Goal: Task Accomplishment & Management: Complete application form

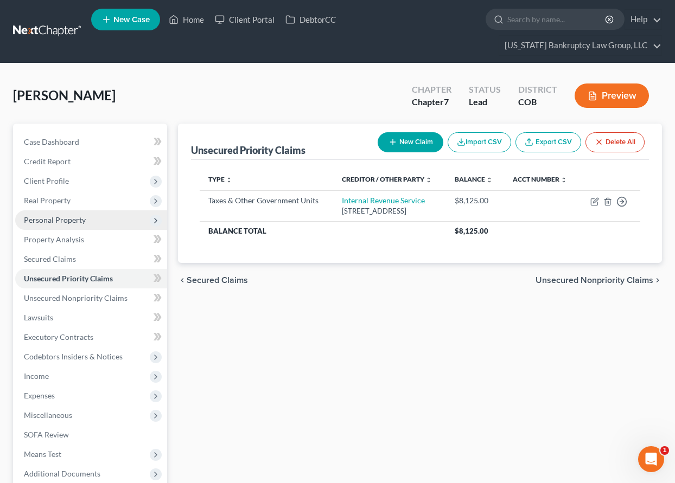
click at [57, 218] on span "Personal Property" at bounding box center [55, 219] width 62 height 9
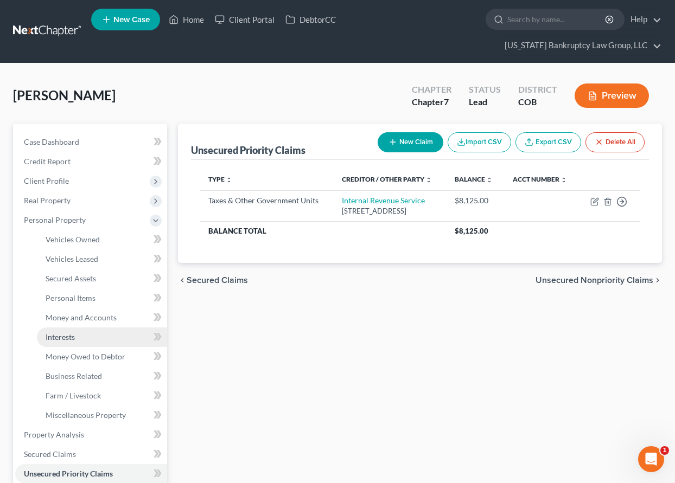
click at [69, 335] on span "Interests" at bounding box center [60, 337] width 29 height 9
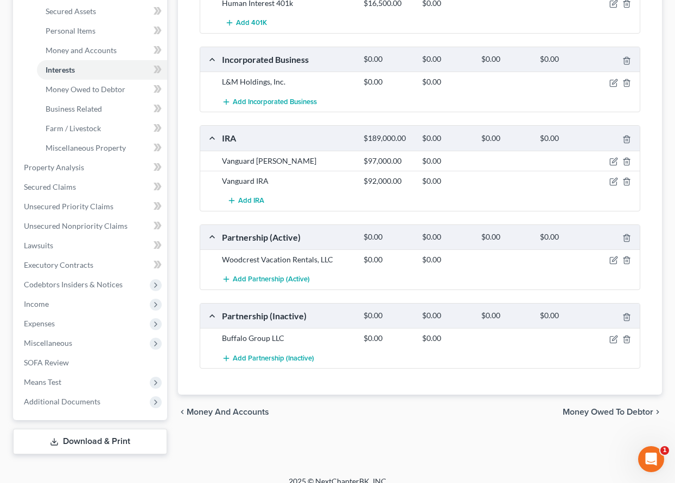
scroll to position [280, 0]
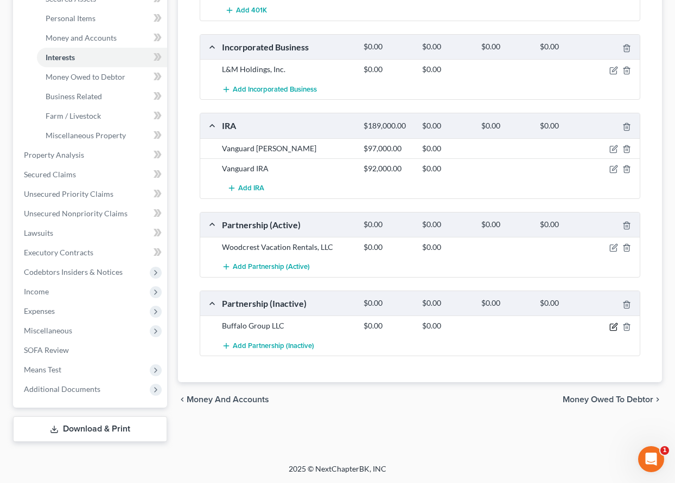
click at [614, 327] on icon "button" at bounding box center [613, 327] width 9 height 9
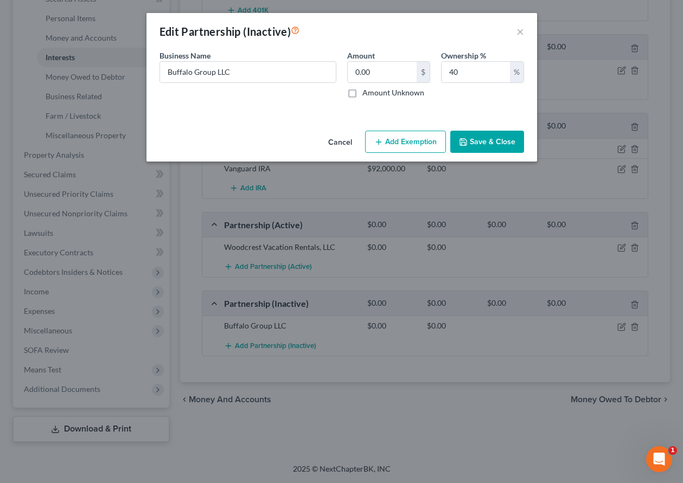
click at [512, 148] on button "Save & Close" at bounding box center [487, 142] width 74 height 23
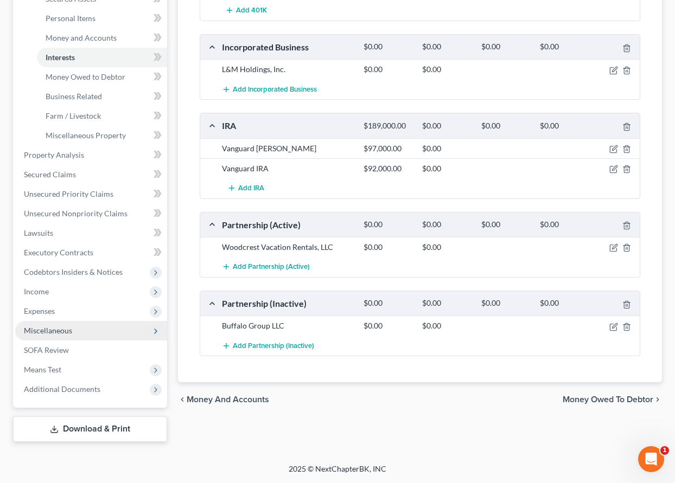
click at [59, 329] on span "Miscellaneous" at bounding box center [48, 330] width 48 height 9
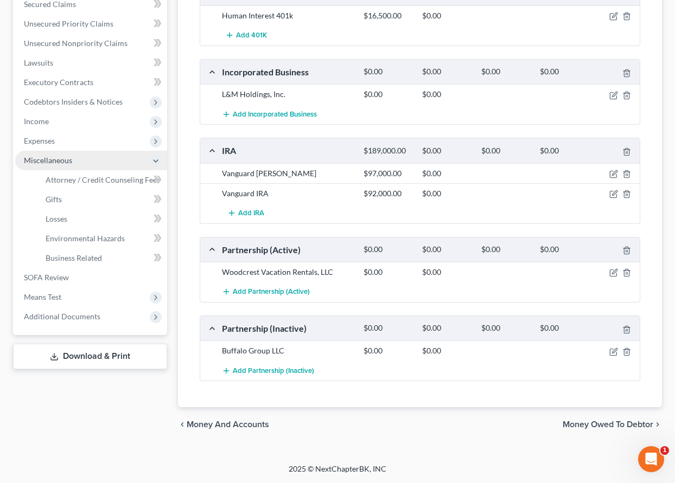
scroll to position [255, 0]
click at [78, 260] on span "Business Related" at bounding box center [74, 257] width 56 height 9
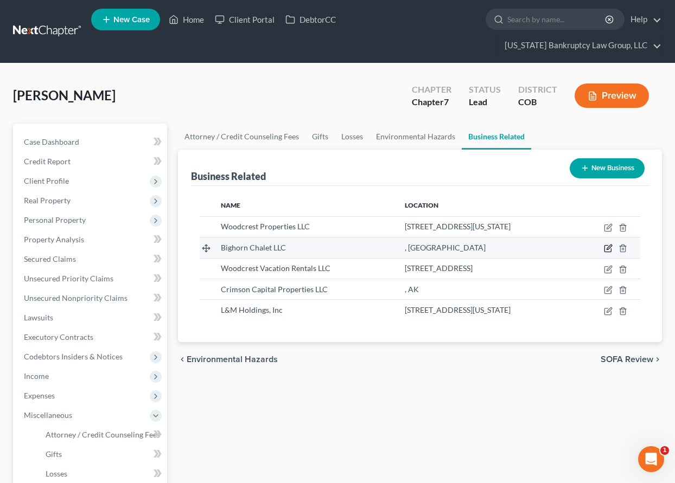
click at [604, 245] on icon "button" at bounding box center [608, 248] width 9 height 9
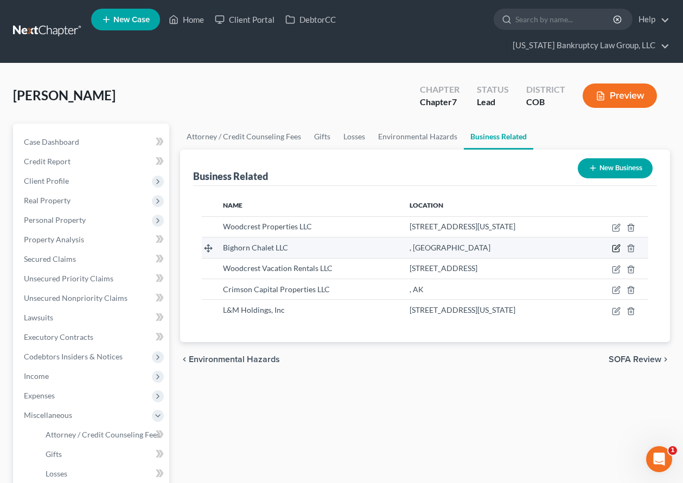
select select "member"
select select "0"
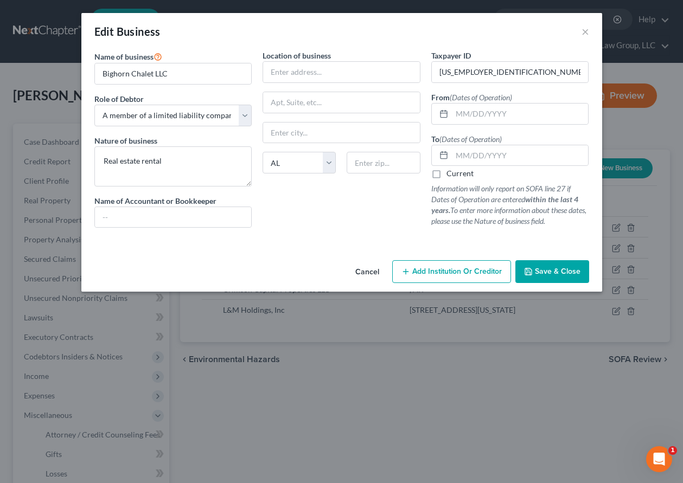
click at [365, 273] on button "Cancel" at bounding box center [367, 273] width 41 height 22
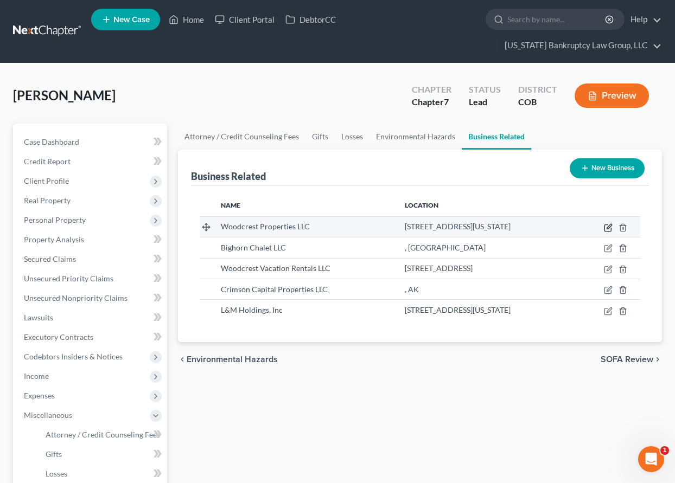
click at [609, 228] on icon "button" at bounding box center [608, 228] width 9 height 9
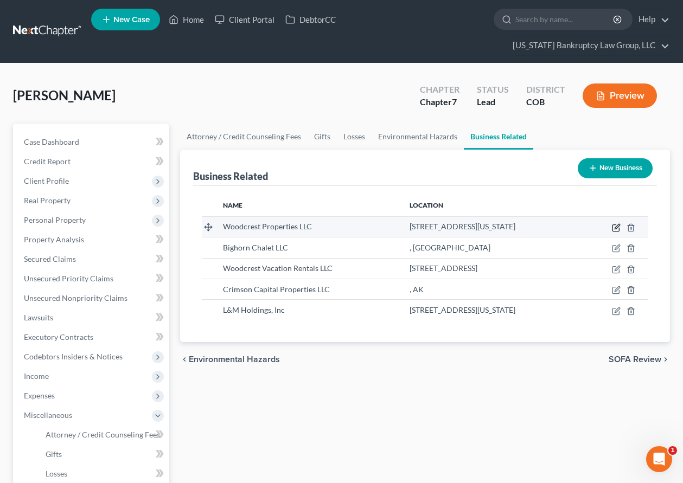
select select "member"
select select "1"
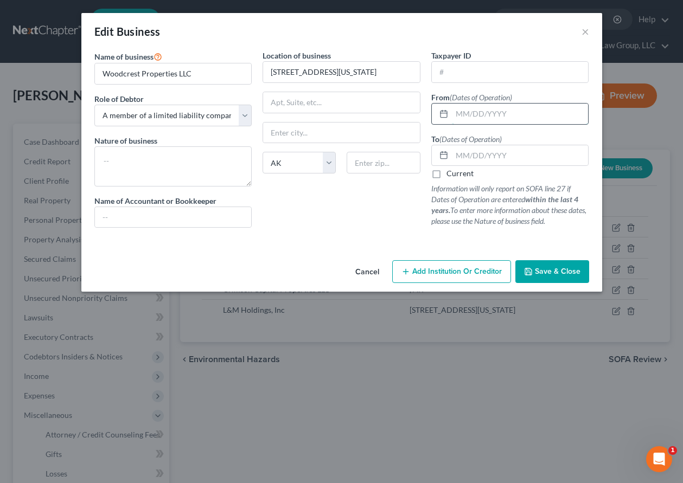
click at [471, 113] on input "text" at bounding box center [520, 114] width 137 height 21
type input "[DATE]"
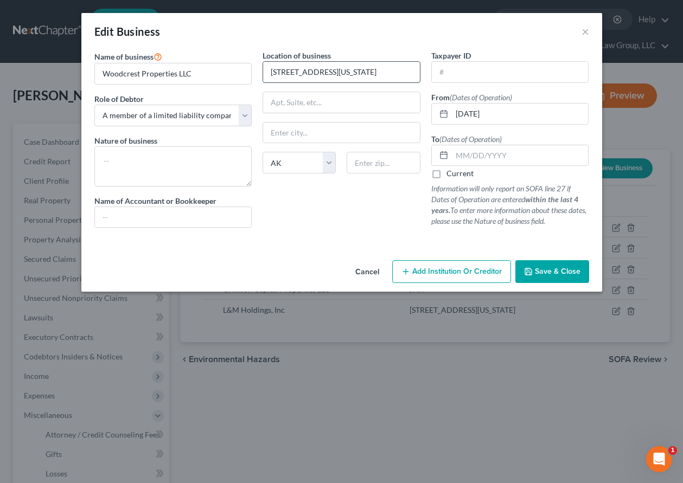
scroll to position [0, 8]
drag, startPoint x: 343, startPoint y: 71, endPoint x: 416, endPoint y: 75, distance: 72.8
click at [416, 75] on input "[STREET_ADDRESS][US_STATE]" at bounding box center [341, 72] width 157 height 21
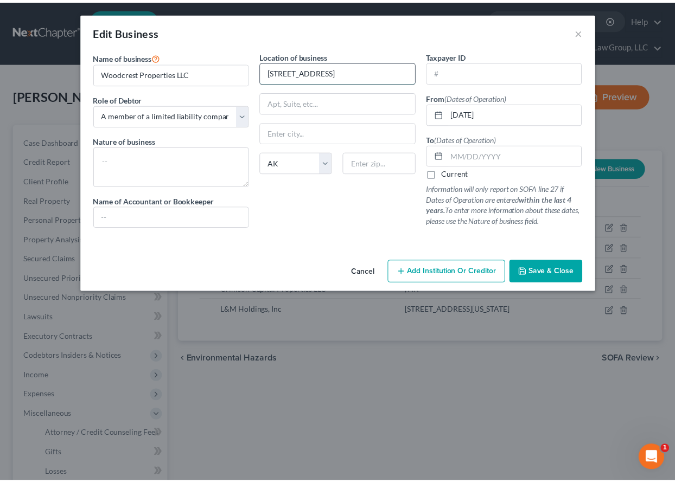
scroll to position [0, 0]
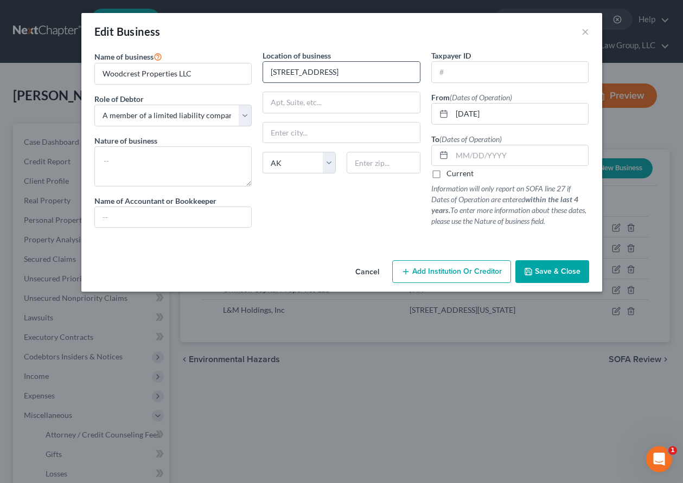
type input "[STREET_ADDRESS]"
type input "64112"
type input "[US_STATE][GEOGRAPHIC_DATA]"
select select "26"
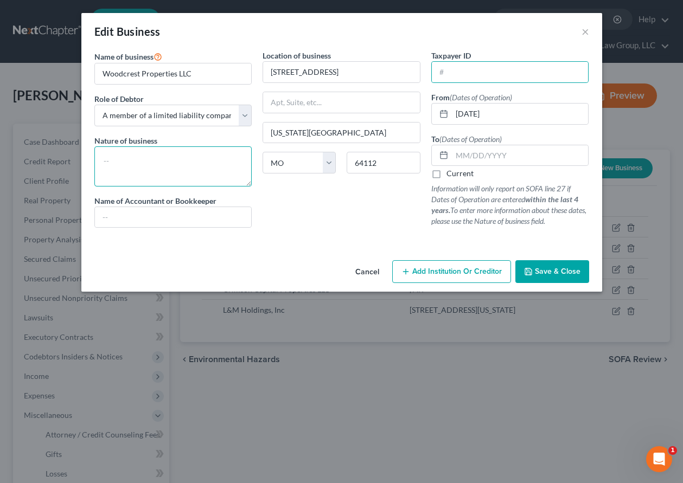
click at [131, 158] on textarea at bounding box center [173, 166] width 158 height 40
type textarea "Rental Properties"
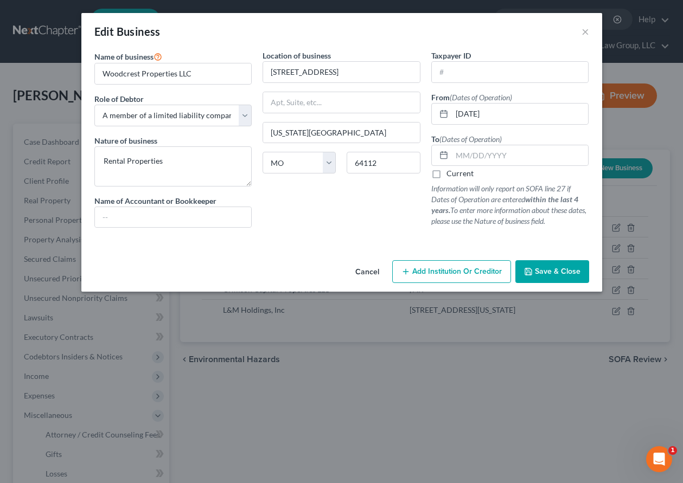
click at [447, 173] on label "Current" at bounding box center [460, 173] width 27 height 11
click at [451, 173] on input "Current" at bounding box center [454, 171] width 7 height 7
checkbox input "true"
click at [569, 279] on button "Save & Close" at bounding box center [552, 271] width 74 height 23
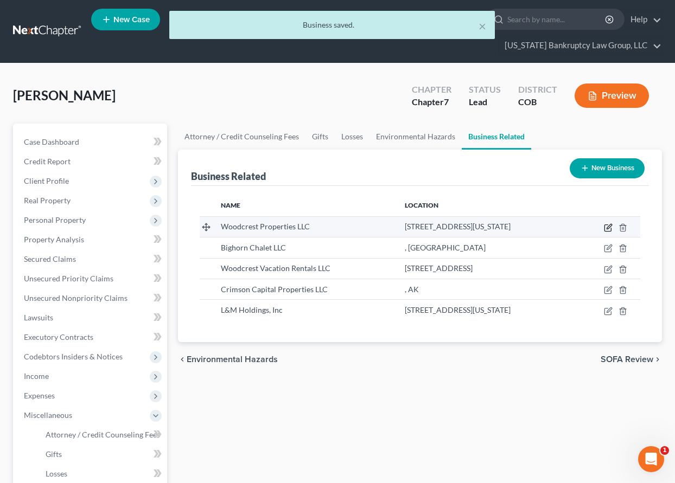
click at [607, 228] on icon "button" at bounding box center [608, 228] width 9 height 9
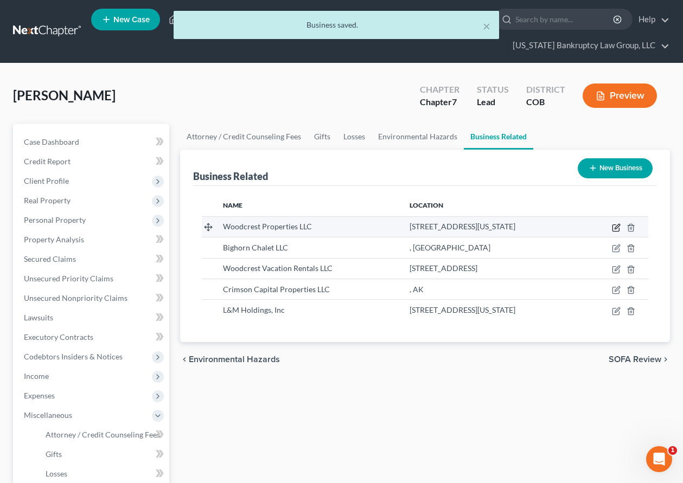
select select "member"
select select "26"
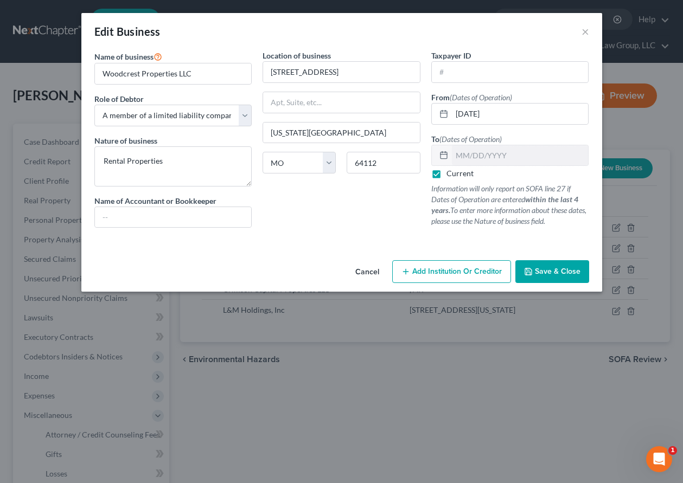
click at [559, 270] on span "Save & Close" at bounding box center [558, 271] width 46 height 9
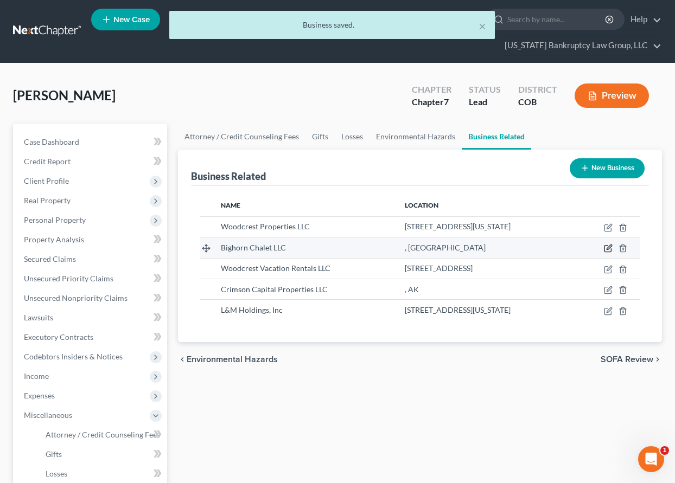
click at [608, 249] on icon "button" at bounding box center [608, 248] width 9 height 9
select select "member"
select select "0"
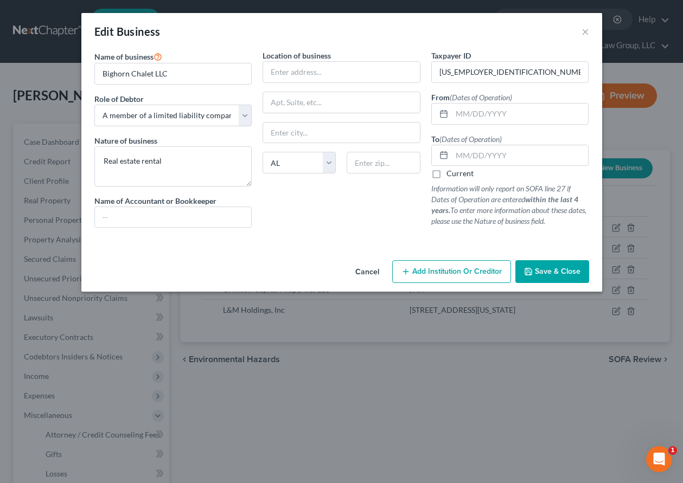
click at [560, 269] on span "Save & Close" at bounding box center [558, 271] width 46 height 9
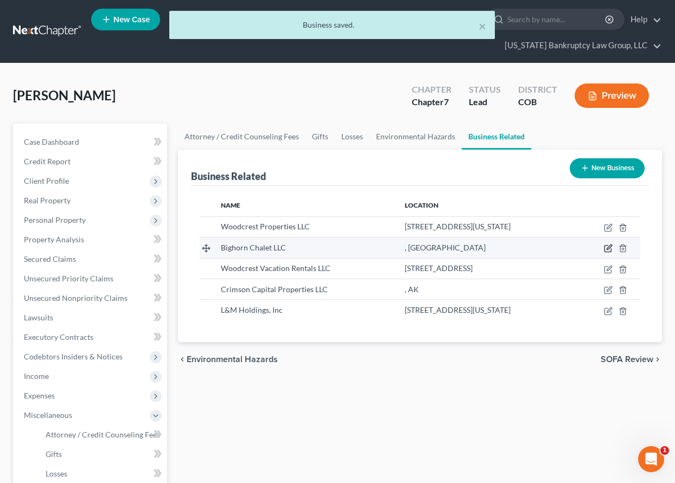
click at [606, 248] on icon "button" at bounding box center [608, 248] width 9 height 9
select select "member"
select select "0"
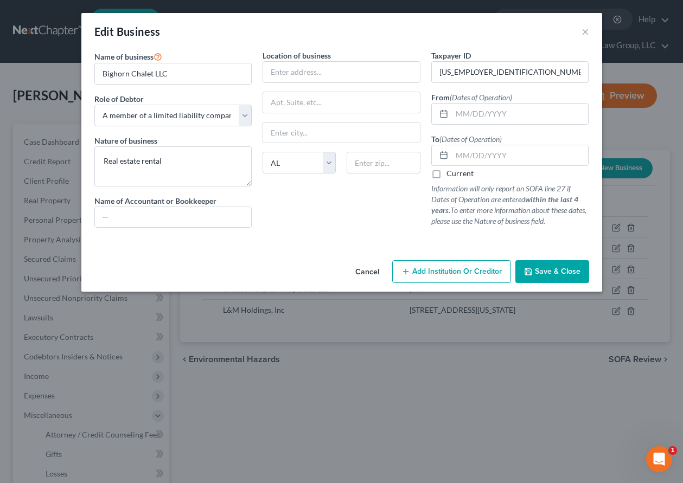
click at [573, 270] on span "Save & Close" at bounding box center [558, 271] width 46 height 9
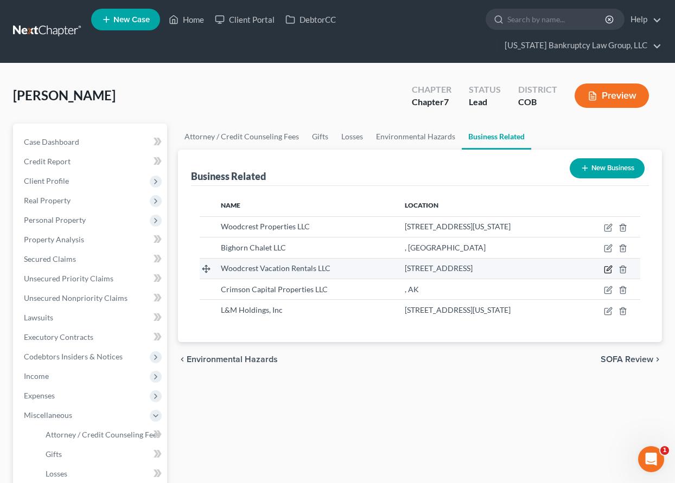
click at [608, 270] on icon "button" at bounding box center [608, 269] width 9 height 9
select select "sole_proprietor"
select select "45"
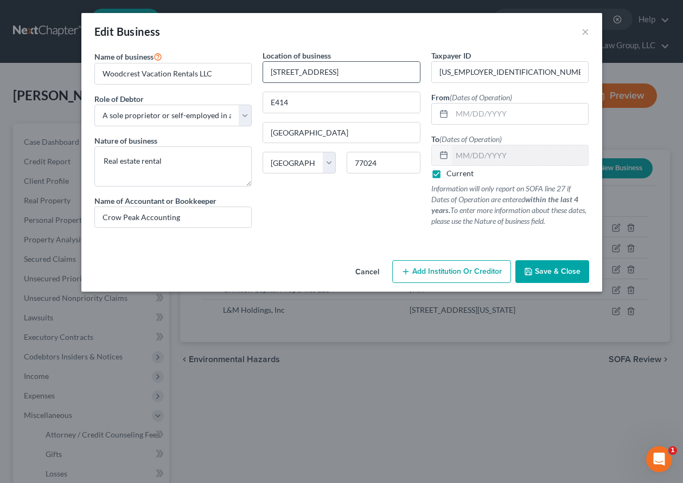
click at [367, 68] on input "[STREET_ADDRESS]" at bounding box center [341, 72] width 157 height 21
type input "[STREET_ADDRESS]"
type input "[GEOGRAPHIC_DATA]"
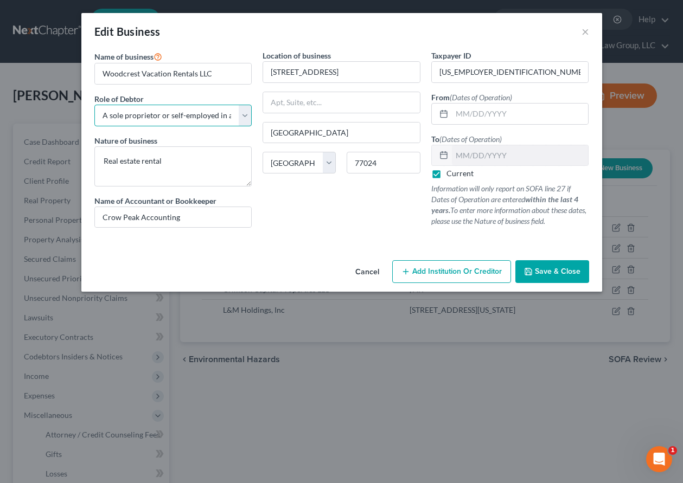
click at [245, 113] on select "Select A member of a limited liability company (LLC) or limited liability partn…" at bounding box center [173, 116] width 158 height 22
select select "member"
click at [94, 105] on select "Select A member of a limited liability company (LLC) or limited liability partn…" at bounding box center [173, 116] width 158 height 22
click at [560, 257] on div "Edit Business × Name of business * Woodcrest Vacation Rentals LLC Role of Debto…" at bounding box center [341, 152] width 521 height 279
click at [571, 272] on span "Save & Close" at bounding box center [558, 271] width 46 height 9
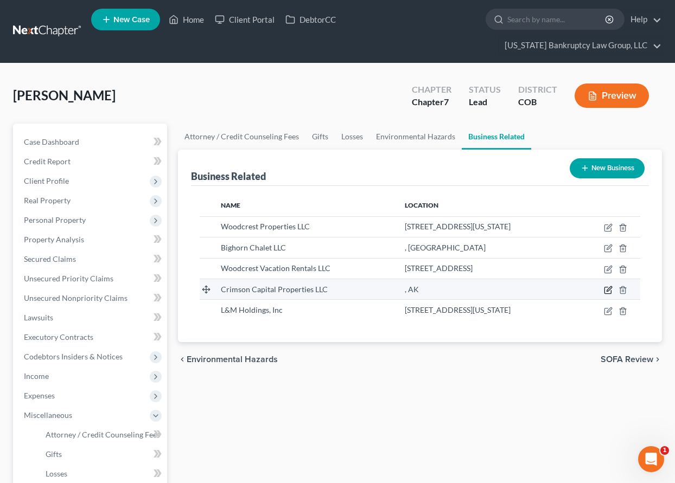
click at [611, 291] on icon "button" at bounding box center [607, 291] width 7 height 7
select select "sole_proprietor"
select select "1"
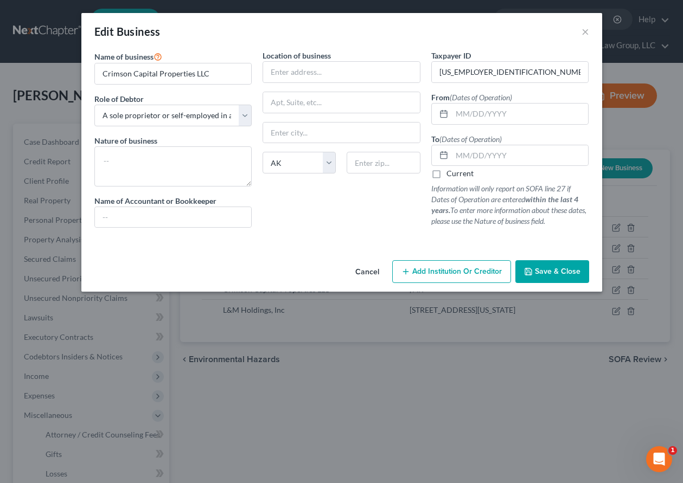
click at [570, 272] on span "Save & Close" at bounding box center [558, 271] width 46 height 9
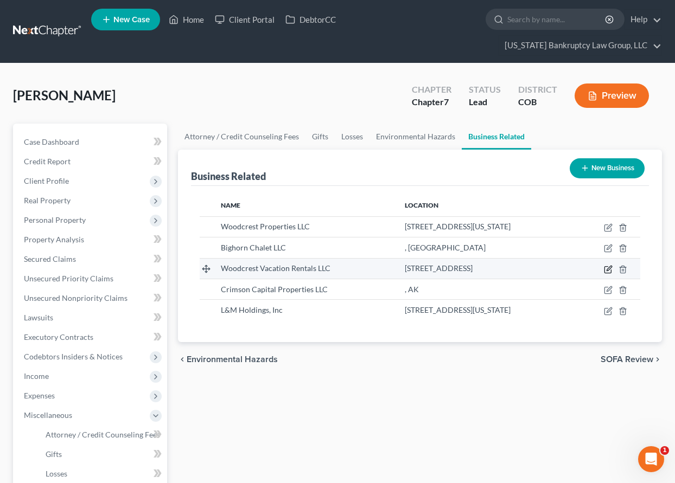
click at [607, 269] on icon "button" at bounding box center [608, 269] width 9 height 9
select select "member"
select select "45"
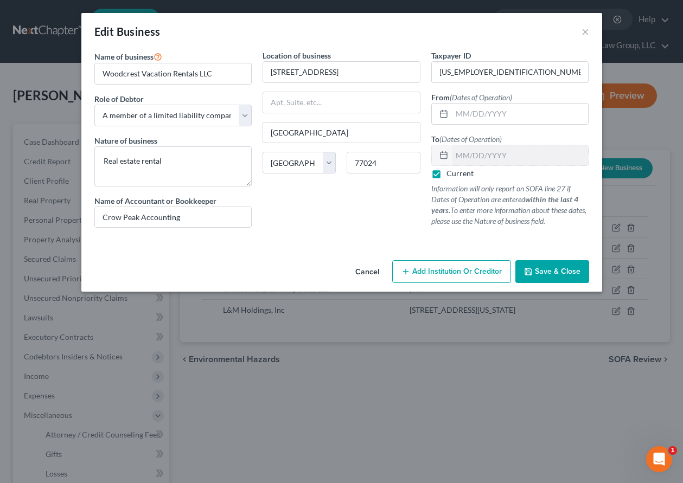
click at [564, 271] on span "Save & Close" at bounding box center [558, 271] width 46 height 9
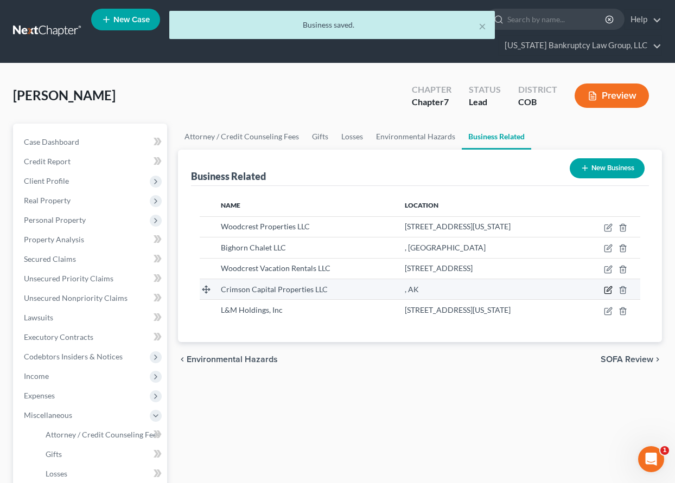
click at [609, 288] on icon "button" at bounding box center [609, 288] width 5 height 5
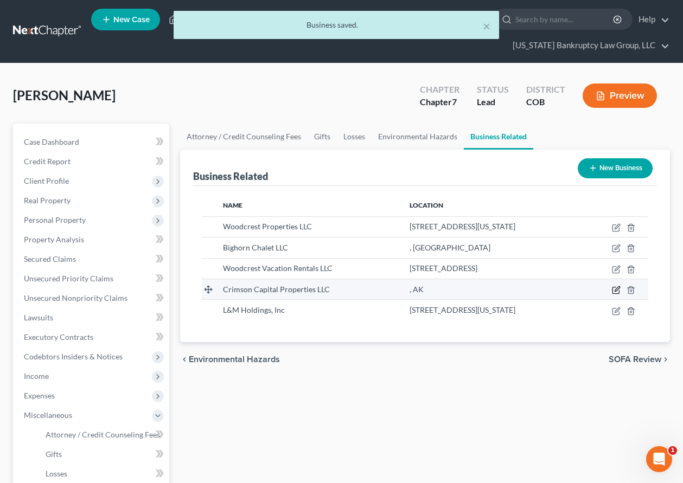
select select "sole_proprietor"
select select "1"
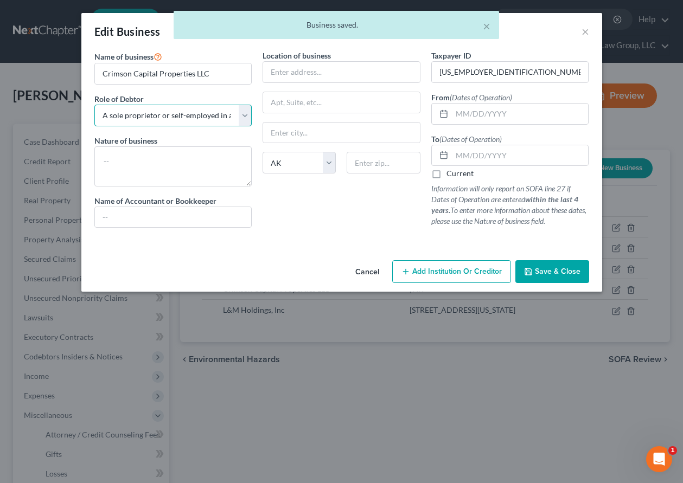
click at [226, 111] on select "Select A member of a limited liability company (LLC) or limited liability partn…" at bounding box center [173, 116] width 158 height 22
click at [94, 105] on select "Select A member of a limited liability company (LLC) or limited liability partn…" at bounding box center [173, 116] width 158 height 22
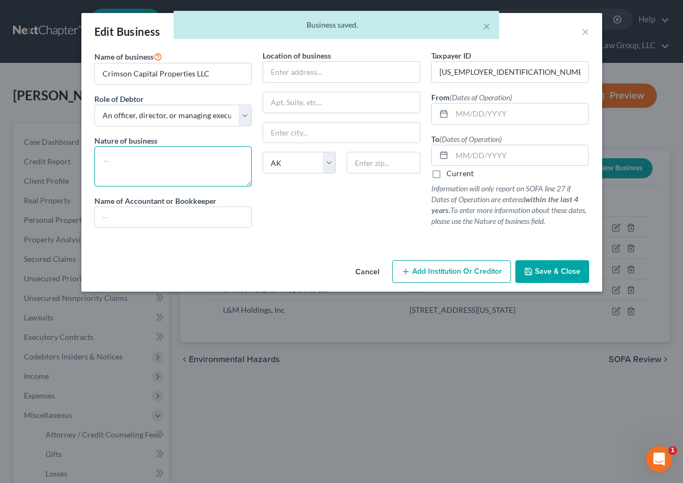
click at [228, 154] on textarea at bounding box center [173, 166] width 158 height 40
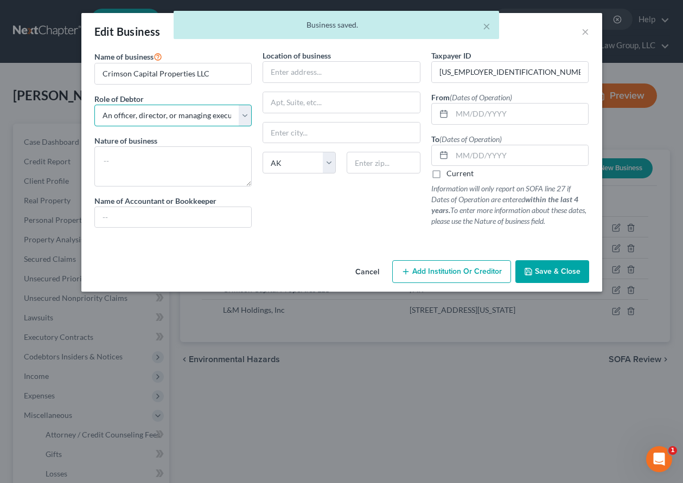
click at [220, 111] on select "Select A member of a limited liability company (LLC) or limited liability partn…" at bounding box center [173, 116] width 158 height 22
select select "member"
click at [94, 105] on select "Select A member of a limited liability company (LLC) or limited liability partn…" at bounding box center [173, 116] width 158 height 22
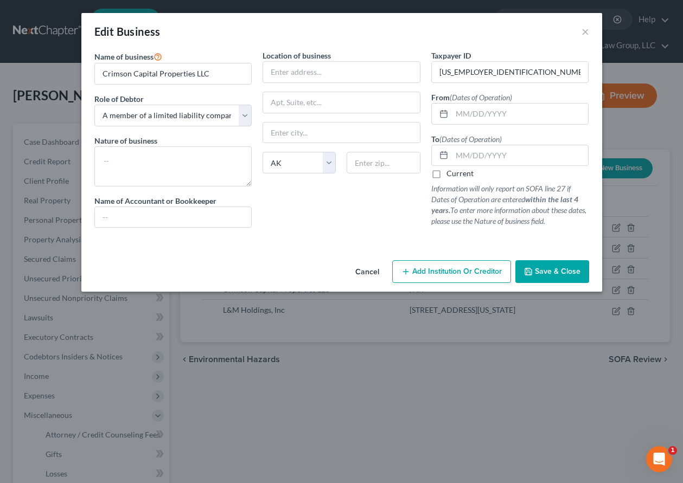
click at [576, 273] on span "Save & Close" at bounding box center [558, 271] width 46 height 9
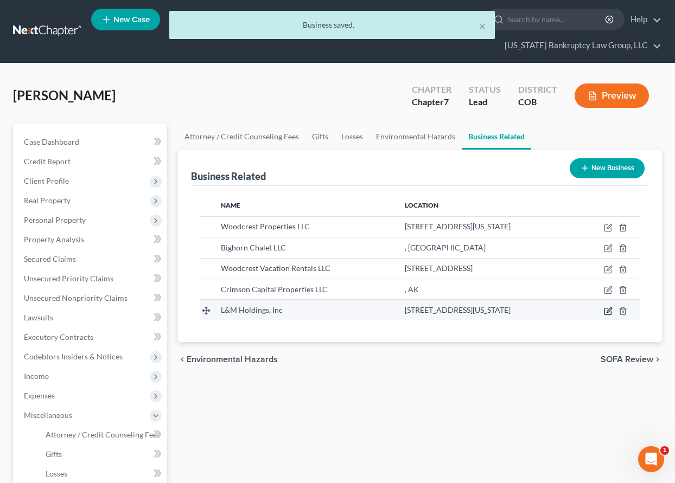
click at [607, 310] on icon "button" at bounding box center [608, 311] width 9 height 9
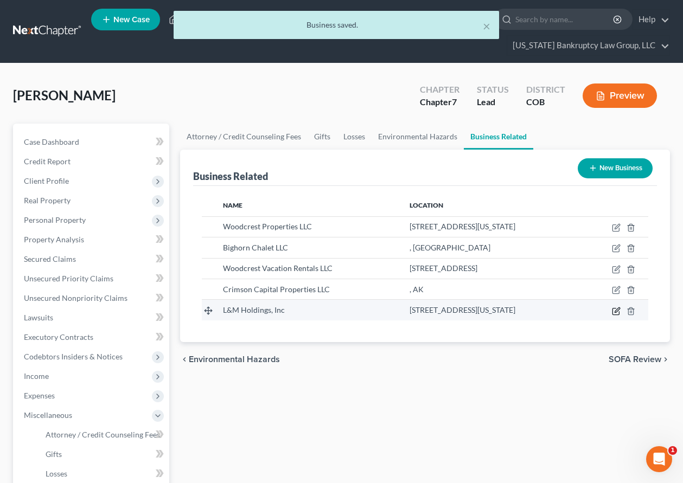
select select "officer"
select select "5"
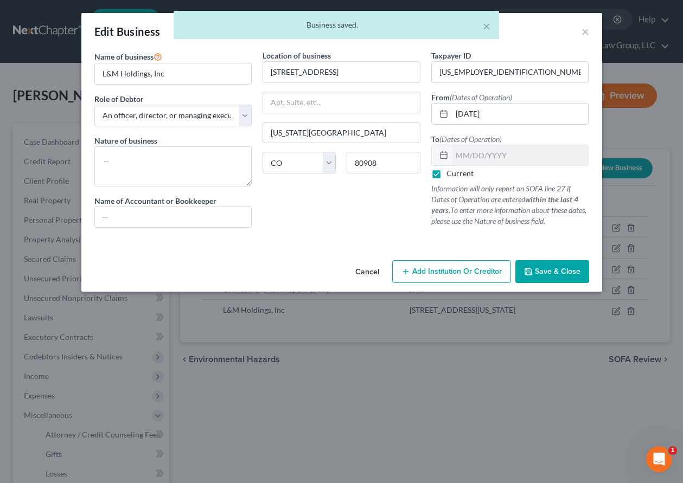
click at [570, 281] on button "Save & Close" at bounding box center [552, 271] width 74 height 23
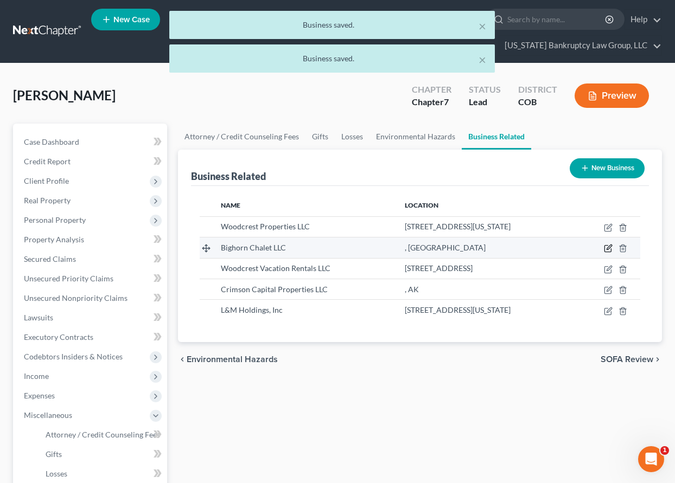
click at [609, 250] on icon "button" at bounding box center [609, 247] width 5 height 5
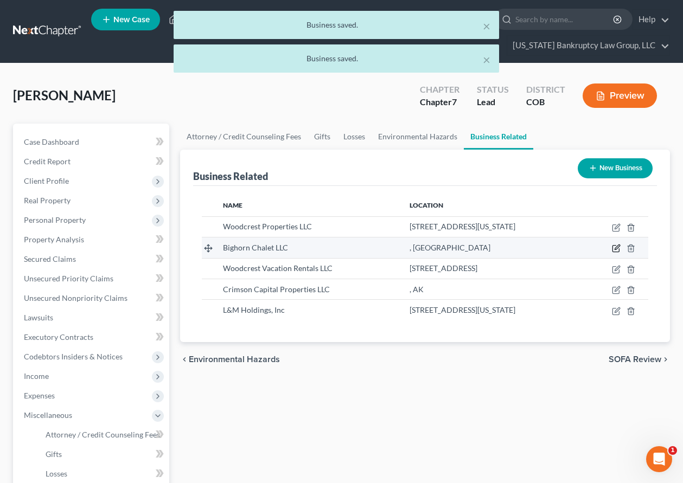
select select "member"
select select "0"
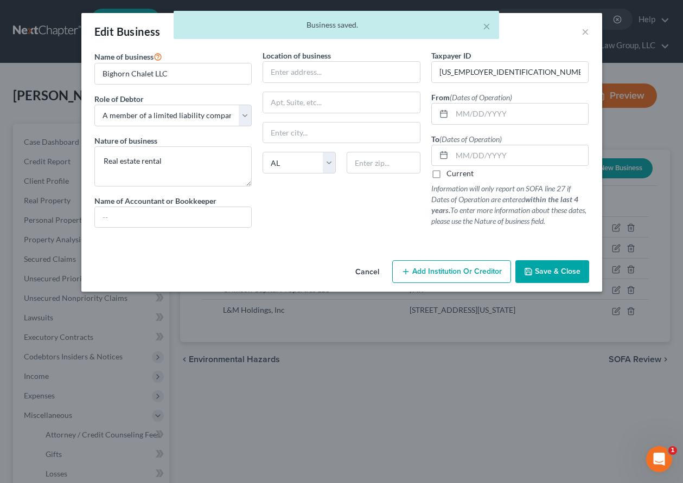
click at [573, 270] on span "Save & Close" at bounding box center [558, 271] width 46 height 9
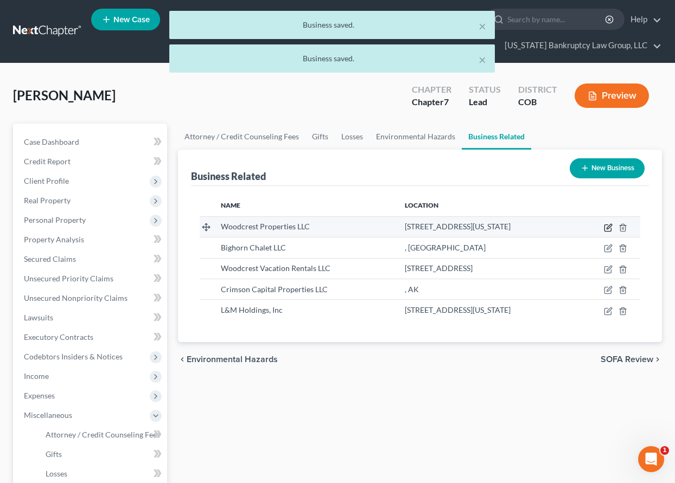
click at [610, 226] on icon "button" at bounding box center [609, 226] width 5 height 5
select select "member"
select select "26"
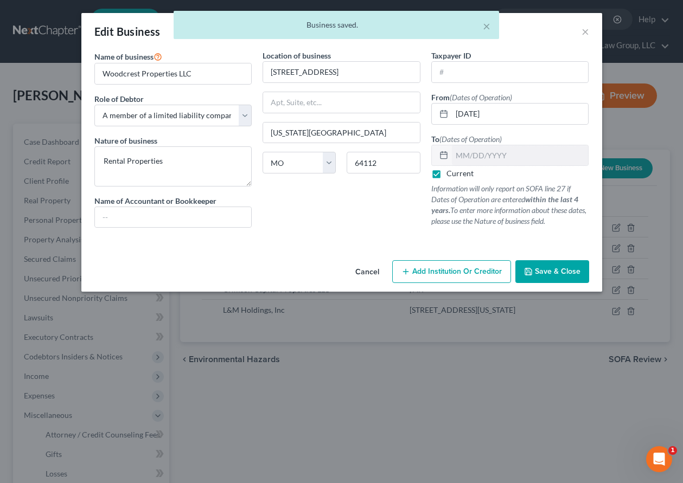
click at [557, 263] on button "Save & Close" at bounding box center [552, 271] width 74 height 23
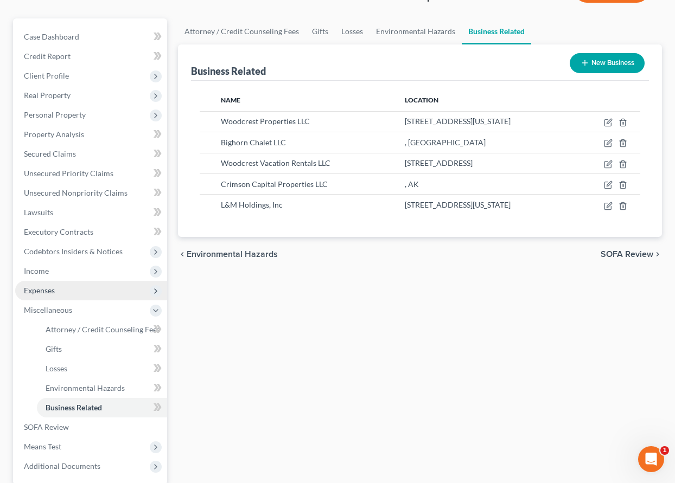
scroll to position [109, 0]
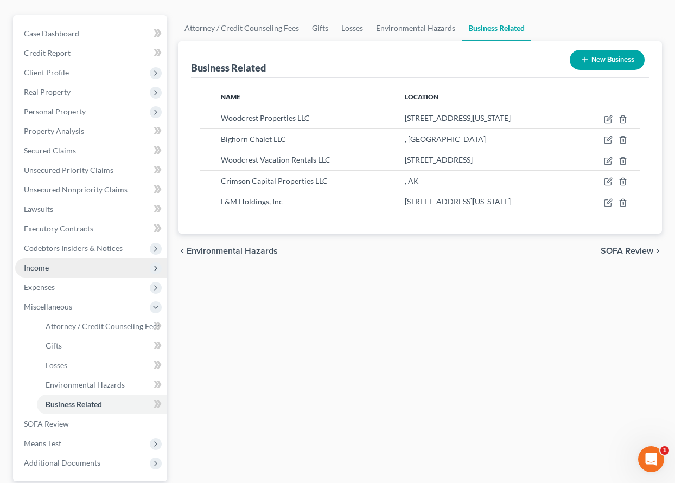
click at [34, 265] on span "Income" at bounding box center [36, 267] width 25 height 9
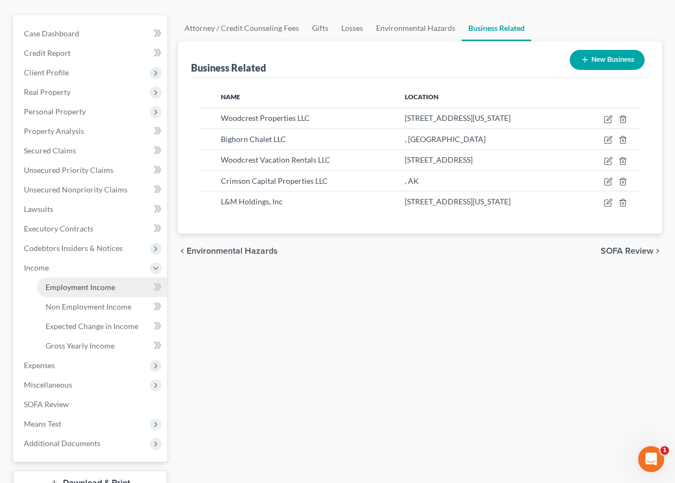
click at [78, 285] on span "Employment Income" at bounding box center [80, 287] width 69 height 9
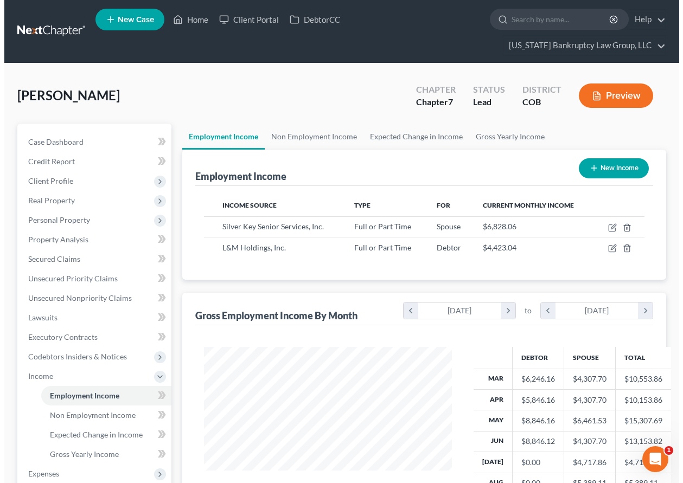
scroll to position [195, 270]
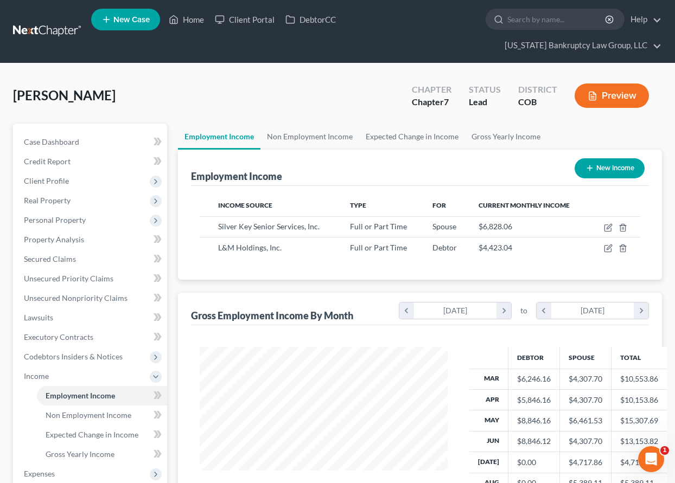
click at [623, 166] on button "New Income" at bounding box center [610, 168] width 70 height 20
select select "0"
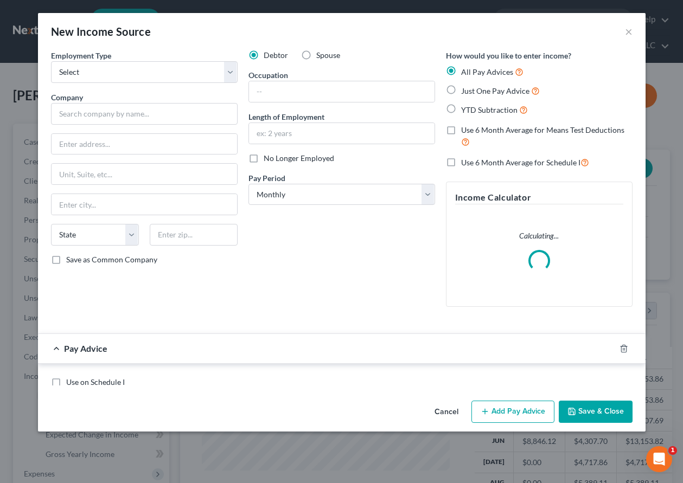
scroll to position [195, 273]
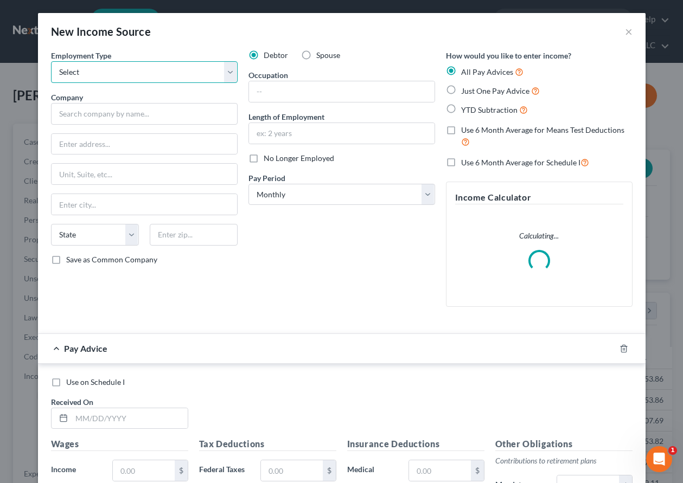
click at [91, 67] on select "Select Full or [DEMOGRAPHIC_DATA] Employment Self Employment" at bounding box center [144, 72] width 187 height 22
select select "1"
click at [51, 61] on select "Select Full or [DEMOGRAPHIC_DATA] Employment Self Employment" at bounding box center [144, 72] width 187 height 22
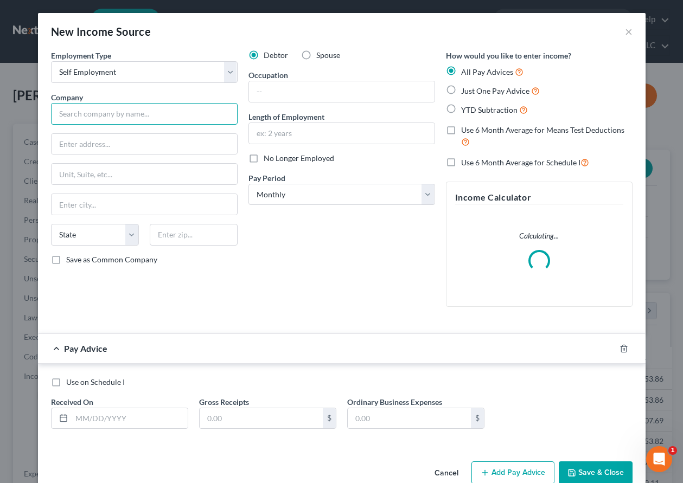
click at [116, 117] on input "text" at bounding box center [144, 114] width 187 height 22
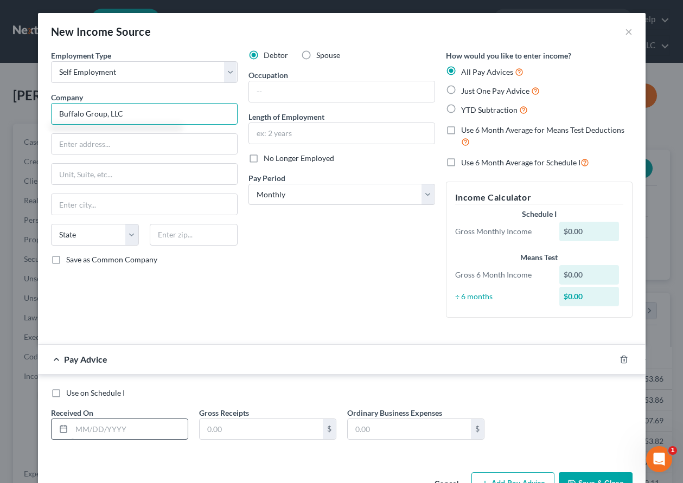
type input "Buffalo Group, LLC"
click at [159, 431] on input "text" at bounding box center [130, 429] width 116 height 21
type input "[DATE]"
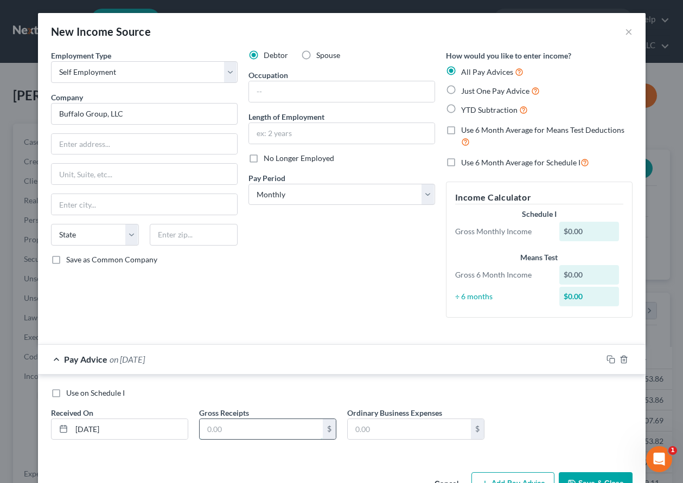
click at [245, 434] on input "text" at bounding box center [261, 429] width 123 height 21
type input "80,053.60"
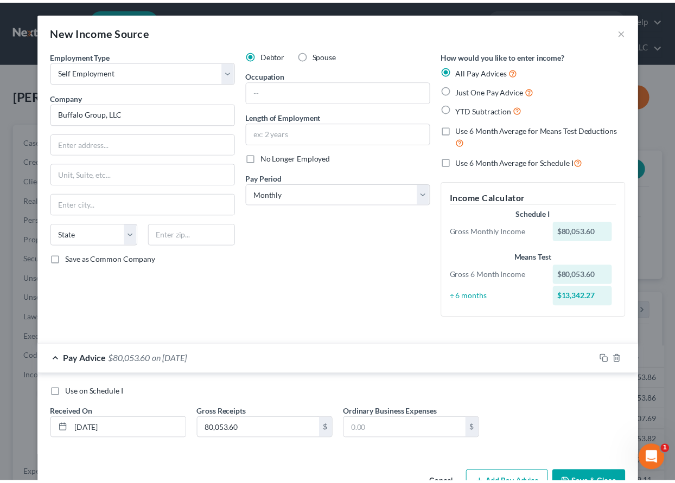
scroll to position [34, 0]
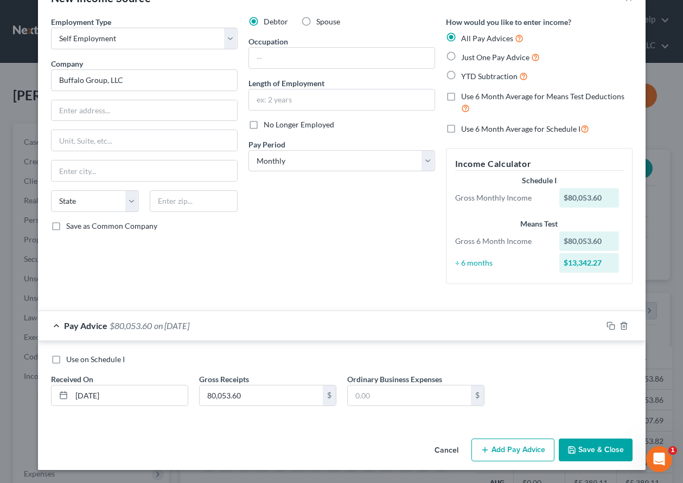
click at [599, 448] on button "Save & Close" at bounding box center [596, 450] width 74 height 23
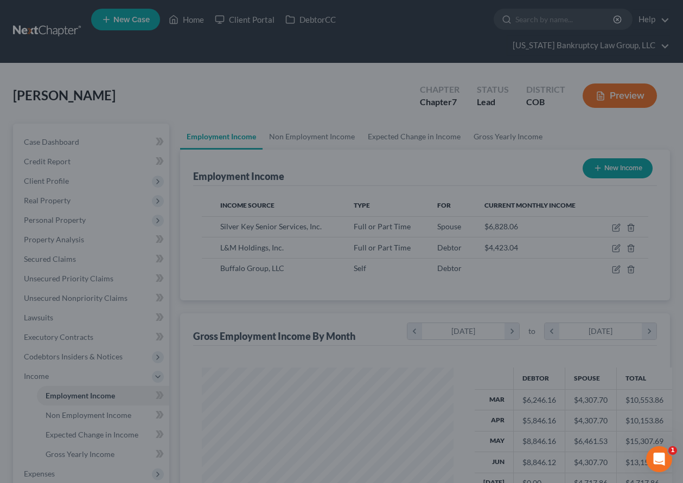
scroll to position [542367, 542291]
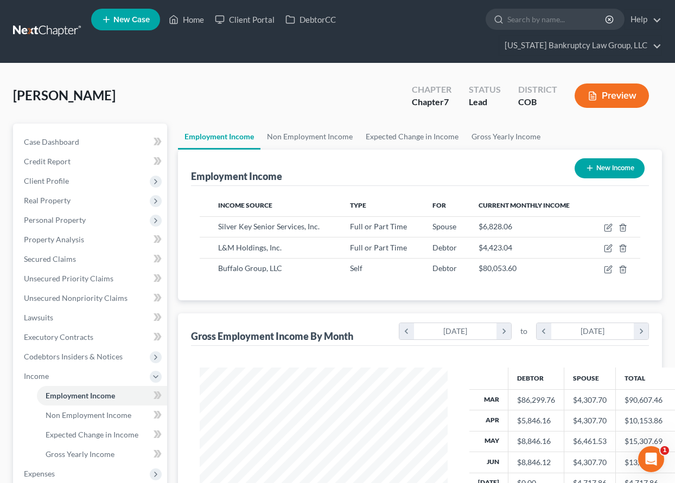
click at [614, 164] on button "New Income" at bounding box center [610, 168] width 70 height 20
select select "0"
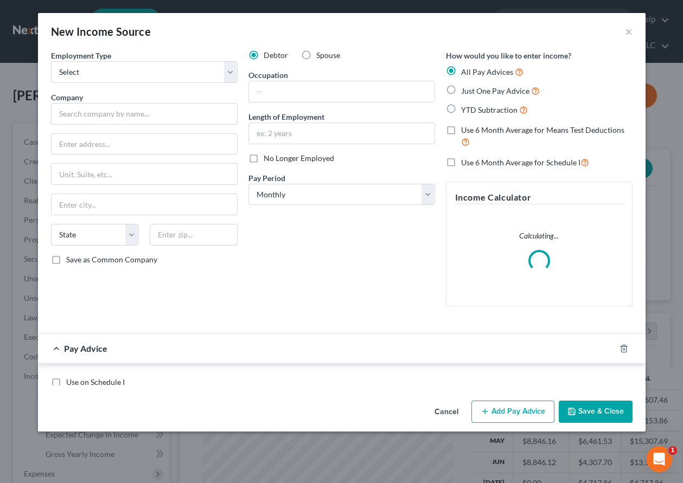
scroll to position [195, 273]
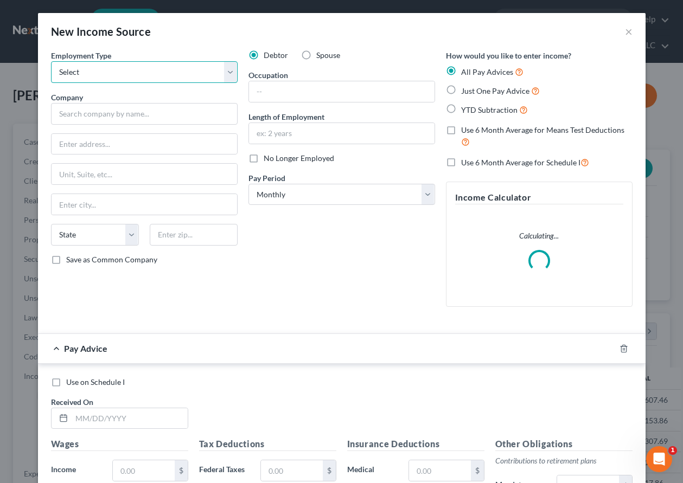
drag, startPoint x: 151, startPoint y: 67, endPoint x: 152, endPoint y: 79, distance: 12.0
click at [151, 67] on select "Select Full or [DEMOGRAPHIC_DATA] Employment Self Employment" at bounding box center [144, 72] width 187 height 22
select select "1"
click at [51, 61] on select "Select Full or [DEMOGRAPHIC_DATA] Employment Self Employment" at bounding box center [144, 72] width 187 height 22
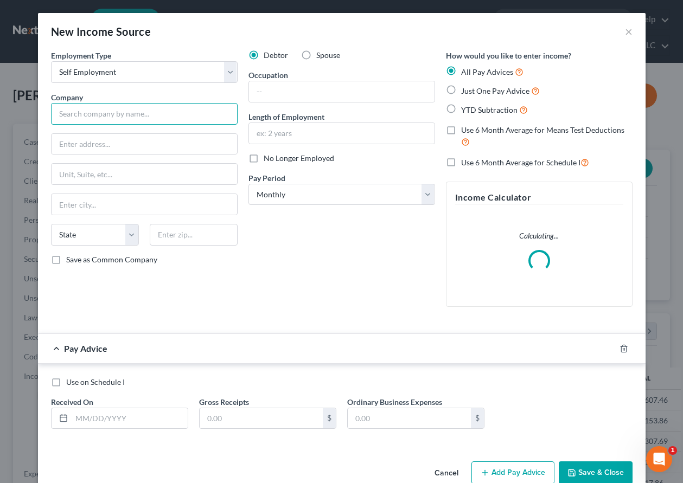
click at [150, 110] on input "text" at bounding box center [144, 114] width 187 height 22
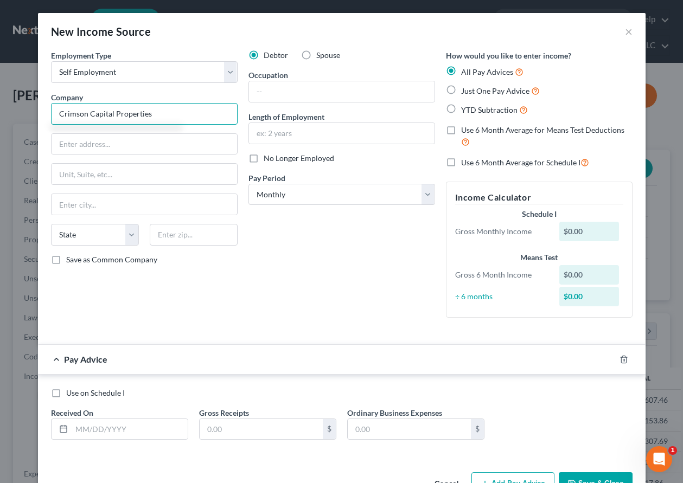
scroll to position [34, 0]
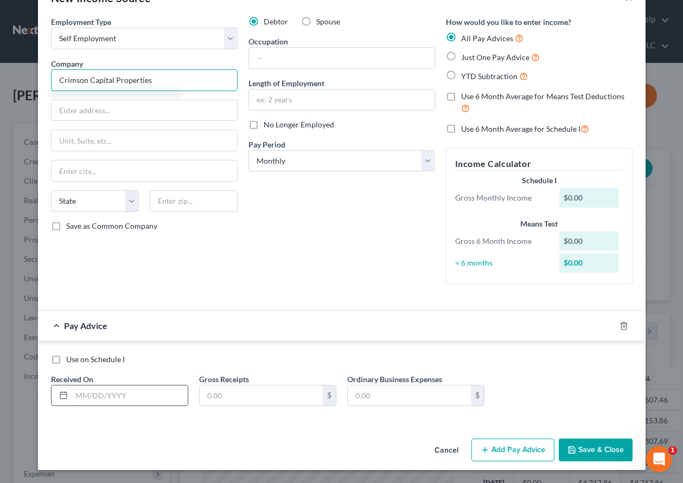
type input "Crimson Capital Properties"
click at [129, 399] on input "text" at bounding box center [130, 396] width 116 height 21
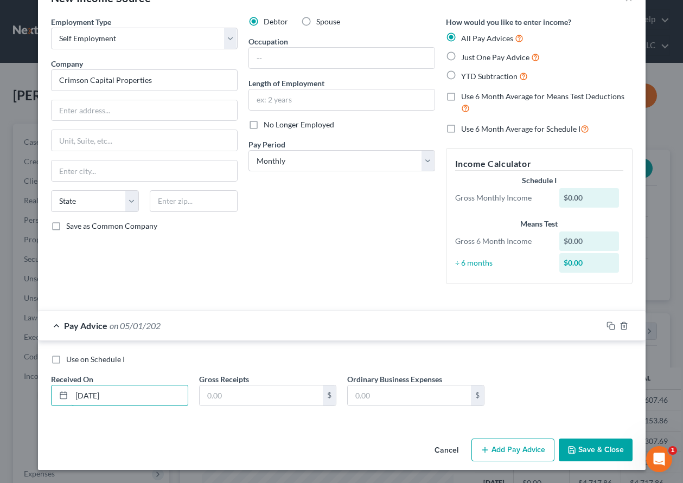
type input "[DATE]"
type input "101,412"
click at [522, 453] on button "Add Pay Advice" at bounding box center [512, 450] width 83 height 23
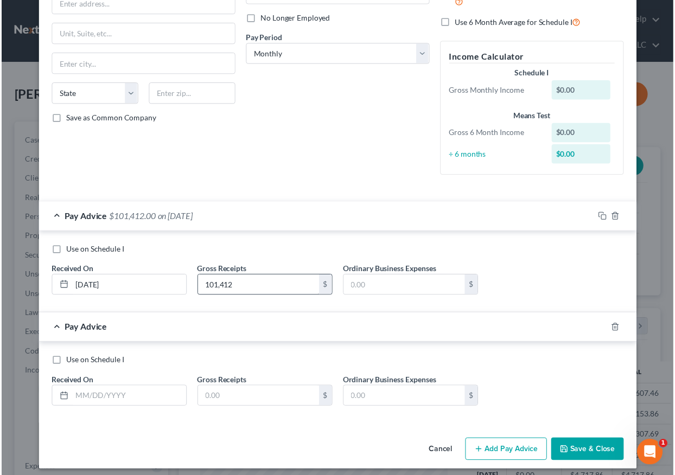
scroll to position [146, 0]
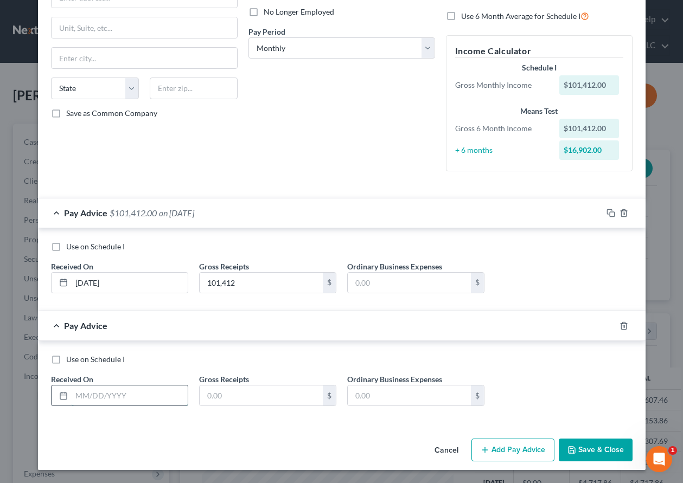
click at [161, 397] on input "text" at bounding box center [130, 396] width 116 height 21
type input "[DATE]"
type input "101,412"
click at [605, 445] on button "Save & Close" at bounding box center [596, 450] width 74 height 23
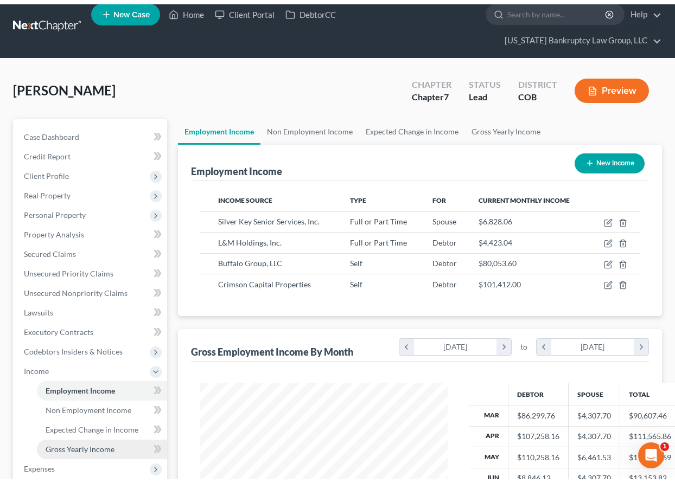
scroll to position [0, 0]
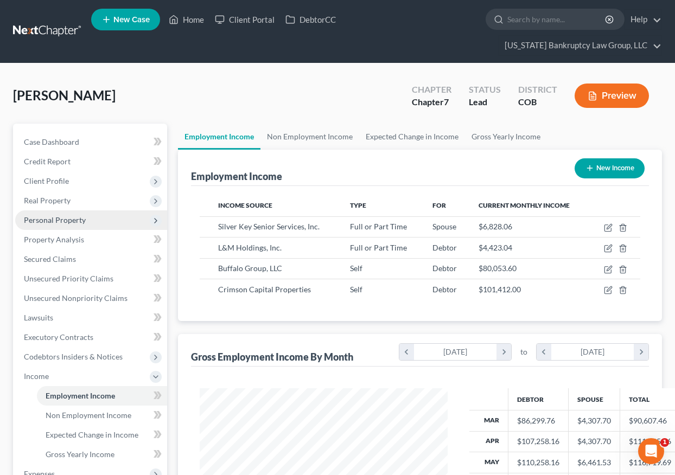
click at [61, 222] on span "Personal Property" at bounding box center [55, 219] width 62 height 9
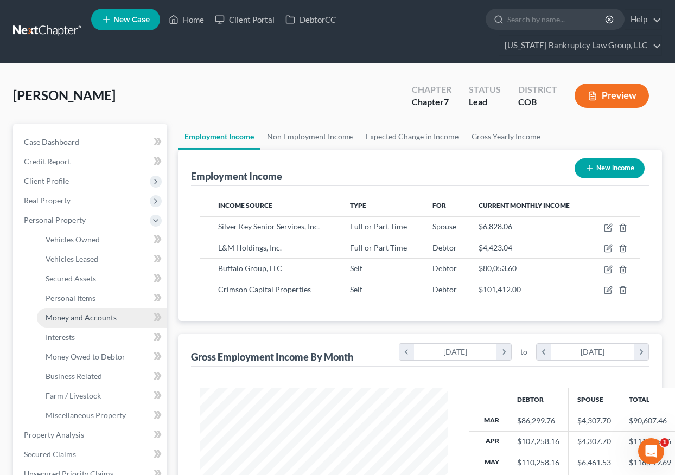
click at [79, 321] on span "Money and Accounts" at bounding box center [81, 317] width 71 height 9
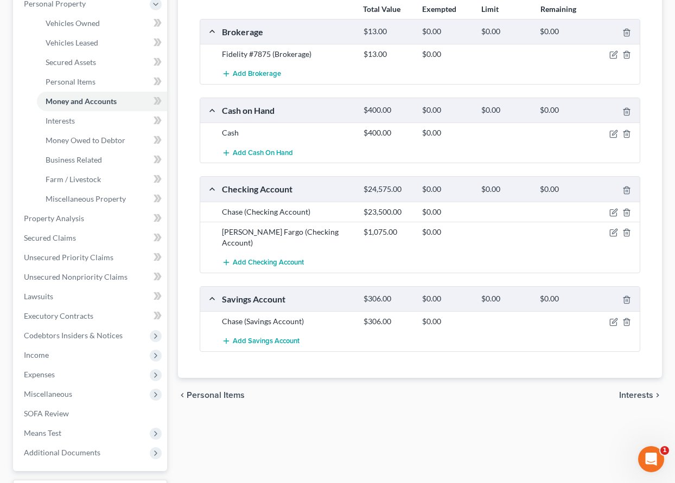
scroll to position [217, 0]
click at [611, 133] on icon "button" at bounding box center [613, 133] width 9 height 9
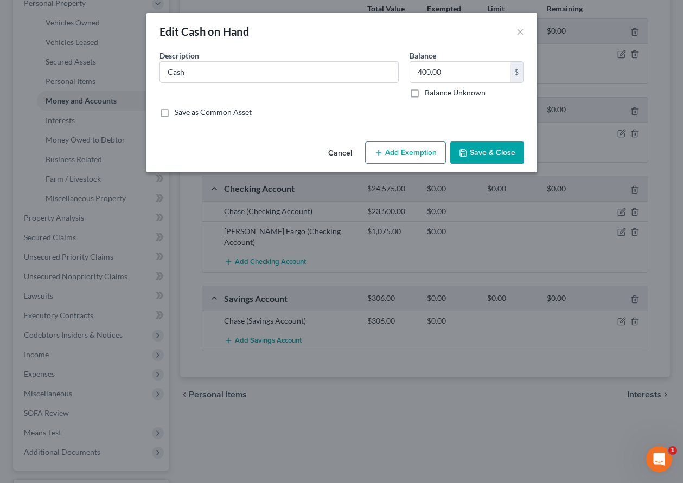
click at [335, 155] on button "Cancel" at bounding box center [340, 154] width 41 height 22
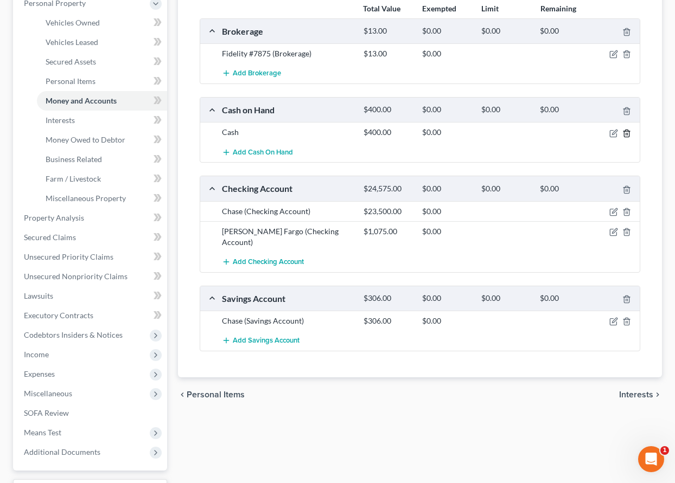
click at [628, 132] on icon "button" at bounding box center [626, 133] width 9 height 9
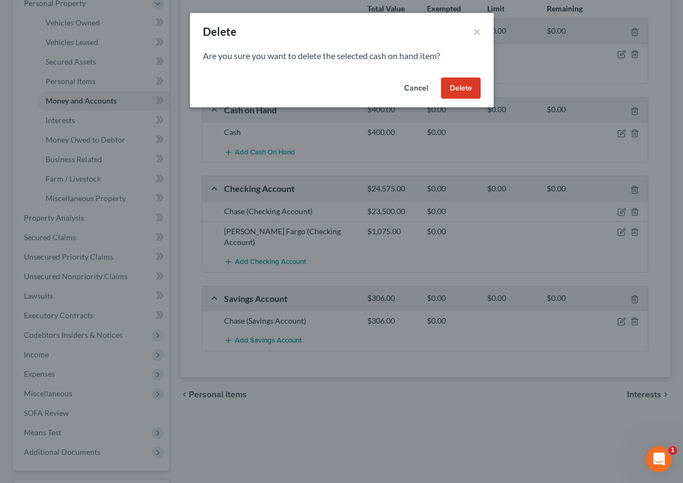
click at [471, 88] on button "Delete" at bounding box center [461, 89] width 40 height 22
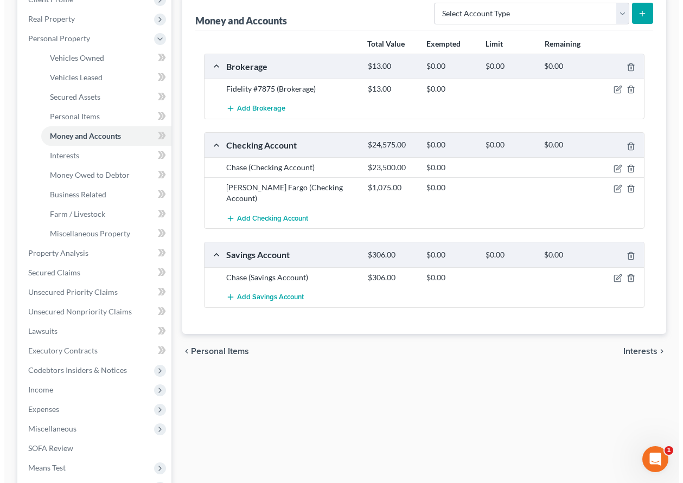
scroll to position [163, 0]
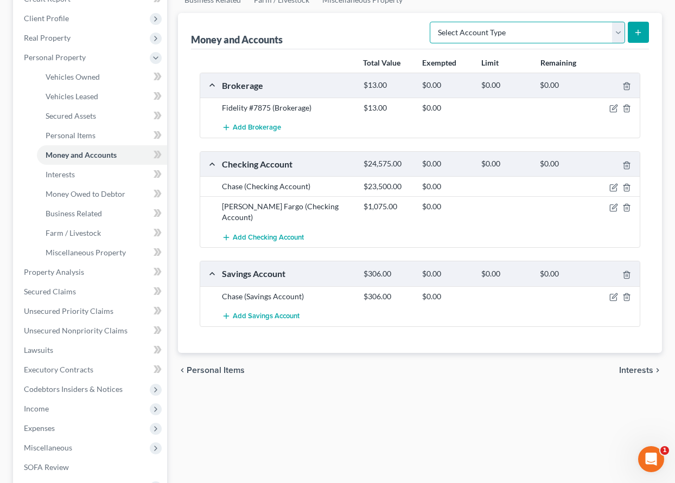
click at [597, 34] on select "Select Account Type Brokerage Cash on Hand Certificates of Deposit Checking Acc…" at bounding box center [527, 33] width 195 height 22
select select "checking"
click at [432, 22] on select "Select Account Type Brokerage Cash on Hand Certificates of Deposit Checking Acc…" at bounding box center [527, 33] width 195 height 22
click at [638, 34] on line "submit" at bounding box center [638, 32] width 0 height 5
click at [265, 233] on span "Add Checking Account" at bounding box center [268, 237] width 71 height 9
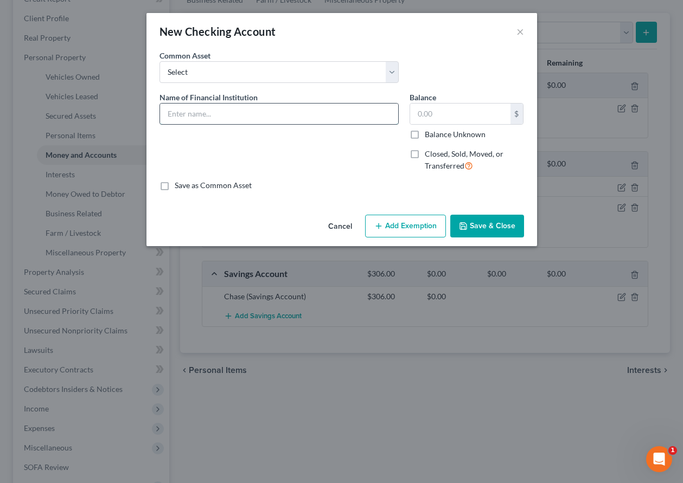
click at [246, 109] on input "text" at bounding box center [279, 114] width 238 height 21
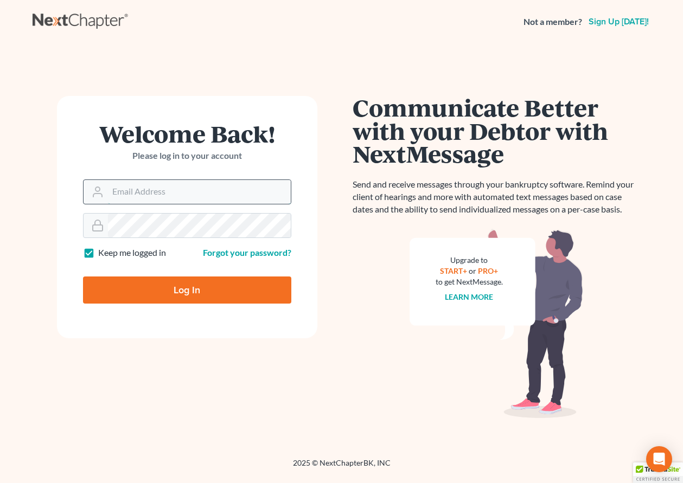
click at [173, 189] on input "Email Address" at bounding box center [199, 192] width 183 height 24
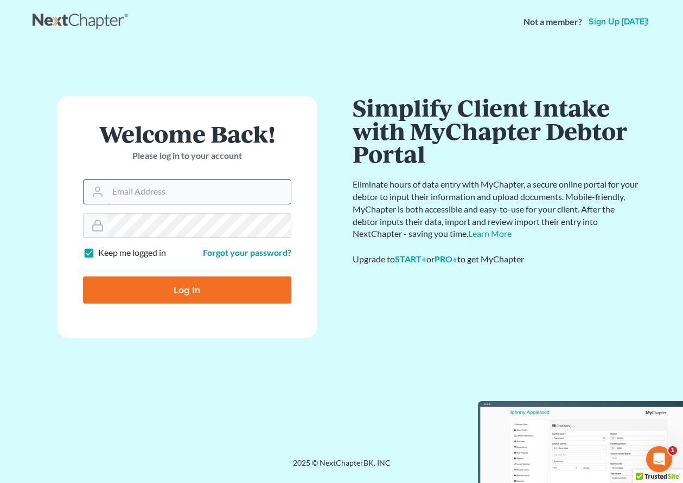
type input "[EMAIL_ADDRESS][DOMAIN_NAME]"
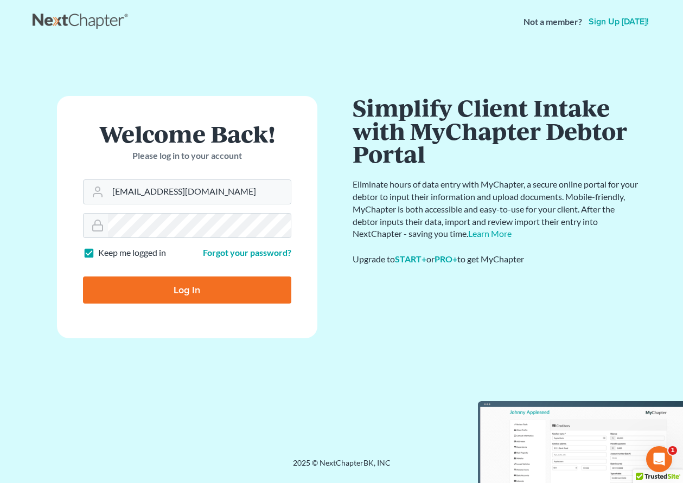
click at [193, 290] on input "Log In" at bounding box center [187, 290] width 208 height 27
type input "Thinking..."
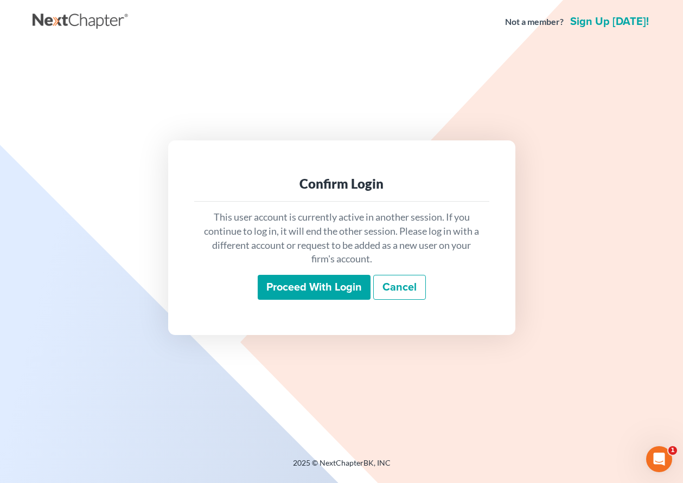
click at [300, 280] on input "Proceed with login" at bounding box center [314, 287] width 113 height 25
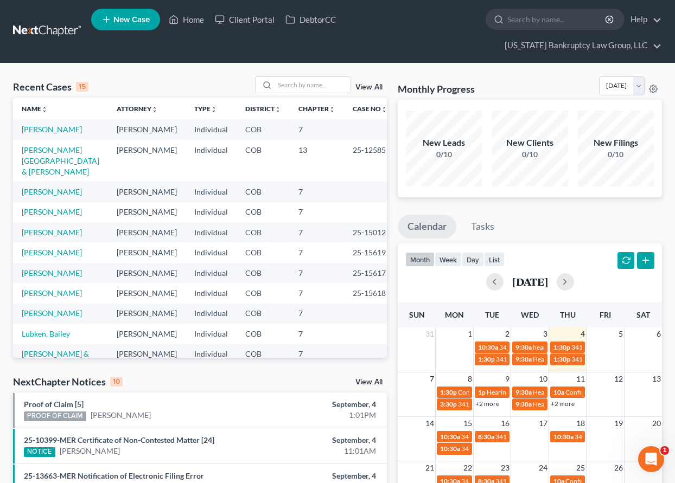
click at [66, 124] on td "[PERSON_NAME]" at bounding box center [60, 129] width 95 height 20
click at [67, 133] on link "[PERSON_NAME]" at bounding box center [52, 129] width 60 height 9
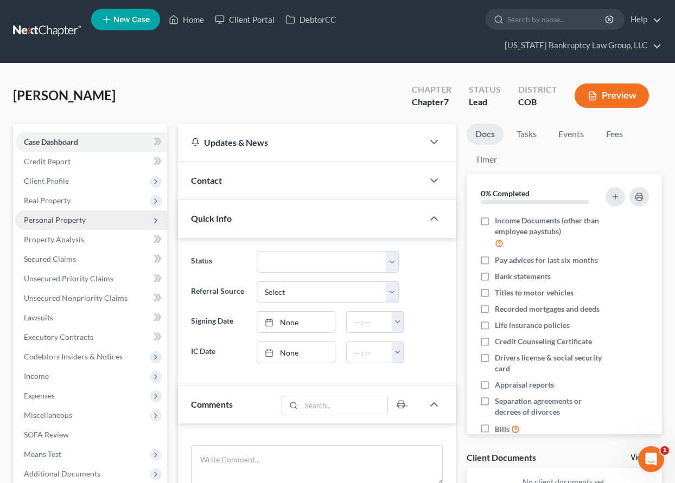
click at [53, 217] on span "Personal Property" at bounding box center [55, 219] width 62 height 9
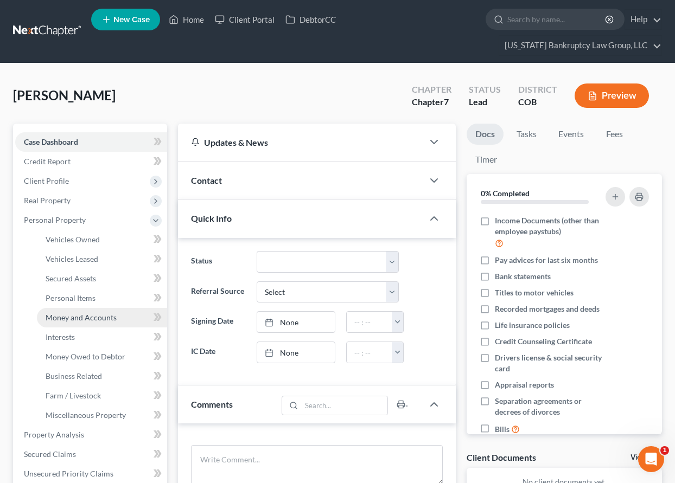
click at [63, 319] on span "Money and Accounts" at bounding box center [81, 317] width 71 height 9
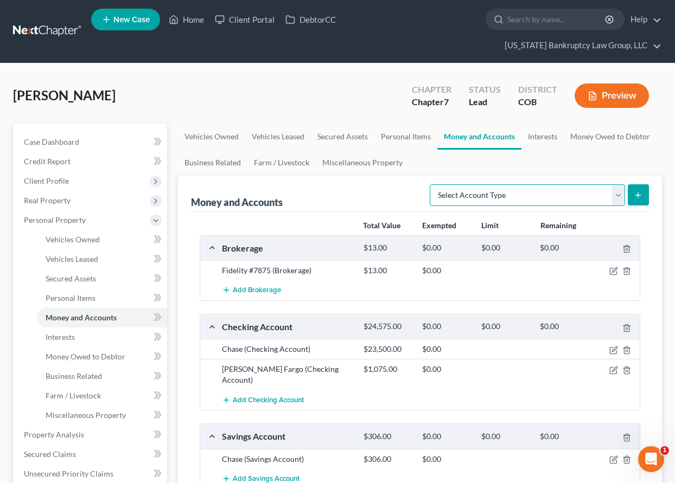
click at [545, 190] on select "Select Account Type Brokerage Cash on Hand Certificates of Deposit Checking Acc…" at bounding box center [527, 195] width 195 height 22
select select "checking"
click at [432, 184] on select "Select Account Type Brokerage Cash on Hand Certificates of Deposit Checking Acc…" at bounding box center [527, 195] width 195 height 22
click at [642, 194] on icon "submit" at bounding box center [638, 195] width 9 height 9
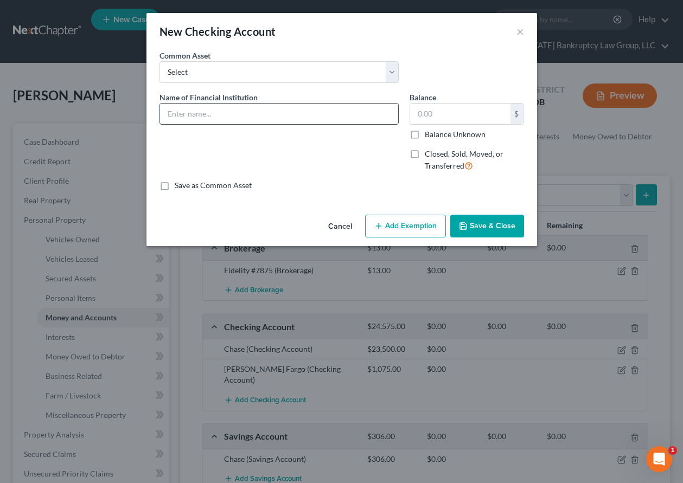
click at [273, 119] on input "text" at bounding box center [279, 114] width 238 height 21
click at [256, 117] on input "Wells Fargo #9074" at bounding box center [279, 114] width 238 height 21
type input "Wells Fargo #9074 - Business Checking Woodcrest Vacation"
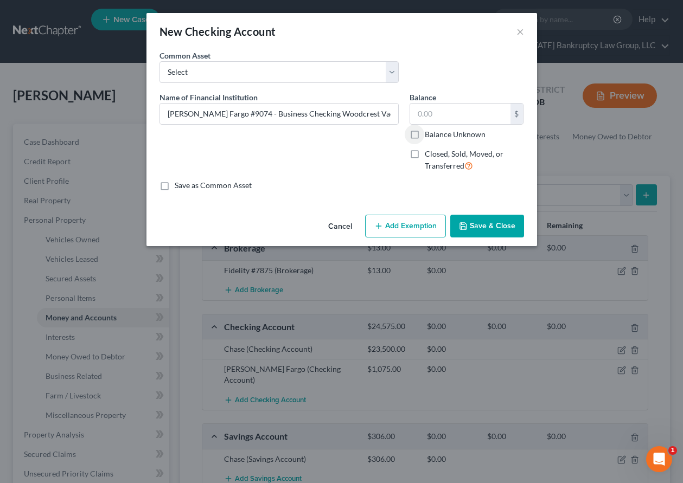
click at [429, 129] on input "Balance Unknown" at bounding box center [432, 132] width 7 height 7
checkbox input "true"
type input "0.00"
click at [406, 226] on button "Add Exemption" at bounding box center [405, 226] width 81 height 23
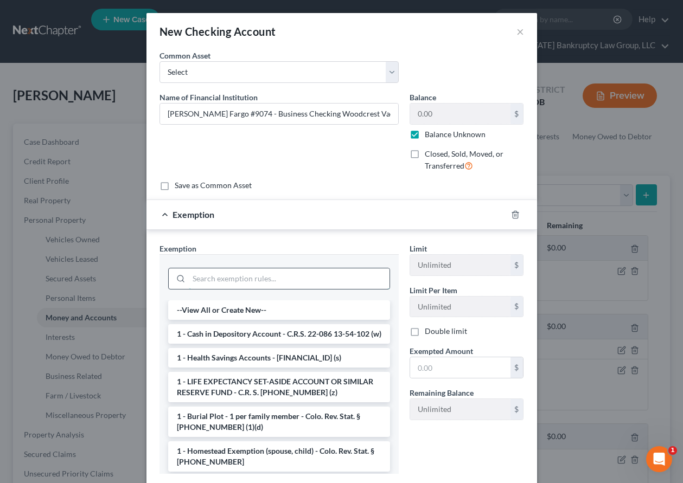
click at [320, 281] on input "search" at bounding box center [289, 279] width 201 height 21
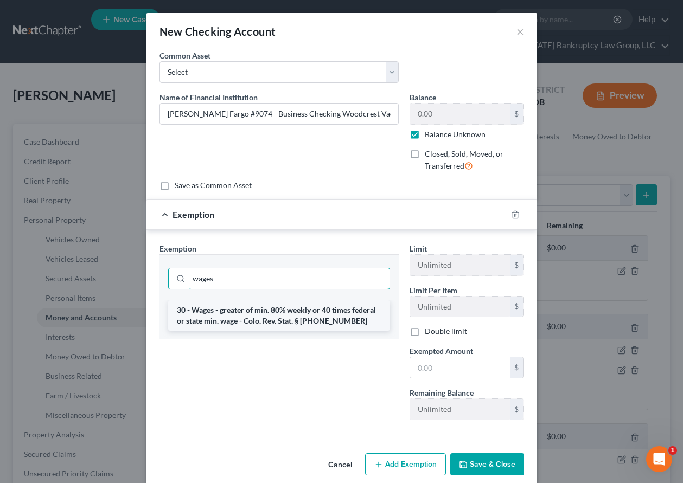
type input "wages"
click at [316, 315] on li "30 - Wages - greater of min. 80% weekly or 40 times federal or state min. wage …" at bounding box center [279, 316] width 222 height 30
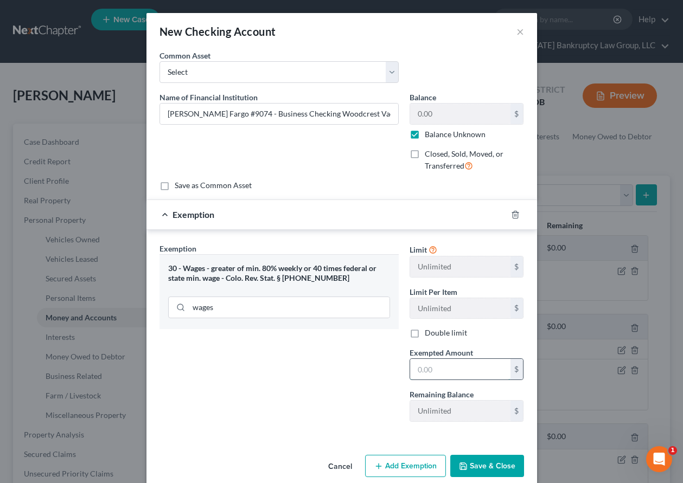
click at [453, 365] on input "text" at bounding box center [460, 369] width 100 height 21
type input "80"
click at [506, 472] on button "Save & Close" at bounding box center [487, 466] width 74 height 23
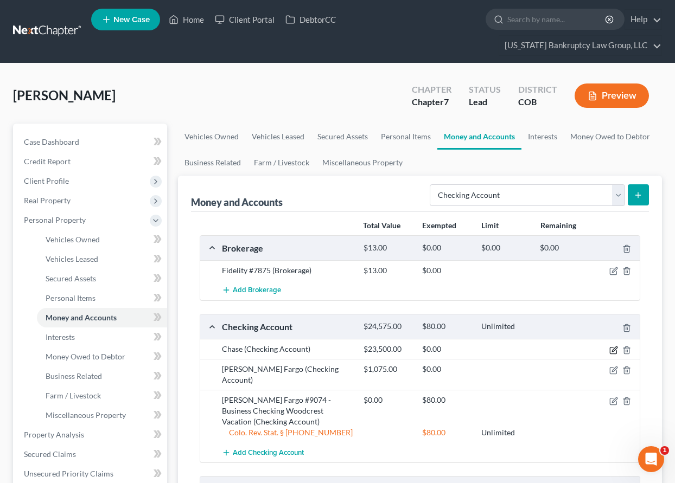
click at [613, 347] on icon "button" at bounding box center [613, 350] width 7 height 7
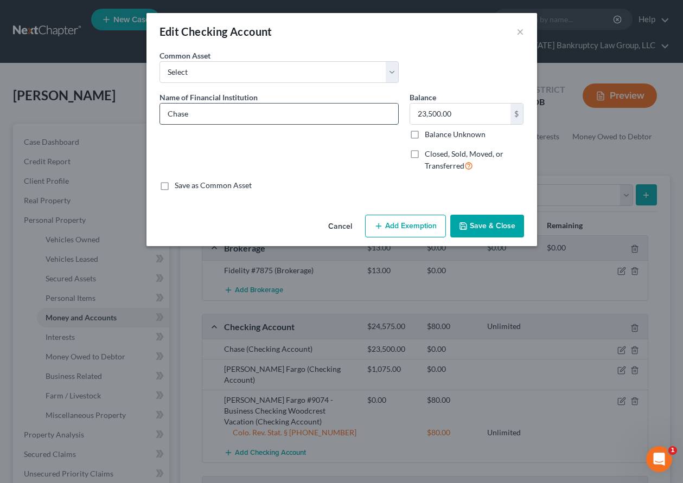
click at [246, 119] on input "Chase" at bounding box center [279, 114] width 238 height 21
type input "Chase #9706"
type input "0"
click at [429, 129] on input "Balance Unknown" at bounding box center [432, 132] width 7 height 7
checkbox input "true"
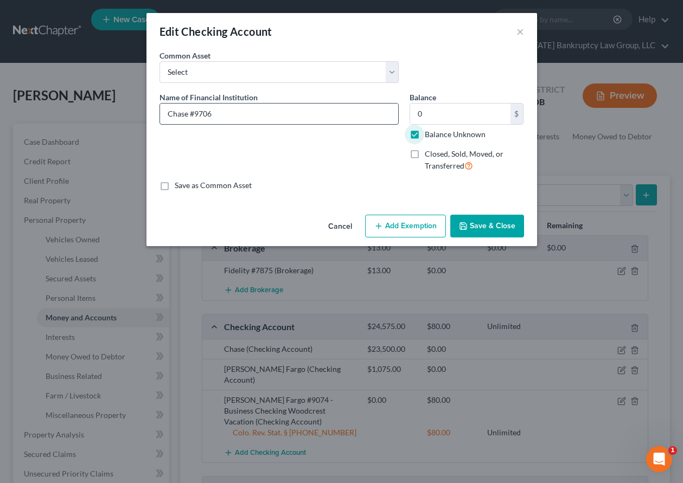
type input "0.00"
click at [416, 231] on button "Add Exemption" at bounding box center [405, 226] width 81 height 23
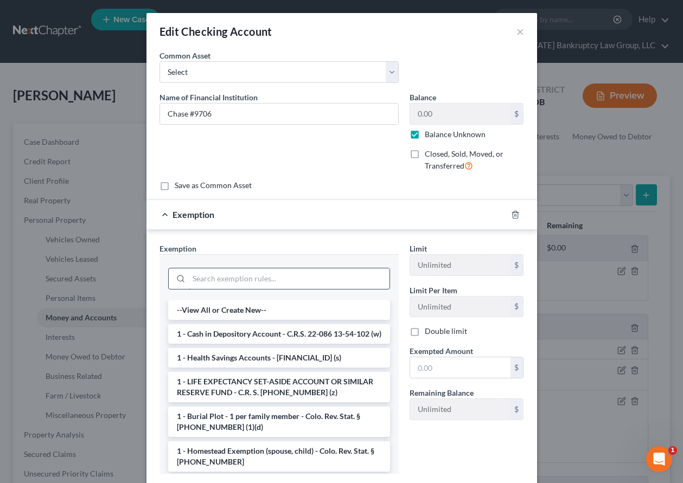
click at [303, 282] on input "search" at bounding box center [289, 279] width 201 height 21
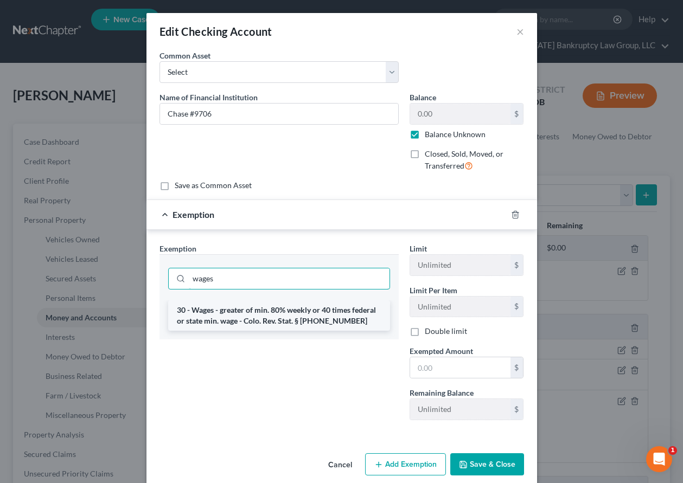
type input "wages"
click at [303, 317] on li "30 - Wages - greater of min. 80% weekly or 40 times federal or state min. wage …" at bounding box center [279, 316] width 222 height 30
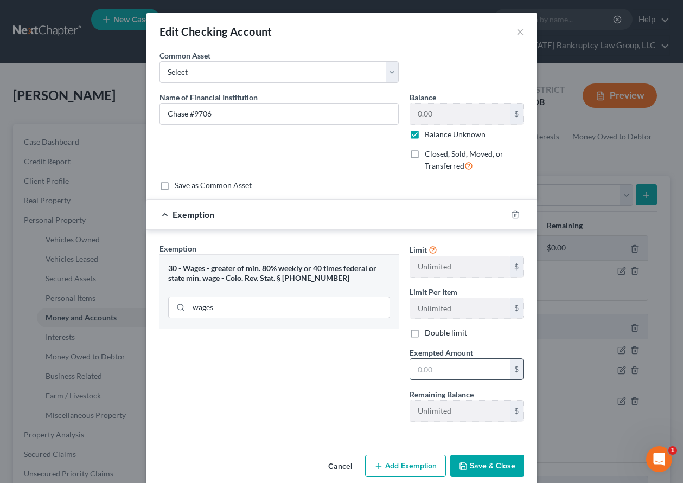
click at [468, 363] on input "text" at bounding box center [460, 369] width 100 height 21
type input "80"
click at [491, 464] on button "Save & Close" at bounding box center [487, 466] width 74 height 23
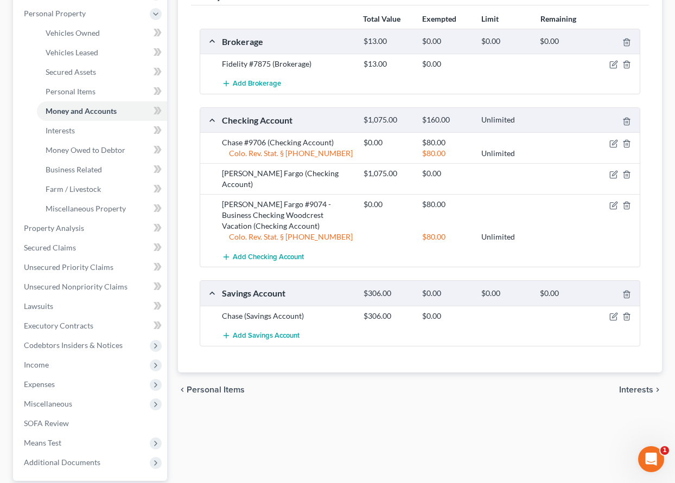
scroll to position [217, 0]
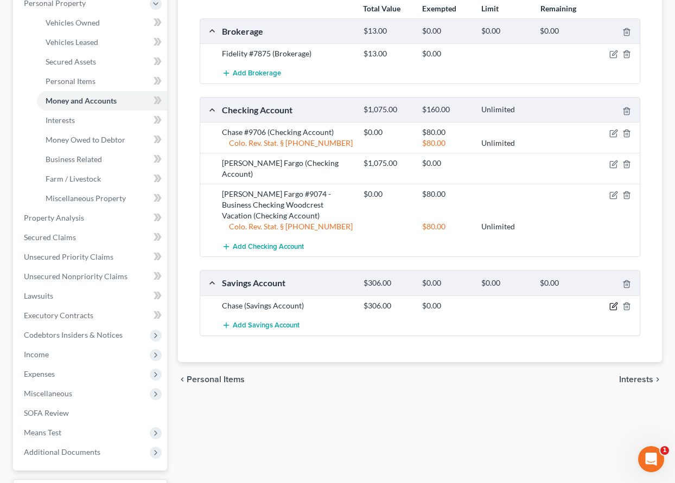
click at [614, 303] on icon "button" at bounding box center [614, 305] width 5 height 5
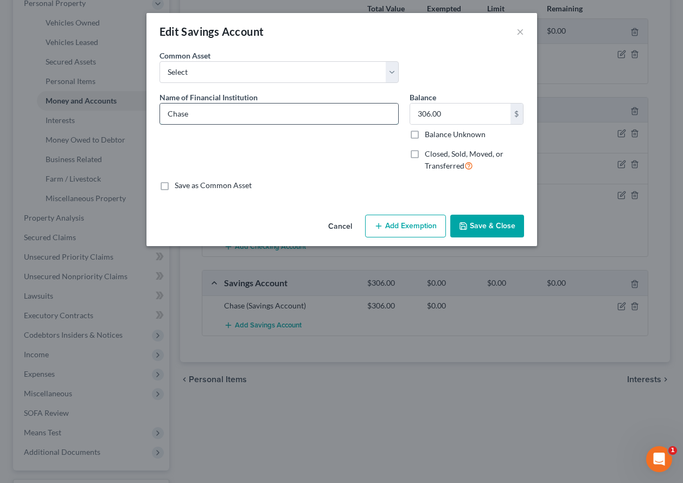
click at [216, 116] on input "Chase" at bounding box center [279, 114] width 238 height 21
type input "Chase #0191"
click at [429, 129] on input "Balance Unknown" at bounding box center [432, 132] width 7 height 7
checkbox input "true"
type input "0.00"
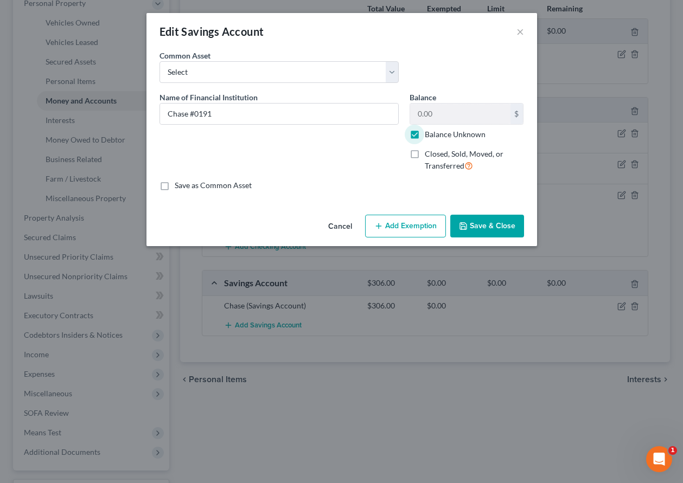
click at [434, 215] on div "Cancel Add Exemption Save & Close" at bounding box center [341, 229] width 391 height 36
click at [431, 220] on button "Add Exemption" at bounding box center [405, 226] width 81 height 23
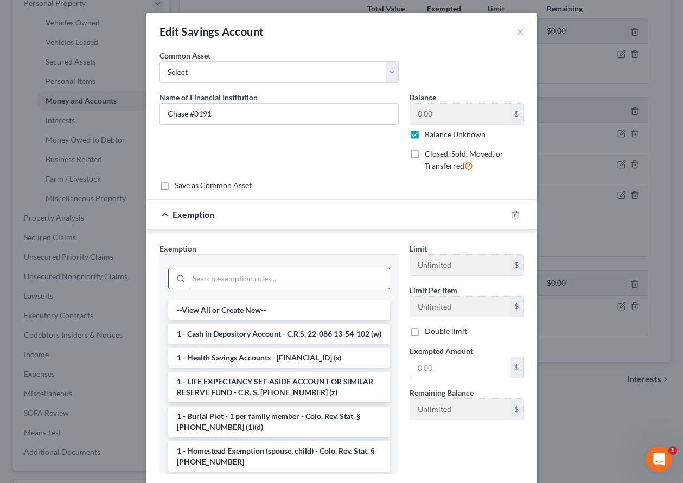
click at [275, 281] on input "search" at bounding box center [289, 279] width 201 height 21
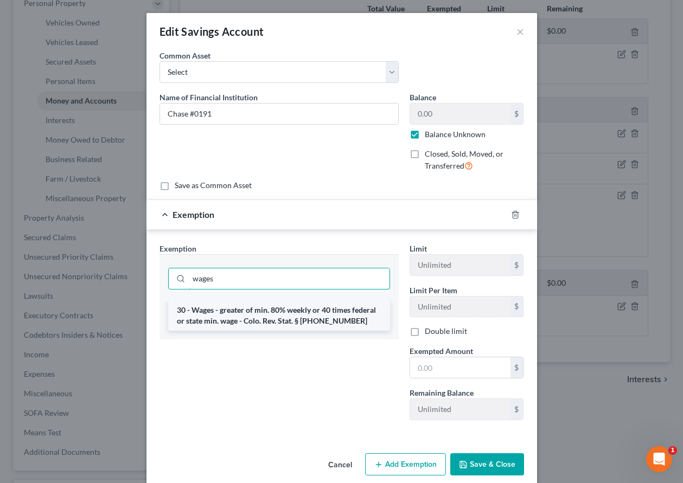
type input "wages"
click at [272, 313] on li "30 - Wages - greater of min. 80% weekly or 40 times federal or state min. wage …" at bounding box center [279, 316] width 222 height 30
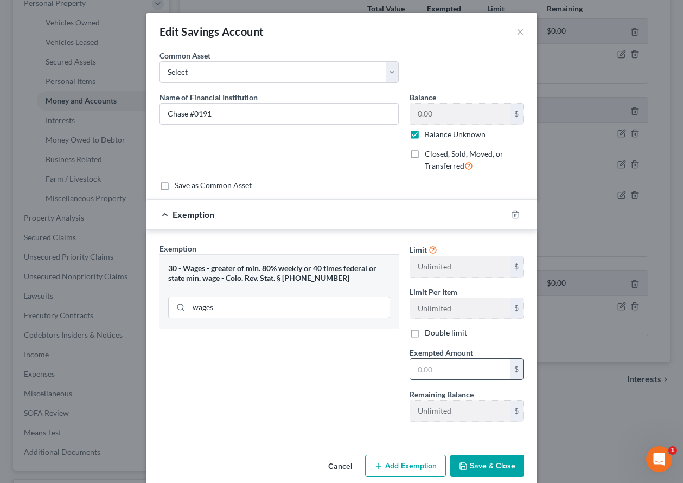
click at [455, 373] on input "text" at bounding box center [460, 369] width 100 height 21
type input "80"
click at [495, 457] on button "Save & Close" at bounding box center [487, 466] width 74 height 23
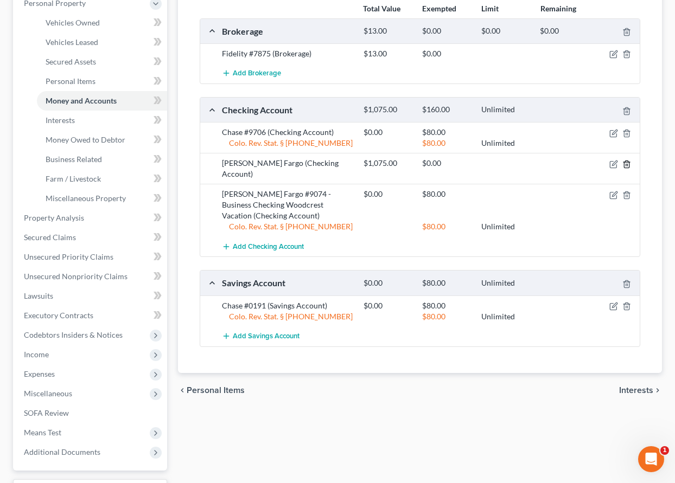
click at [626, 163] on icon "button" at bounding box center [626, 164] width 9 height 9
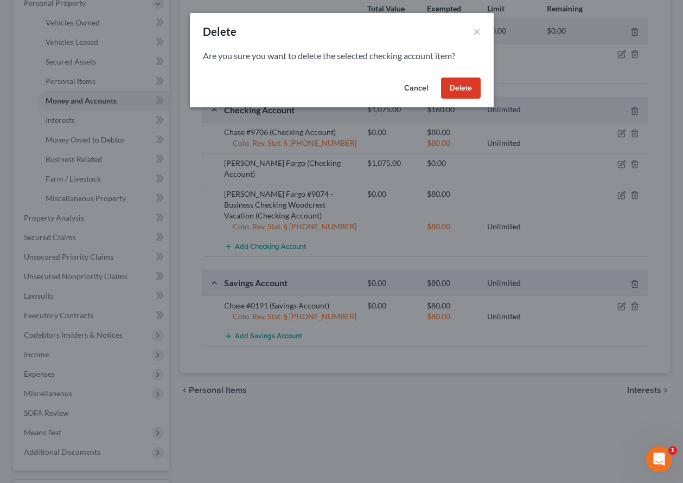
click at [467, 85] on button "Delete" at bounding box center [461, 89] width 40 height 22
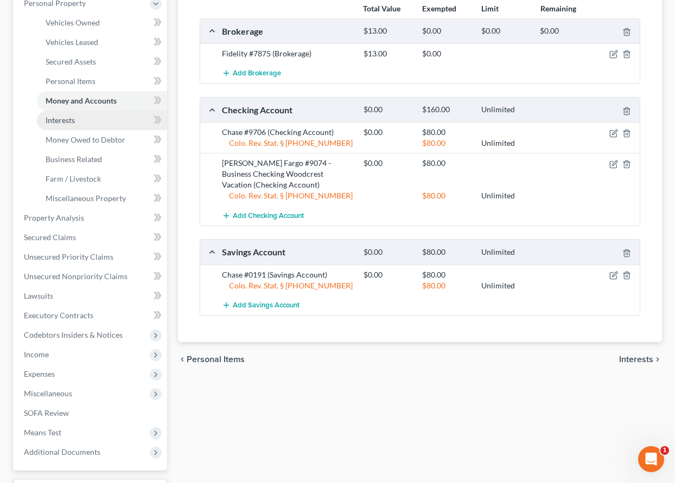
click at [65, 121] on span "Interests" at bounding box center [60, 120] width 29 height 9
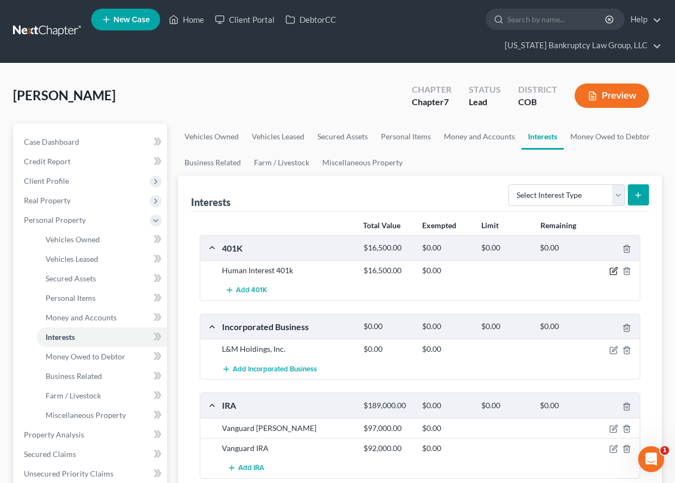
click at [614, 271] on icon "button" at bounding box center [613, 271] width 9 height 9
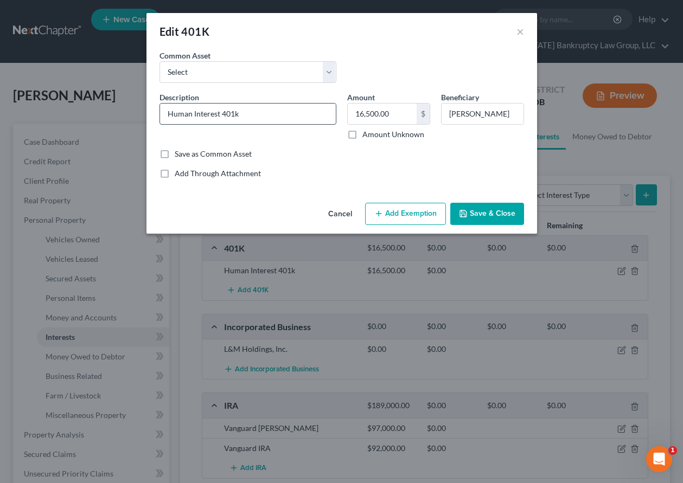
click at [272, 116] on input "Human Interest 401k" at bounding box center [248, 114] width 176 height 21
click at [411, 211] on button "Add Exemption" at bounding box center [405, 214] width 81 height 23
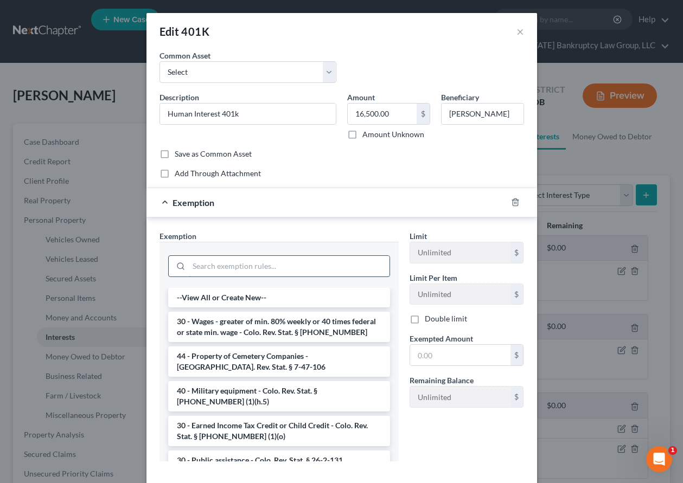
click at [329, 265] on input "search" at bounding box center [289, 266] width 201 height 21
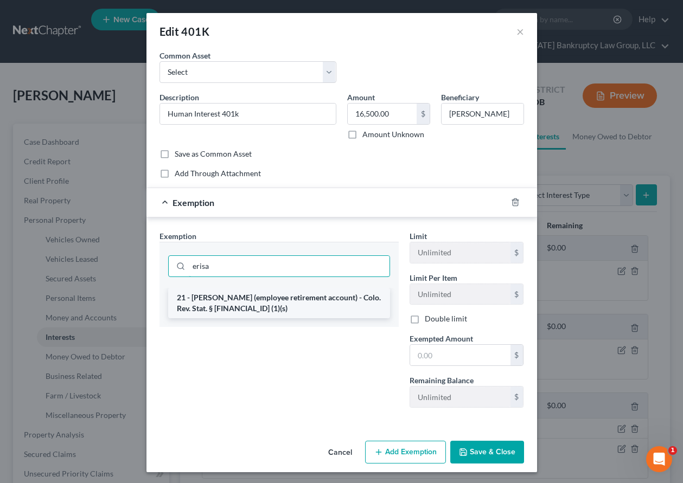
type input "erisa"
click at [252, 302] on li "21 - ERISA (employee retirement account) - Colo. Rev. Stat. § 13-54-102 (1)(s)" at bounding box center [279, 303] width 222 height 30
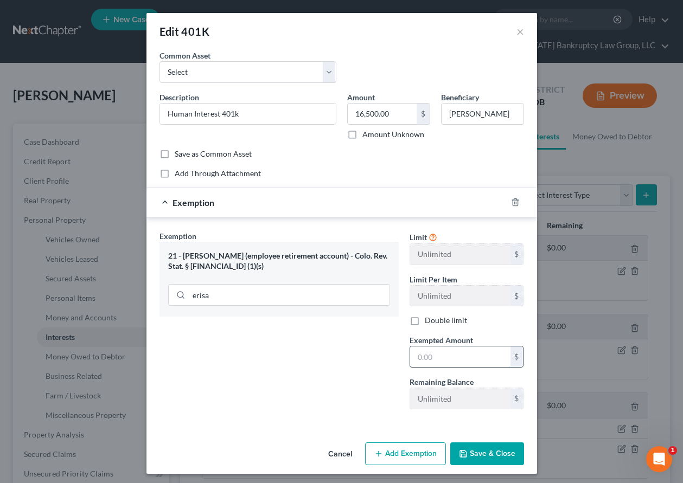
click at [444, 353] on input "text" at bounding box center [460, 357] width 100 height 21
type input "100"
click at [493, 455] on button "Save & Close" at bounding box center [487, 454] width 74 height 23
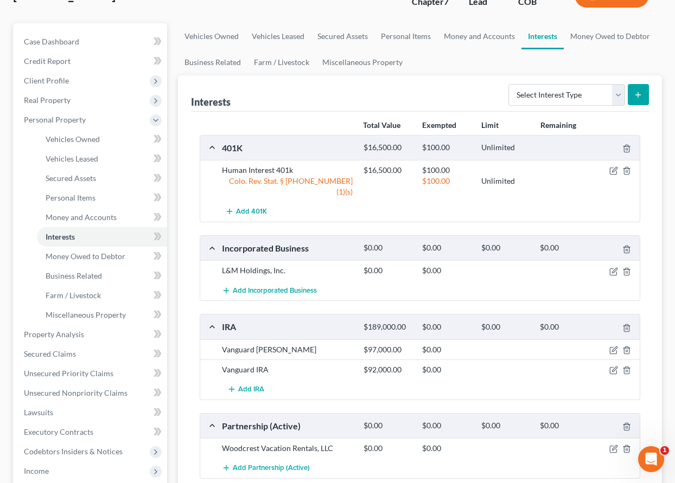
scroll to position [109, 0]
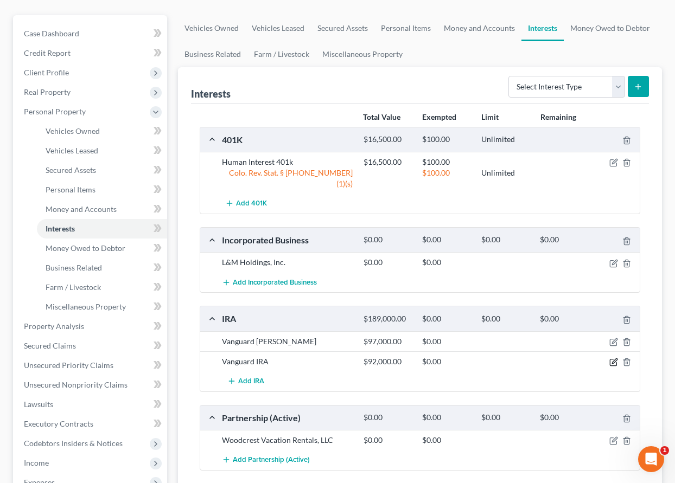
click at [613, 358] on icon "button" at bounding box center [613, 362] width 9 height 9
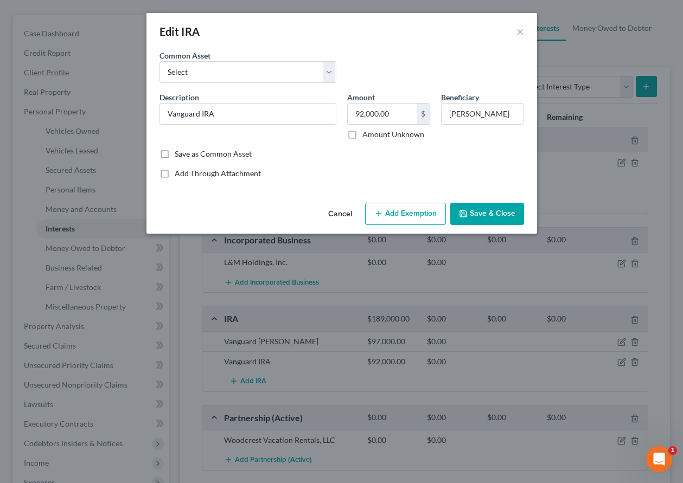
click at [340, 212] on button "Cancel" at bounding box center [340, 215] width 41 height 22
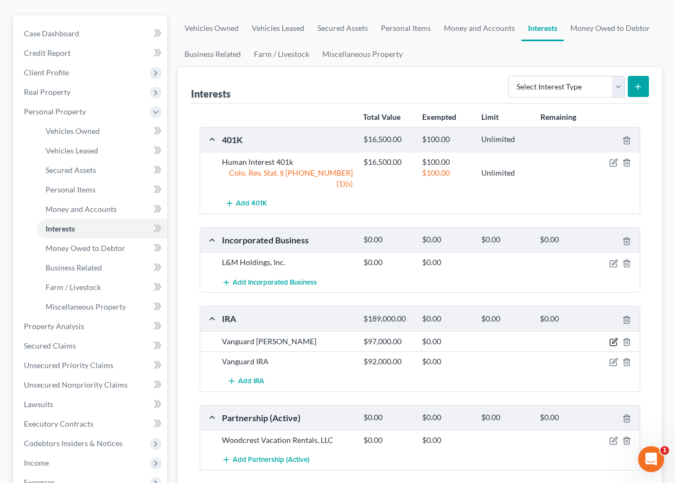
click at [613, 338] on icon "button" at bounding box center [613, 342] width 9 height 9
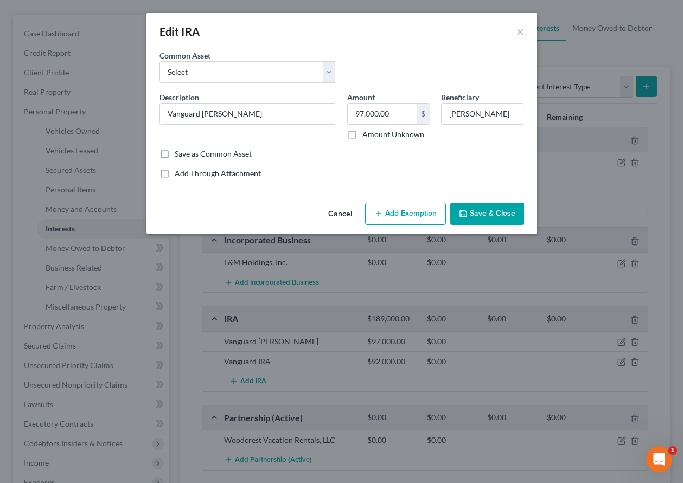
click at [415, 216] on button "Add Exemption" at bounding box center [405, 214] width 81 height 23
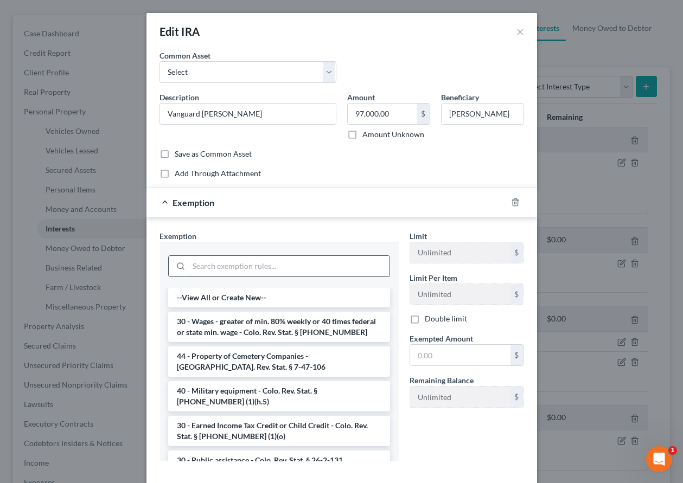
click at [304, 263] on input "search" at bounding box center [289, 266] width 201 height 21
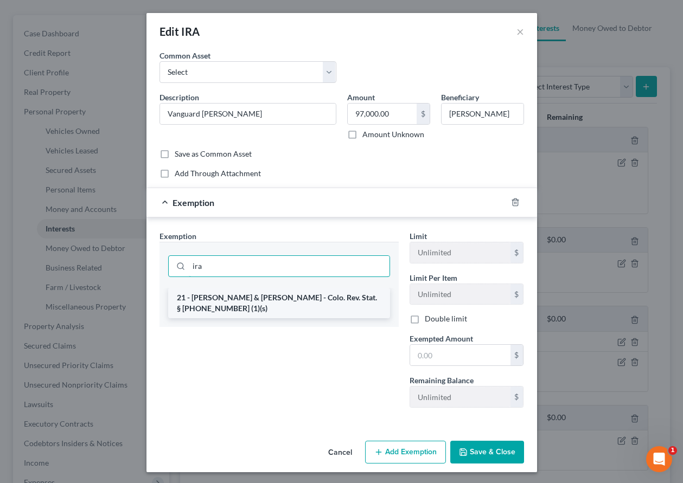
type input "ira"
click at [278, 294] on li "21 - IRA & Roth IRA - Colo. Rev. Stat. § 13-54-102 (1)(s)" at bounding box center [279, 303] width 222 height 30
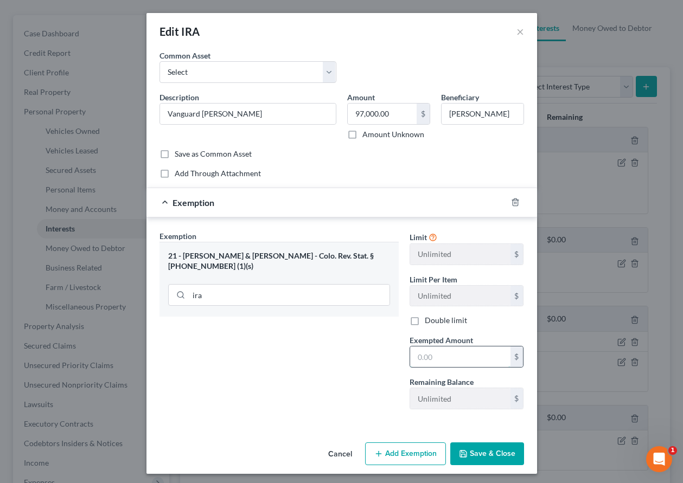
click at [430, 356] on input "text" at bounding box center [460, 357] width 100 height 21
type input "100"
click at [476, 457] on button "Save & Close" at bounding box center [487, 454] width 74 height 23
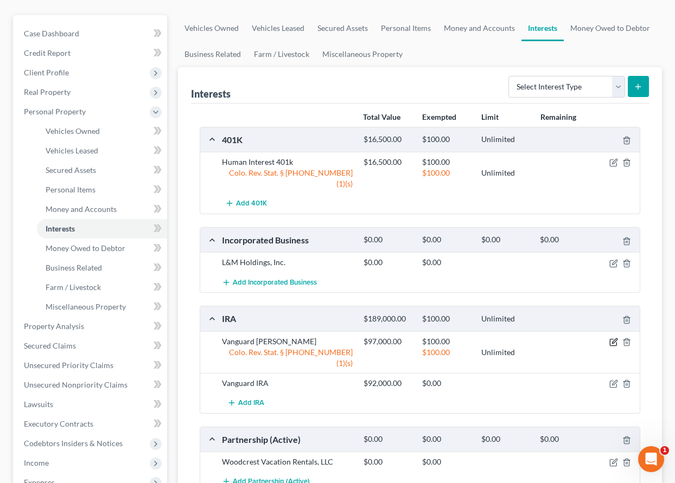
click at [613, 338] on icon "button" at bounding box center [613, 342] width 9 height 9
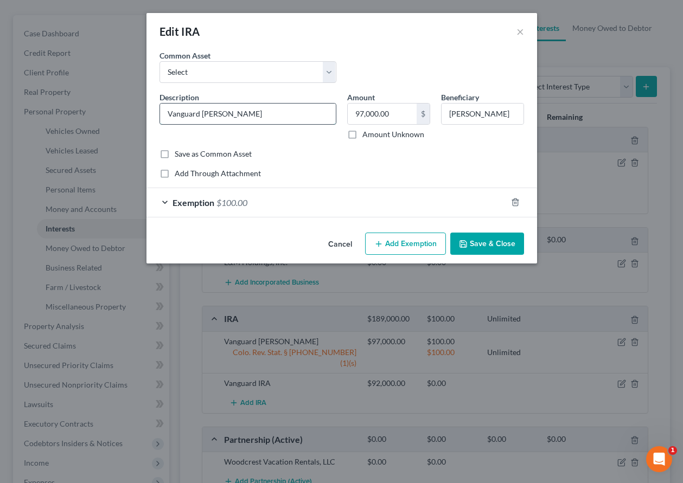
click at [257, 110] on input "Vanguard [PERSON_NAME]" at bounding box center [248, 114] width 176 height 21
type input "Vanguard Roth IRA #6049"
click at [503, 251] on button "Save & Close" at bounding box center [487, 244] width 74 height 23
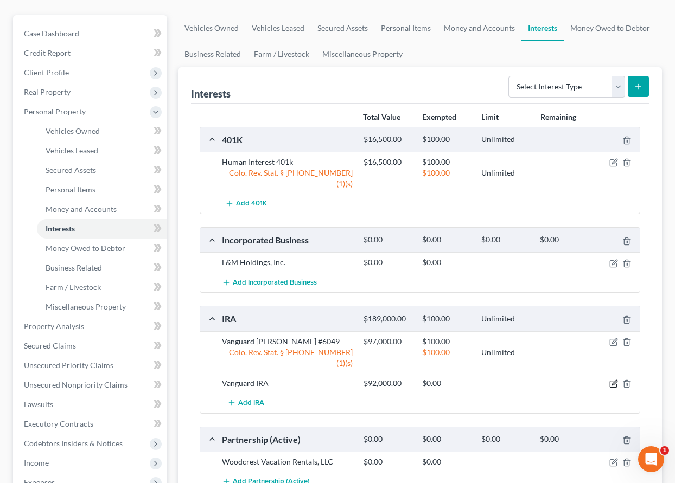
click at [611, 380] on icon "button" at bounding box center [613, 384] width 9 height 9
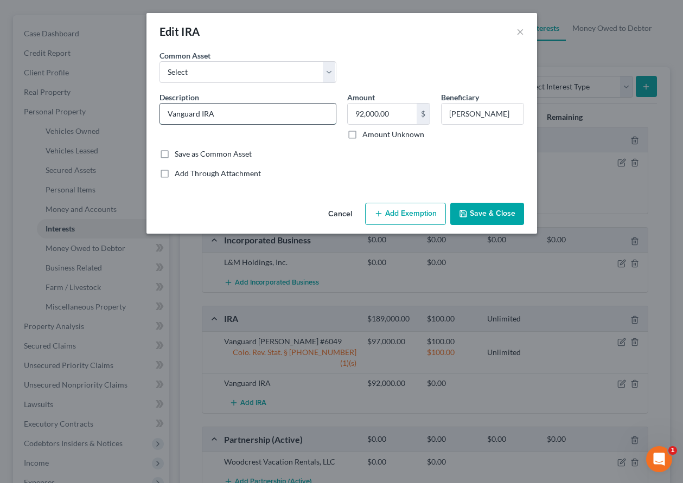
click at [235, 112] on input "Vanguard IRA" at bounding box center [248, 114] width 176 height 21
type input "Vanguard IRA #6506"
click at [423, 214] on button "Add Exemption" at bounding box center [405, 214] width 81 height 23
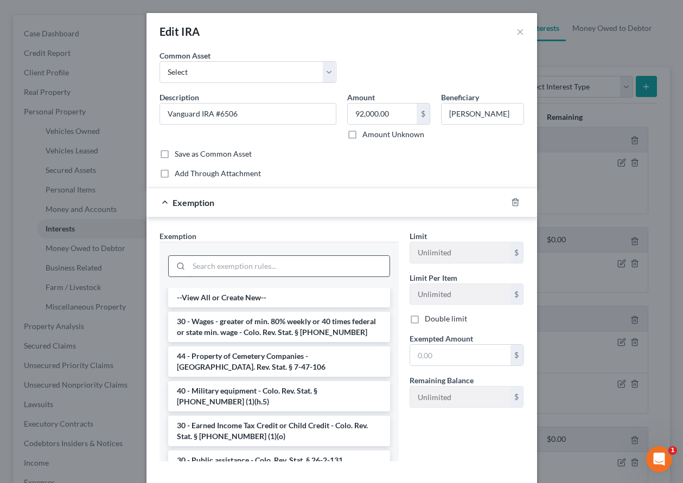
click at [266, 271] on input "search" at bounding box center [289, 266] width 201 height 21
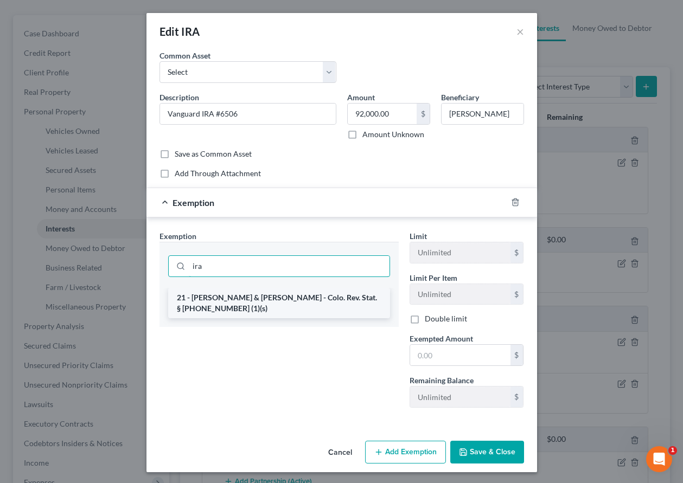
type input "ira"
click at [265, 296] on li "21 - IRA & Roth IRA - Colo. Rev. Stat. § 13-54-102 (1)(s)" at bounding box center [279, 303] width 222 height 30
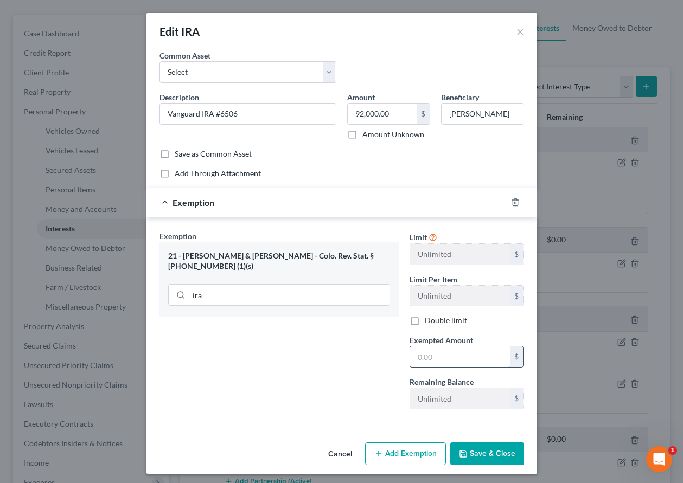
click at [451, 361] on input "text" at bounding box center [460, 357] width 100 height 21
type input "100"
click at [506, 457] on button "Save & Close" at bounding box center [487, 454] width 74 height 23
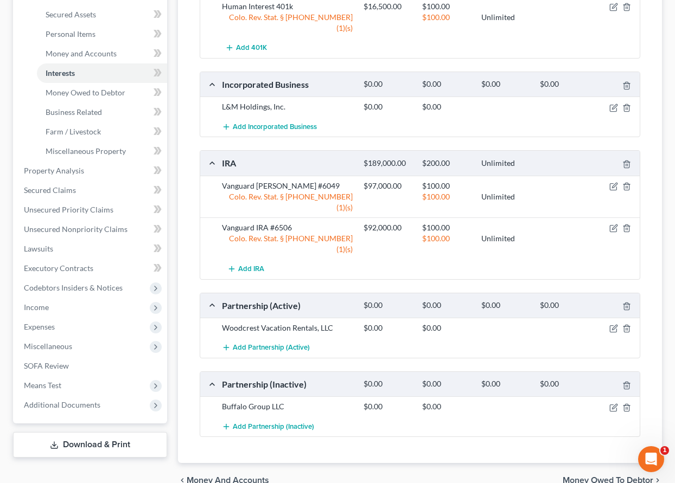
scroll to position [271, 0]
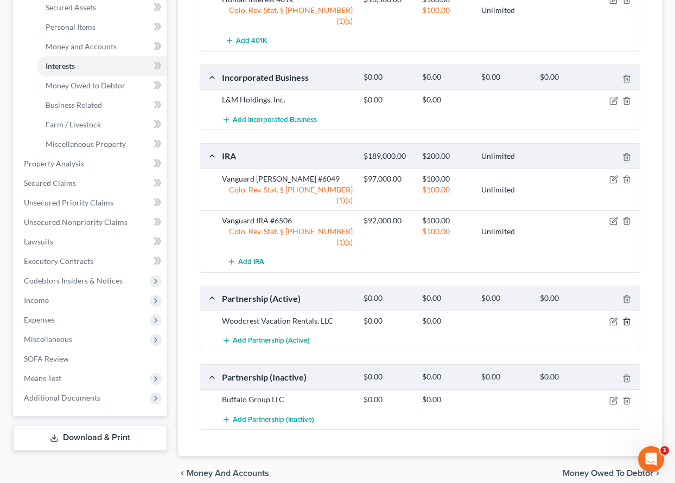
click at [628, 317] on icon "button" at bounding box center [626, 321] width 9 height 9
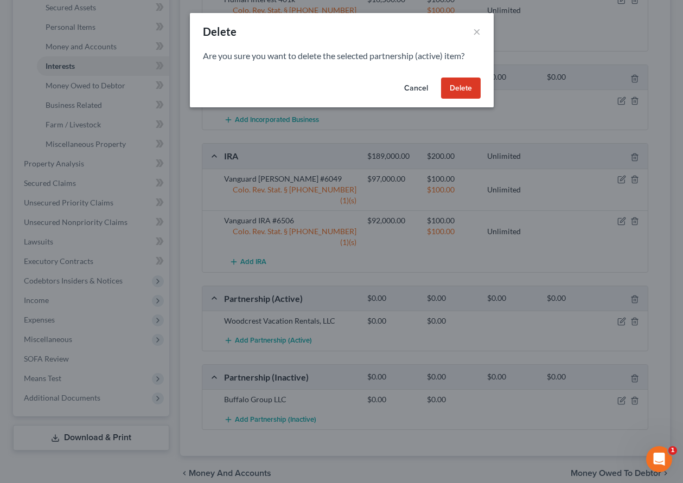
click at [471, 90] on button "Delete" at bounding box center [461, 89] width 40 height 22
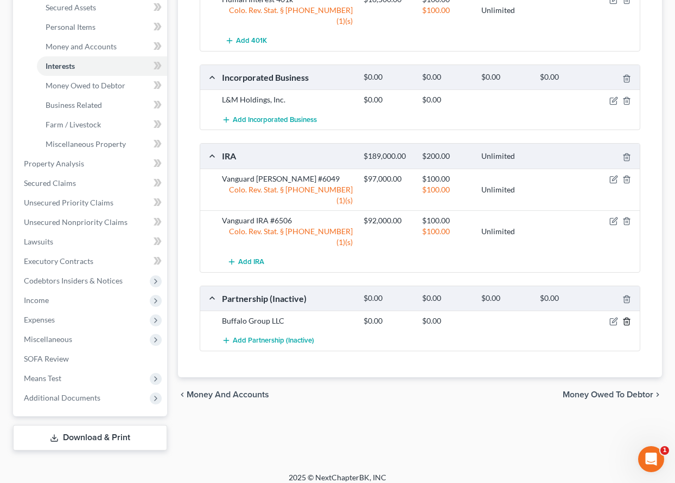
click at [626, 322] on line "button" at bounding box center [626, 323] width 0 height 2
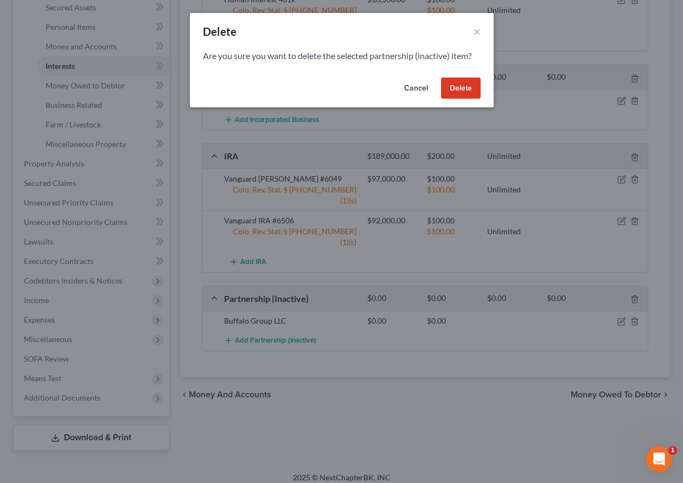
click at [470, 85] on button "Delete" at bounding box center [461, 89] width 40 height 22
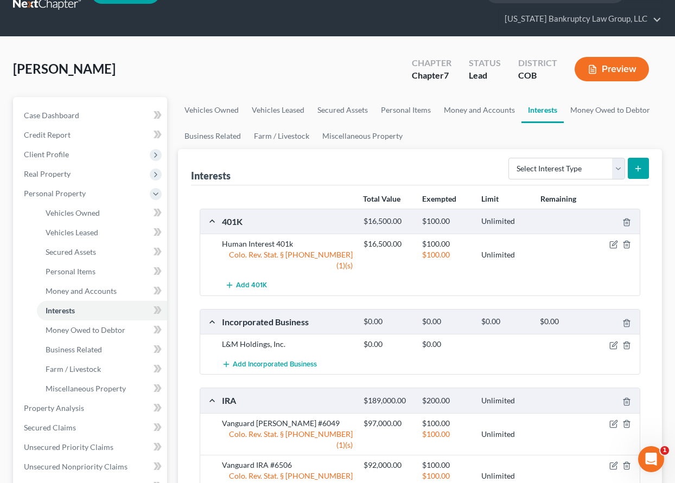
scroll to position [0, 0]
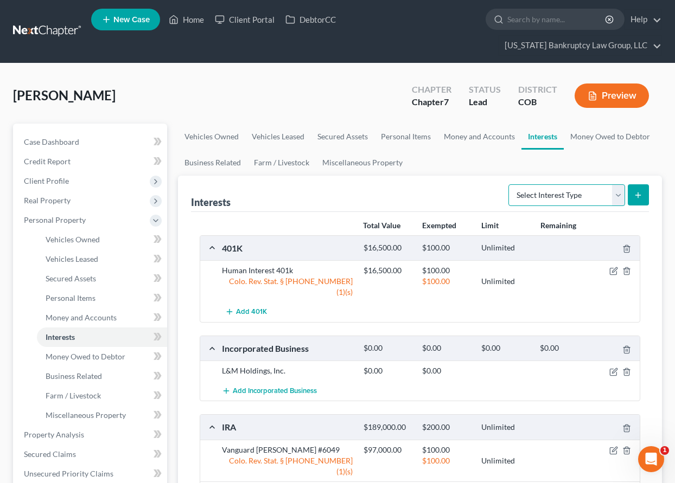
click at [563, 196] on select "Select Interest Type 401K Annuity Bond Education IRA Government Bond Government…" at bounding box center [566, 195] width 117 height 22
select select "unincorporated_business"
click at [509, 184] on select "Select Interest Type 401K Annuity Bond Education IRA Government Bond Government…" at bounding box center [566, 195] width 117 height 22
click at [642, 192] on icon "submit" at bounding box center [638, 195] width 9 height 9
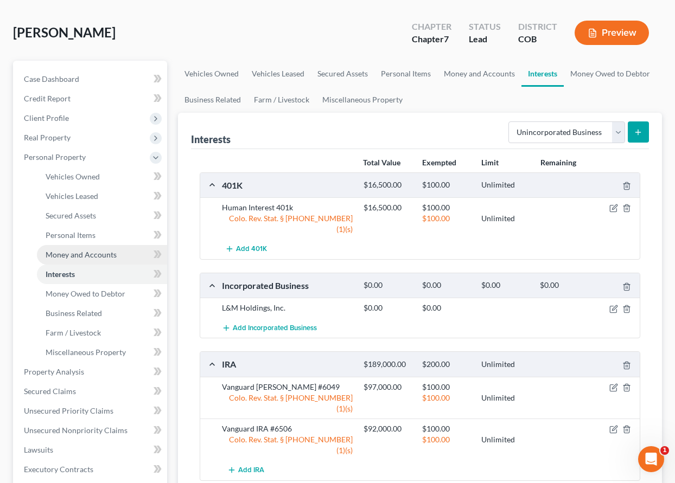
click at [53, 250] on span "Money and Accounts" at bounding box center [81, 254] width 71 height 9
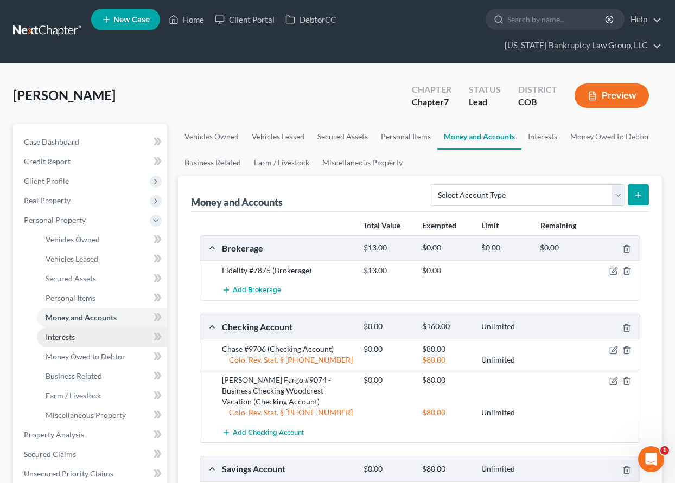
click at [69, 339] on span "Interests" at bounding box center [60, 337] width 29 height 9
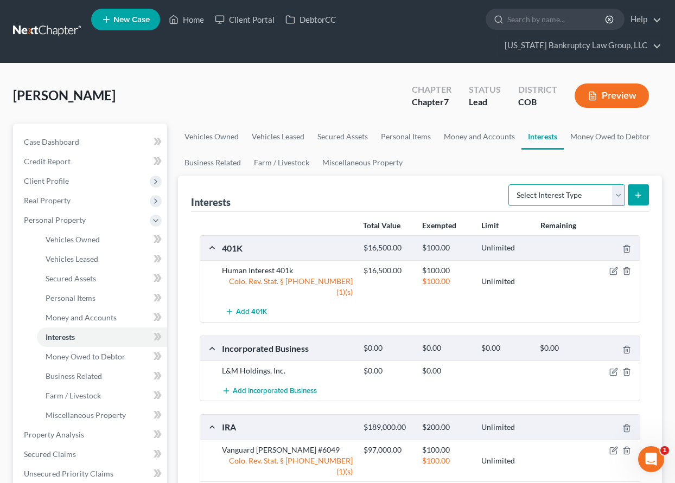
click at [623, 194] on select "Select Interest Type 401K Annuity Bond Education IRA Government Bond Government…" at bounding box center [566, 195] width 117 height 22
select select "unincorporated_business"
click at [509, 184] on select "Select Interest Type 401K Annuity Bond Education IRA Government Bond Government…" at bounding box center [566, 195] width 117 height 22
click at [640, 193] on icon "submit" at bounding box center [638, 195] width 9 height 9
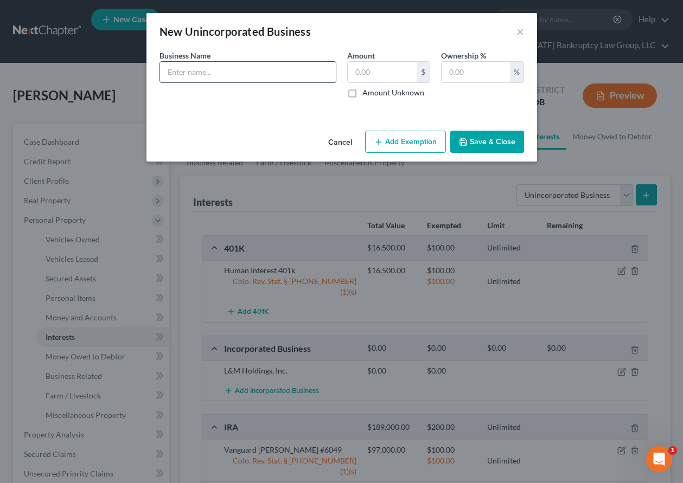
click at [200, 74] on input "text" at bounding box center [248, 72] width 176 height 21
type input "Woodcrest Vacation Rentals LLC"
click at [500, 144] on button "Save & Close" at bounding box center [487, 142] width 74 height 23
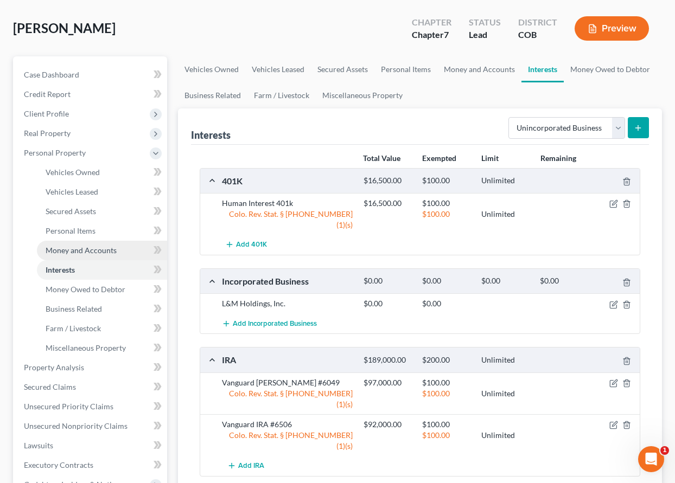
scroll to position [109, 0]
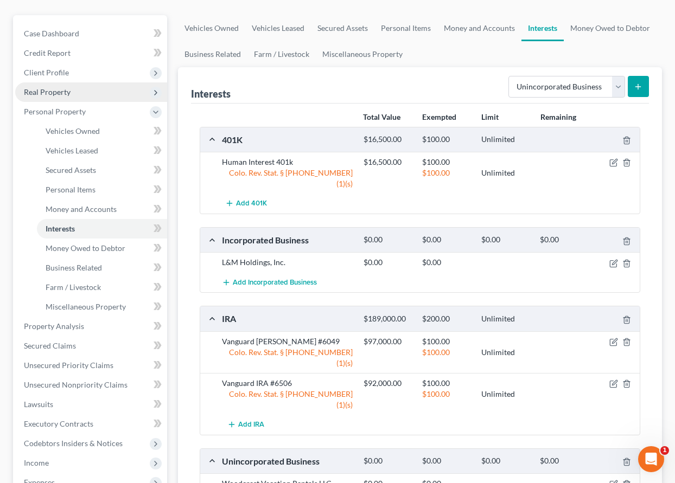
click at [58, 92] on span "Real Property" at bounding box center [47, 91] width 47 height 9
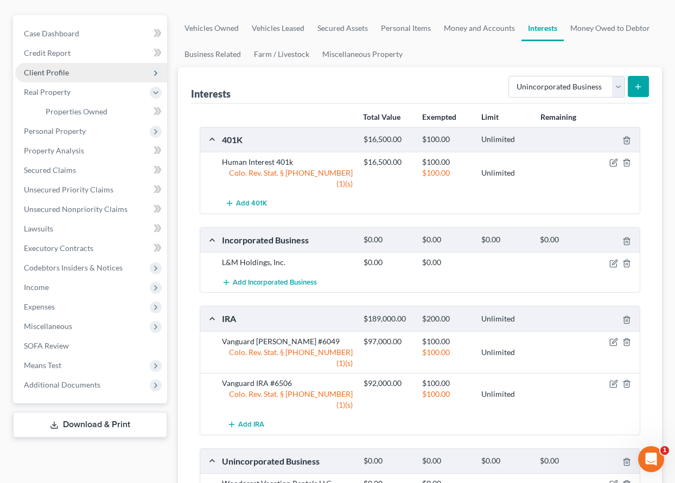
click at [56, 68] on span "Client Profile" at bounding box center [46, 72] width 45 height 9
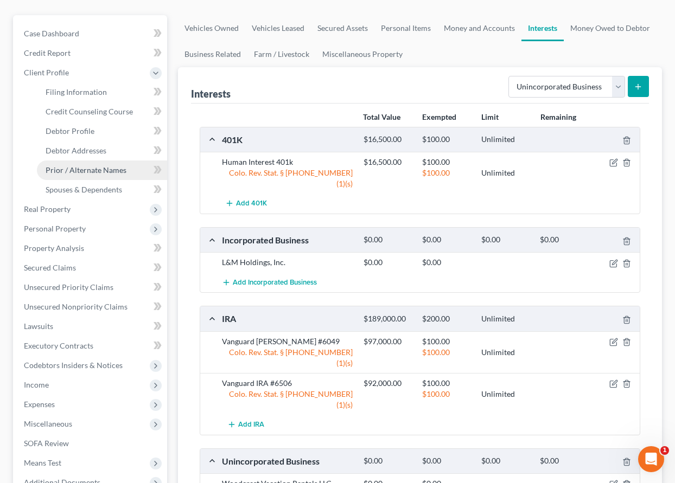
click at [92, 167] on span "Prior / Alternate Names" at bounding box center [86, 169] width 81 height 9
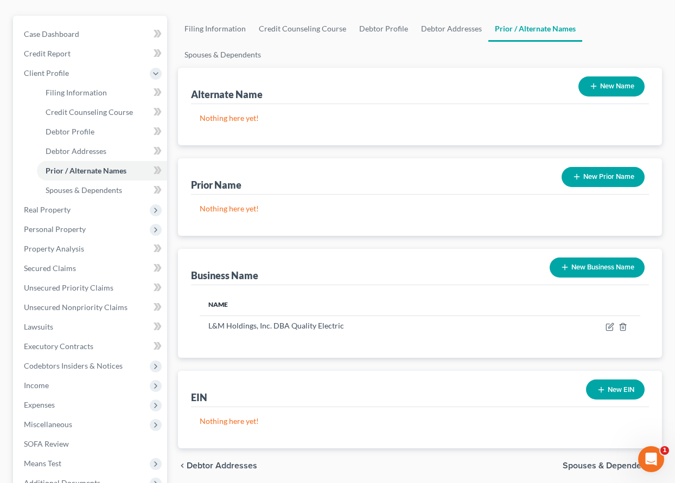
scroll to position [163, 0]
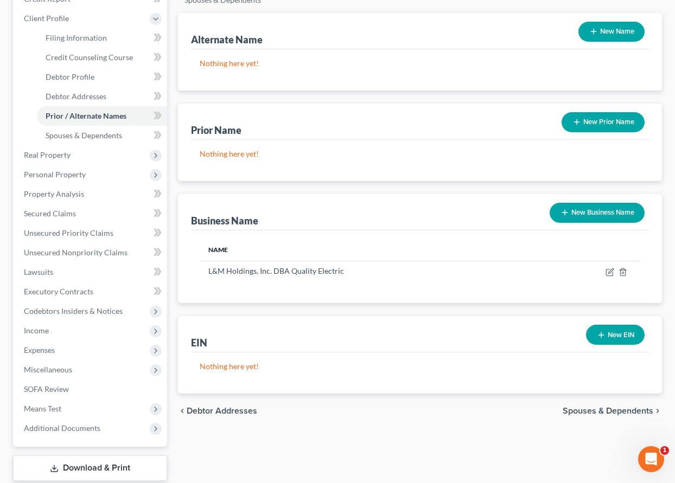
click at [606, 213] on button "New Business Name" at bounding box center [597, 213] width 95 height 20
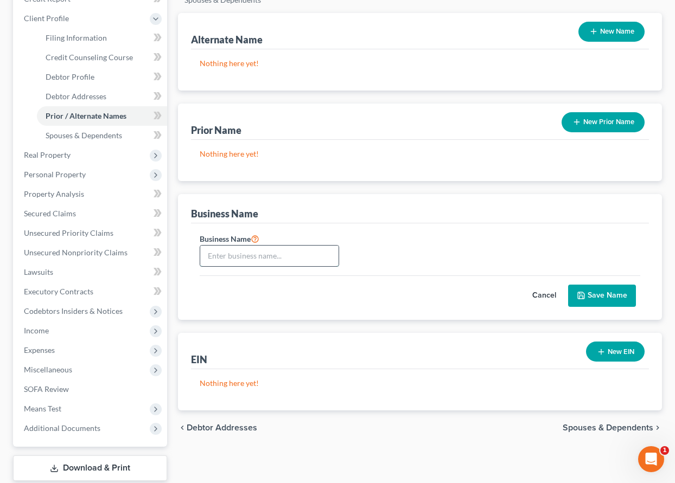
click at [259, 253] on input "text" at bounding box center [269, 256] width 138 height 21
type input "Woodcrest Vacation Rentals, LLC"
click at [594, 298] on button "Save Name" at bounding box center [602, 296] width 68 height 23
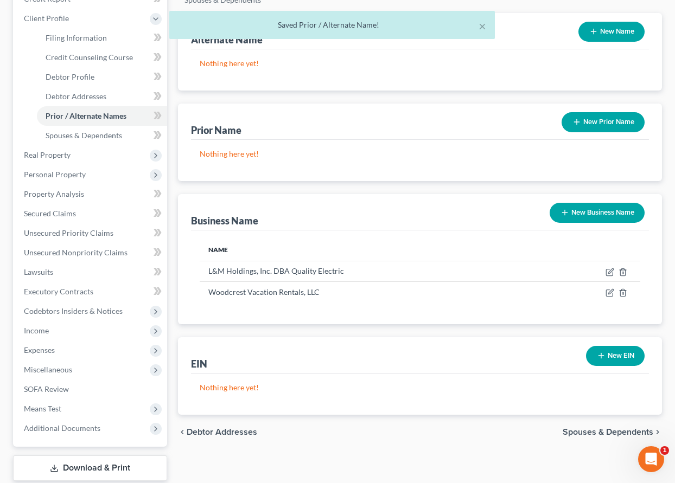
click at [592, 213] on button "New Business Name" at bounding box center [597, 213] width 95 height 20
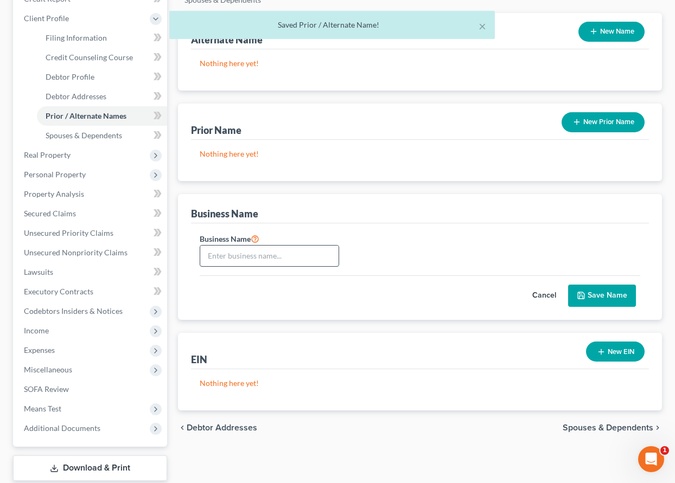
click at [234, 254] on input "text" at bounding box center [269, 256] width 138 height 21
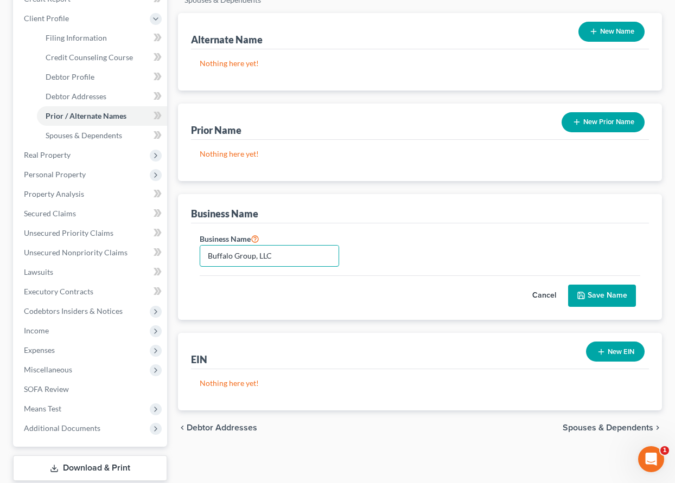
type input "Buffalo Group, LLC"
click at [606, 292] on button "Save Name" at bounding box center [602, 296] width 68 height 23
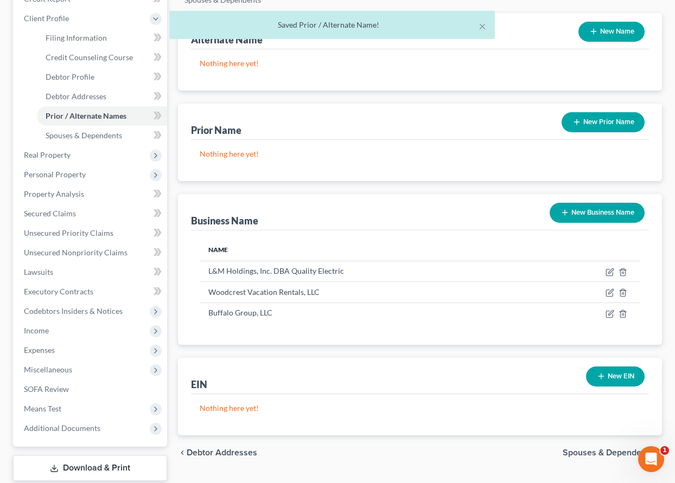
click at [617, 211] on button "New Business Name" at bounding box center [597, 213] width 95 height 20
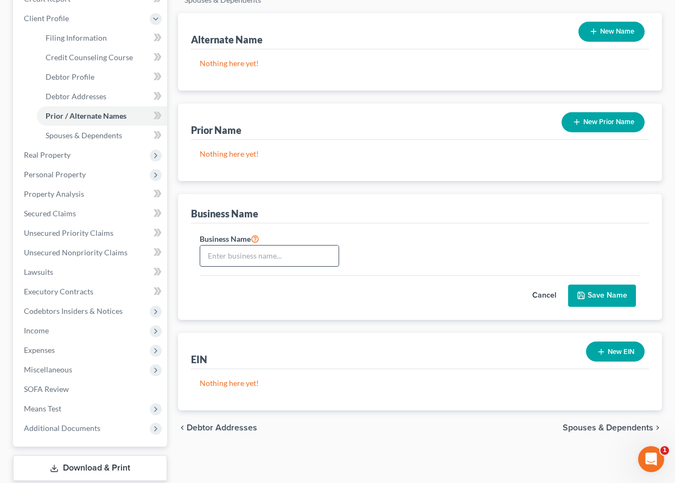
click at [303, 257] on input "text" at bounding box center [269, 256] width 138 height 21
type input "Crimson Capital Properties, LLC"
click at [594, 292] on button "Save Name" at bounding box center [602, 296] width 68 height 23
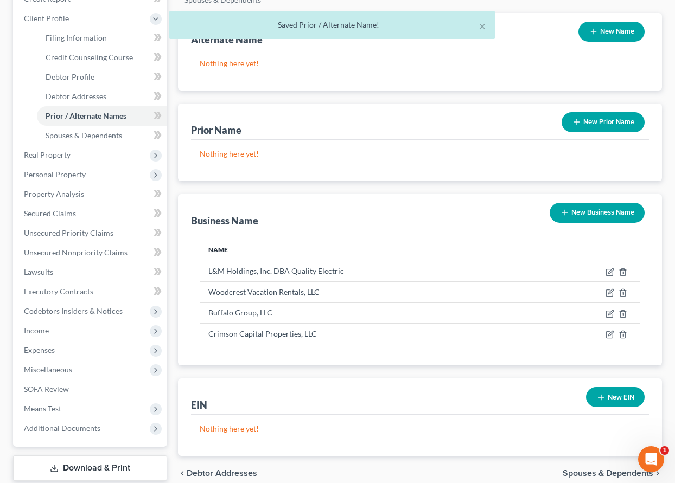
click at [600, 211] on button "New Business Name" at bounding box center [597, 213] width 95 height 20
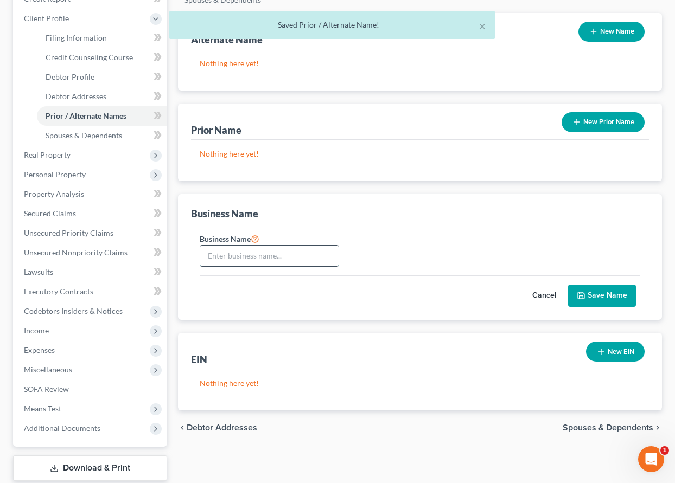
click at [333, 257] on input "text" at bounding box center [269, 256] width 138 height 21
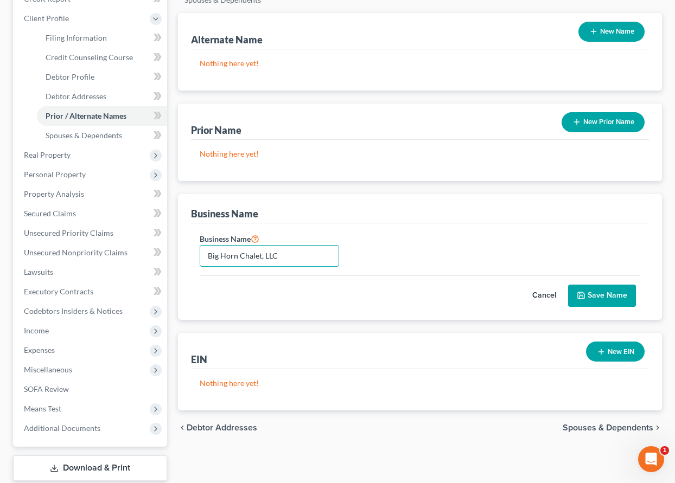
type input "Big Horn Chalet, LLC"
click at [620, 294] on button "Save Name" at bounding box center [602, 296] width 68 height 23
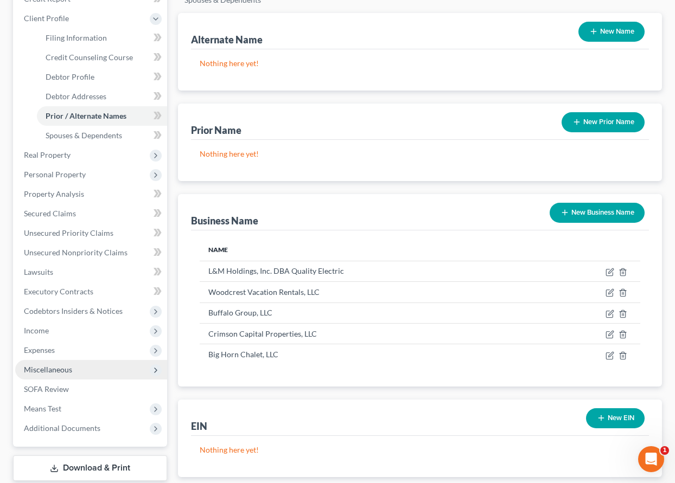
click at [65, 374] on span "Miscellaneous" at bounding box center [48, 369] width 48 height 9
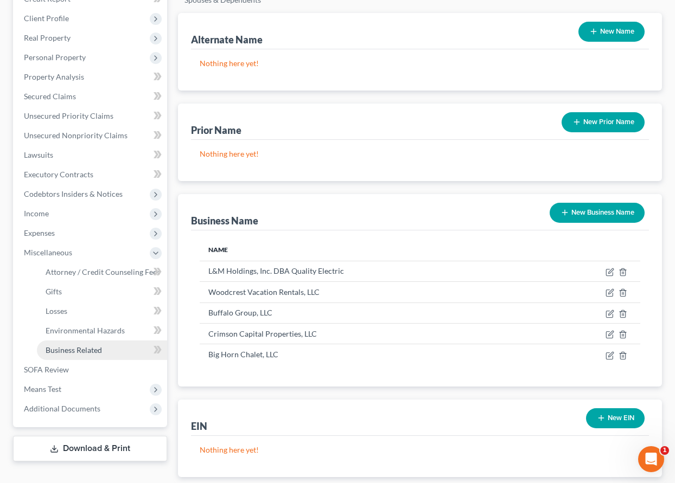
click at [81, 348] on span "Business Related" at bounding box center [74, 350] width 56 height 9
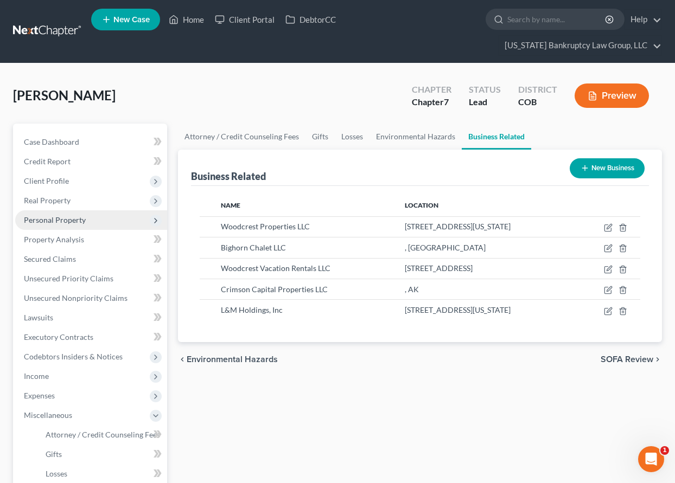
click at [65, 216] on span "Personal Property" at bounding box center [55, 219] width 62 height 9
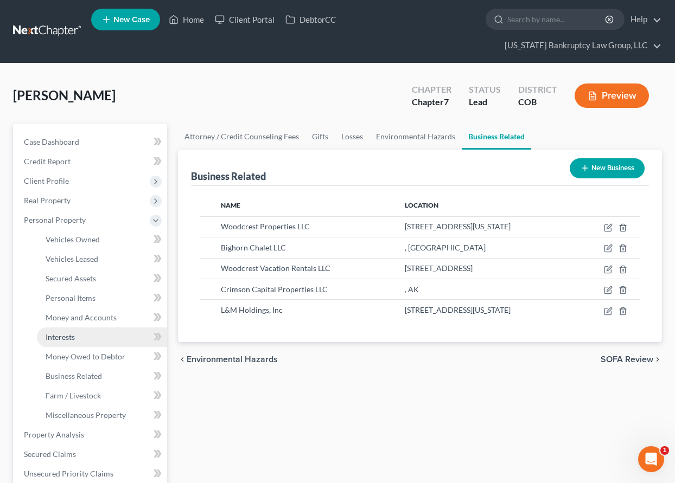
click at [59, 335] on span "Interests" at bounding box center [60, 337] width 29 height 9
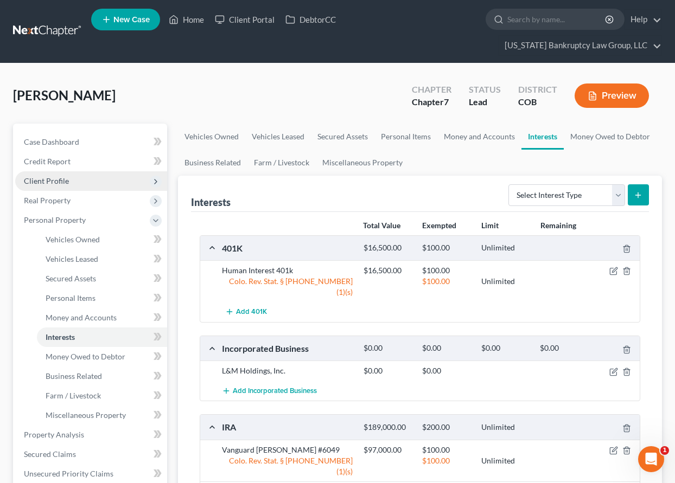
click at [44, 179] on span "Client Profile" at bounding box center [46, 180] width 45 height 9
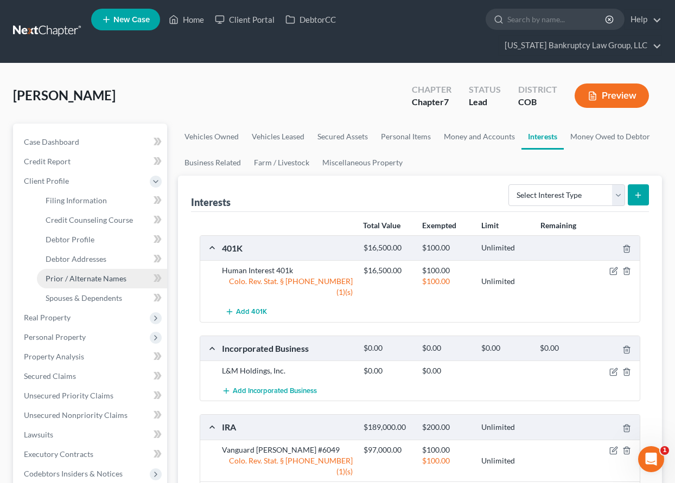
click at [100, 279] on span "Prior / Alternate Names" at bounding box center [86, 278] width 81 height 9
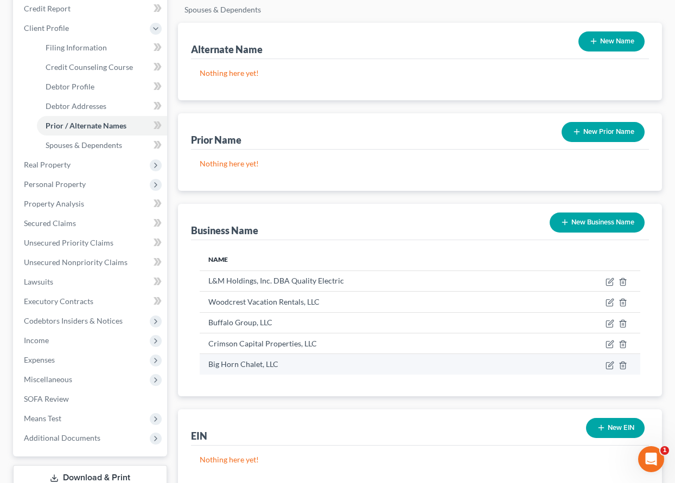
scroll to position [163, 0]
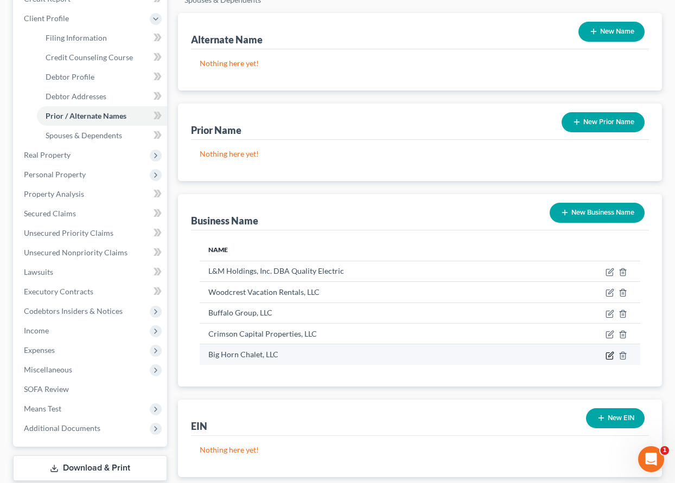
click at [609, 355] on icon "button" at bounding box center [610, 354] width 5 height 5
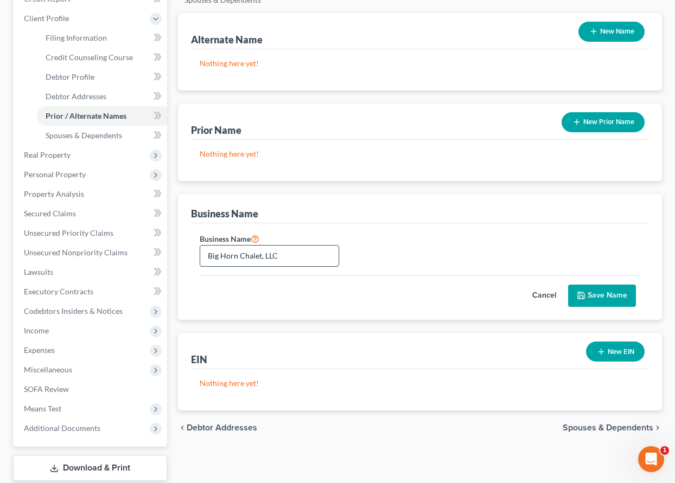
click at [215, 256] on input "Big Horn Chalet, LLC" at bounding box center [269, 256] width 138 height 21
type input "Bighorn Chalet, LLC"
click at [605, 303] on button "Save Name" at bounding box center [602, 296] width 68 height 23
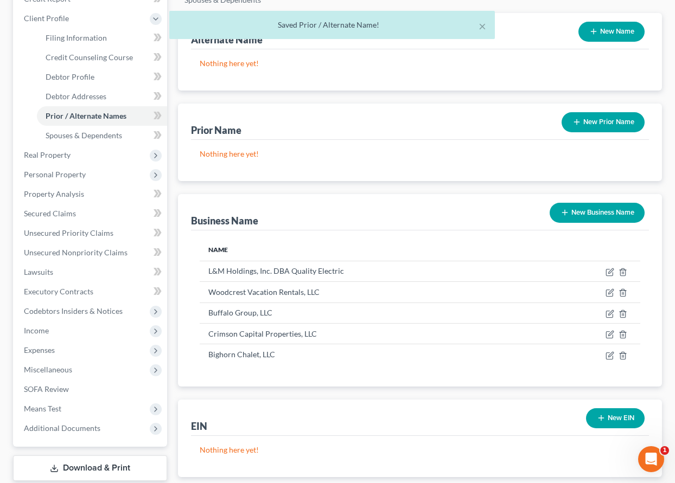
click at [604, 211] on button "New Business Name" at bounding box center [597, 213] width 95 height 20
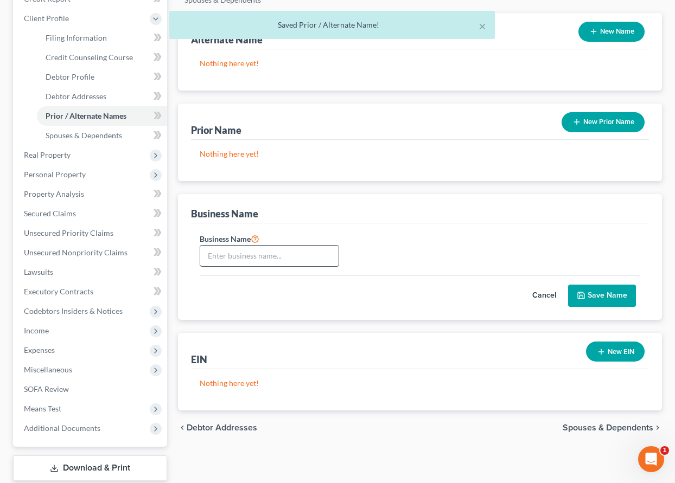
click at [254, 257] on input "text" at bounding box center [269, 256] width 138 height 21
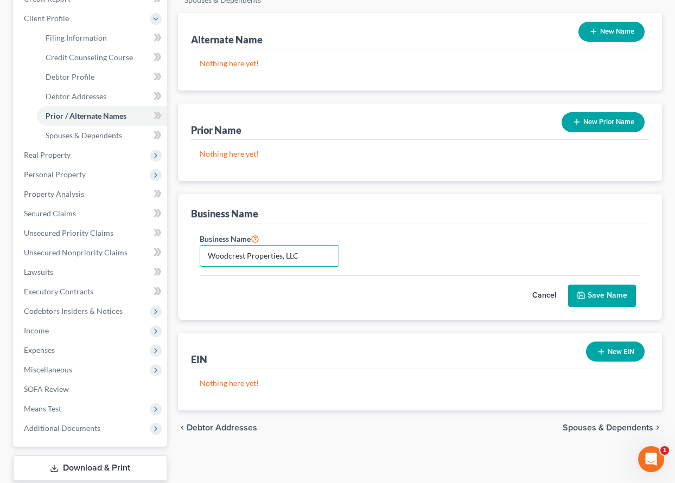
type input "Woodcrest Properties, LLC"
click at [622, 295] on button "Save Name" at bounding box center [602, 296] width 68 height 23
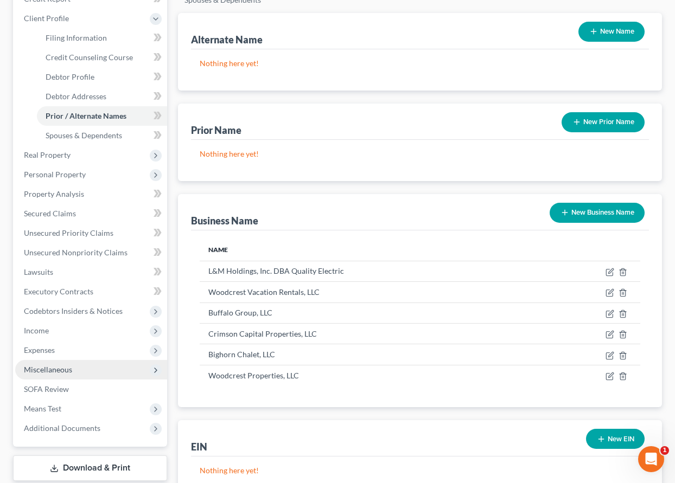
click at [44, 369] on span "Miscellaneous" at bounding box center [48, 369] width 48 height 9
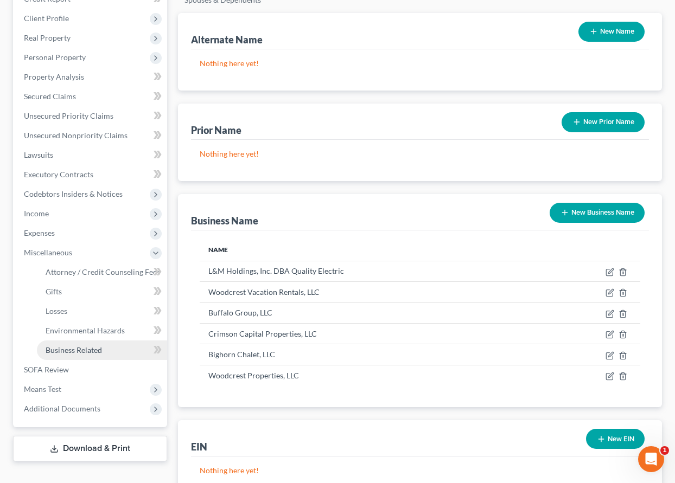
click at [83, 350] on span "Business Related" at bounding box center [74, 350] width 56 height 9
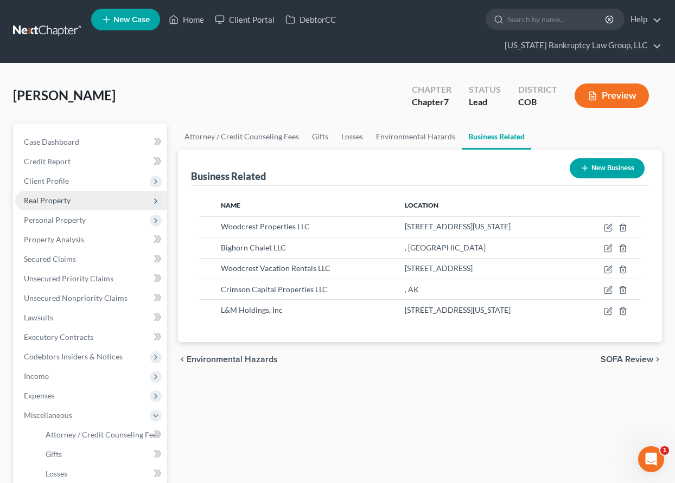
click at [52, 202] on span "Real Property" at bounding box center [47, 200] width 47 height 9
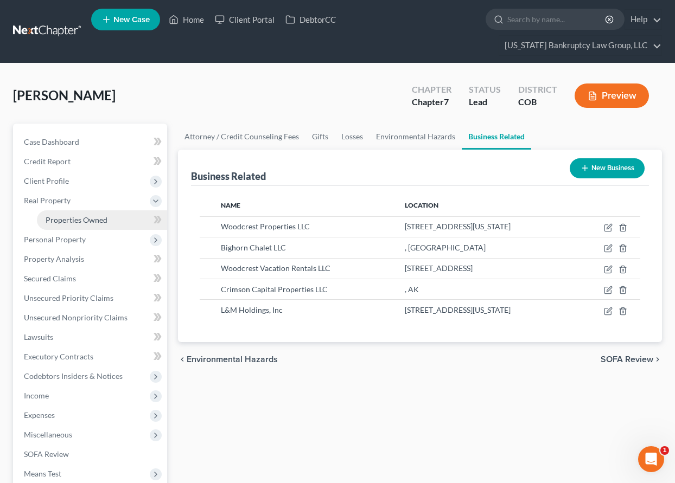
click at [59, 223] on span "Properties Owned" at bounding box center [77, 219] width 62 height 9
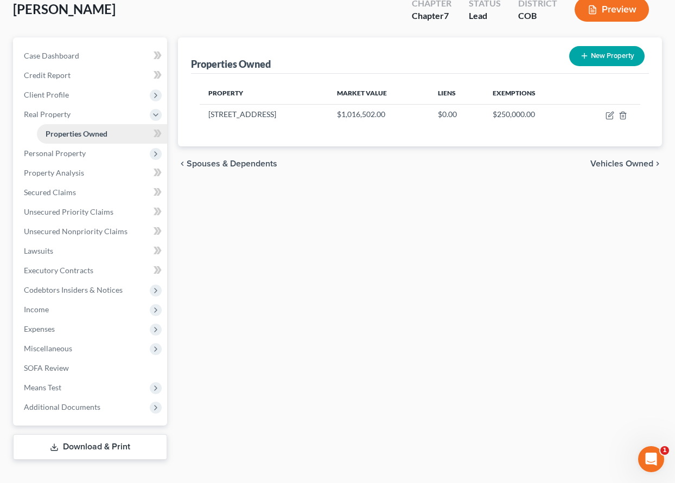
scroll to position [104, 0]
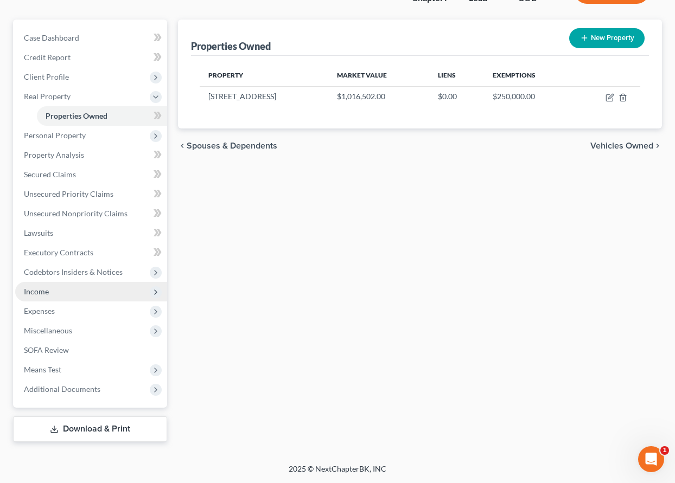
click at [42, 293] on span "Income" at bounding box center [36, 291] width 25 height 9
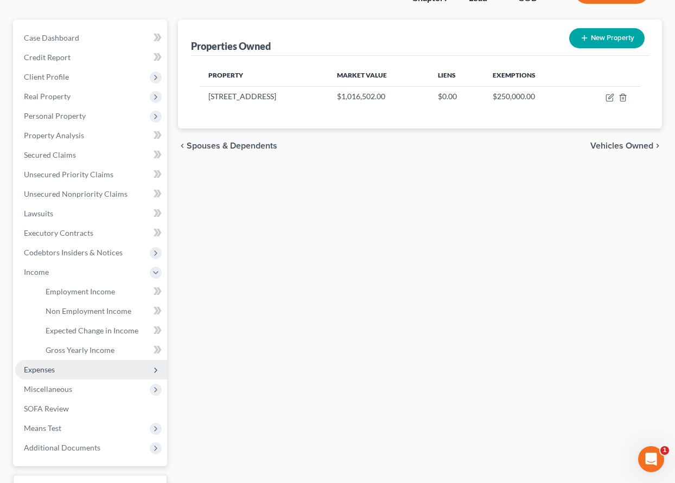
click at [47, 373] on span "Expenses" at bounding box center [39, 369] width 31 height 9
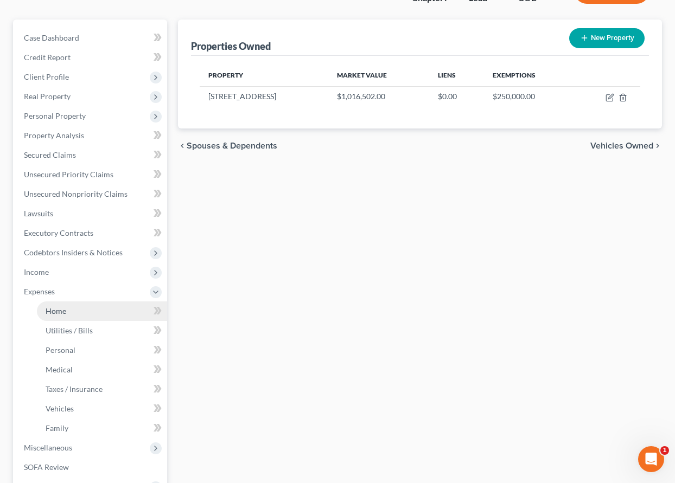
click at [53, 313] on span "Home" at bounding box center [56, 311] width 21 height 9
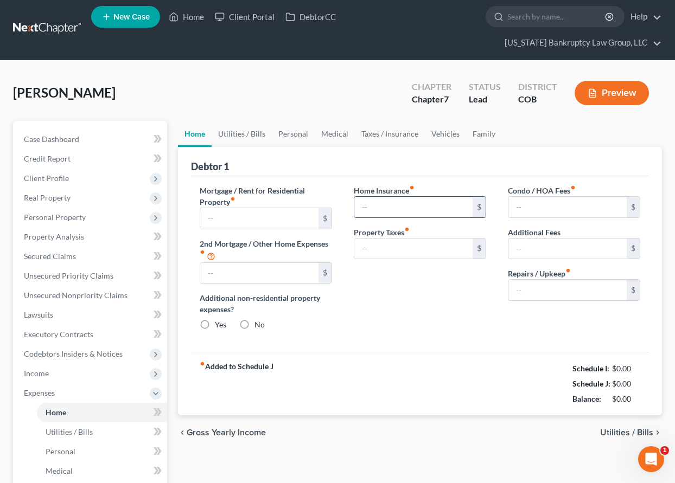
type input "4,100.00"
type input "0.00"
radio input "true"
type input "0.00"
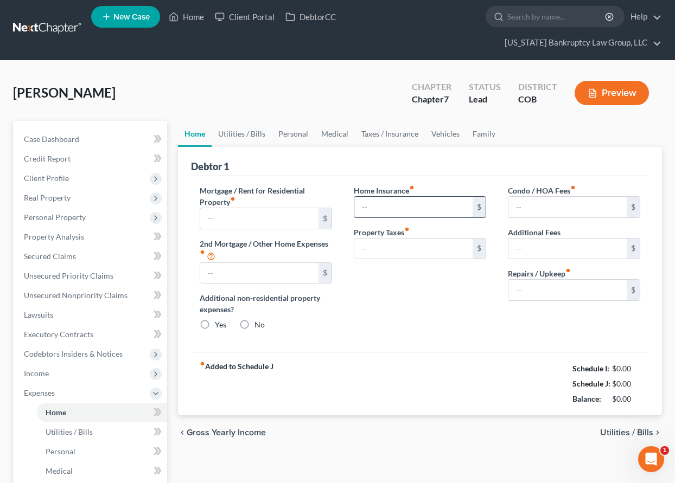
type input "0.00"
type input "200.00"
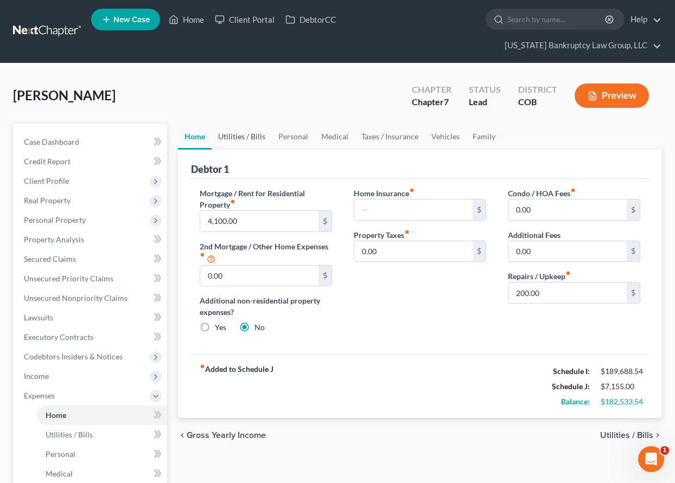
click at [256, 135] on link "Utilities / Bills" at bounding box center [242, 137] width 60 height 26
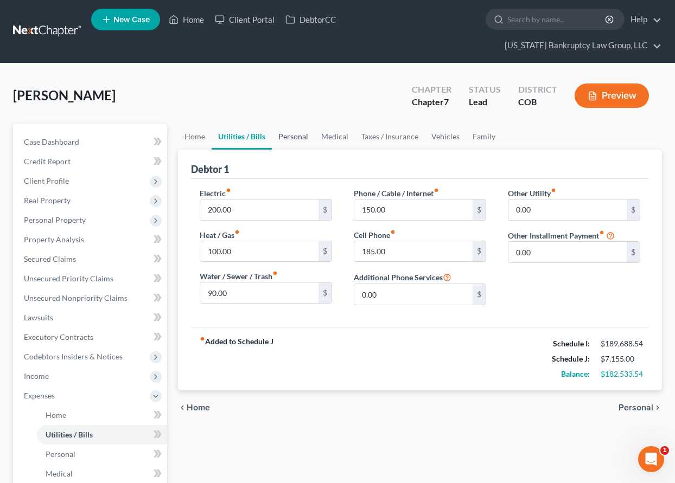
click at [284, 136] on link "Personal" at bounding box center [293, 137] width 43 height 26
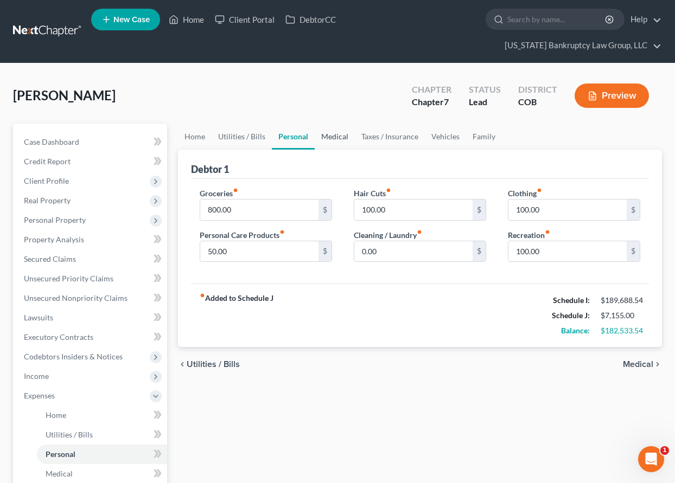
click at [330, 135] on link "Medical" at bounding box center [335, 137] width 40 height 26
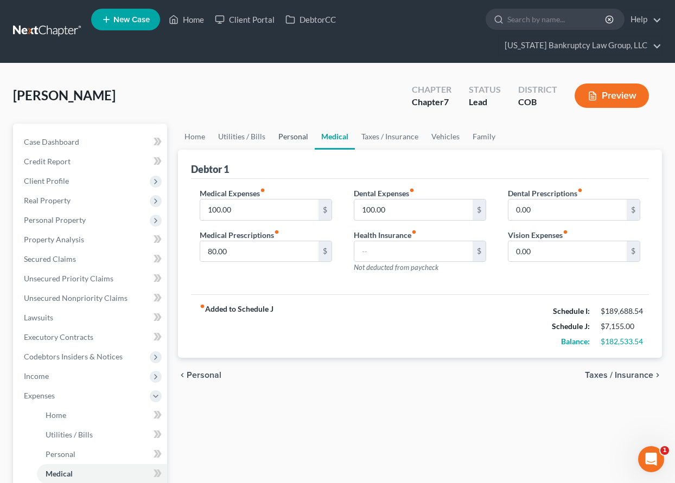
click at [297, 136] on link "Personal" at bounding box center [293, 137] width 43 height 26
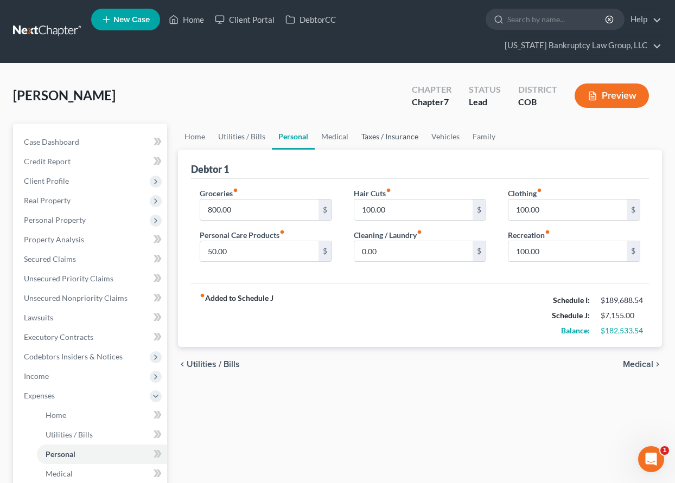
click at [372, 135] on link "Taxes / Insurance" at bounding box center [390, 137] width 70 height 26
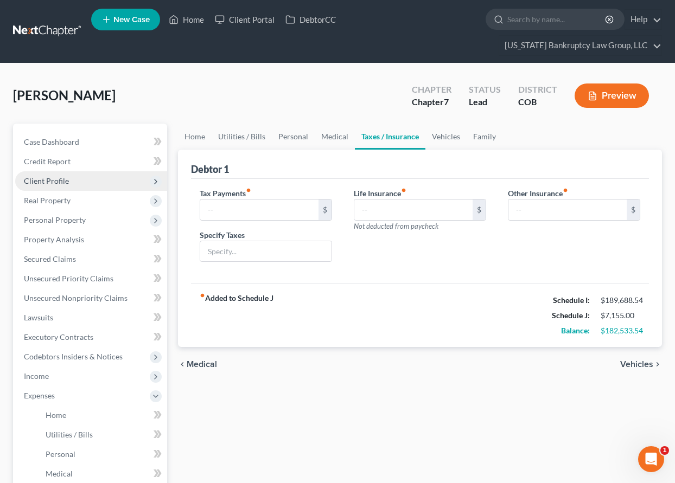
click at [40, 183] on span "Client Profile" at bounding box center [46, 180] width 45 height 9
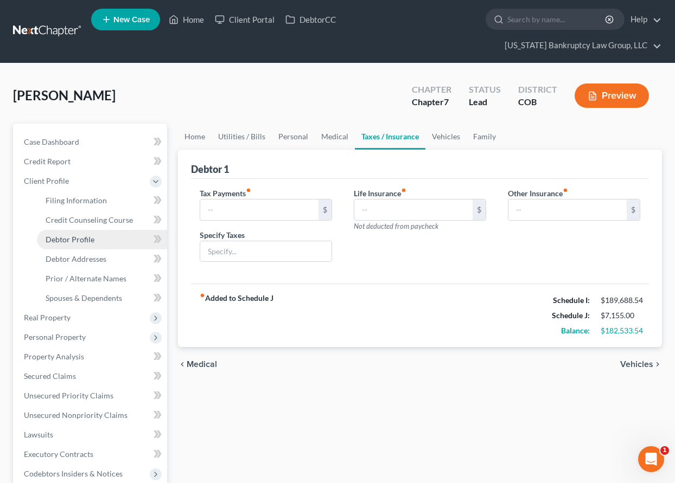
click at [70, 237] on span "Debtor Profile" at bounding box center [70, 239] width 49 height 9
select select "1"
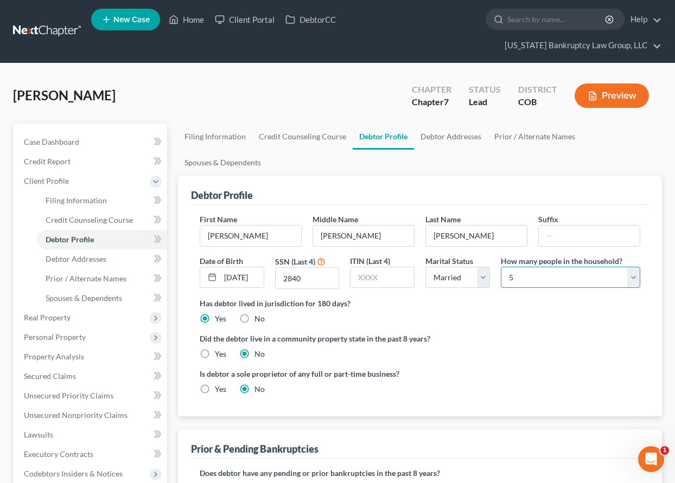
click at [541, 274] on select "Select 1 2 3 4 5 6 7 8 9 10 11 12 13 14 15 16 17 18 19 20" at bounding box center [570, 278] width 139 height 22
select select "3"
click at [501, 267] on select "Select 1 2 3 4 5 6 7 8 9 10 11 12 13 14 15 16 17 18 19 20" at bounding box center [570, 278] width 139 height 22
click at [105, 297] on span "Spouses & Dependents" at bounding box center [84, 298] width 77 height 9
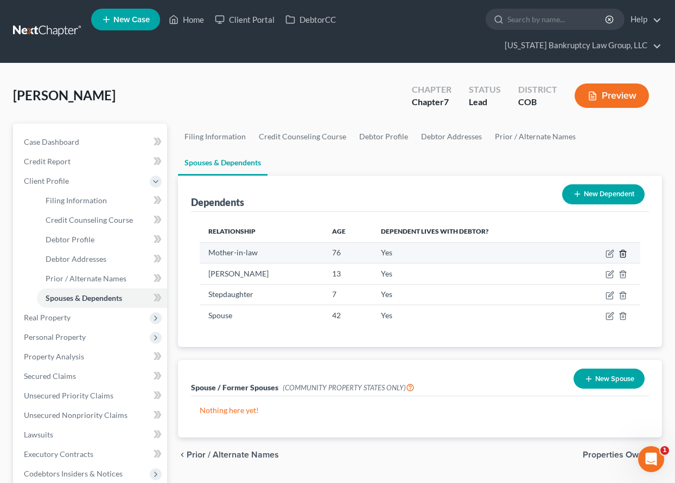
click at [623, 254] on line "button" at bounding box center [623, 254] width 0 height 2
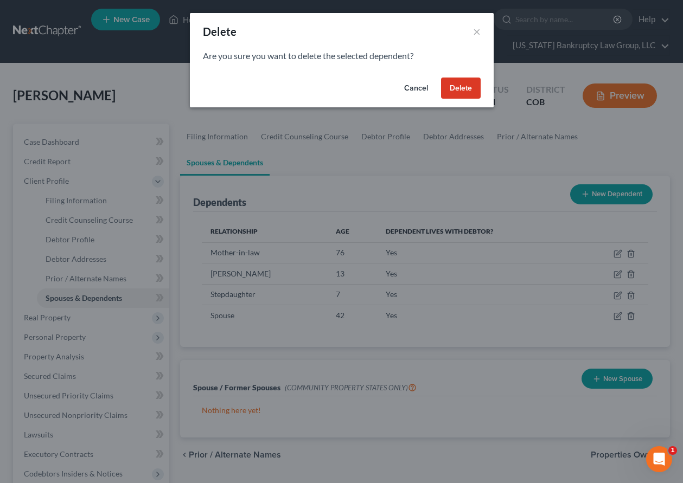
click at [463, 85] on button "Delete" at bounding box center [461, 89] width 40 height 22
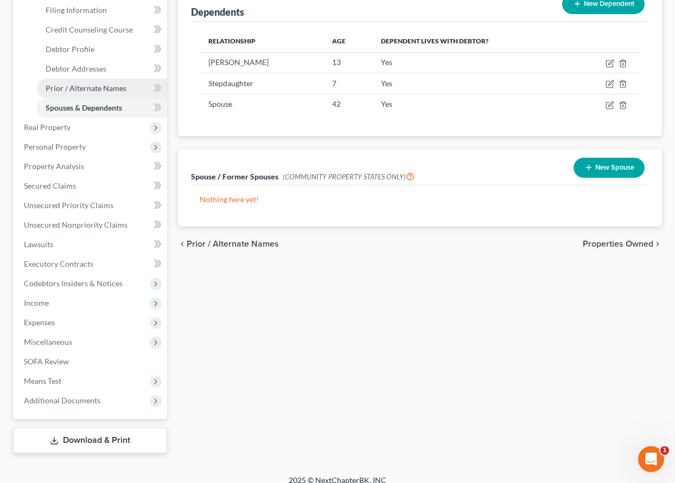
scroll to position [202, 0]
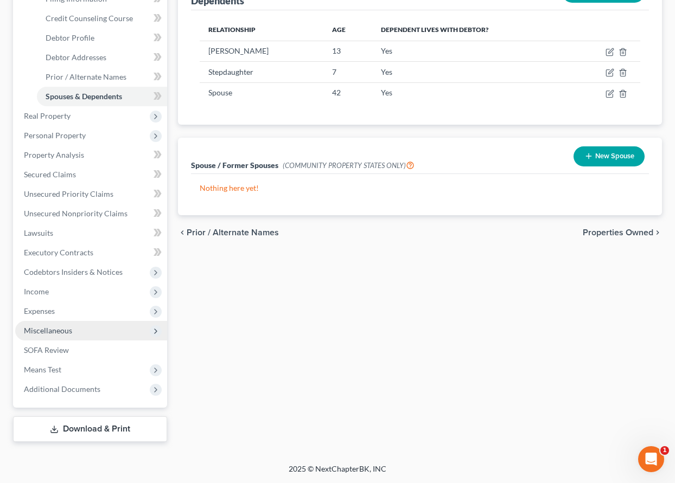
click at [67, 331] on span "Miscellaneous" at bounding box center [48, 330] width 48 height 9
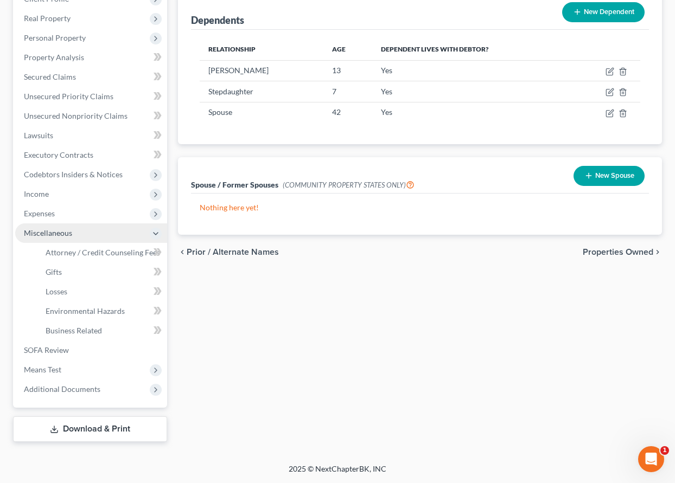
scroll to position [182, 0]
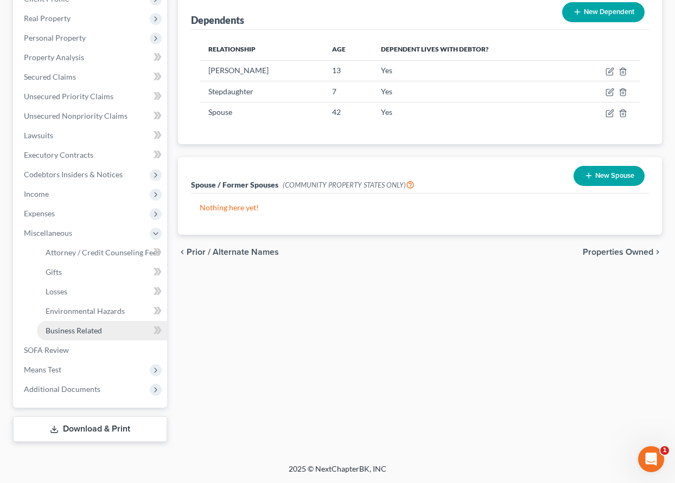
click at [68, 327] on span "Business Related" at bounding box center [74, 330] width 56 height 9
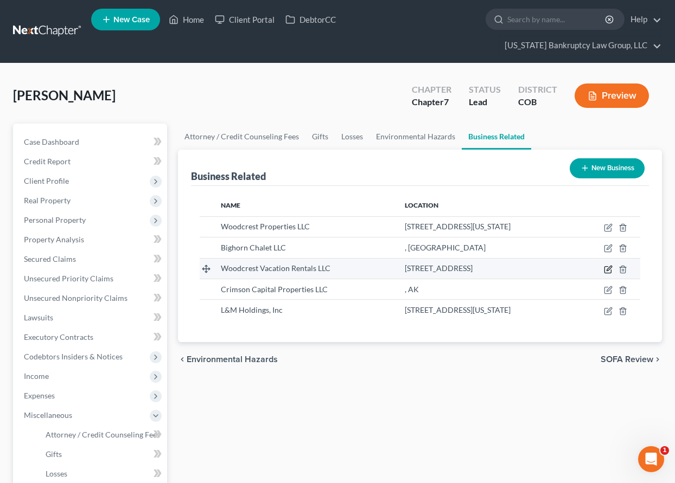
click at [609, 268] on icon "button" at bounding box center [609, 268] width 5 height 5
select select "member"
select select "45"
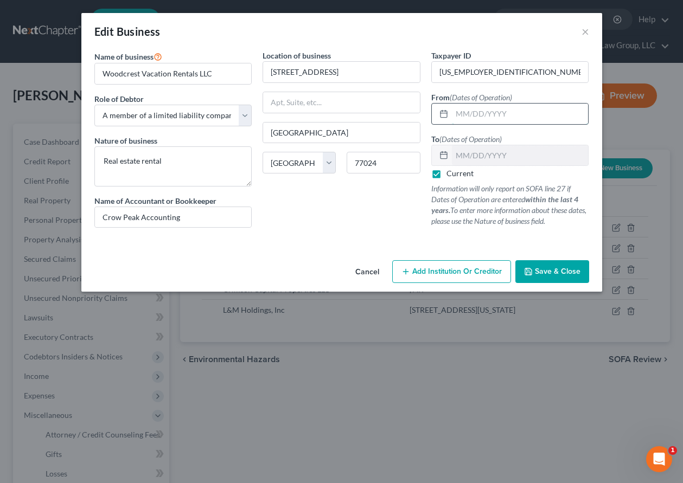
click at [490, 114] on input "text" at bounding box center [520, 114] width 137 height 21
type input "10/09/2019"
click at [568, 277] on button "Save & Close" at bounding box center [552, 271] width 74 height 23
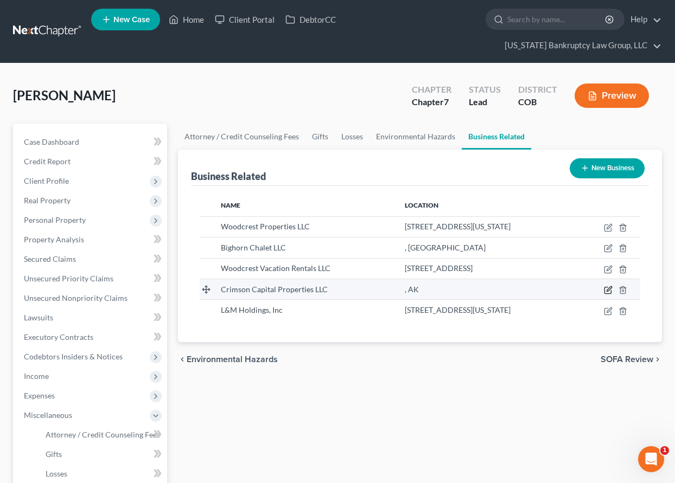
click at [609, 291] on icon "button" at bounding box center [609, 288] width 5 height 5
select select "member"
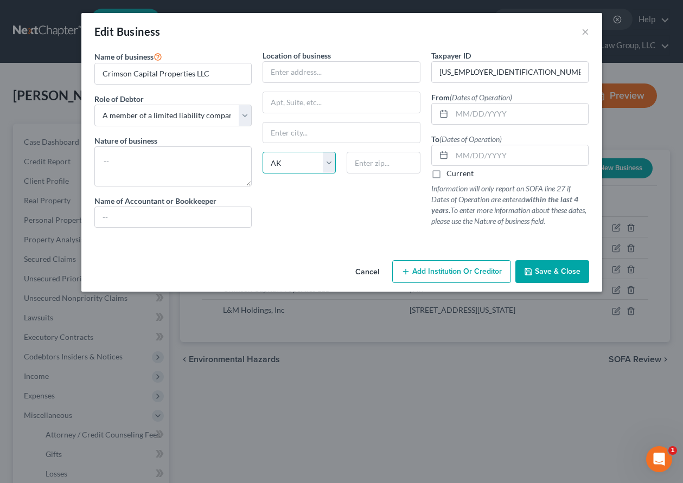
click at [329, 163] on select "State [US_STATE] AK AR AZ CA CO CT DE DC [GEOGRAPHIC_DATA] [GEOGRAPHIC_DATA] GU…" at bounding box center [299, 163] width 73 height 22
select select "0"
click at [263, 152] on select "State [US_STATE] AK AR AZ CA CO CT DE DC [GEOGRAPHIC_DATA] [GEOGRAPHIC_DATA] GU…" at bounding box center [299, 163] width 73 height 22
drag, startPoint x: 481, startPoint y: 111, endPoint x: 480, endPoint y: 122, distance: 11.4
click at [481, 111] on input "text" at bounding box center [520, 114] width 137 height 21
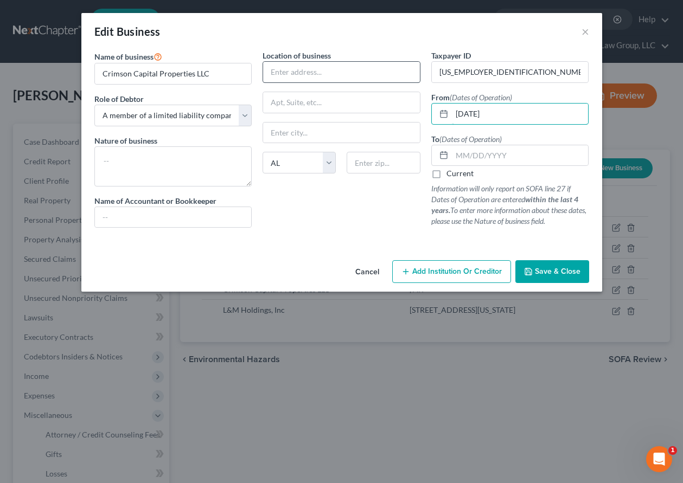
type input "06/10/2022"
click at [310, 73] on input "text" at bounding box center [341, 72] width 157 height 21
type input "212 W Troy St Suite B"
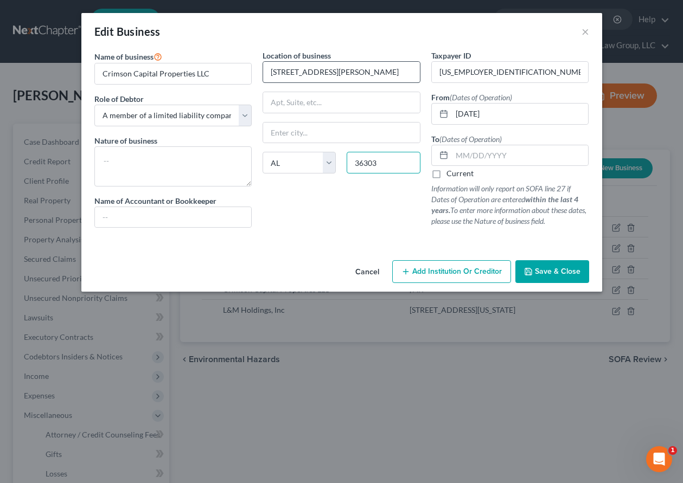
type input "36303"
type input "Dothan"
click at [447, 176] on label "Current" at bounding box center [460, 173] width 27 height 11
click at [451, 175] on input "Current" at bounding box center [454, 171] width 7 height 7
checkbox input "true"
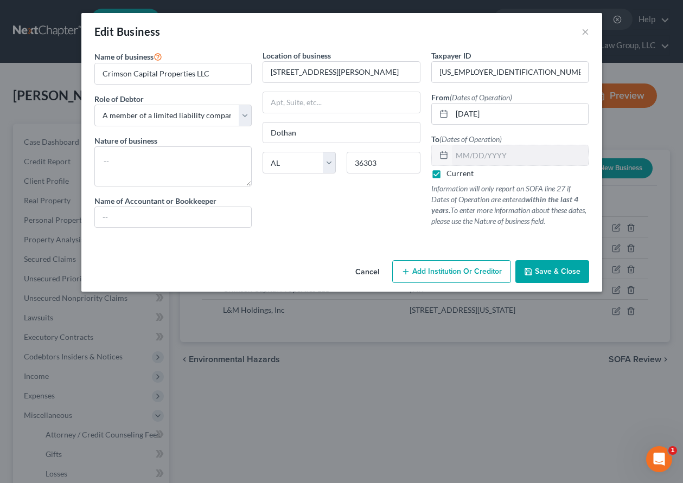
click at [582, 275] on button "Save & Close" at bounding box center [552, 271] width 74 height 23
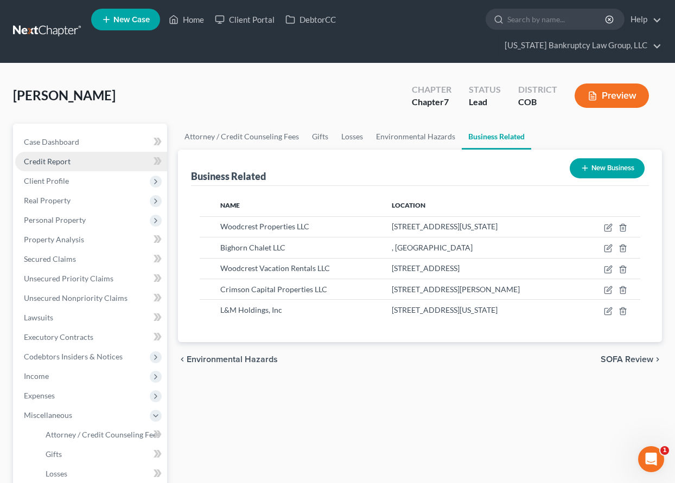
click at [60, 163] on span "Credit Report" at bounding box center [47, 161] width 47 height 9
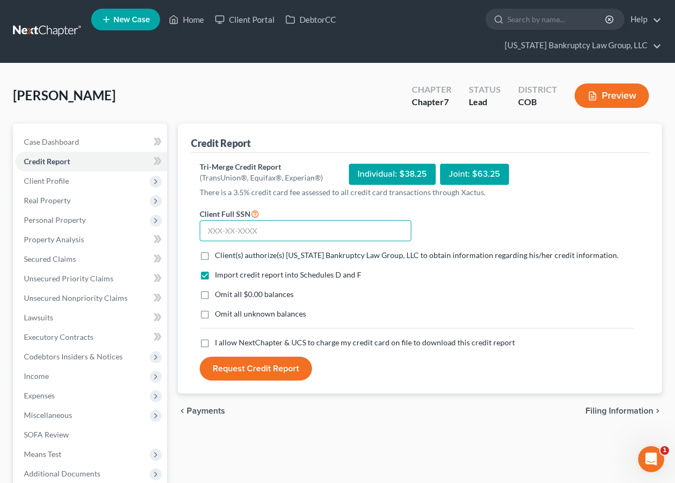
click at [304, 230] on input "text" at bounding box center [306, 231] width 212 height 22
type input "099-76-2840"
click at [215, 254] on label "Client(s) authorize(s) Colorado Bankruptcy Law Group, LLC to obtain information…" at bounding box center [417, 255] width 404 height 11
click at [219, 254] on input "Client(s) authorize(s) Colorado Bankruptcy Law Group, LLC to obtain information…" at bounding box center [222, 253] width 7 height 7
checkbox input "true"
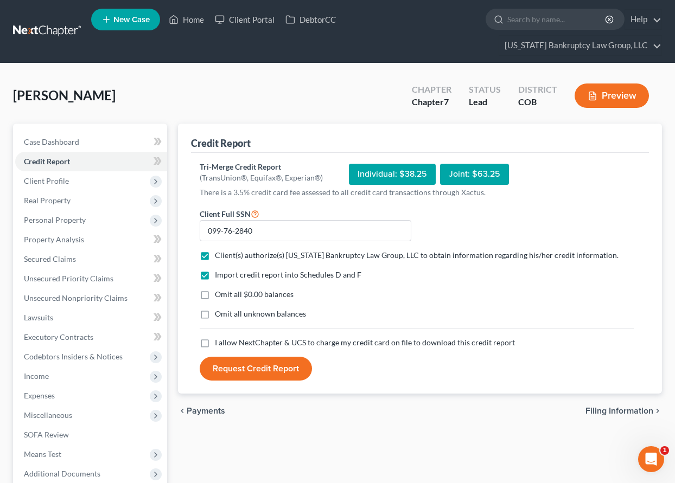
click at [215, 294] on label "Omit all $0.00 balances" at bounding box center [254, 294] width 79 height 11
click at [219, 294] on input "Omit all $0.00 balances" at bounding box center [222, 292] width 7 height 7
checkbox input "true"
click at [215, 309] on label "Omit all unknown balances" at bounding box center [260, 314] width 91 height 11
click at [219, 309] on input "Omit all unknown balances" at bounding box center [222, 312] width 7 height 7
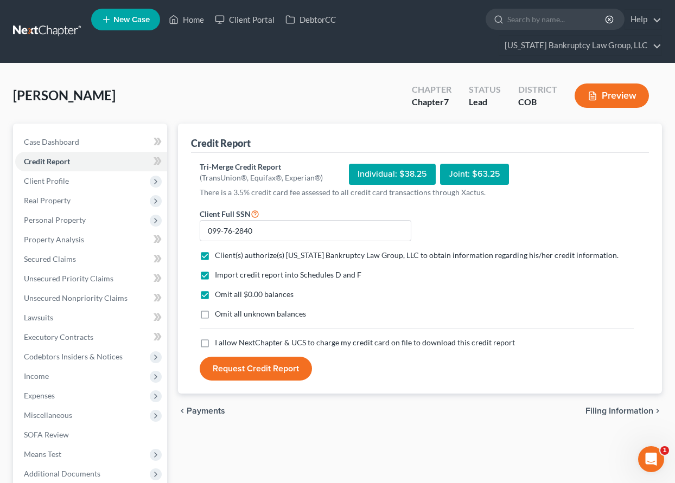
checkbox input "true"
click at [215, 342] on label "I allow NextChapter & UCS to charge my credit card on file to download this cre…" at bounding box center [365, 342] width 300 height 11
click at [219, 342] on input "I allow NextChapter & UCS to charge my credit card on file to download this cre…" at bounding box center [222, 340] width 7 height 7
checkbox input "true"
click at [221, 368] on button "Request Credit Report" at bounding box center [256, 369] width 112 height 24
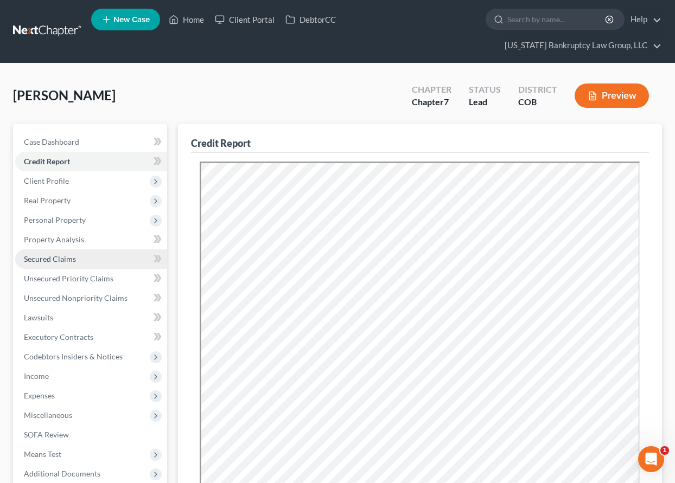
click at [65, 263] on span "Secured Claims" at bounding box center [50, 258] width 52 height 9
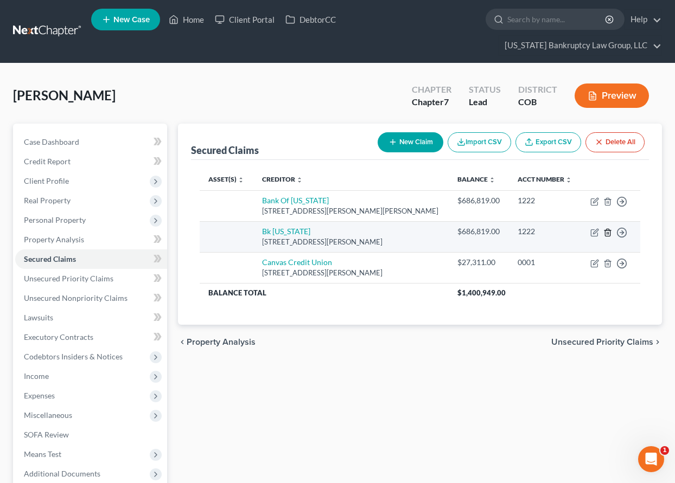
click at [608, 234] on line "button" at bounding box center [608, 233] width 0 height 2
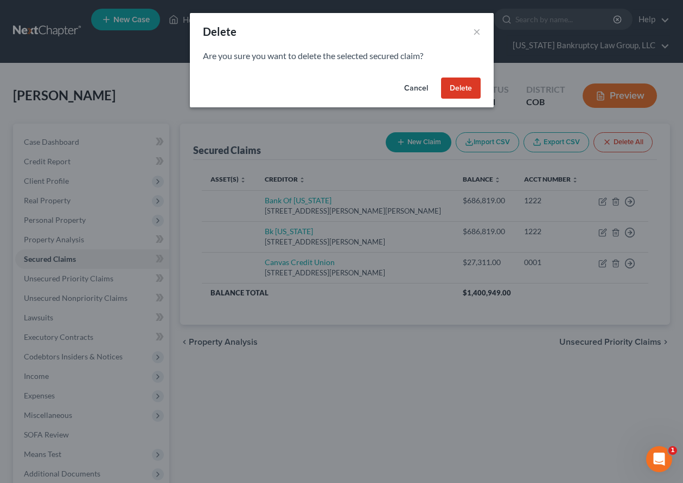
click at [463, 86] on button "Delete" at bounding box center [461, 89] width 40 height 22
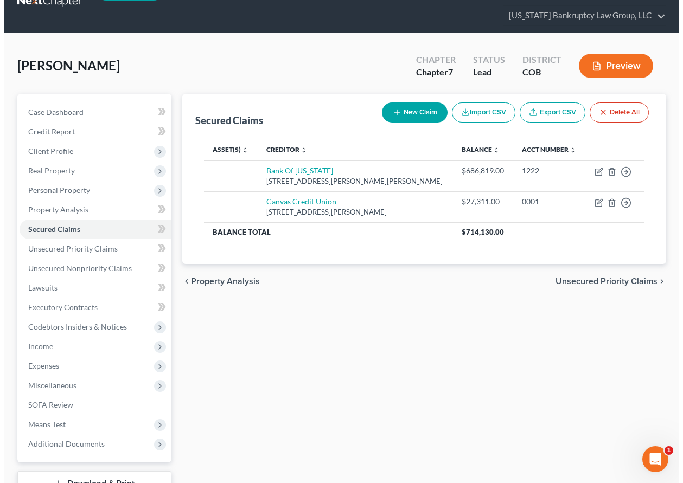
scroll to position [54, 0]
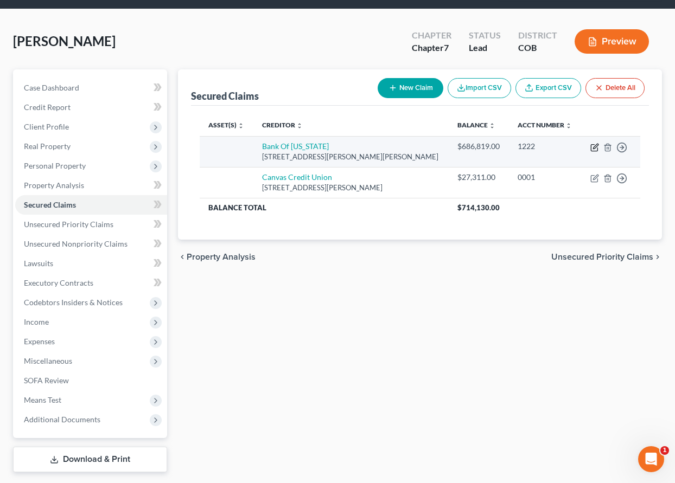
click at [592, 149] on icon "button" at bounding box center [594, 147] width 9 height 9
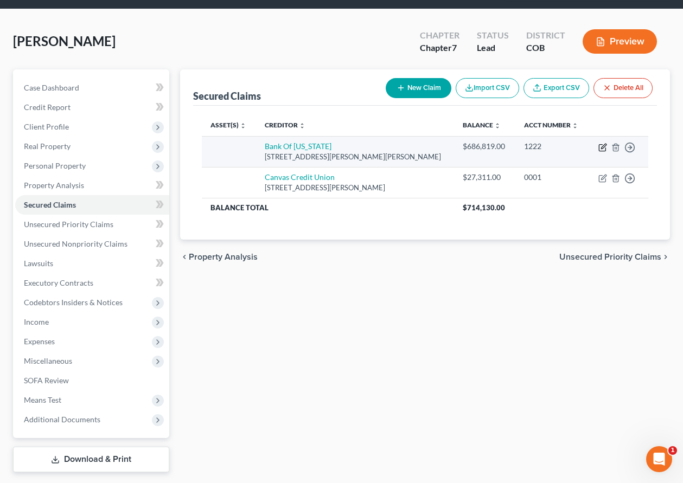
select select "5"
select select "0"
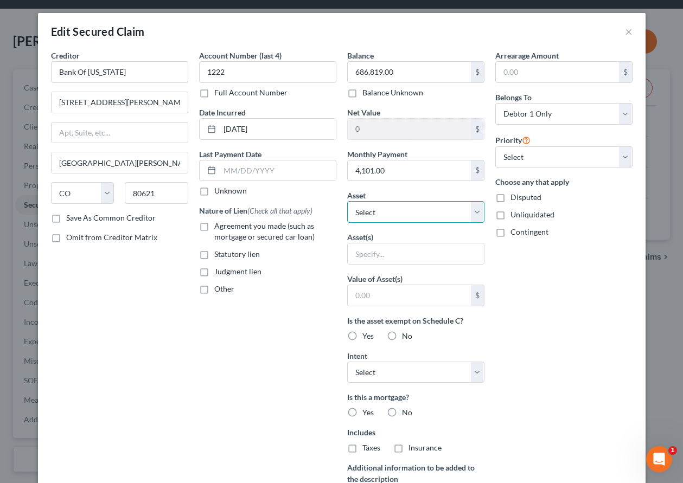
click at [403, 215] on select "Select Other Multiple Assets Collectibles Of Value - Books - $50.0 1978 AMG Jee…" at bounding box center [415, 212] width 137 height 22
select select "7"
click at [347, 201] on select "Select Other Multiple Assets Collectibles Of Value - Books - $50.0 1978 AMG Jee…" at bounding box center [415, 212] width 137 height 22
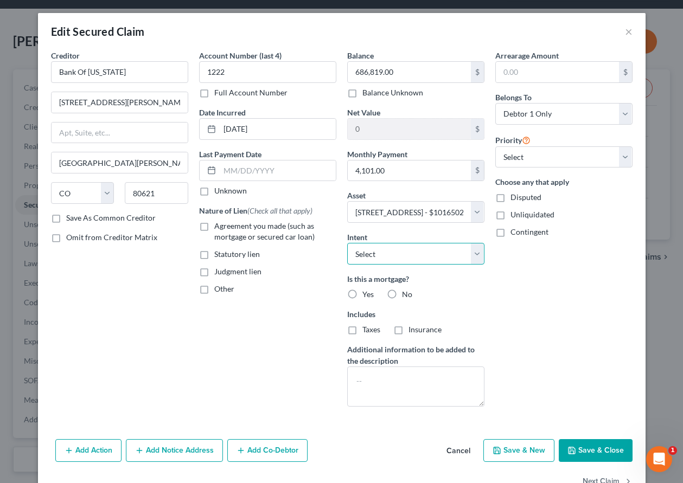
click at [393, 244] on select "Select Surrender Redeem Reaffirm Avoid Other" at bounding box center [415, 254] width 137 height 22
select select "4"
click at [347, 243] on select "Select Surrender Redeem Reaffirm Avoid Other" at bounding box center [415, 254] width 137 height 22
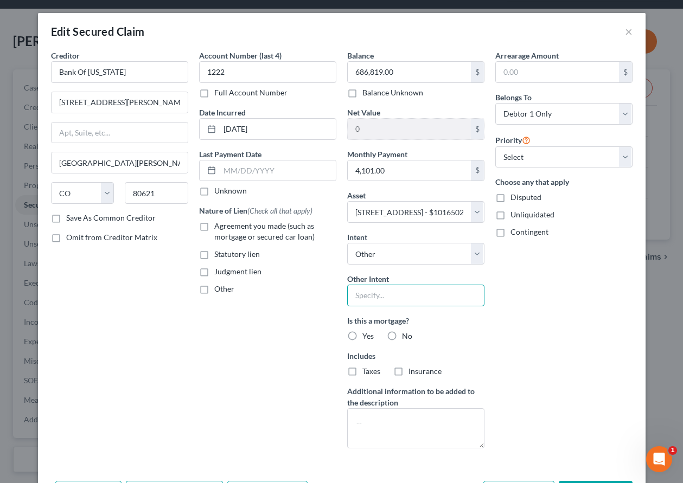
click at [385, 303] on input "text" at bounding box center [415, 296] width 137 height 22
type input "Retain and Pay as Agreed"
click at [362, 337] on label "Yes" at bounding box center [367, 336] width 11 height 11
click at [367, 337] on input "Yes" at bounding box center [370, 334] width 7 height 7
radio input "true"
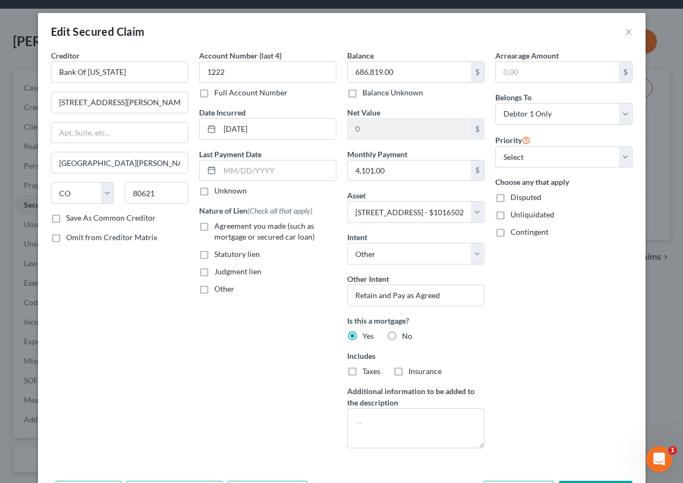
click at [362, 371] on label "Taxes" at bounding box center [371, 371] width 18 height 11
click at [367, 371] on input "Taxes" at bounding box center [370, 369] width 7 height 7
checkbox input "true"
drag, startPoint x: 395, startPoint y: 369, endPoint x: 391, endPoint y: 362, distance: 8.7
click at [409, 369] on label "Insurance" at bounding box center [425, 371] width 33 height 11
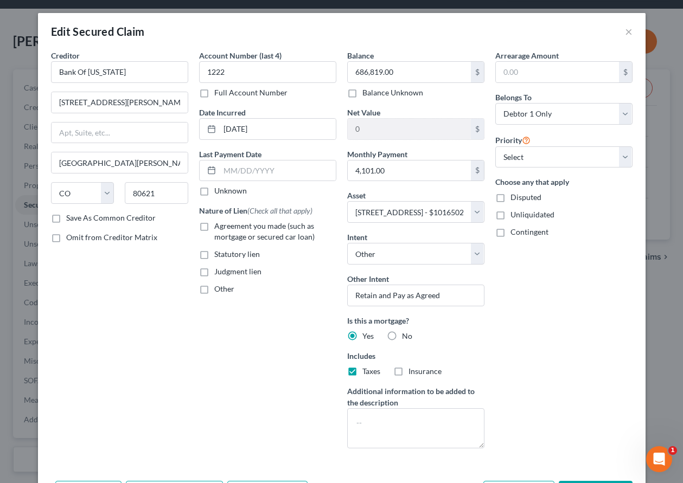
click at [413, 369] on input "Insurance" at bounding box center [416, 369] width 7 height 7
checkbox input "true"
click at [214, 224] on label "Agreement you made (such as mortgage or secured car loan)" at bounding box center [275, 232] width 122 height 22
click at [219, 224] on input "Agreement you made (such as mortgage or secured car loan)" at bounding box center [222, 224] width 7 height 7
checkbox input "true"
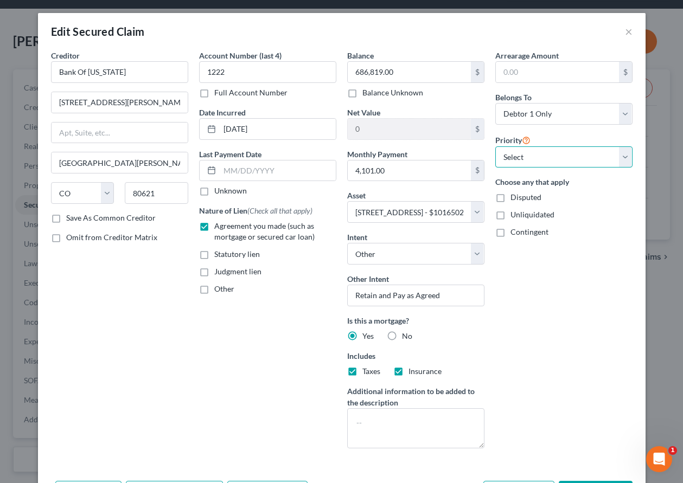
click at [557, 154] on select "Select 1st 2nd 3rd 4th 5th 6th 7th 8th 9th 10th 11th 12th 13th 14th 15th 16th 1…" at bounding box center [563, 157] width 137 height 22
select select "0"
click at [495, 146] on select "Select 1st 2nd 3rd 4th 5th 6th 7th 8th 9th 10th 11th 12th 13th 14th 15th 16th 1…" at bounding box center [563, 157] width 137 height 22
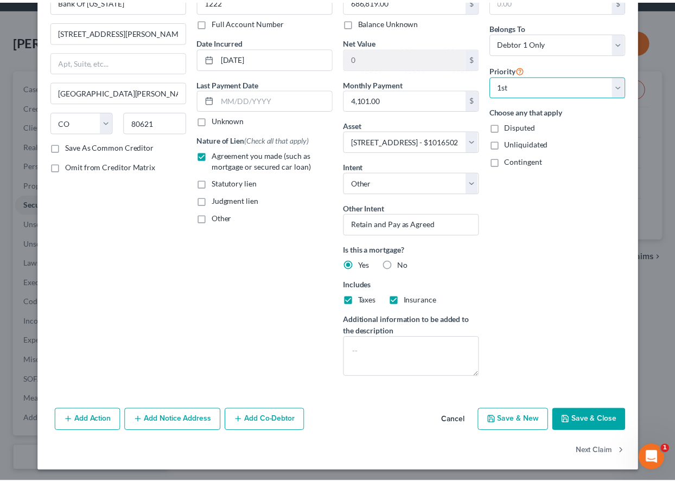
scroll to position [73, 0]
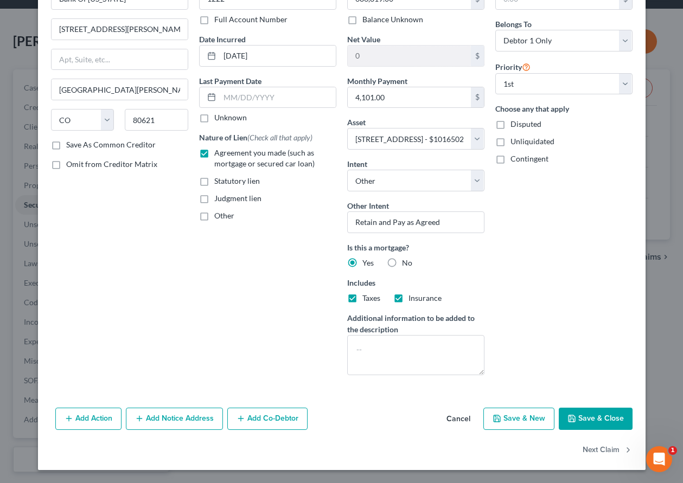
click at [598, 423] on button "Save & Close" at bounding box center [596, 419] width 74 height 23
select select
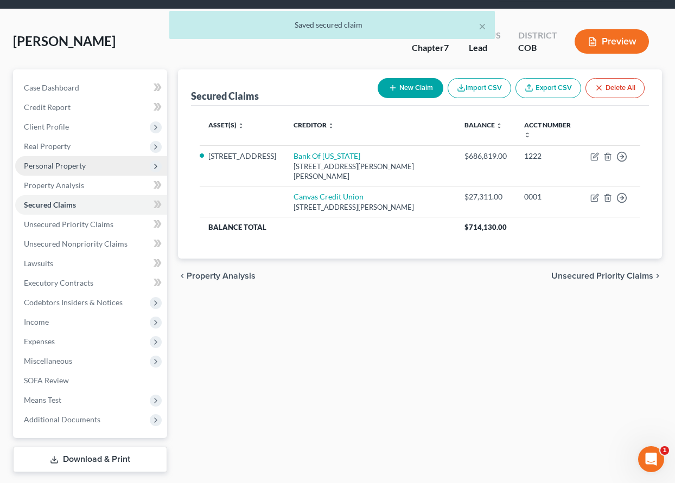
click at [55, 163] on span "Personal Property" at bounding box center [55, 165] width 62 height 9
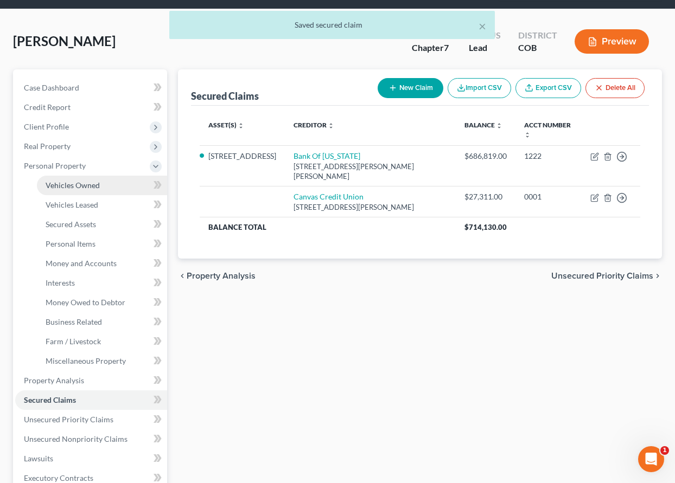
click at [63, 186] on span "Vehicles Owned" at bounding box center [73, 185] width 54 height 9
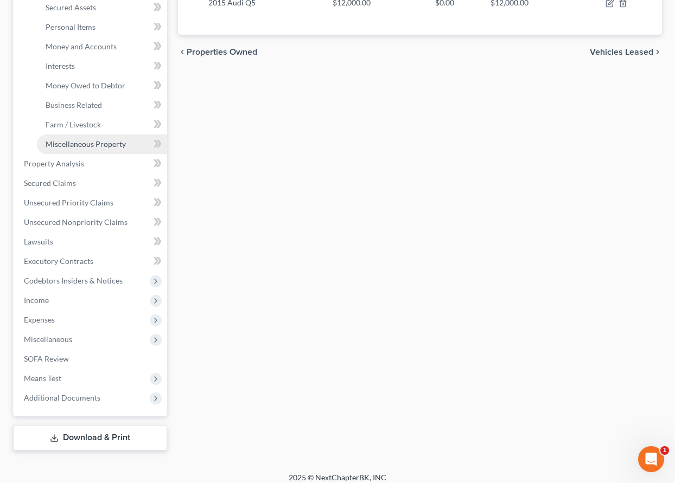
scroll to position [217, 0]
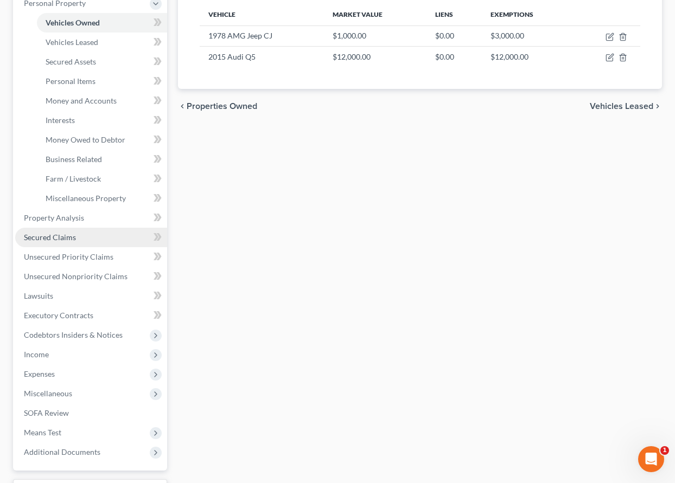
click at [62, 235] on span "Secured Claims" at bounding box center [50, 237] width 52 height 9
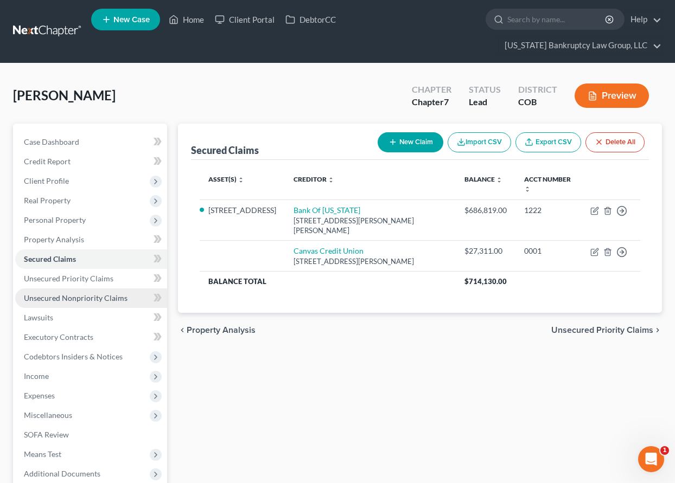
click at [97, 292] on link "Unsecured Nonpriority Claims" at bounding box center [91, 299] width 152 height 20
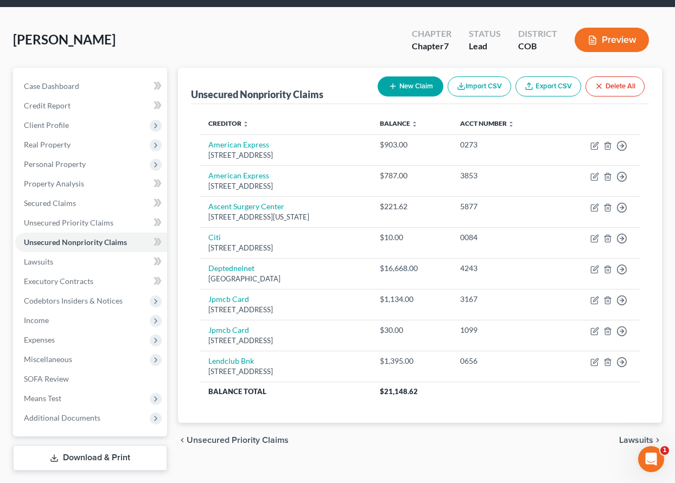
scroll to position [30, 0]
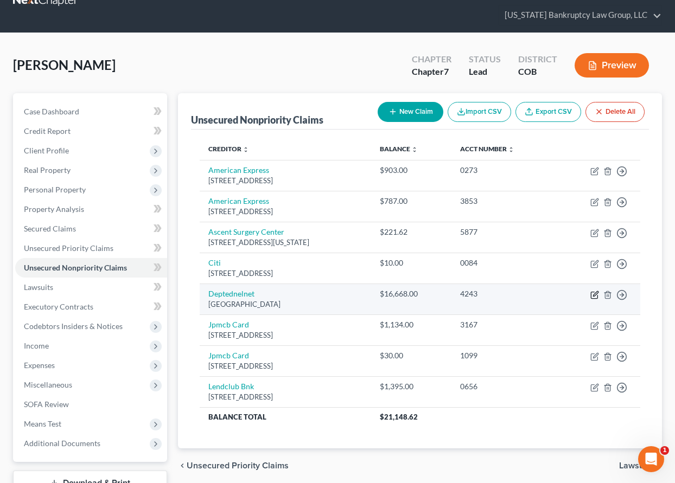
click at [593, 295] on icon "button" at bounding box center [594, 295] width 9 height 9
select select "30"
select select "17"
select select "0"
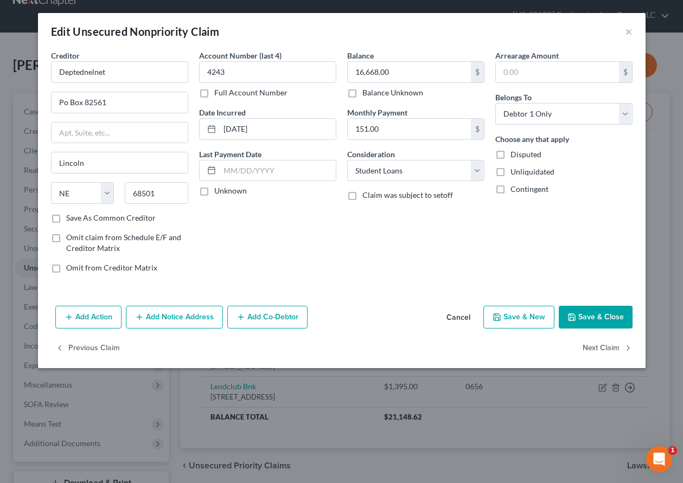
click at [574, 315] on icon "button" at bounding box center [572, 317] width 9 height 9
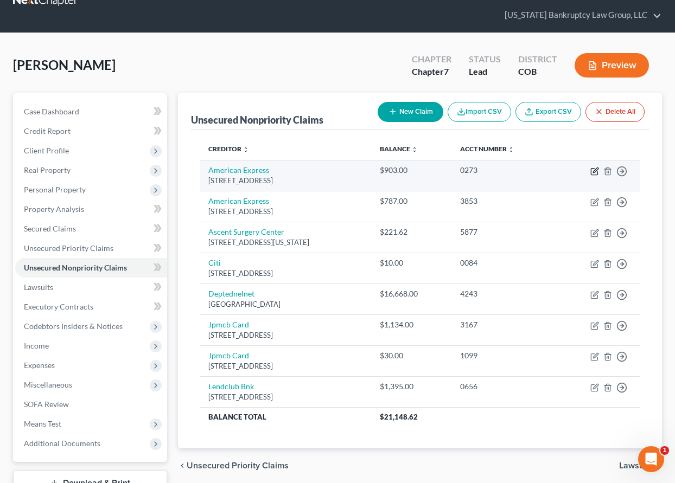
click at [592, 170] on icon "button" at bounding box center [594, 171] width 9 height 9
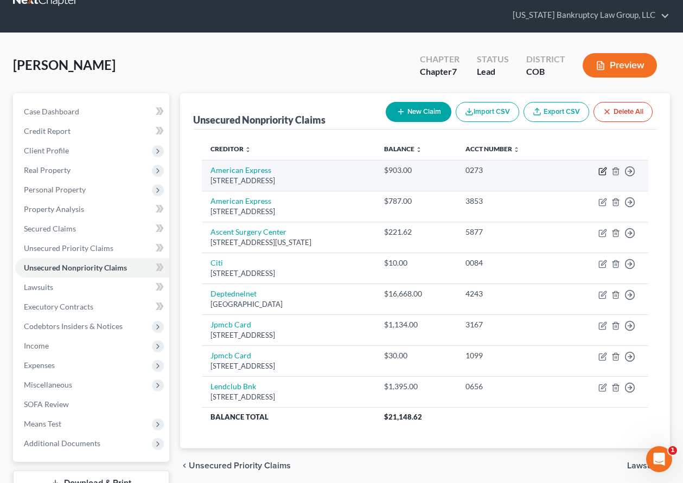
select select "45"
select select "2"
select select "0"
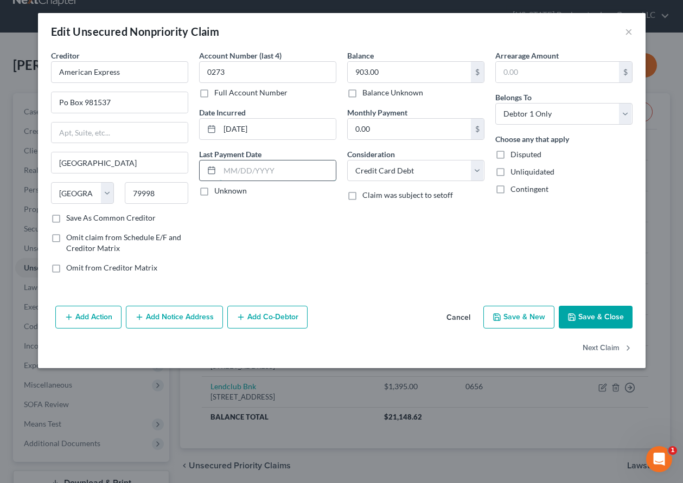
click at [278, 169] on input "text" at bounding box center [278, 171] width 116 height 21
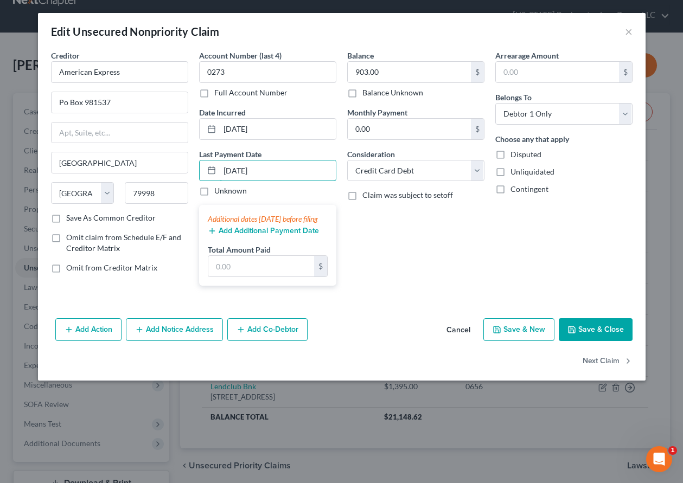
type input "08/02/2025"
click at [295, 235] on button "Add Additional Payment Date" at bounding box center [263, 231] width 111 height 9
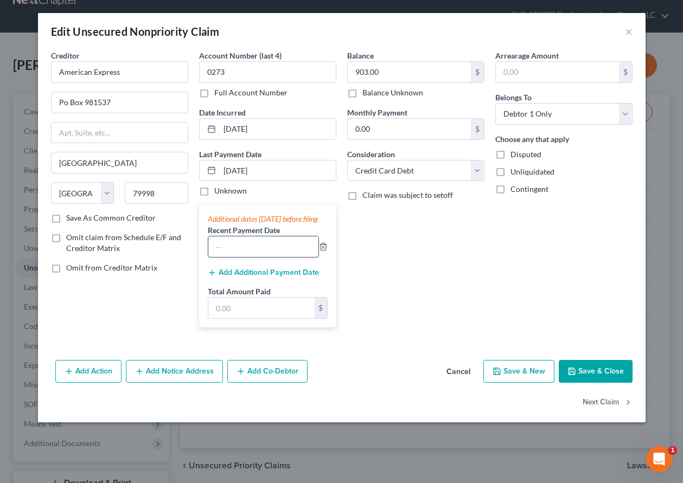
drag, startPoint x: 279, startPoint y: 265, endPoint x: 283, endPoint y: 257, distance: 8.5
click at [279, 257] on input "text" at bounding box center [263, 247] width 110 height 21
type input "08/12/2025"
type input "26,413.16"
click at [611, 383] on button "Save & Close" at bounding box center [596, 371] width 74 height 23
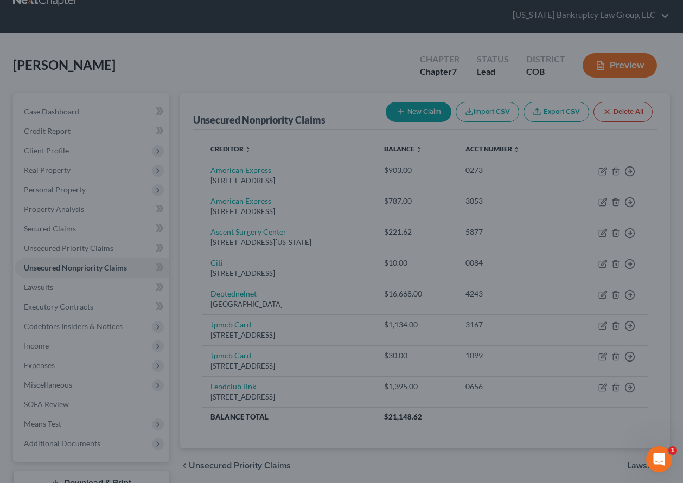
type input "0"
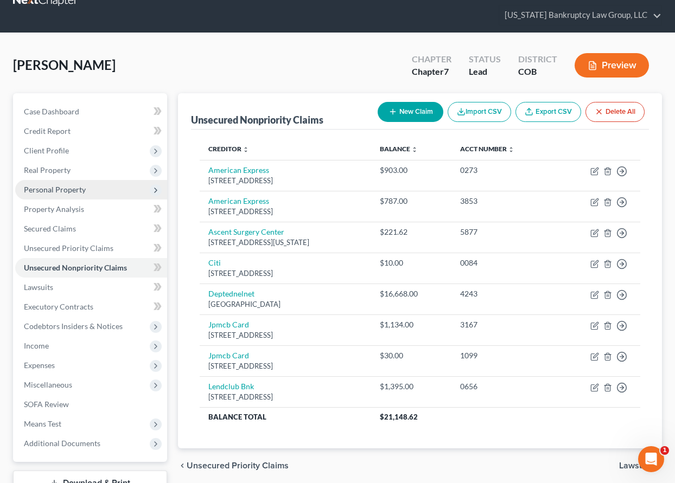
click at [54, 183] on span "Personal Property" at bounding box center [91, 190] width 152 height 20
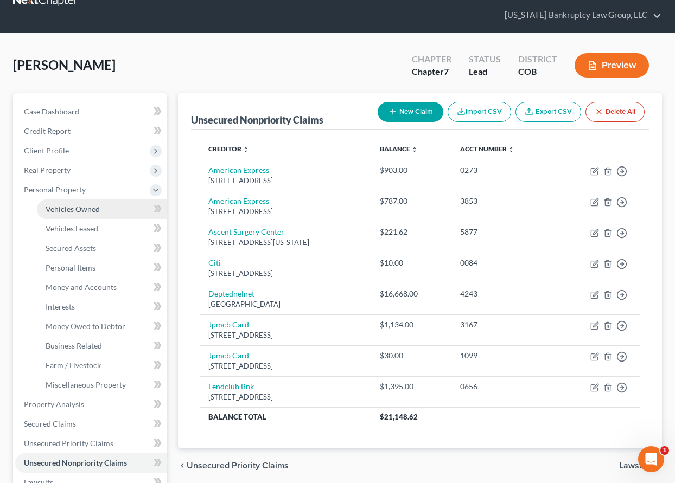
click at [67, 205] on span "Vehicles Owned" at bounding box center [73, 209] width 54 height 9
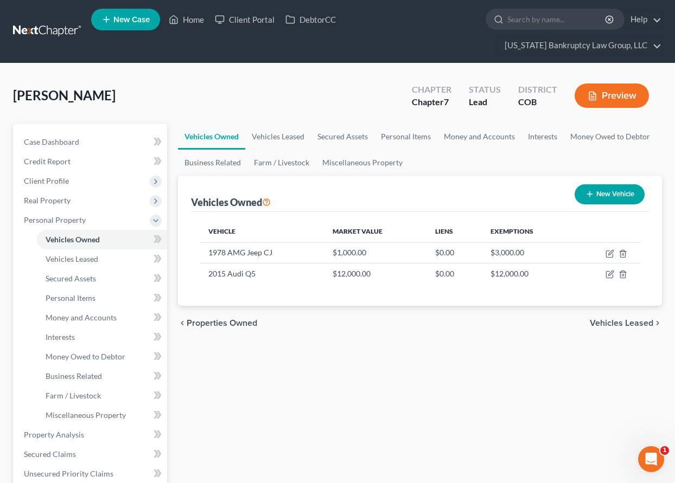
click at [437, 187] on div "Vehicles Owned New Vehicle" at bounding box center [420, 194] width 458 height 36
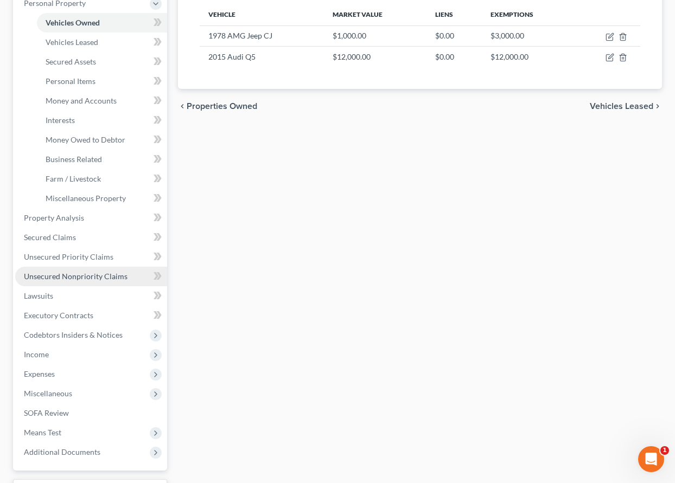
click at [87, 277] on span "Unsecured Nonpriority Claims" at bounding box center [76, 276] width 104 height 9
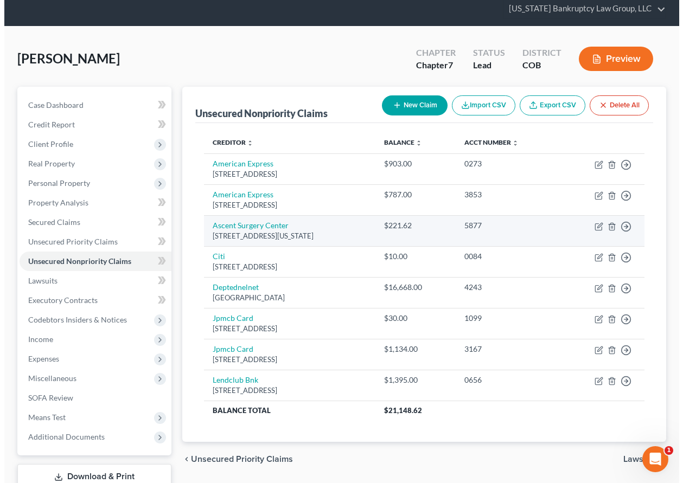
scroll to position [85, 0]
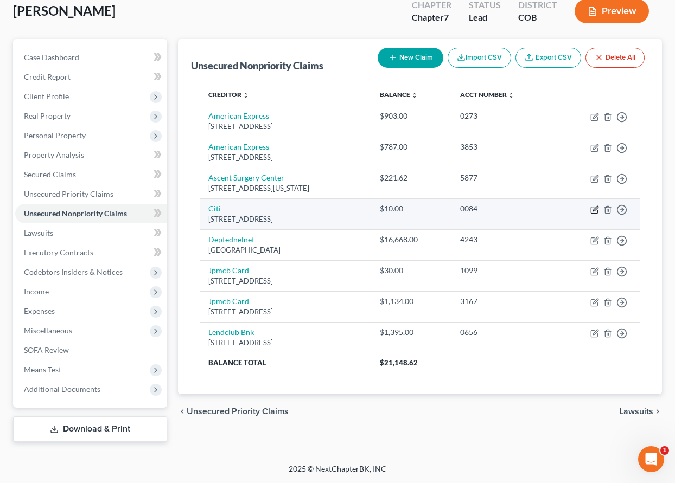
click at [596, 210] on icon "button" at bounding box center [595, 208] width 5 height 5
select select "43"
select select "0"
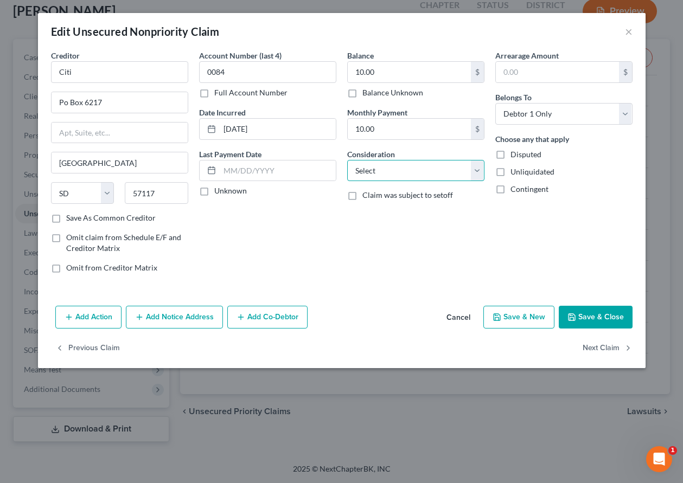
click at [374, 169] on select "Select Cable / Satellite Services Collection Agency Credit Card Debt Debt Couns…" at bounding box center [415, 171] width 137 height 22
select select "2"
click at [347, 160] on select "Select Cable / Satellite Services Collection Agency Credit Card Debt Debt Couns…" at bounding box center [415, 171] width 137 height 22
click at [585, 313] on button "Save & Close" at bounding box center [596, 317] width 74 height 23
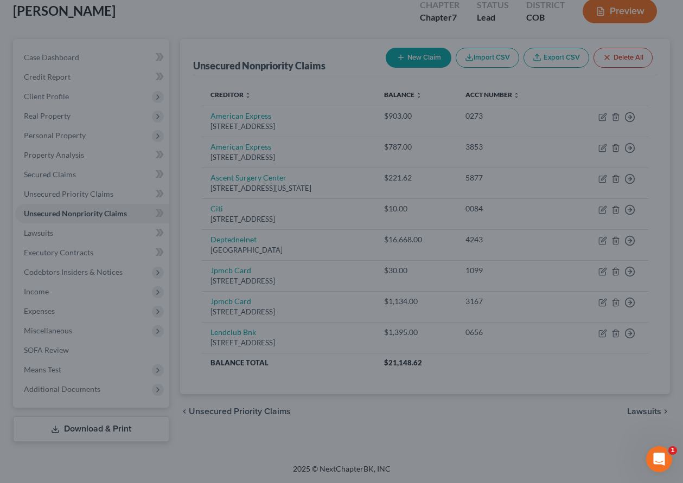
type input "0"
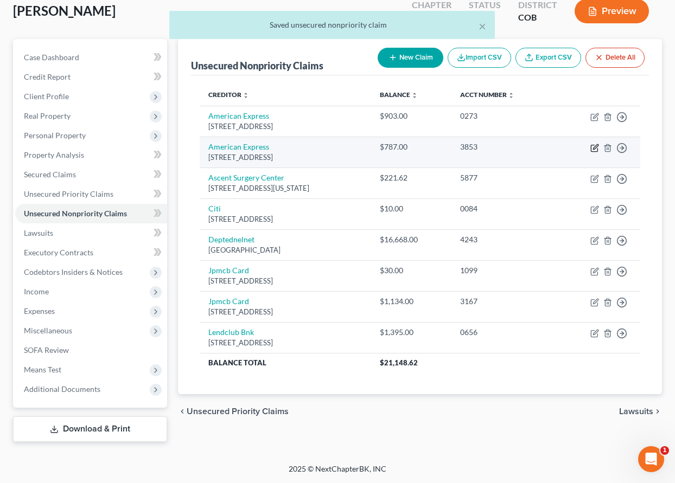
click at [594, 146] on icon "button" at bounding box center [594, 148] width 9 height 9
select select "45"
select select "2"
select select "0"
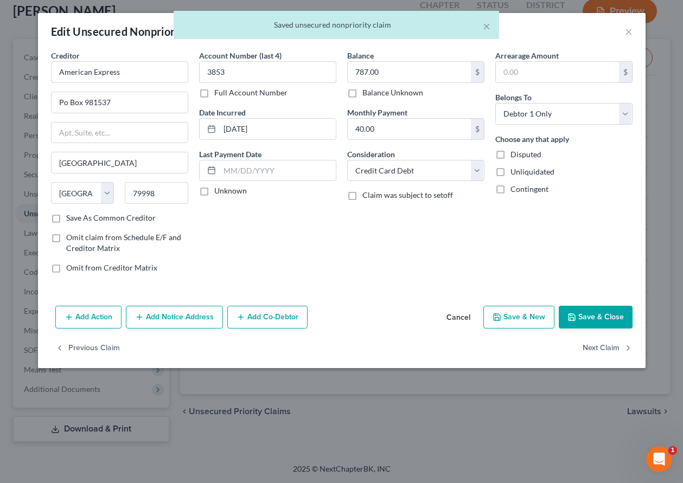
click at [602, 316] on button "Save & Close" at bounding box center [596, 317] width 74 height 23
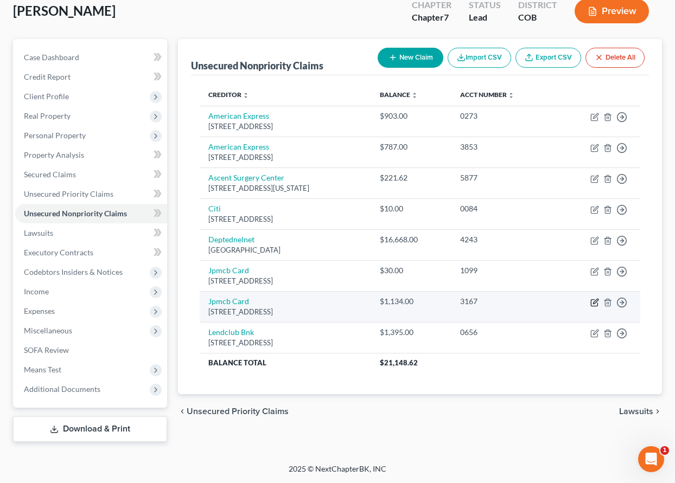
click at [596, 302] on icon "button" at bounding box center [594, 302] width 9 height 9
select select "7"
select select "0"
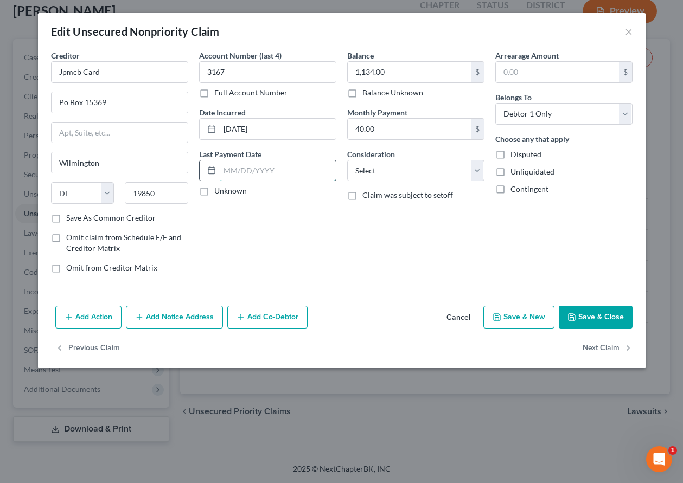
click at [283, 163] on input "text" at bounding box center [278, 171] width 116 height 21
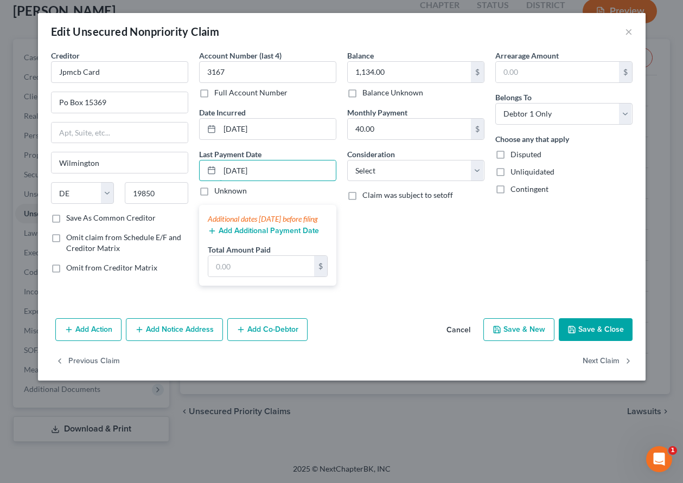
type input "08/12/2025"
click at [293, 235] on button "Add Additional Payment Date" at bounding box center [263, 231] width 111 height 9
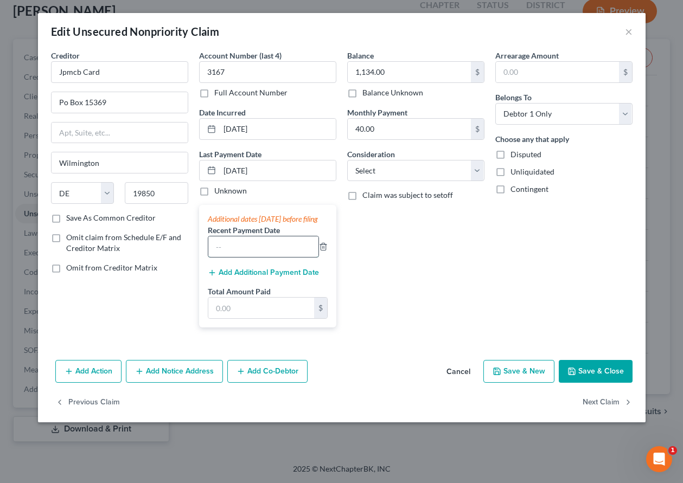
click at [289, 257] on input "text" at bounding box center [263, 247] width 110 height 21
type input "07/12/2025"
click at [286, 318] on input "text" at bounding box center [261, 308] width 106 height 21
type input "27,505.78"
click at [588, 383] on button "Save & Close" at bounding box center [596, 371] width 74 height 23
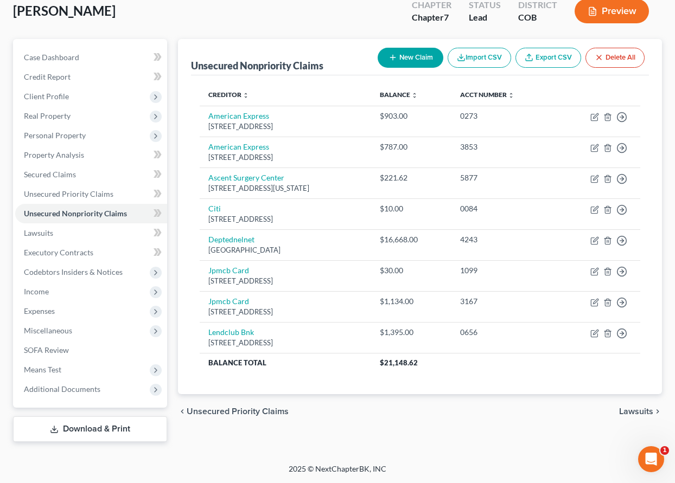
click at [426, 57] on button "New Claim" at bounding box center [411, 58] width 66 height 20
select select "0"
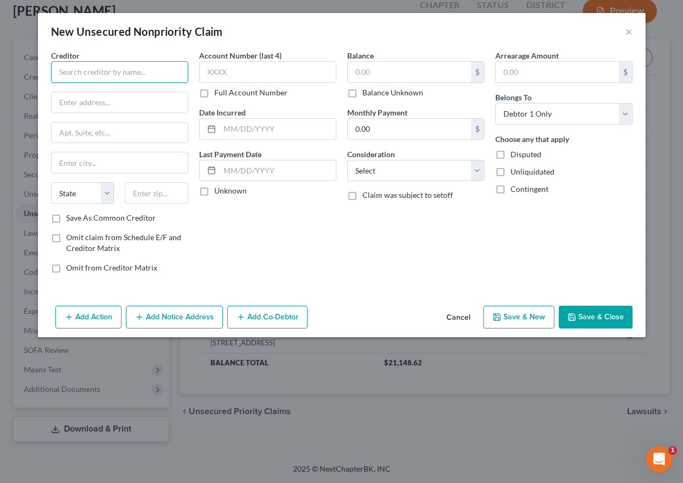
click at [98, 71] on input "text" at bounding box center [119, 72] width 137 height 22
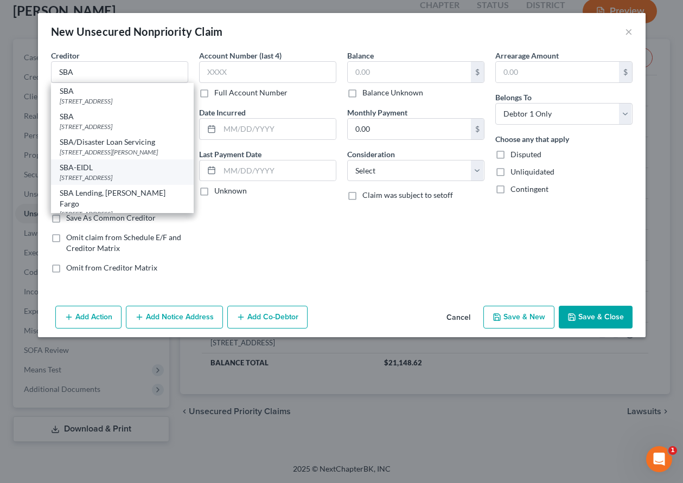
click at [118, 182] on div "721 19th St. Suite 426, Denver, CO 80202" at bounding box center [122, 177] width 125 height 9
type input "SBA-EIDL"
type input "721 19th St. Suite 426"
type input "Denver"
select select "5"
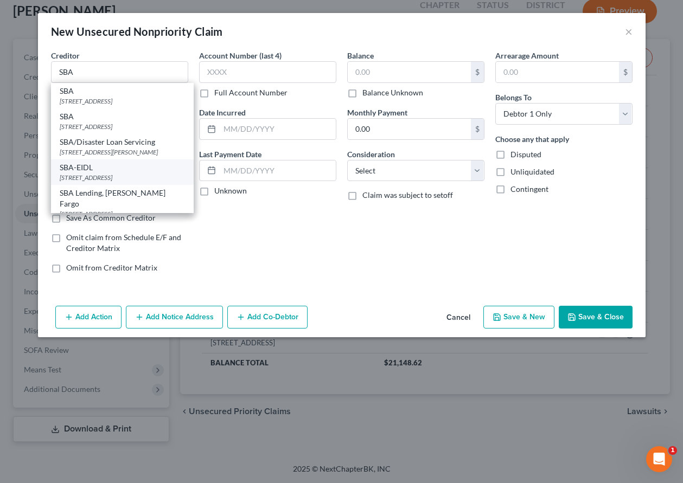
type input "80202"
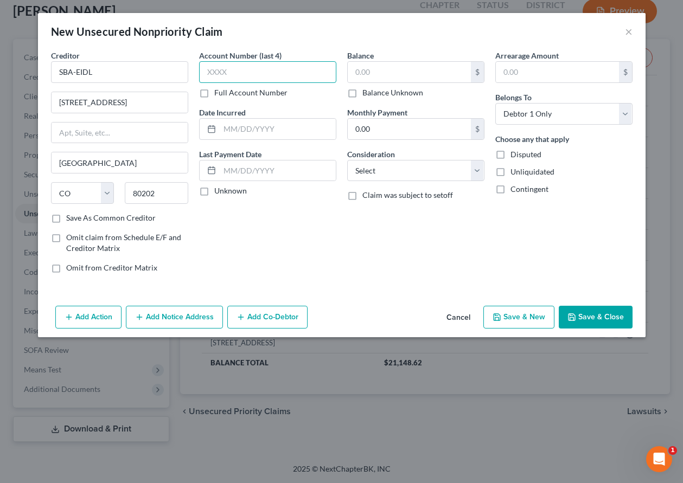
click at [244, 71] on input "text" at bounding box center [267, 72] width 137 height 22
type input "7"
type input "7808"
click at [437, 73] on input "text" at bounding box center [409, 72] width 123 height 21
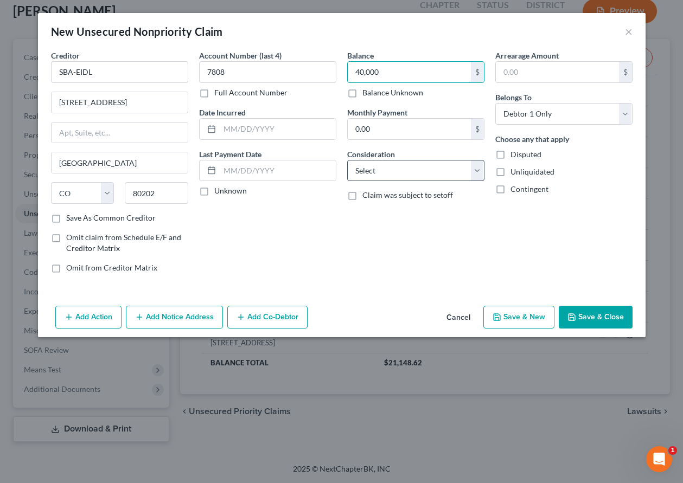
type input "40,000"
click at [403, 170] on select "Select Cable / Satellite Services Collection Agency Credit Card Debt Debt Couns…" at bounding box center [415, 171] width 137 height 22
select select "10"
click at [347, 160] on select "Select Cable / Satellite Services Collection Agency Credit Card Debt Debt Couns…" at bounding box center [415, 171] width 137 height 22
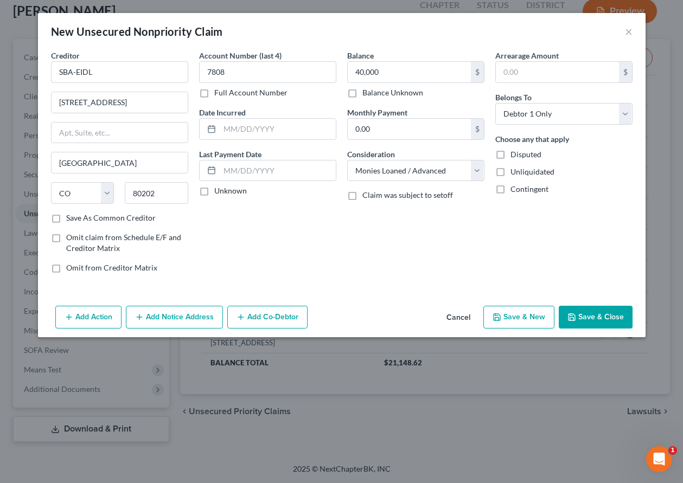
click at [270, 317] on button "Add Co-Debtor" at bounding box center [267, 317] width 80 height 23
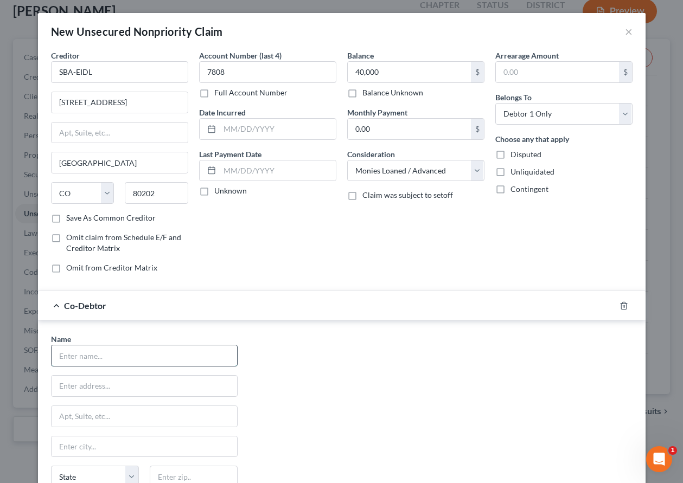
drag, startPoint x: 187, startPoint y: 352, endPoint x: 193, endPoint y: 350, distance: 6.9
click at [187, 352] on input "text" at bounding box center [145, 356] width 186 height 21
type input "Woodcrest Vacation Rentals"
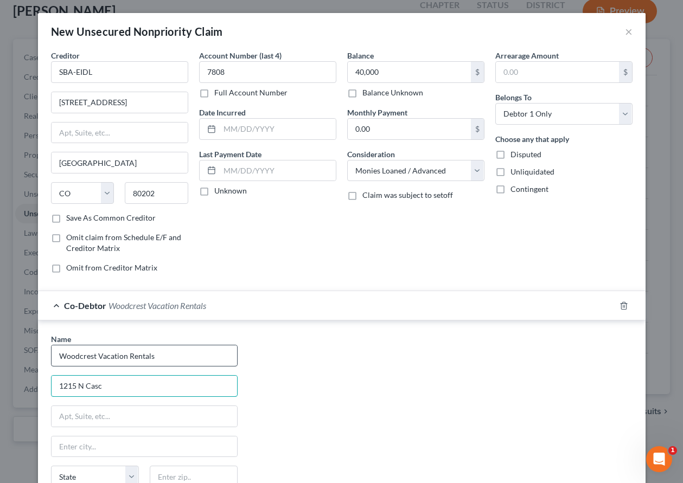
type input "1215 N Cascade Ave"
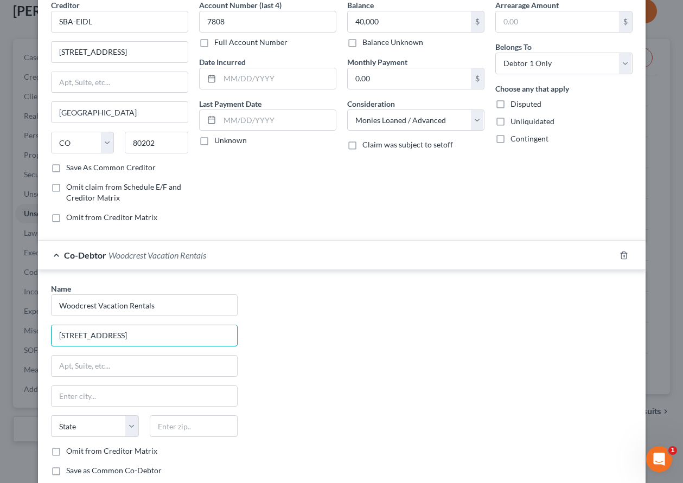
scroll to position [120, 0]
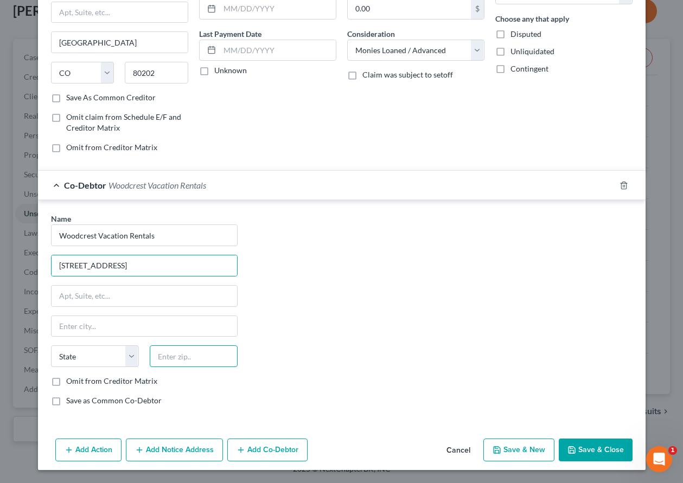
click at [205, 360] on input "text" at bounding box center [194, 357] width 88 height 22
type input "80903"
type input "[US_STATE][GEOGRAPHIC_DATA]"
select select "5"
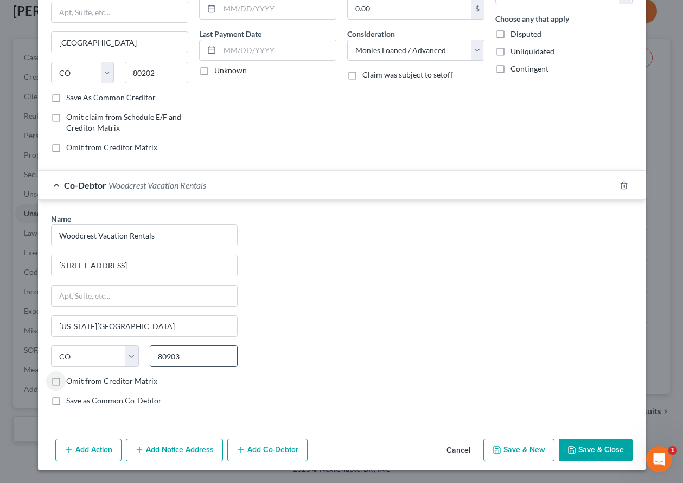
click at [71, 376] on input "Omit from Creditor Matrix" at bounding box center [74, 379] width 7 height 7
checkbox input "false"
click at [66, 403] on label "Save as Common Co-Debtor" at bounding box center [113, 401] width 95 height 11
click at [71, 403] on input "Save as Common Co-Debtor" at bounding box center [74, 399] width 7 height 7
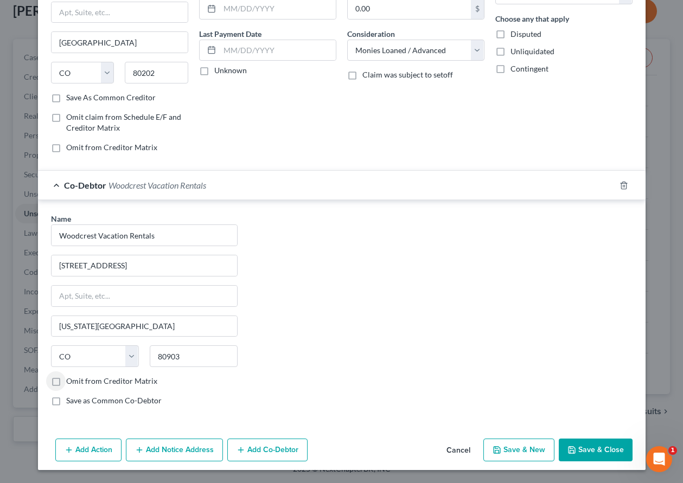
checkbox input "true"
click at [193, 452] on button "Add Notice Address" at bounding box center [174, 450] width 97 height 23
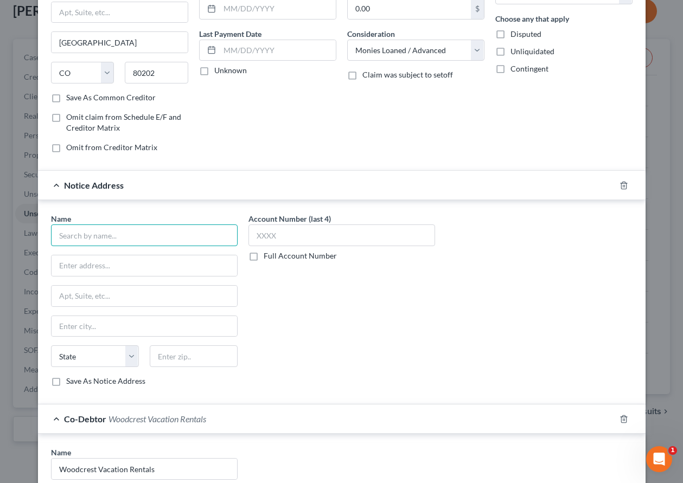
click at [197, 238] on input "text" at bounding box center [144, 236] width 187 height 22
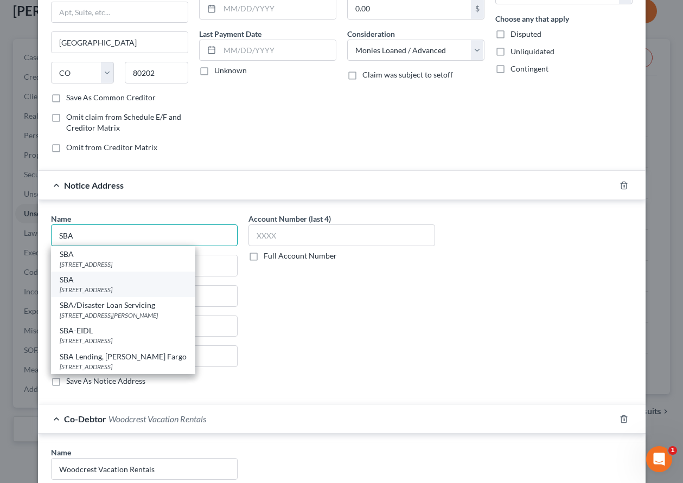
type input "SBA"
click at [94, 289] on div "14925 Kingsport Rd, Fort Worth, TX 76155" at bounding box center [123, 289] width 127 height 9
type input "14925 Kingsport Rd"
type input "Fort Worth"
select select "45"
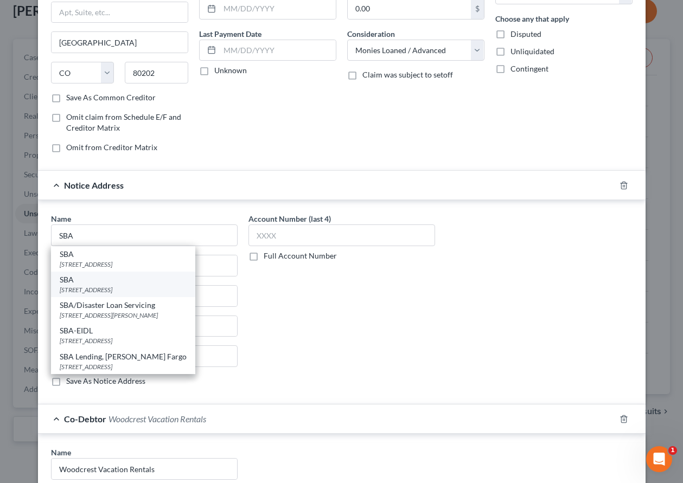
type input "76155"
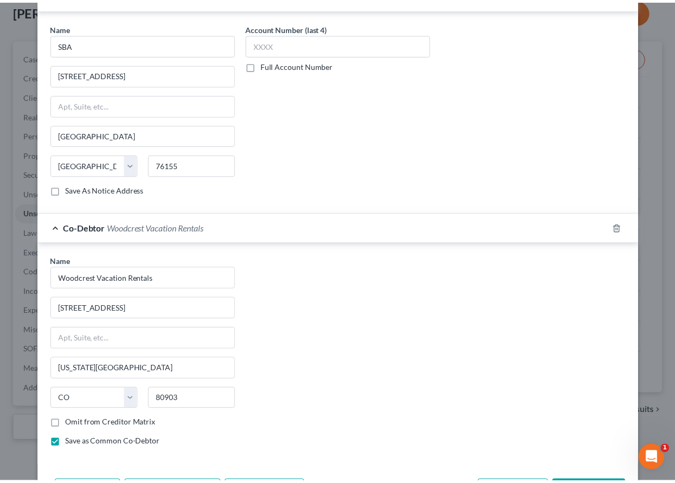
scroll to position [354, 0]
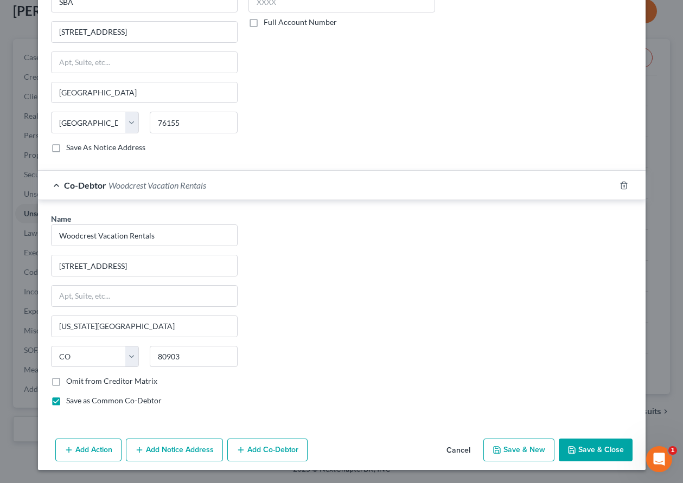
click at [610, 457] on button "Save & Close" at bounding box center [596, 450] width 74 height 23
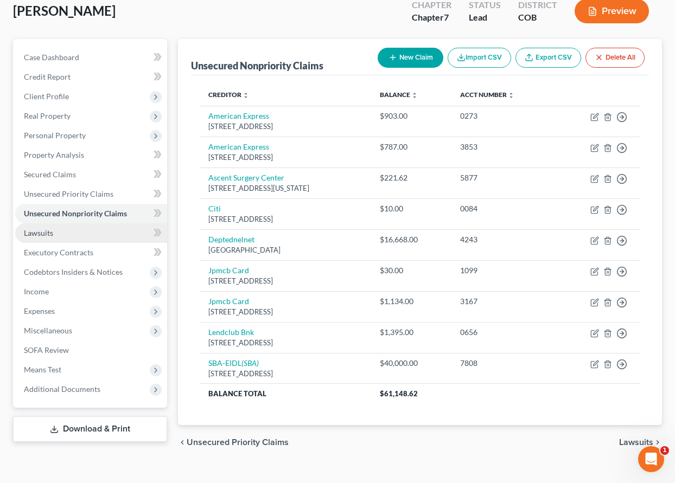
click at [47, 233] on span "Lawsuits" at bounding box center [38, 232] width 29 height 9
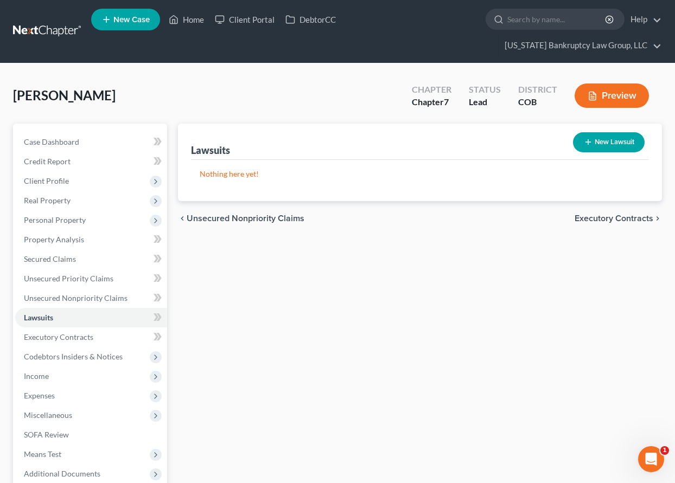
click at [628, 145] on button "New Lawsuit" at bounding box center [609, 142] width 72 height 20
select select "0"
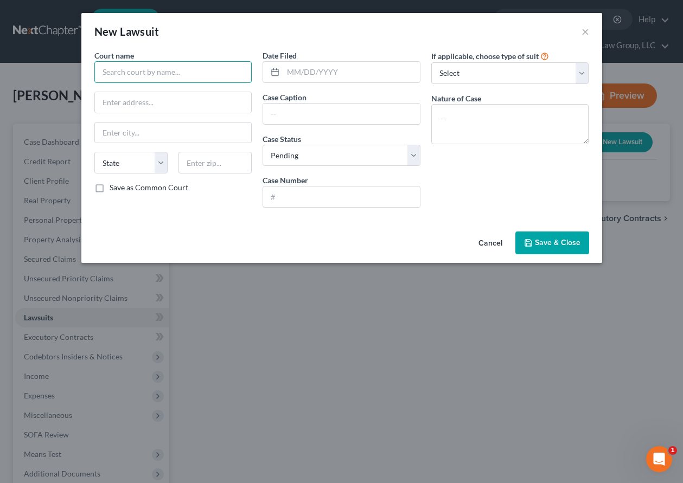
click at [150, 71] on input "text" at bounding box center [173, 72] width 158 height 22
type input "U"
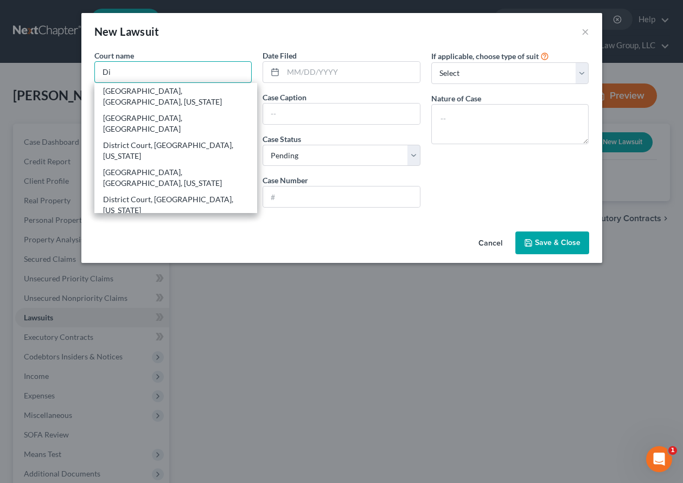
type input "D"
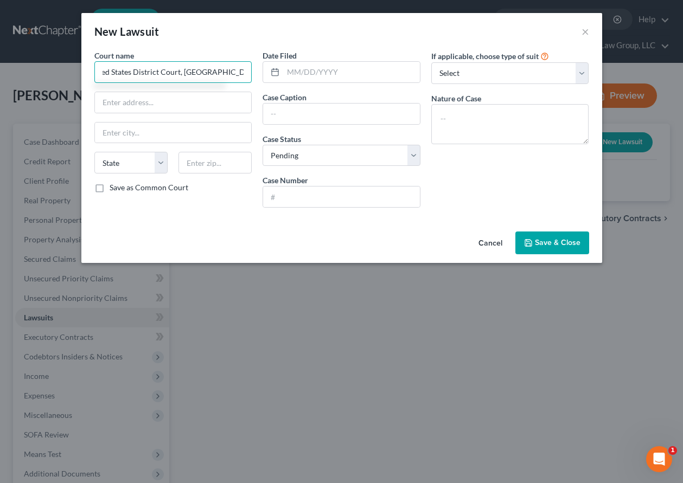
scroll to position [0, 20]
type input "United States District Court, District of Colorado"
click at [222, 107] on input "text" at bounding box center [173, 102] width 157 height 21
type input "901 19th St."
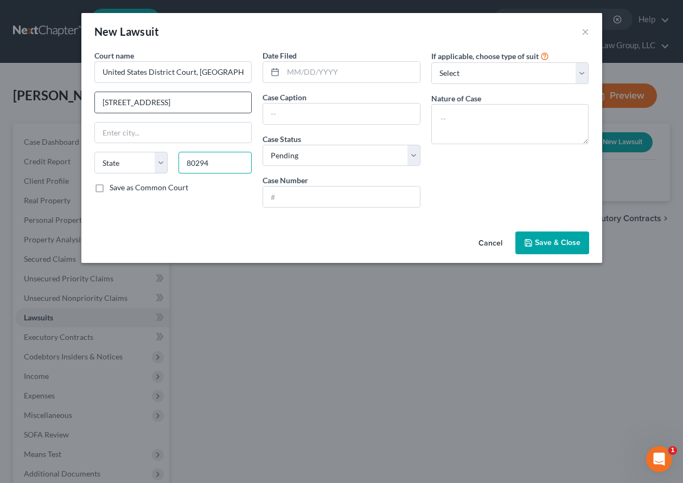
type input "80294"
type input "Denver"
select select "5"
click at [114, 182] on input "Save as Common Court" at bounding box center [117, 185] width 7 height 7
checkbox input "true"
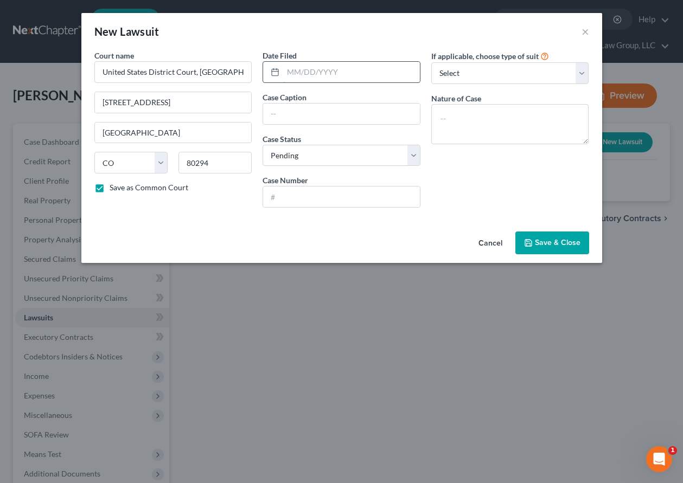
click at [319, 68] on input "text" at bounding box center [351, 72] width 137 height 21
type input "08/15/2025"
type input "The Huntington National Bank v L&M Holdings, Inc., Charles McGuire and Richard …"
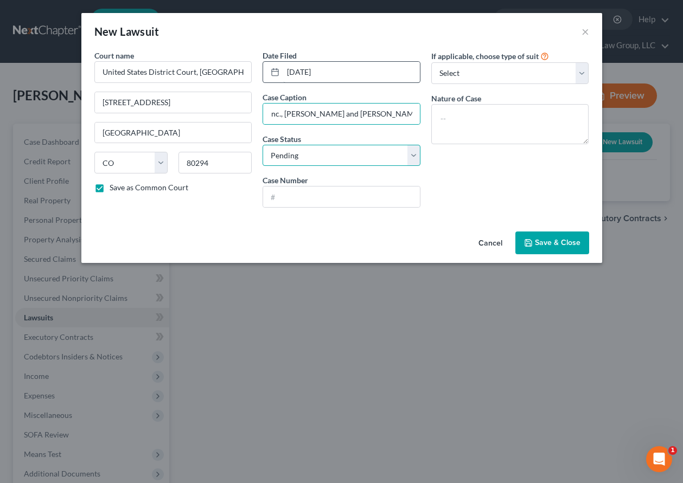
scroll to position [0, 0]
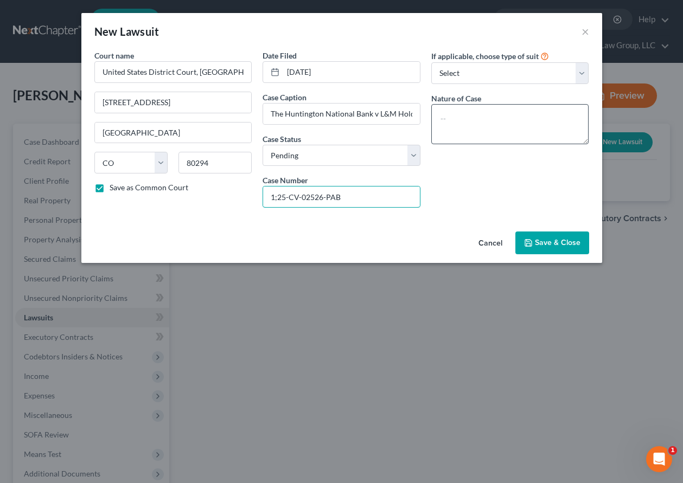
type input "1;25-CV-02526-PAB"
click at [503, 123] on textarea at bounding box center [510, 124] width 158 height 40
type textarea "Civil"
click at [568, 239] on span "Save & Close" at bounding box center [558, 242] width 46 height 9
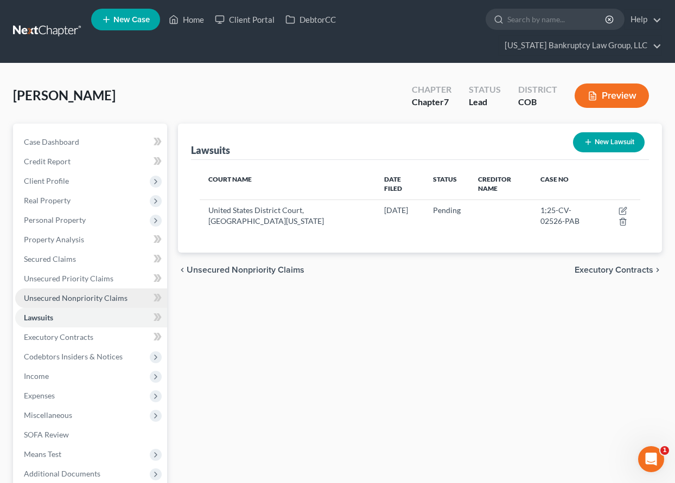
click at [87, 292] on link "Unsecured Nonpriority Claims" at bounding box center [91, 299] width 152 height 20
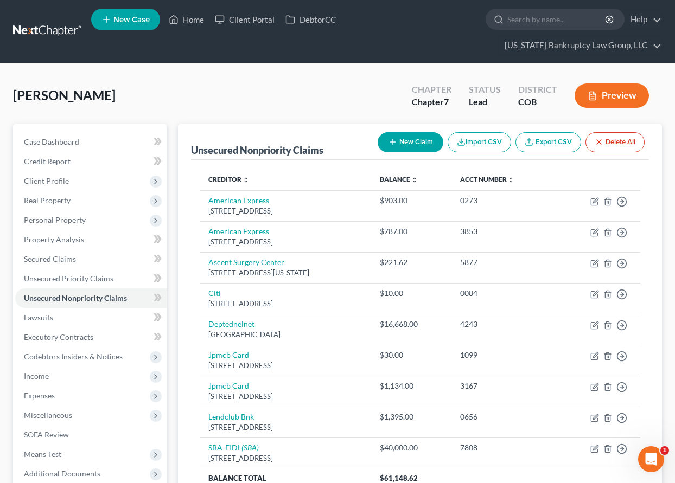
click at [394, 145] on icon "button" at bounding box center [392, 142] width 9 height 9
select select "0"
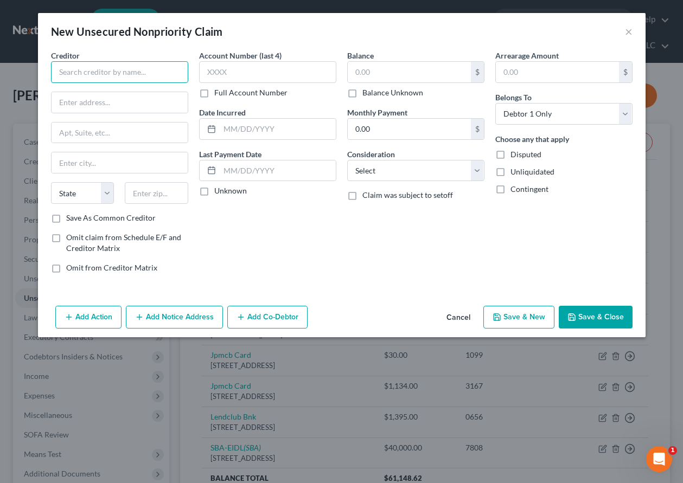
click at [149, 72] on input "text" at bounding box center [119, 72] width 137 height 22
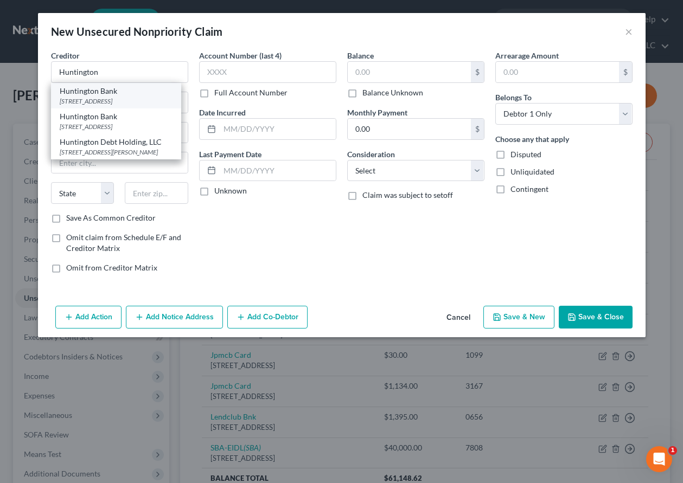
click at [108, 99] on div "7 Eastern Oval, Columbus, OH 43219" at bounding box center [116, 101] width 113 height 9
type input "Huntington Bank"
type input "7 Eastern Oval"
type input "Columbus"
select select "36"
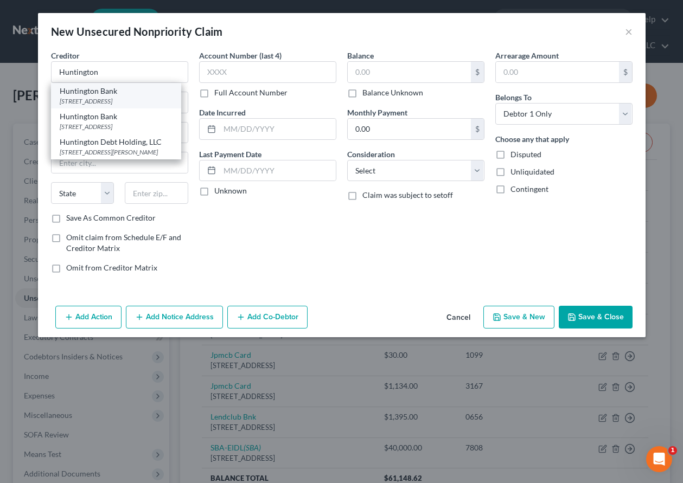
type input "43219"
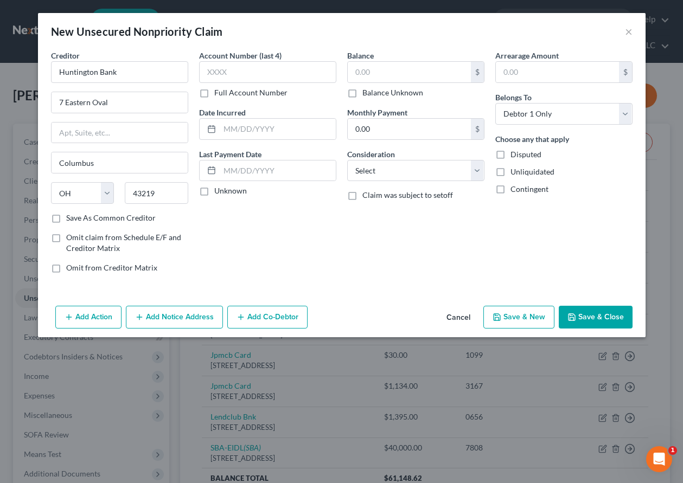
click at [195, 315] on button "Add Notice Address" at bounding box center [174, 317] width 97 height 23
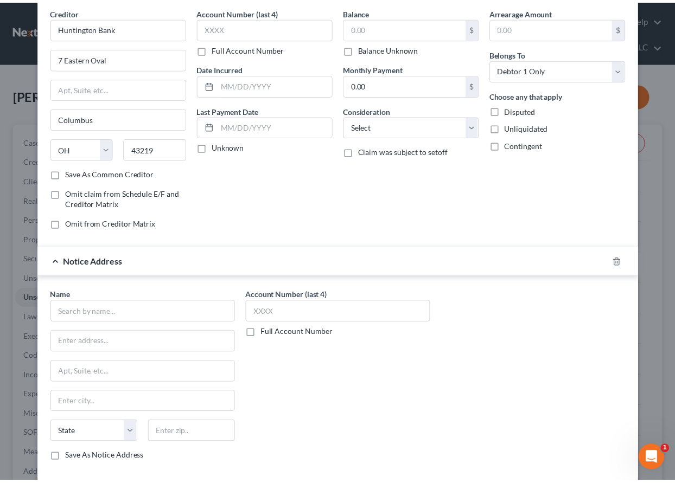
scroll to position [101, 0]
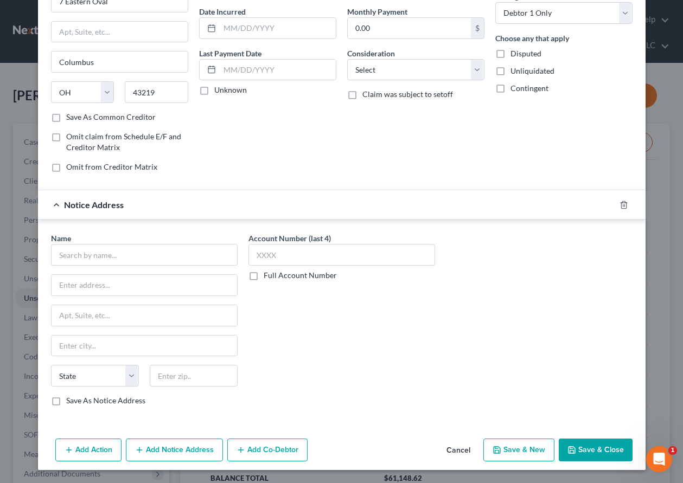
click at [163, 243] on div "Name *" at bounding box center [144, 249] width 187 height 33
click at [165, 259] on input "text" at bounding box center [144, 255] width 187 height 22
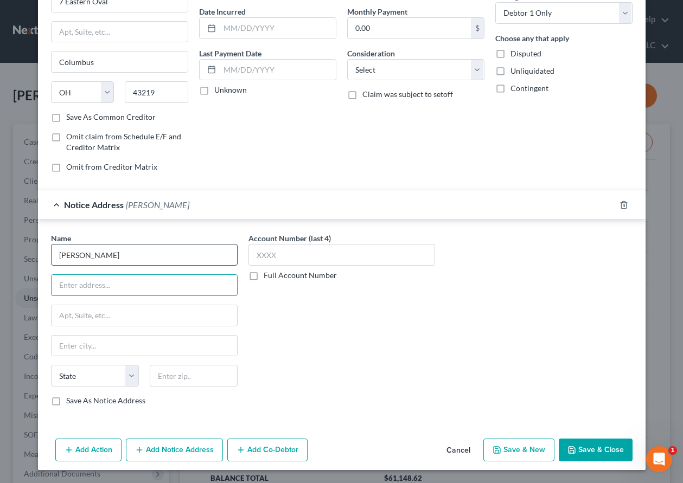
type input "Alexander N Wright"
type input "1775 Sherman St. Suite 2600"
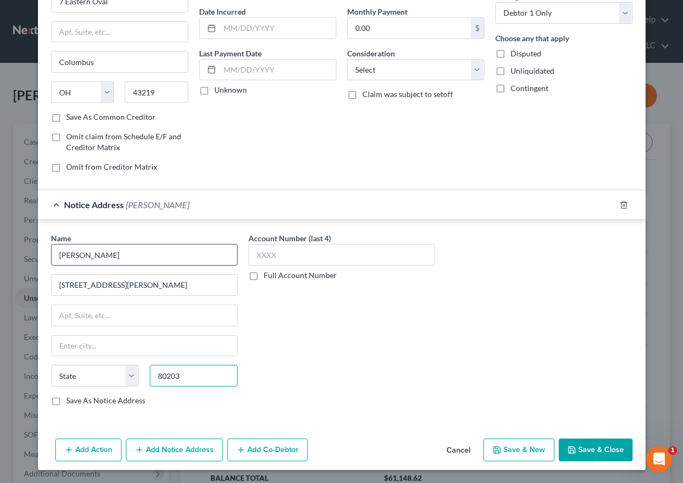
type input "80203"
type input "Denver"
select select "5"
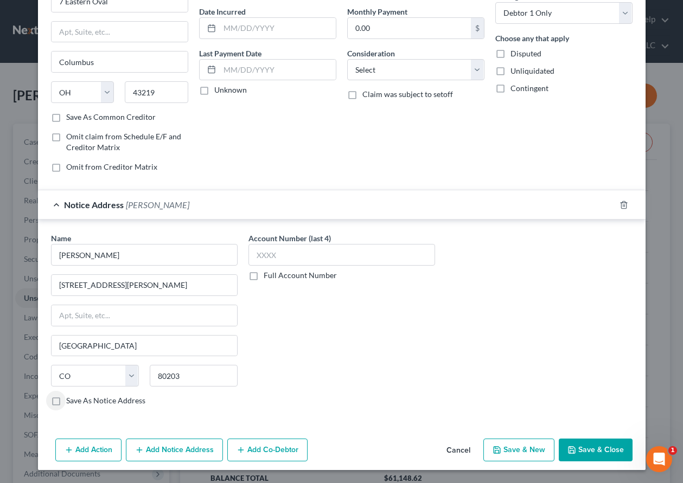
click at [66, 400] on label "Save As Notice Address" at bounding box center [105, 401] width 79 height 11
click at [71, 400] on input "Save As Notice Address" at bounding box center [74, 399] width 7 height 7
click at [592, 447] on button "Save & Close" at bounding box center [596, 450] width 74 height 23
checkbox input "false"
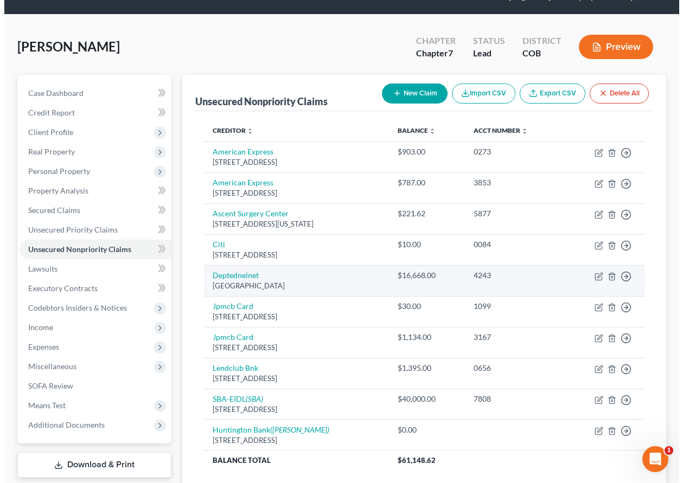
scroll to position [133, 0]
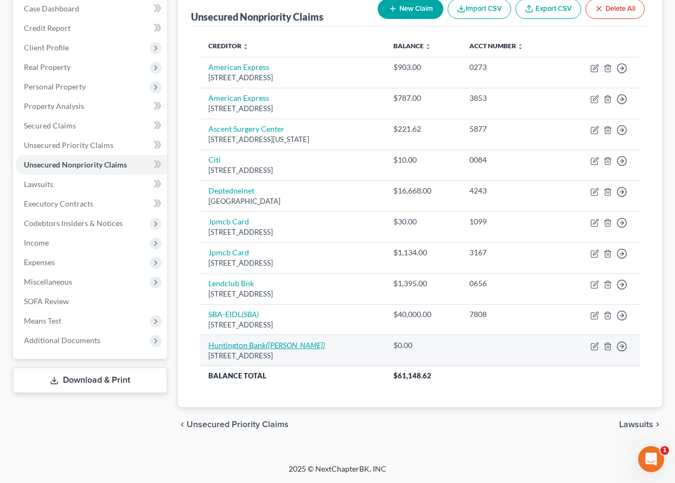
click at [273, 345] on icon "(Alexander N Wright)" at bounding box center [295, 345] width 59 height 9
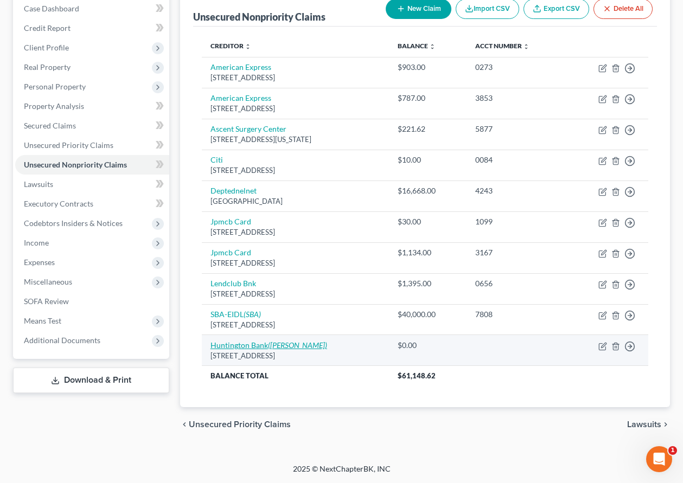
select select "36"
select select "0"
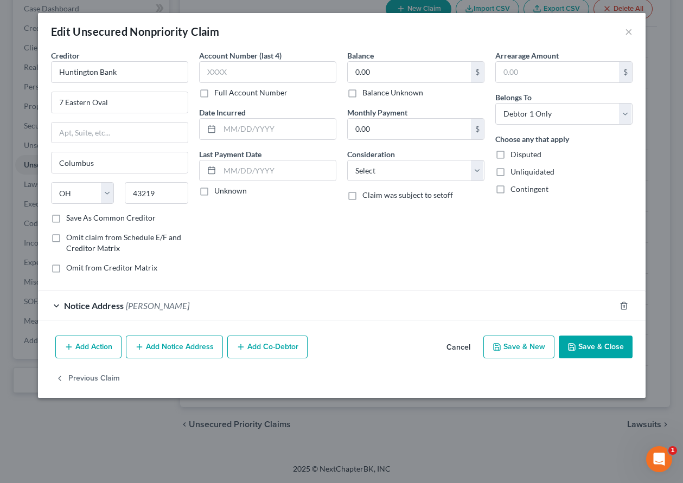
click at [271, 343] on button "Add Co-Debtor" at bounding box center [267, 347] width 80 height 23
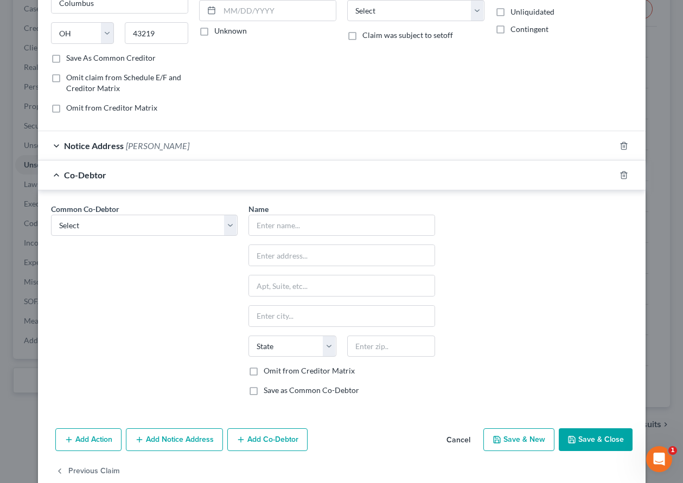
scroll to position [163, 0]
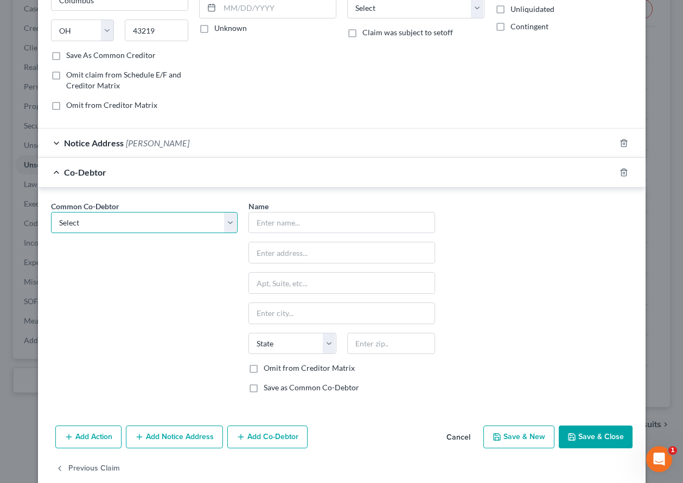
click at [231, 221] on select "Select Woodcrest Vacation Rentals" at bounding box center [144, 223] width 187 height 22
click at [208, 217] on select "Select Woodcrest Vacation Rentals" at bounding box center [144, 223] width 187 height 22
click at [284, 227] on input "text" at bounding box center [342, 223] width 186 height 21
type input "L&M Holdings, Inc."
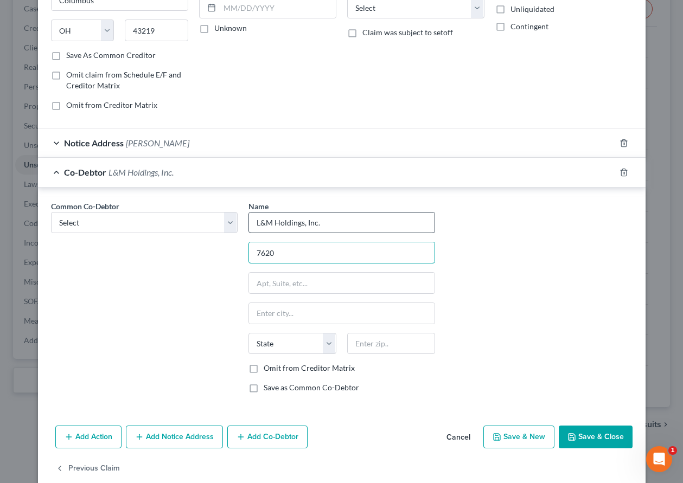
type input "[STREET_ADDRESS]"
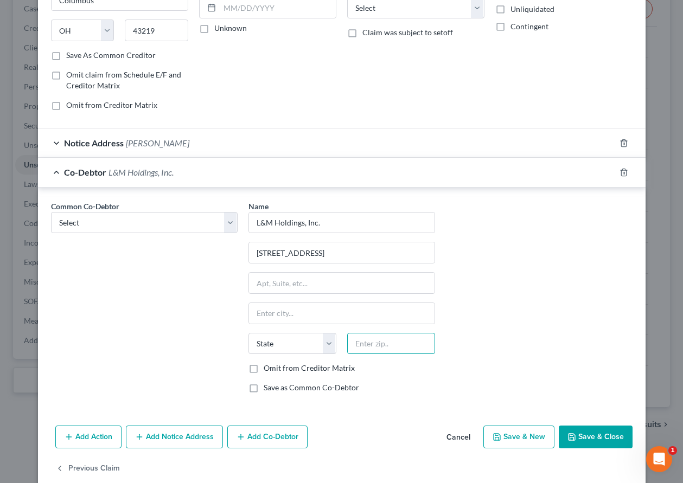
click at [394, 346] on input "text" at bounding box center [391, 344] width 88 height 22
type input "80908"
type input "[US_STATE][GEOGRAPHIC_DATA]"
select select "5"
drag, startPoint x: 253, startPoint y: 385, endPoint x: 251, endPoint y: 390, distance: 6.1
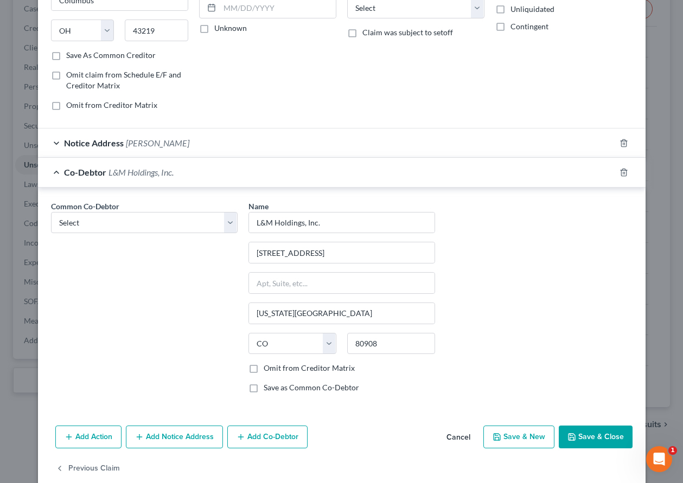
click at [264, 390] on label "Save as Common Co-Debtor" at bounding box center [311, 388] width 95 height 11
click at [268, 390] on input "Save as Common Co-Debtor" at bounding box center [271, 386] width 7 height 7
checkbox input "true"
click at [594, 441] on button "Save & Close" at bounding box center [596, 437] width 74 height 23
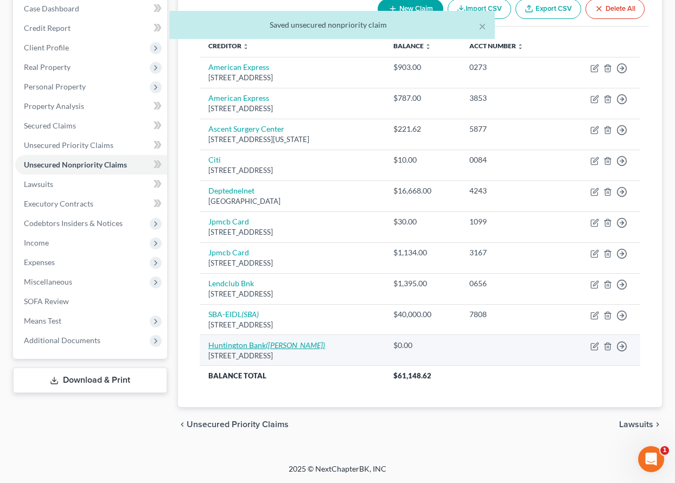
click at [277, 347] on icon "(Alexander N Wright)" at bounding box center [295, 345] width 59 height 9
select select "36"
select select "0"
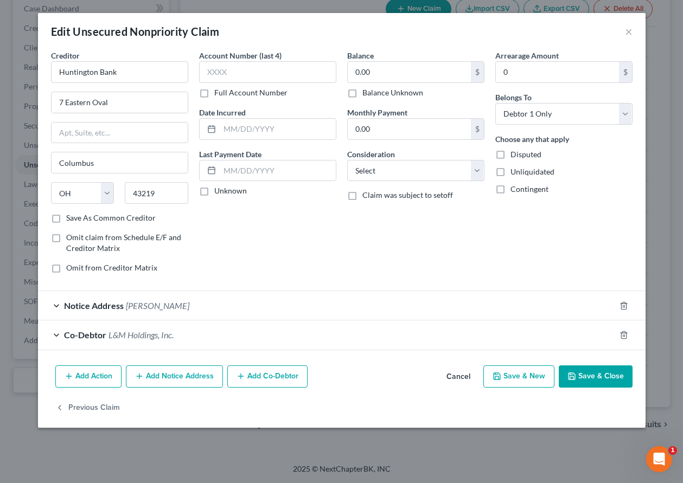
click at [608, 382] on button "Save & Close" at bounding box center [596, 377] width 74 height 23
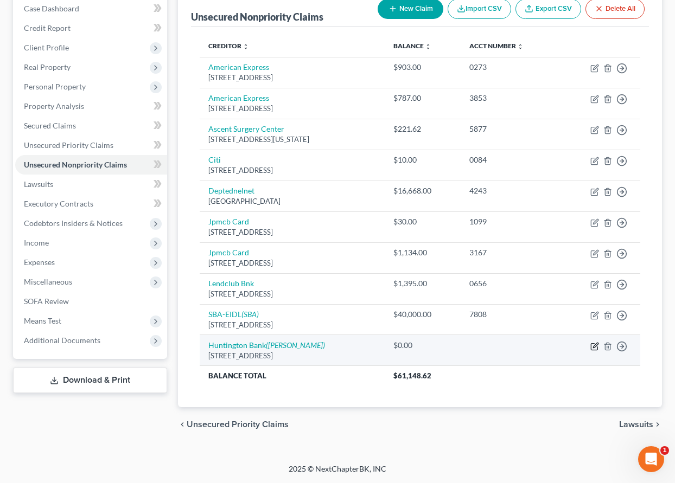
click at [597, 346] on icon "button" at bounding box center [594, 346] width 9 height 9
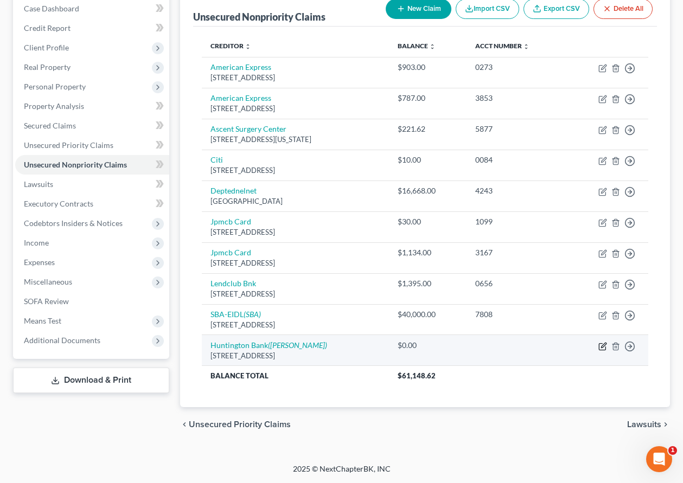
select select "36"
select select "0"
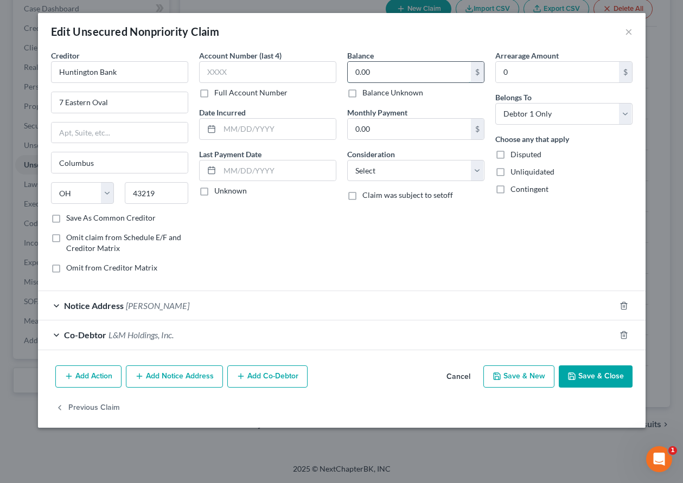
click at [360, 71] on input "0.00" at bounding box center [409, 72] width 123 height 21
type input "1,944,000.00"
click at [590, 377] on button "Save & Close" at bounding box center [596, 377] width 74 height 23
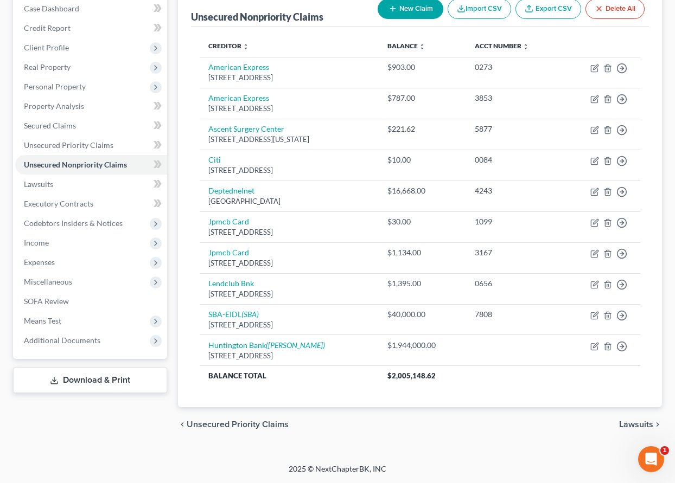
click at [411, 5] on button "New Claim" at bounding box center [411, 9] width 66 height 20
select select "0"
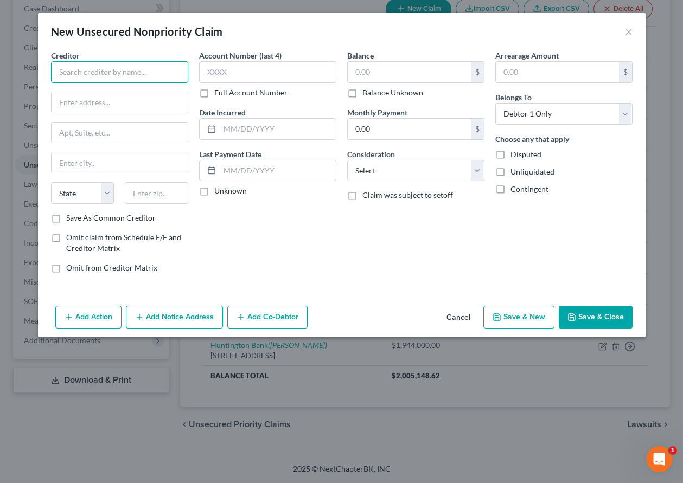
click at [127, 74] on input "text" at bounding box center [119, 72] width 137 height 22
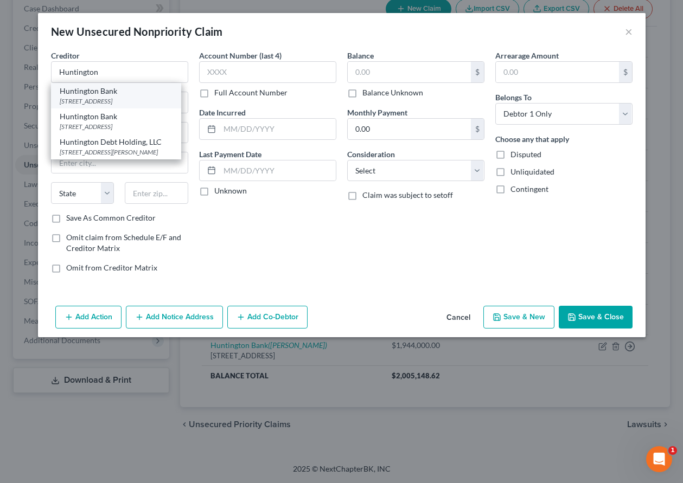
click at [98, 97] on div "7 Eastern Oval, Columbus, OH 43219" at bounding box center [116, 101] width 113 height 9
type input "Huntington Bank"
type input "7 Eastern Oval"
type input "Columbus"
select select "36"
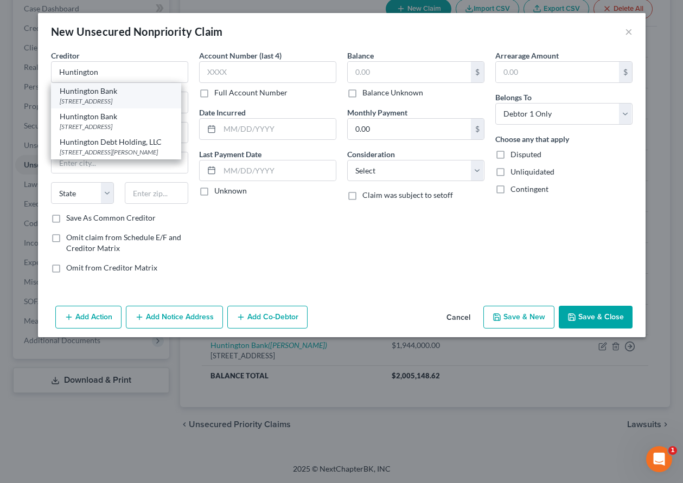
type input "43219"
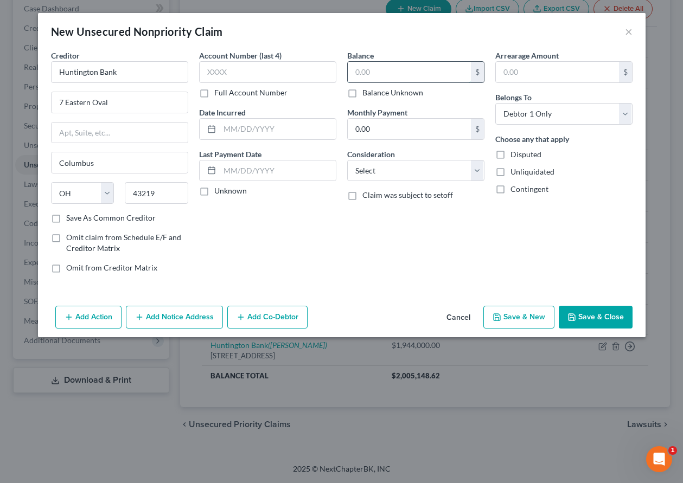
click at [412, 67] on input "text" at bounding box center [409, 72] width 123 height 21
type input "100,000"
click at [384, 166] on select "Select Cable / Satellite Services Collection Agency Credit Card Debt Debt Couns…" at bounding box center [415, 171] width 137 height 22
select select "10"
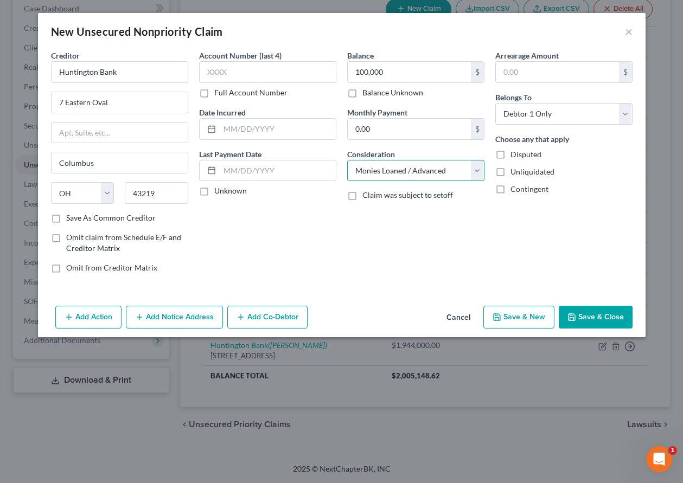
click at [347, 160] on select "Select Cable / Satellite Services Collection Agency Credit Card Debt Debt Couns…" at bounding box center [415, 171] width 137 height 22
click at [163, 318] on button "Add Notice Address" at bounding box center [174, 317] width 97 height 23
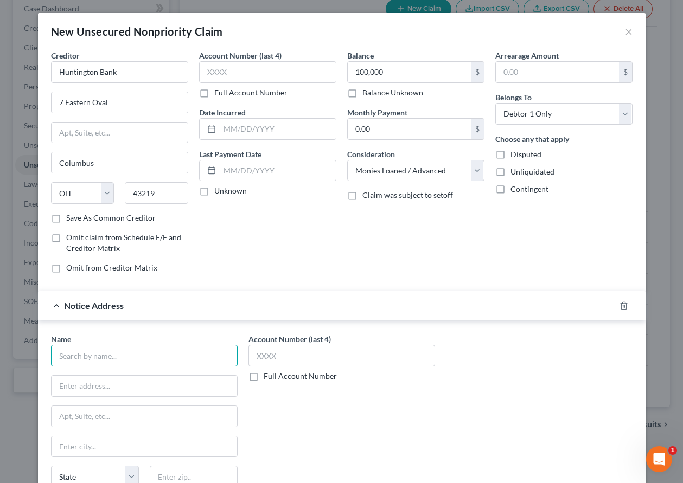
click at [163, 357] on input "text" at bounding box center [144, 356] width 187 height 22
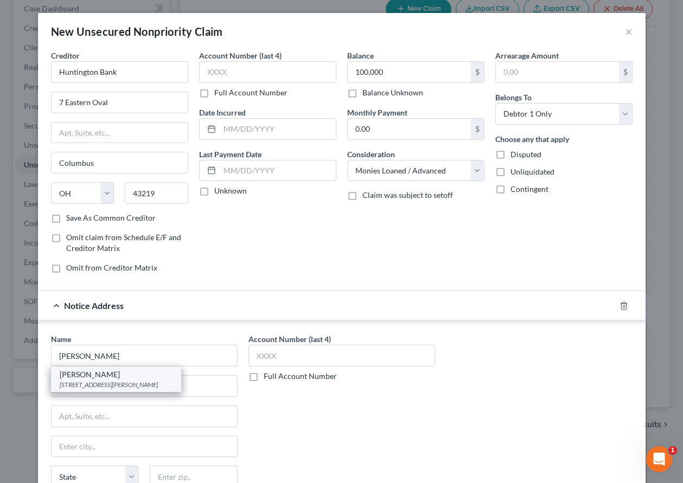
click at [145, 380] on div "1775 Sherman St. Suite 2600, Denver, CO 80203" at bounding box center [116, 384] width 113 height 9
type input "Alexander N Wright"
type input "1775 Sherman St. Suite 2600"
type input "Denver"
select select "5"
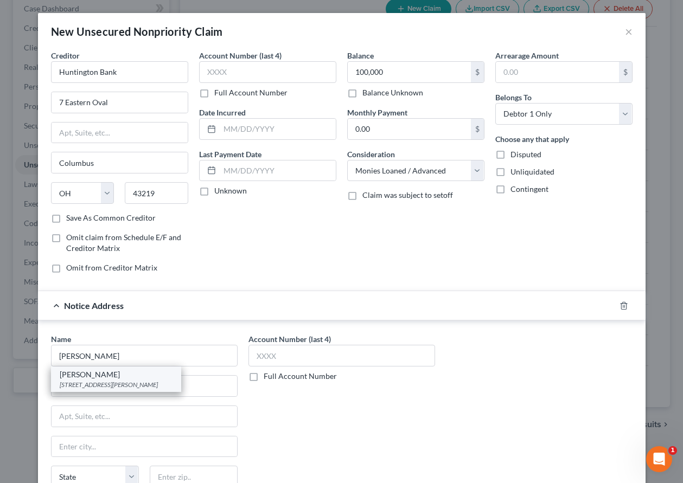
type input "80203"
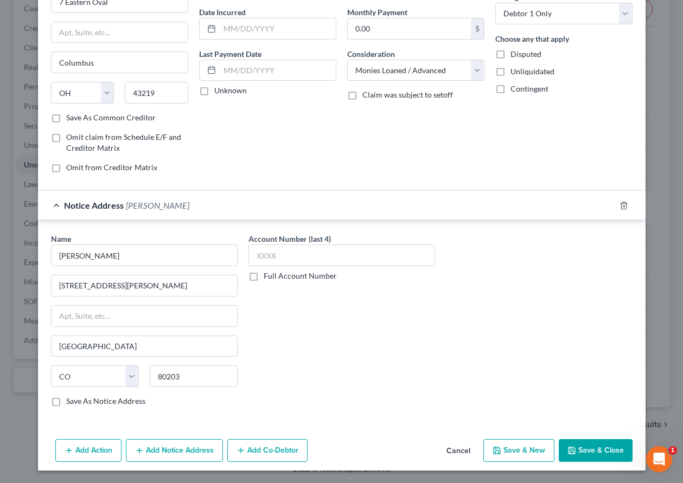
scroll to position [101, 0]
click at [174, 450] on button "Add Notice Address" at bounding box center [174, 450] width 97 height 23
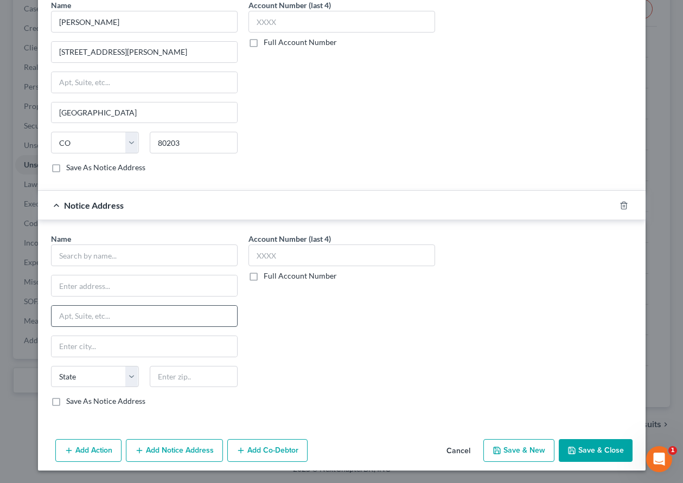
scroll to position [335, 0]
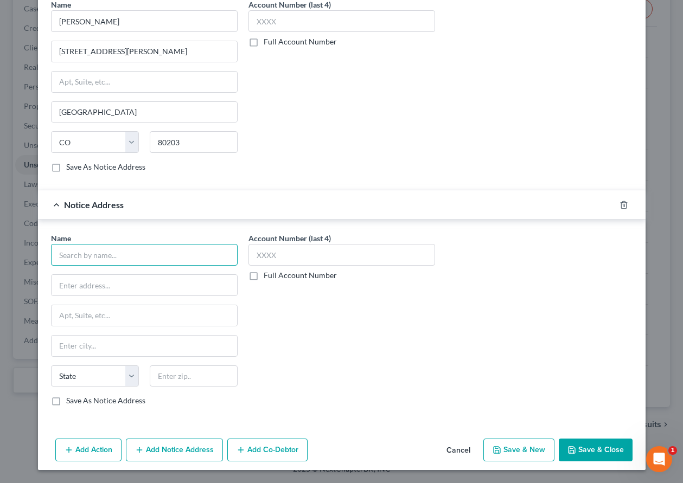
click at [165, 262] on input "text" at bounding box center [144, 255] width 187 height 22
type input "L"
click at [620, 204] on icon "button" at bounding box center [624, 205] width 9 height 9
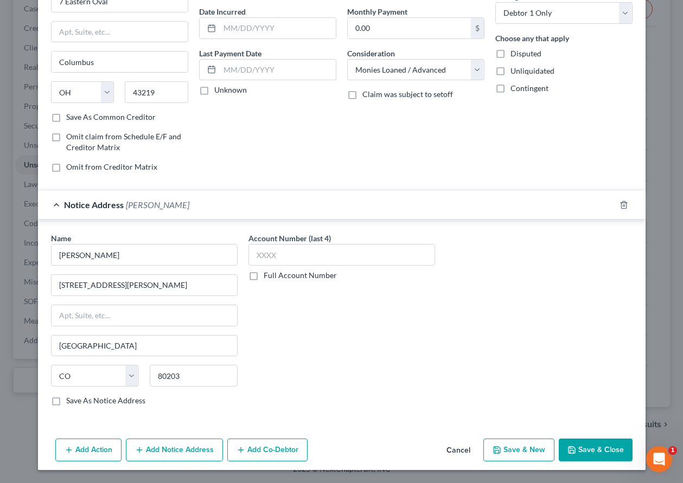
scroll to position [101, 0]
click at [252, 456] on button "Add Co-Debtor" at bounding box center [267, 450] width 80 height 23
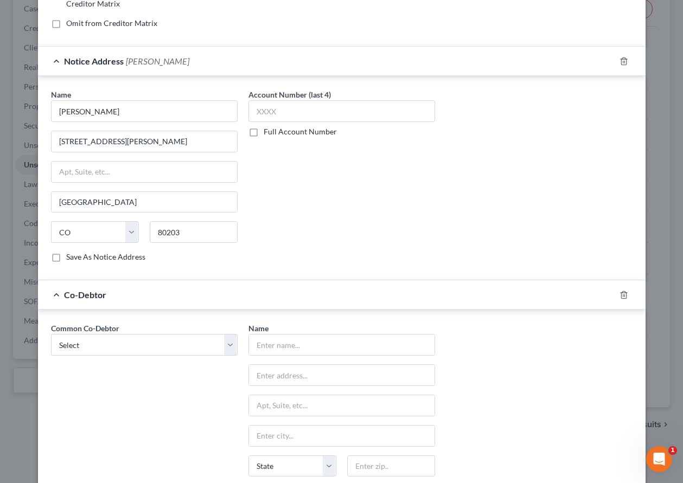
scroll to position [354, 0]
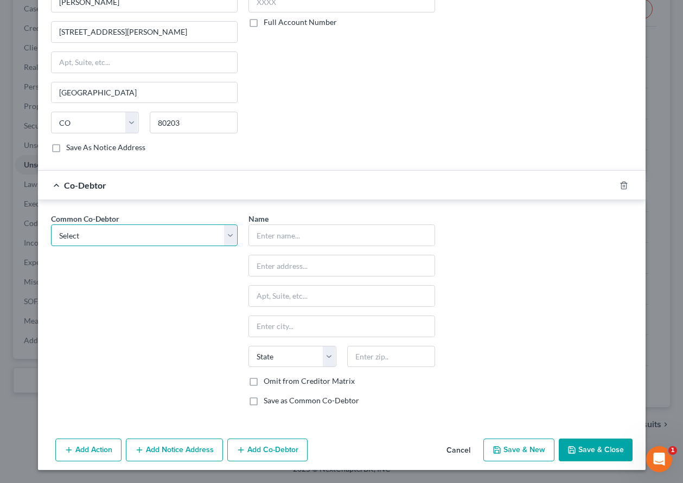
click at [226, 234] on select "Select Woodcrest Vacation Rentals L&M Holdings, Inc." at bounding box center [144, 236] width 187 height 22
select select "1"
click at [51, 225] on select "Select Woodcrest Vacation Rentals L&M Holdings, Inc." at bounding box center [144, 236] width 187 height 22
type input "L&M Holdings, Inc."
type input "[STREET_ADDRESS]"
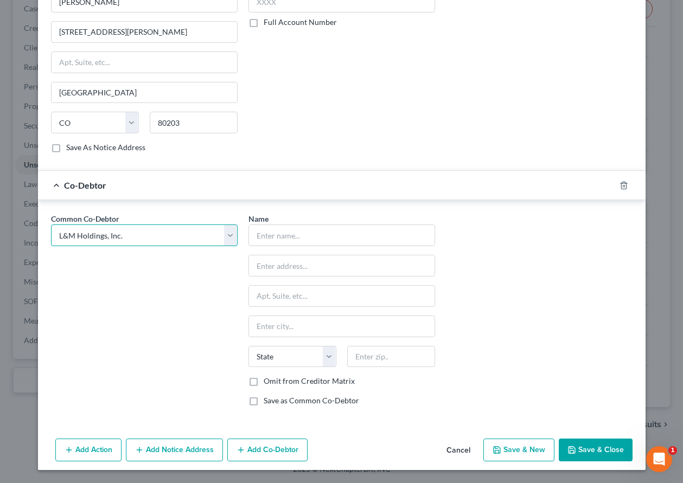
type input "[US_STATE][GEOGRAPHIC_DATA]"
select select "5"
type input "80908"
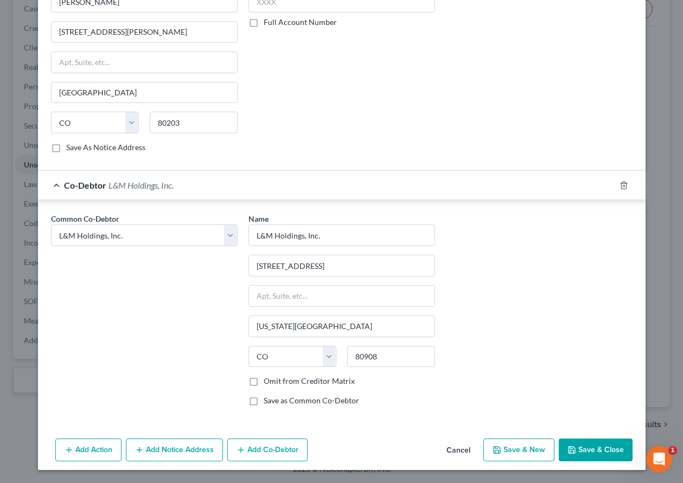
click at [596, 456] on button "Save & Close" at bounding box center [596, 450] width 74 height 23
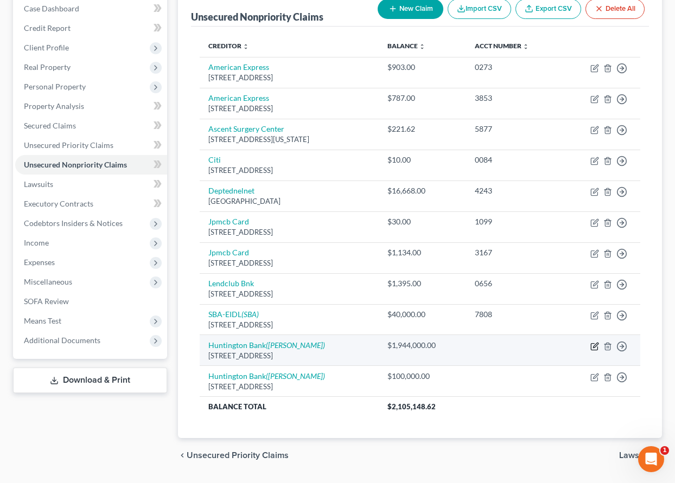
click at [592, 347] on icon "button" at bounding box center [594, 346] width 9 height 9
select select "36"
select select "0"
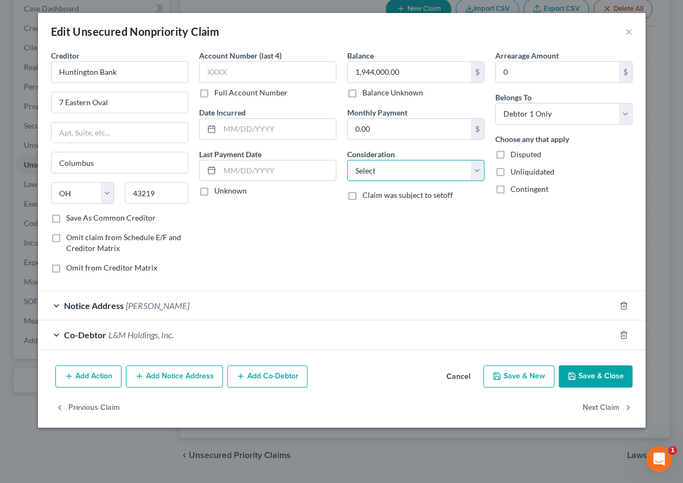
click at [402, 169] on select "Select Cable / Satellite Services Collection Agency Credit Card Debt Debt Couns…" at bounding box center [415, 171] width 137 height 22
select select "10"
click at [347, 160] on select "Select Cable / Satellite Services Collection Agency Credit Card Debt Debt Couns…" at bounding box center [415, 171] width 137 height 22
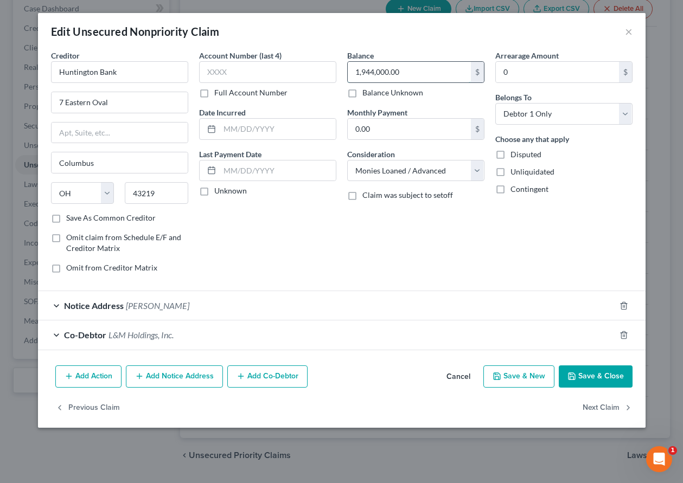
click at [417, 75] on input "1,944,000.00" at bounding box center [409, 72] width 123 height 21
type input "1,652,494.45"
click at [613, 377] on button "Save & Close" at bounding box center [596, 377] width 74 height 23
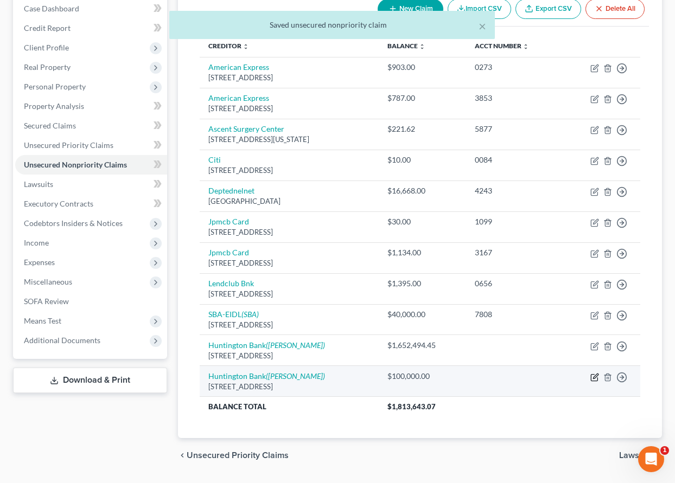
click at [596, 378] on icon "button" at bounding box center [594, 377] width 9 height 9
select select "36"
select select "10"
select select "0"
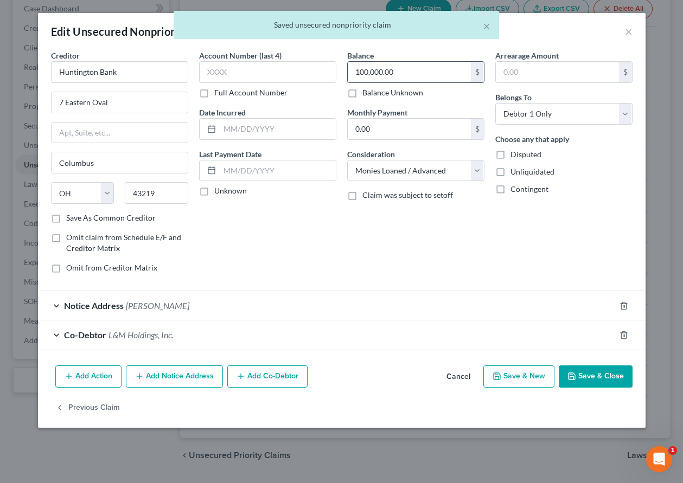
click at [401, 67] on input "100,000.00" at bounding box center [409, 72] width 123 height 21
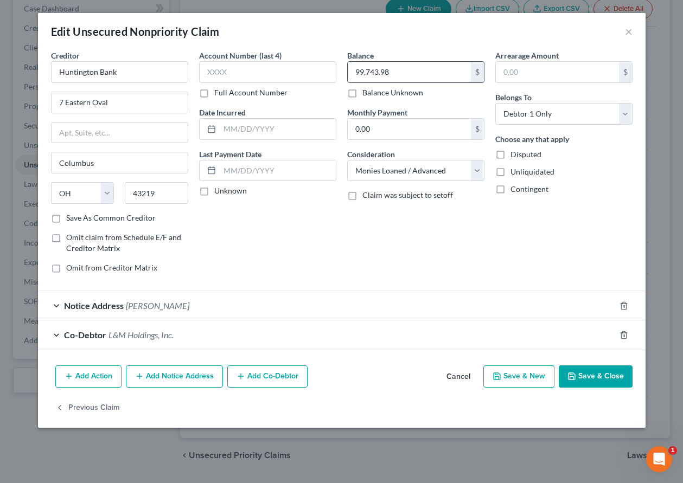
type input "99,743.98"
click at [618, 373] on button "Save & Close" at bounding box center [596, 377] width 74 height 23
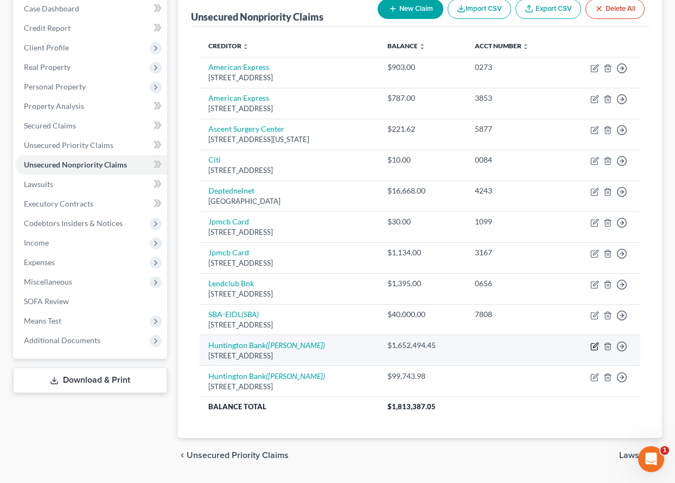
click at [595, 346] on icon "button" at bounding box center [594, 346] width 9 height 9
select select "36"
select select "10"
select select "0"
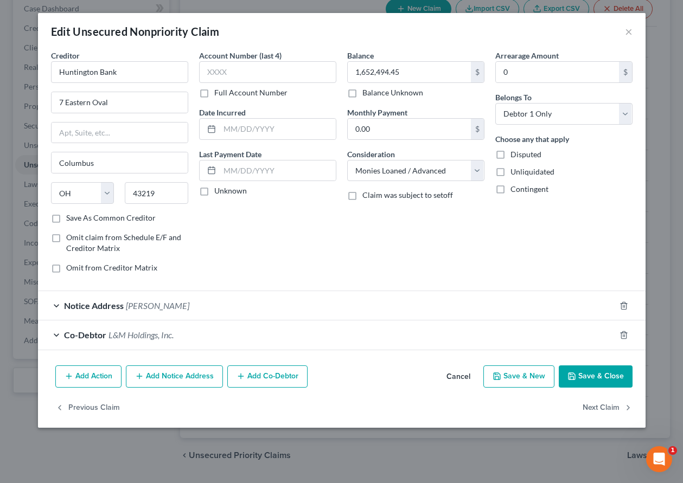
click at [213, 369] on button "Add Notice Address" at bounding box center [174, 377] width 97 height 23
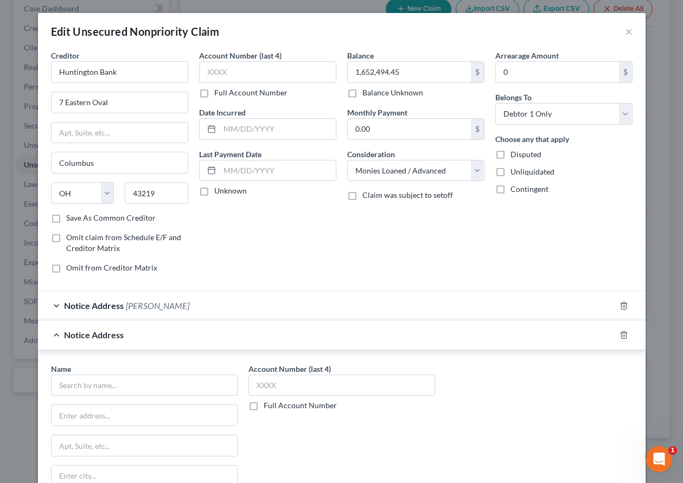
scroll to position [163, 0]
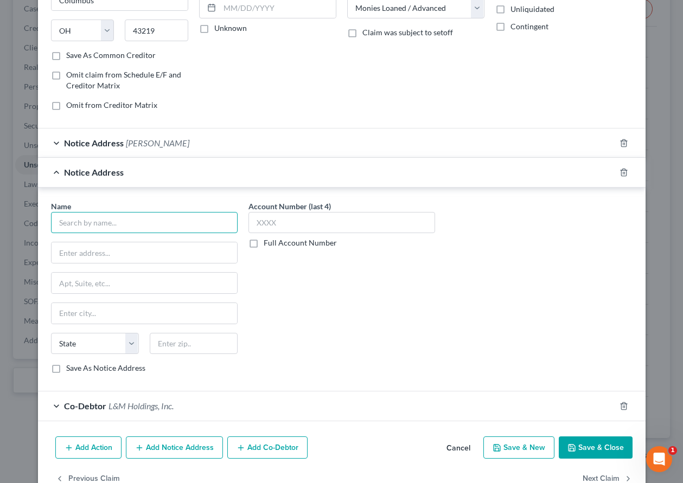
click at [183, 224] on input "text" at bounding box center [144, 223] width 187 height 22
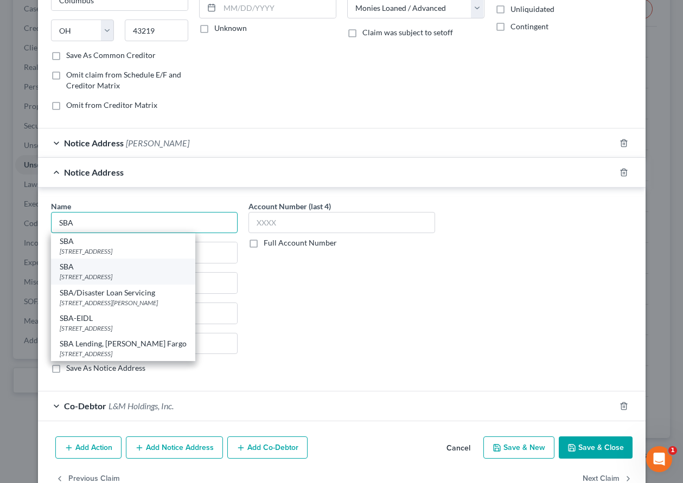
type input "SBA"
click at [151, 276] on div "14925 Kingsport Rd, Fort Worth, TX 76155" at bounding box center [123, 276] width 127 height 9
type input "14925 Kingsport Rd"
type input "Fort Worth"
select select "45"
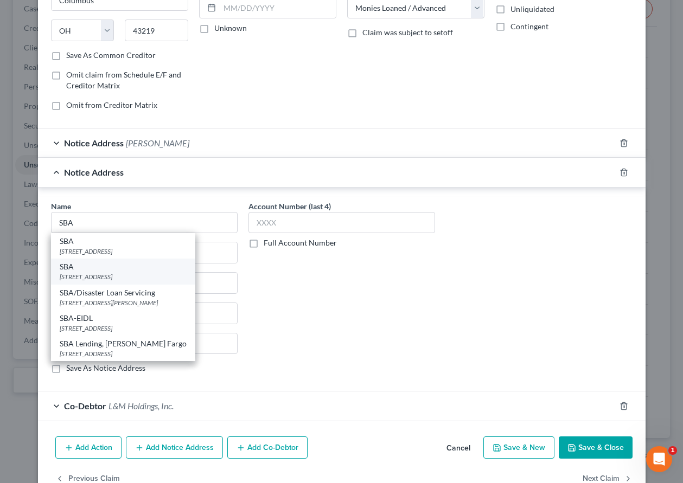
type input "76155"
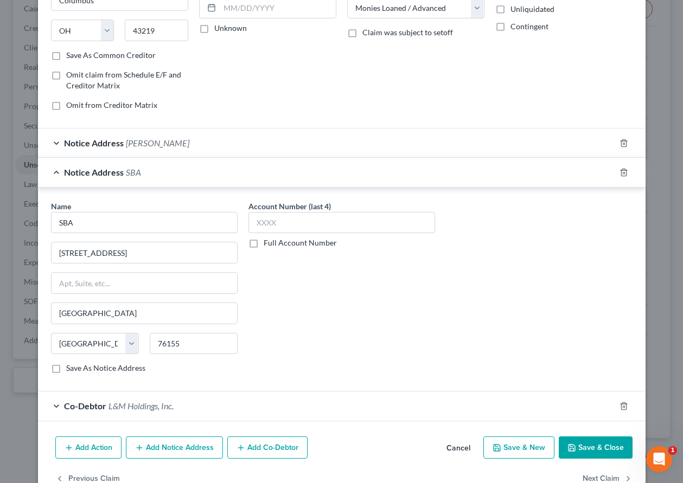
click at [584, 451] on button "Save & Close" at bounding box center [596, 448] width 74 height 23
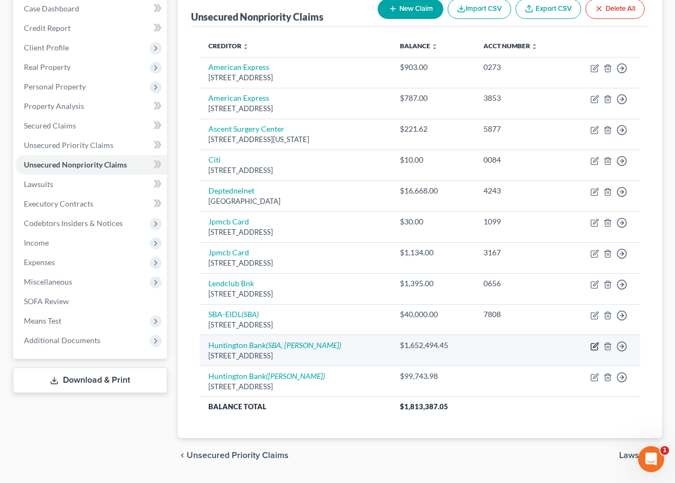
click at [591, 347] on icon "button" at bounding box center [594, 346] width 7 height 7
select select "36"
select select "10"
select select "0"
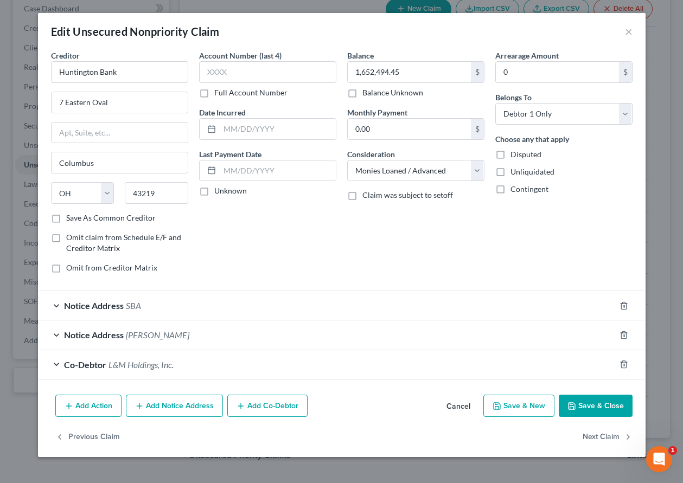
click at [269, 403] on button "Add Co-Debtor" at bounding box center [267, 406] width 80 height 23
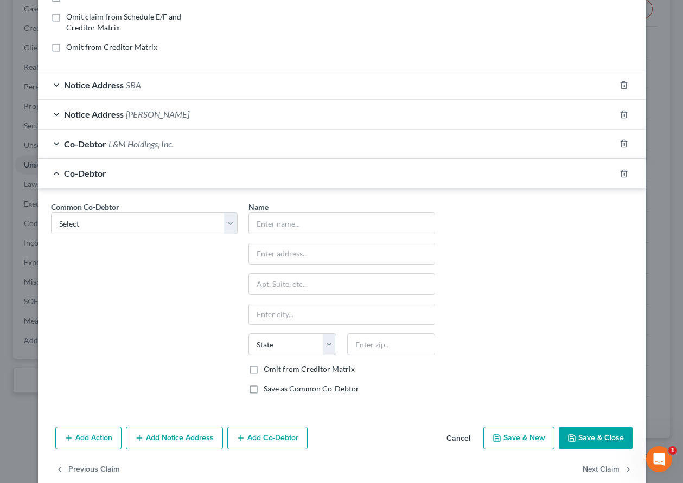
scroll to position [240, 0]
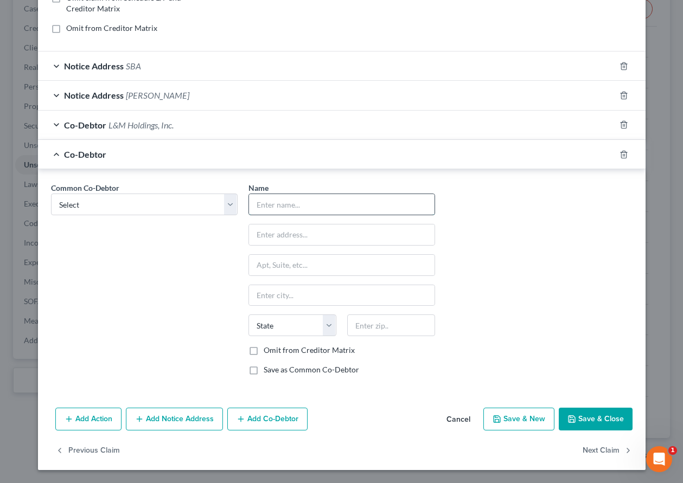
click at [277, 208] on input "text" at bounding box center [342, 204] width 186 height 21
type input "Richard Lancaster"
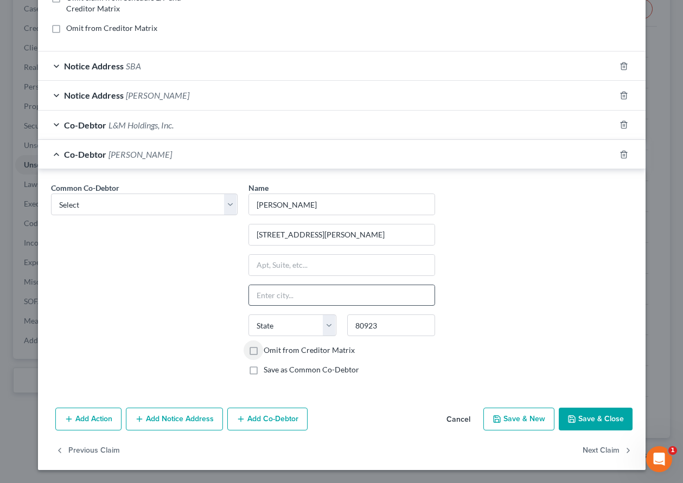
drag, startPoint x: 289, startPoint y: 283, endPoint x: 289, endPoint y: 289, distance: 5.5
click at [290, 285] on div "Name * Richard Lancaster 6738 Fowler Dr. State AL AK AR AZ CA CO CT DE DC FL GA…" at bounding box center [341, 283] width 197 height 202
click at [289, 289] on input "text" at bounding box center [342, 295] width 186 height 21
click at [264, 372] on label "Save as Common Co-Debtor" at bounding box center [311, 370] width 95 height 11
click at [268, 372] on input "Save as Common Co-Debtor" at bounding box center [271, 368] width 7 height 7
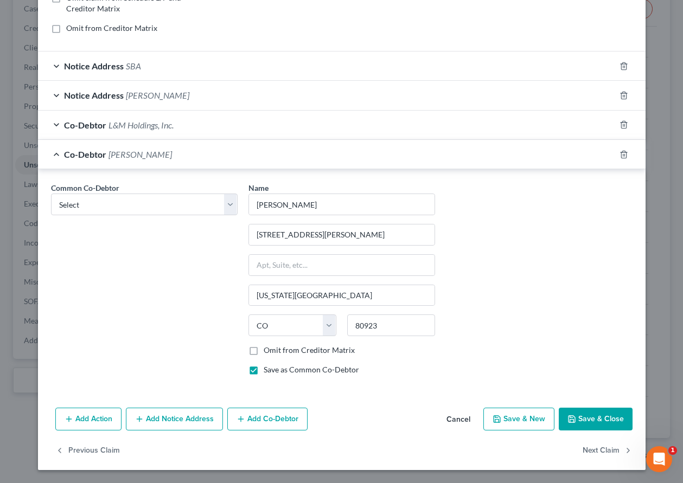
drag, startPoint x: 609, startPoint y: 420, endPoint x: 597, endPoint y: 413, distance: 13.9
click at [597, 413] on button "Save & Close" at bounding box center [596, 419] width 74 height 23
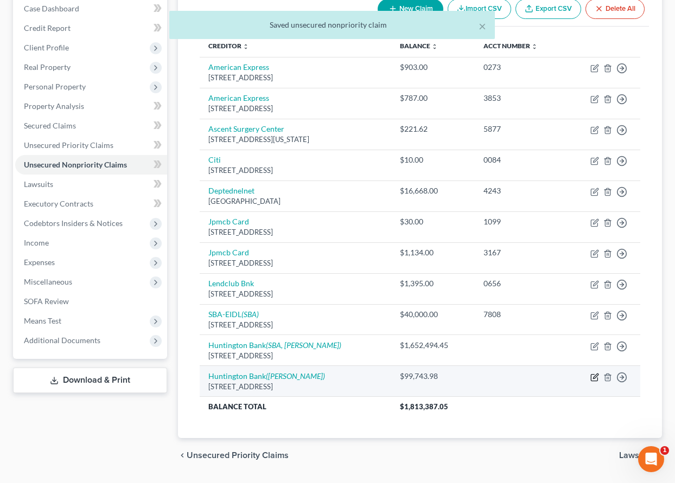
click at [595, 380] on icon "button" at bounding box center [594, 377] width 9 height 9
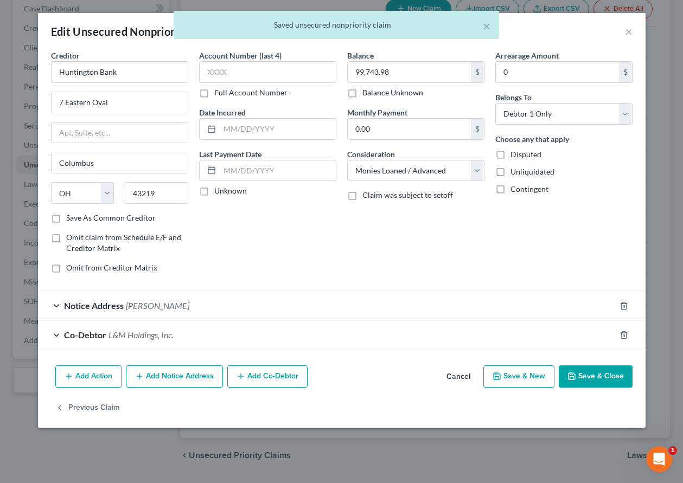
click at [264, 378] on button "Add Co-Debtor" at bounding box center [267, 377] width 80 height 23
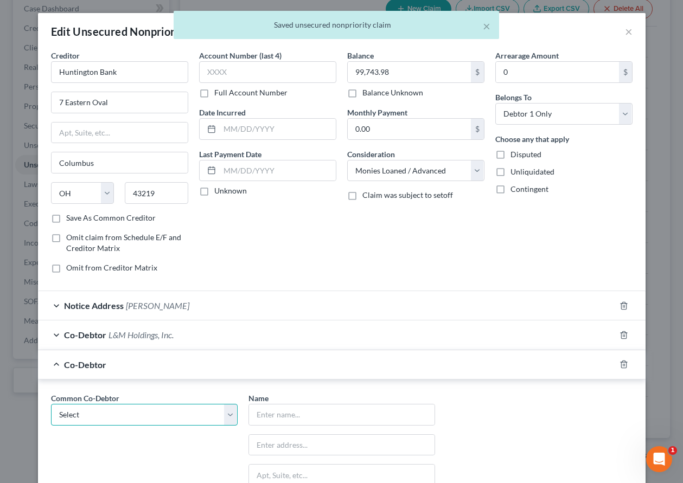
click at [164, 418] on select "Select Woodcrest Vacation Rentals L&M Holdings, Inc. Richard Lancaster" at bounding box center [144, 415] width 187 height 22
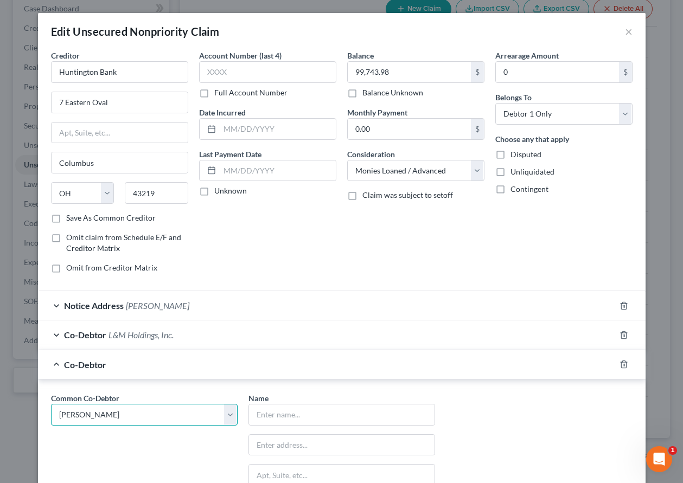
click at [51, 404] on select "Select Woodcrest Vacation Rentals L&M Holdings, Inc. Richard Lancaster" at bounding box center [144, 415] width 187 height 22
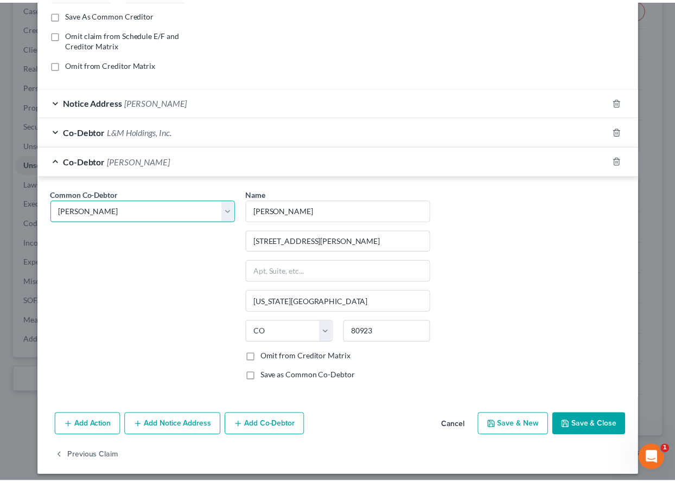
scroll to position [211, 0]
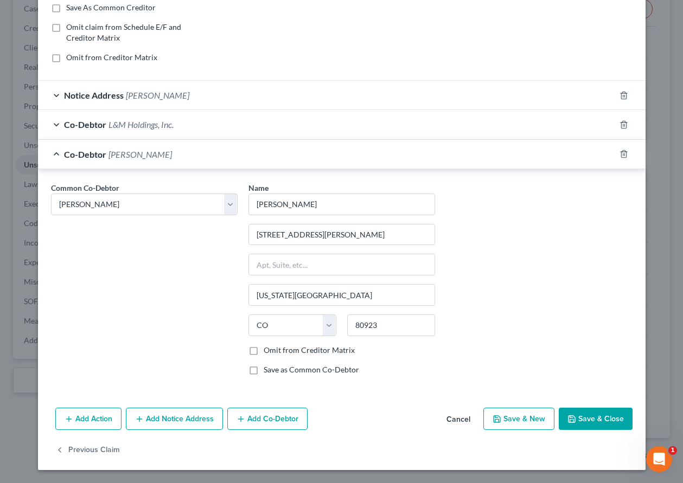
click at [602, 423] on button "Save & Close" at bounding box center [596, 419] width 74 height 23
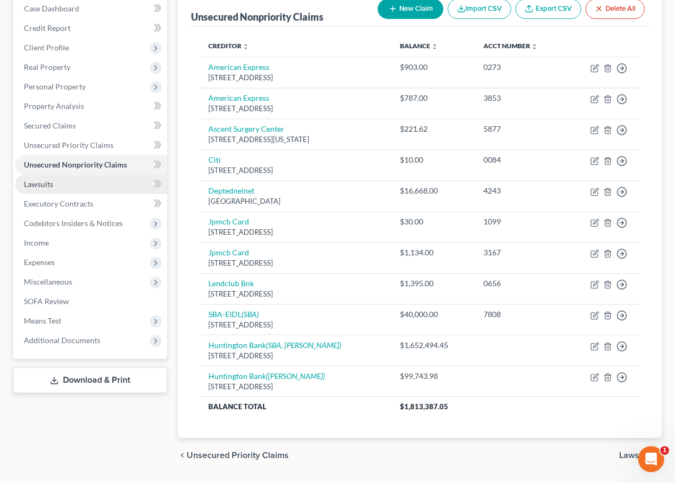
click at [42, 184] on span "Lawsuits" at bounding box center [38, 184] width 29 height 9
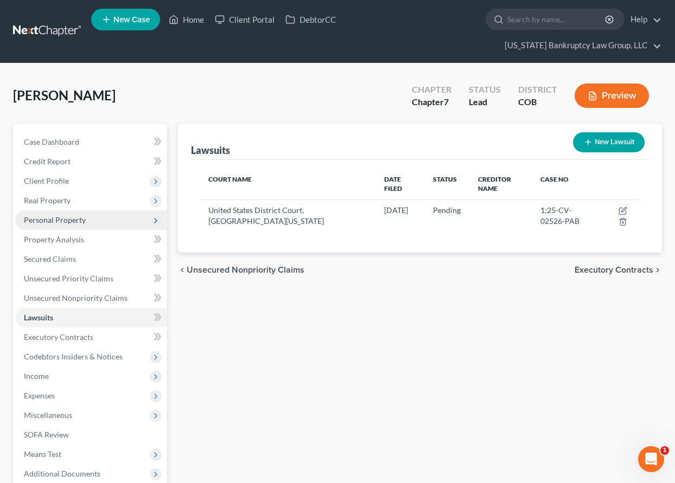
click at [59, 221] on span "Personal Property" at bounding box center [55, 219] width 62 height 9
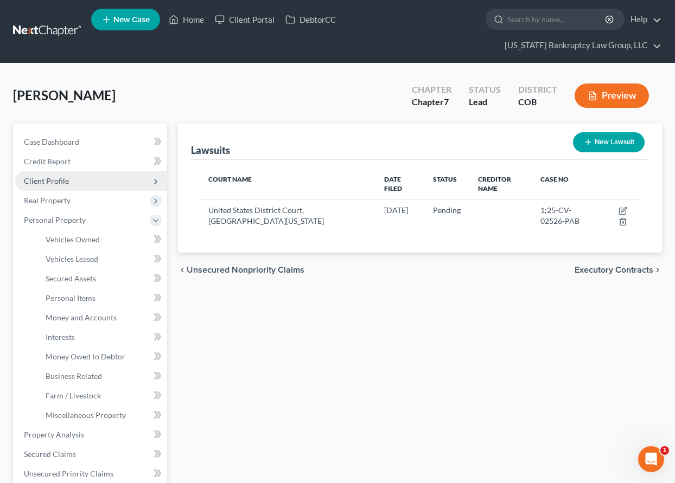
click at [55, 181] on span "Client Profile" at bounding box center [46, 180] width 45 height 9
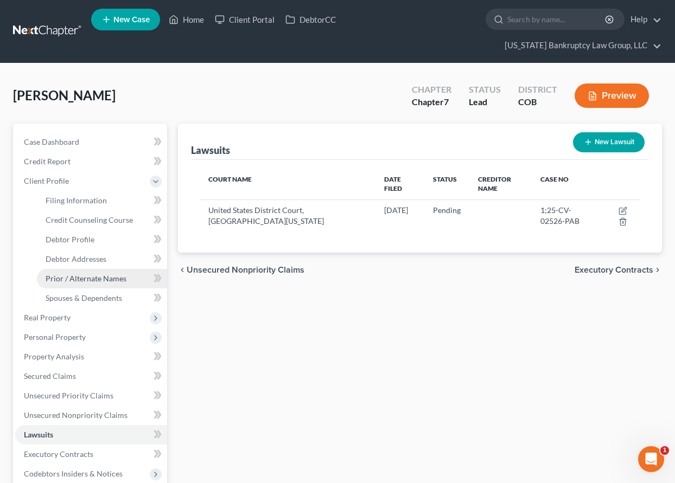
click at [92, 277] on span "Prior / Alternate Names" at bounding box center [86, 278] width 81 height 9
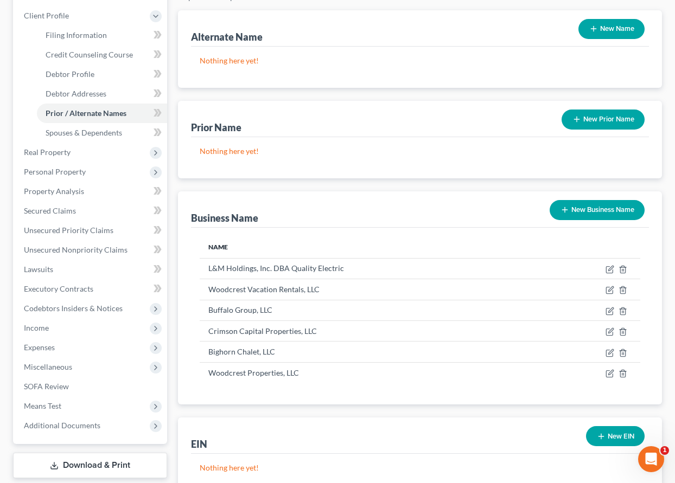
scroll to position [217, 0]
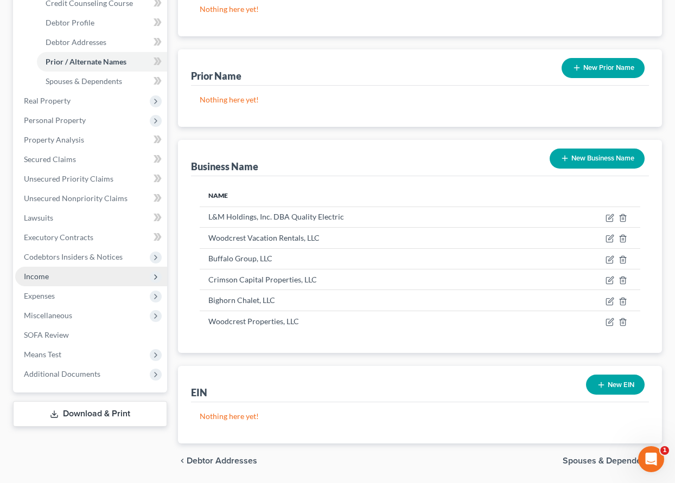
click at [36, 274] on span "Income" at bounding box center [36, 276] width 25 height 9
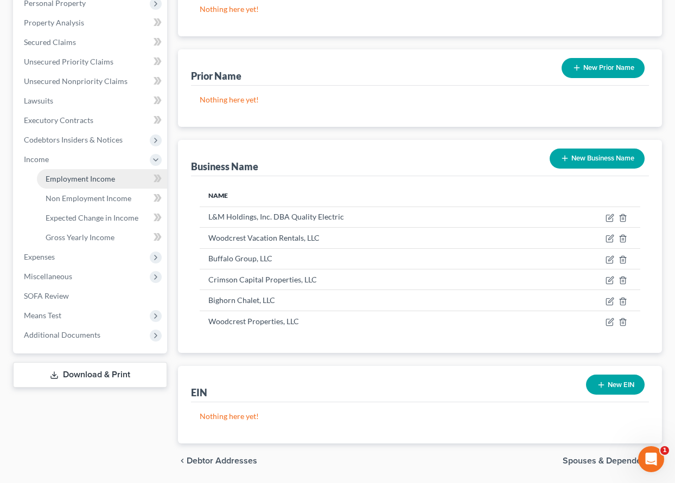
click at [100, 179] on span "Employment Income" at bounding box center [80, 178] width 69 height 9
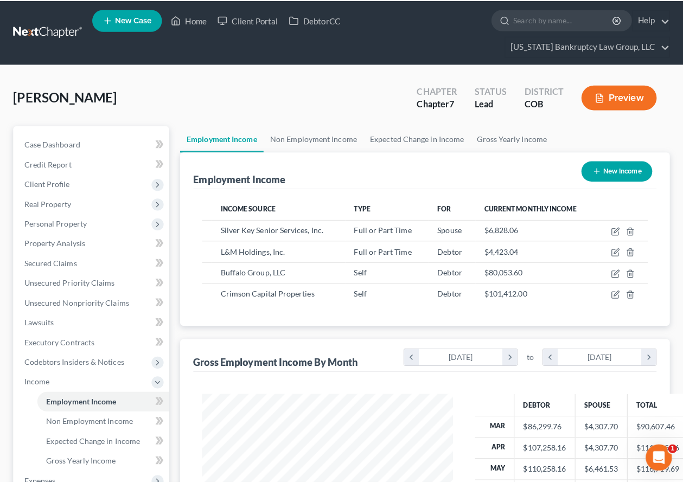
scroll to position [195, 270]
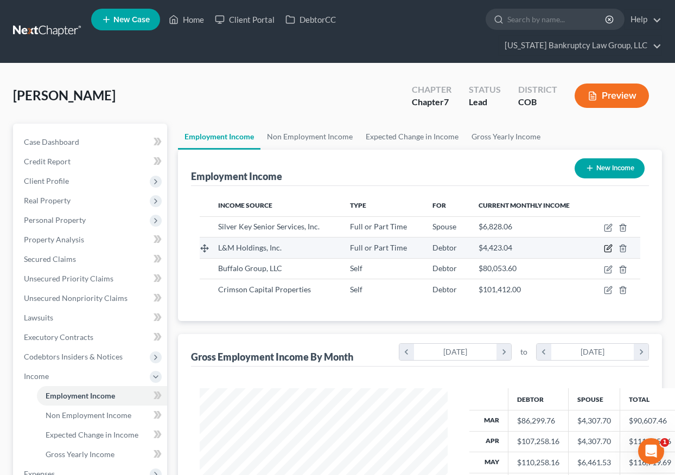
click at [609, 248] on icon "button" at bounding box center [608, 248] width 9 height 9
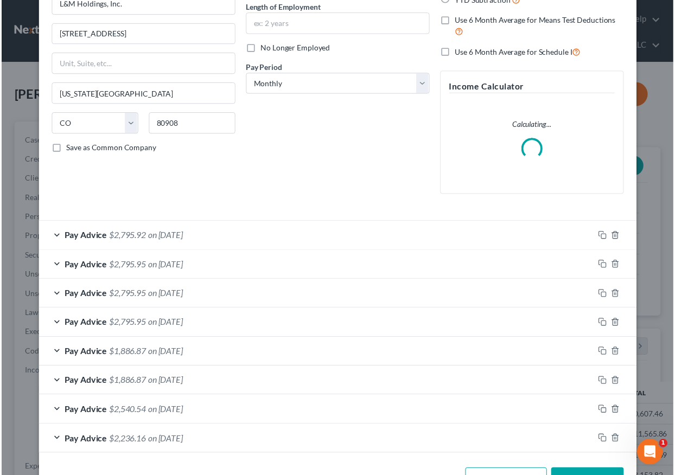
scroll to position [146, 0]
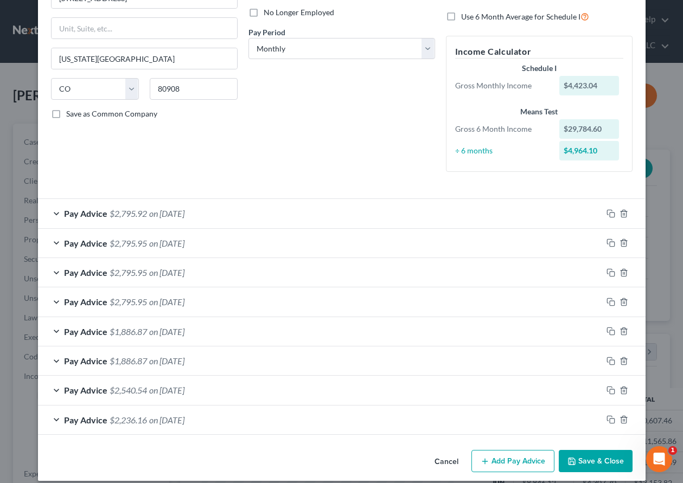
drag, startPoint x: 576, startPoint y: 468, endPoint x: 559, endPoint y: 466, distance: 17.0
click at [576, 468] on button "Save & Close" at bounding box center [596, 461] width 74 height 23
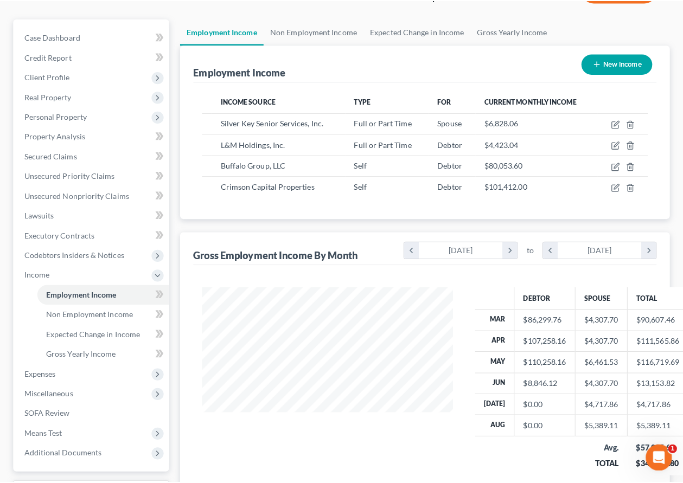
scroll to position [101, 0]
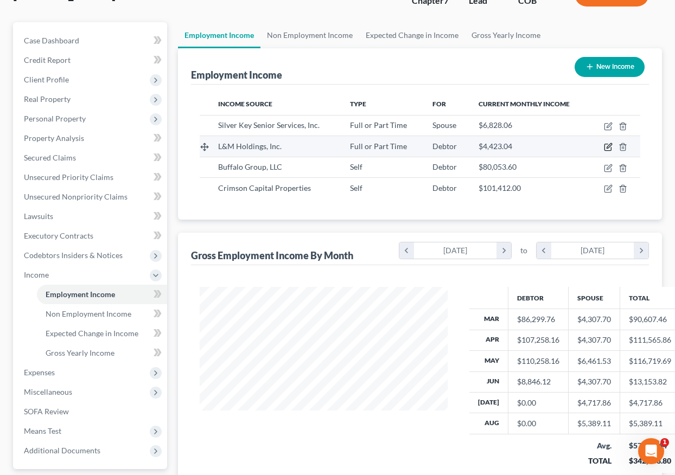
click at [608, 146] on icon "button" at bounding box center [609, 146] width 5 height 5
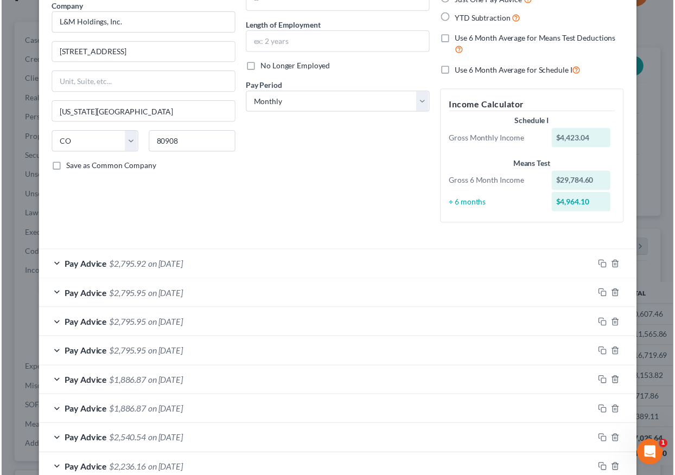
scroll to position [146, 0]
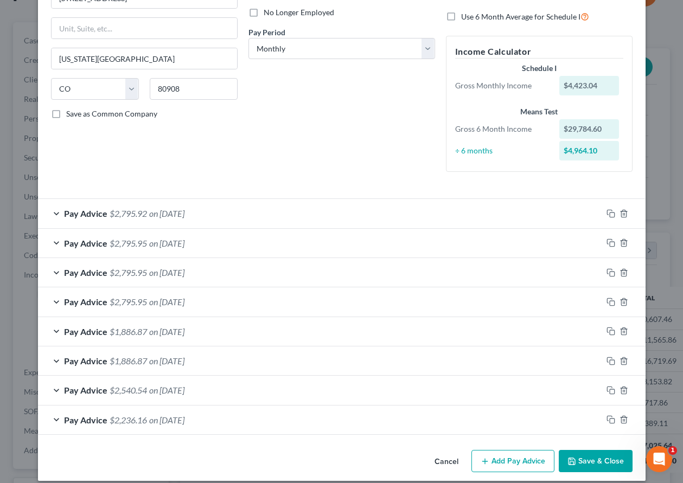
click at [606, 455] on button "Save & Close" at bounding box center [596, 461] width 74 height 23
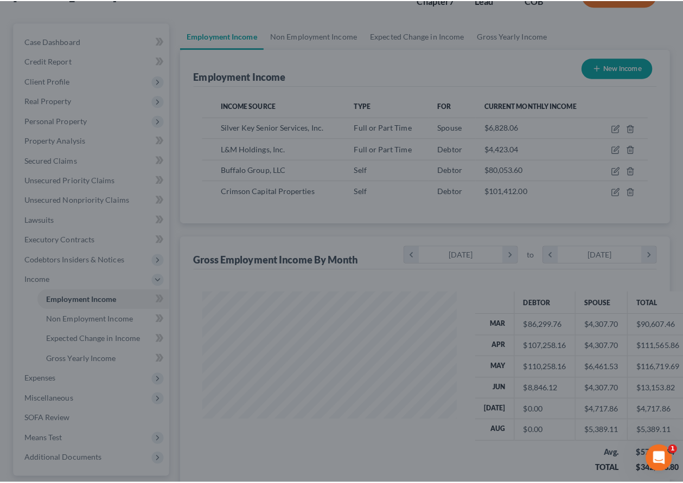
scroll to position [542367, 542291]
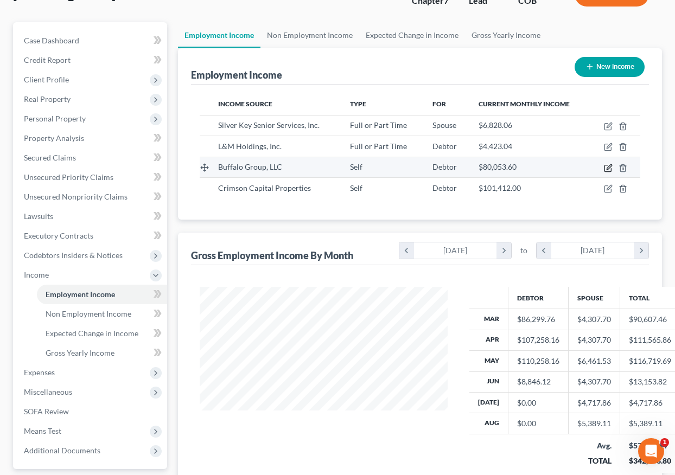
click at [609, 165] on icon "button" at bounding box center [608, 168] width 9 height 9
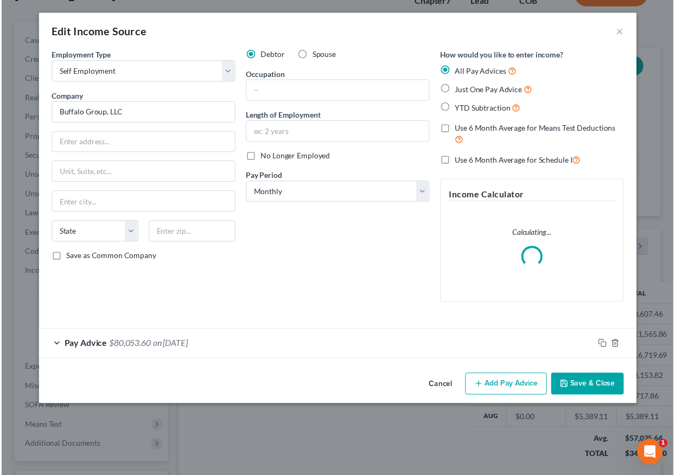
scroll to position [195, 273]
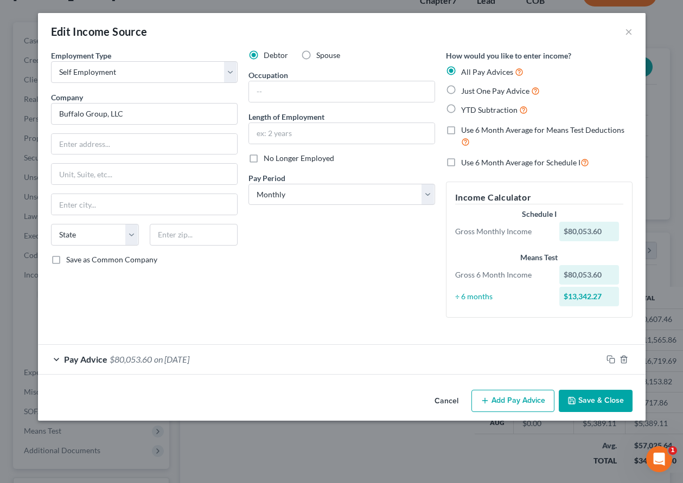
click at [264, 160] on label "No Longer Employed" at bounding box center [299, 158] width 71 height 11
click at [268, 160] on input "No Longer Employed" at bounding box center [271, 156] width 7 height 7
click at [606, 399] on button "Save & Close" at bounding box center [596, 401] width 74 height 23
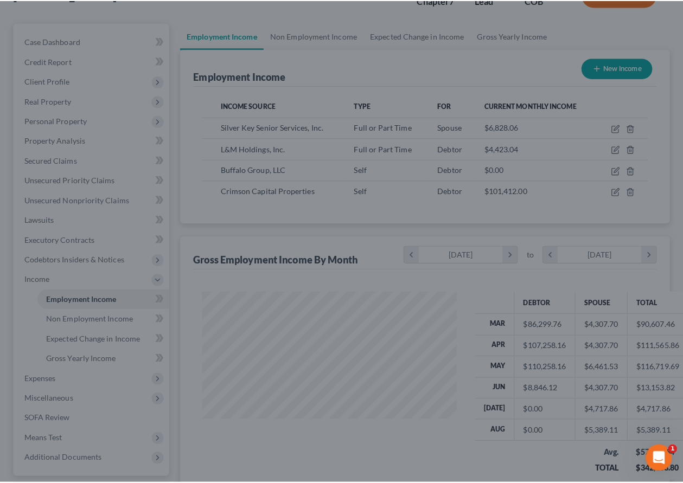
scroll to position [542367, 542291]
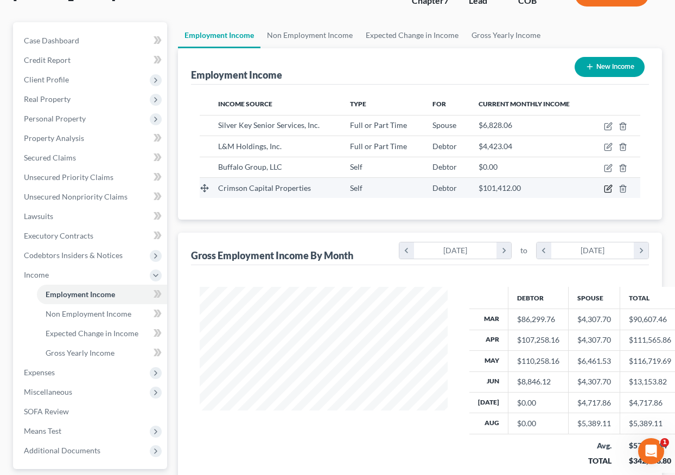
click at [610, 190] on icon "button" at bounding box center [608, 188] width 9 height 9
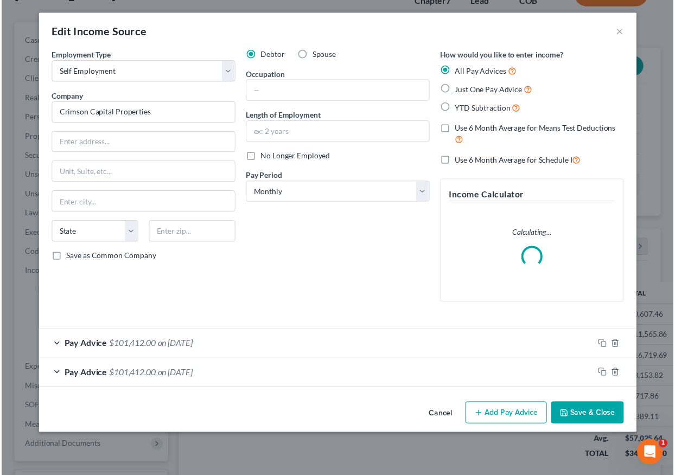
scroll to position [195, 273]
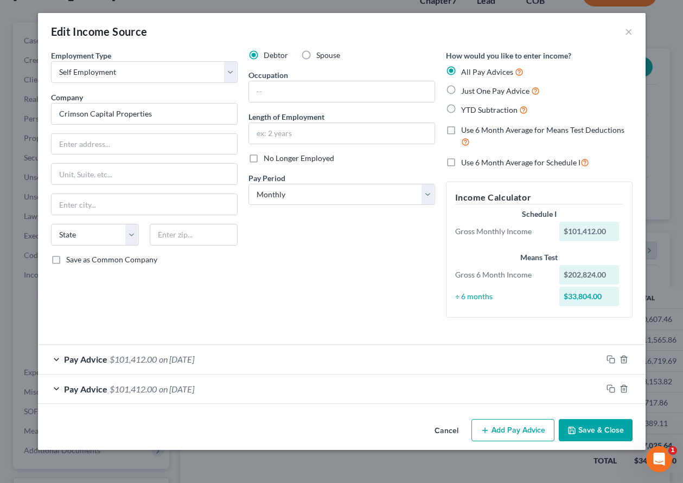
click at [264, 161] on label "No Longer Employed" at bounding box center [299, 158] width 71 height 11
click at [268, 160] on input "No Longer Employed" at bounding box center [271, 156] width 7 height 7
click at [590, 432] on button "Save & Close" at bounding box center [596, 430] width 74 height 23
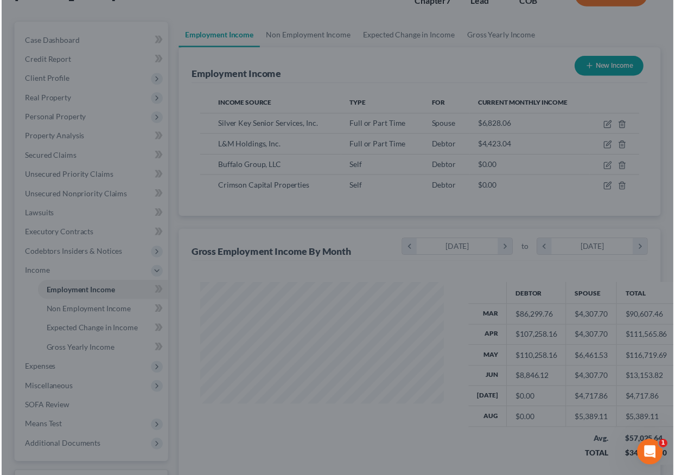
scroll to position [542367, 542291]
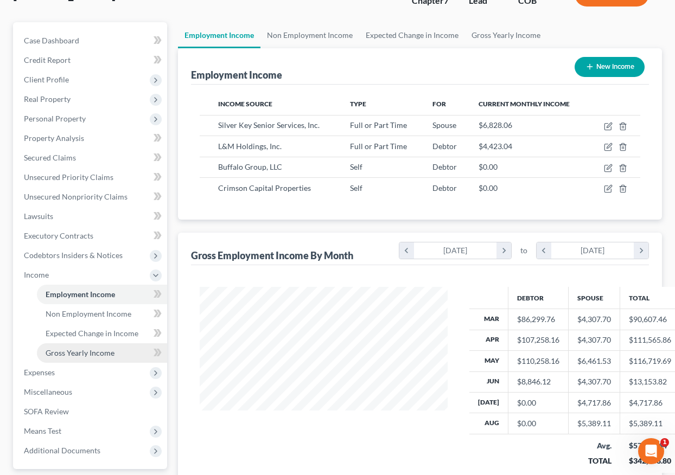
click at [81, 347] on link "Gross Yearly Income" at bounding box center [102, 353] width 130 height 20
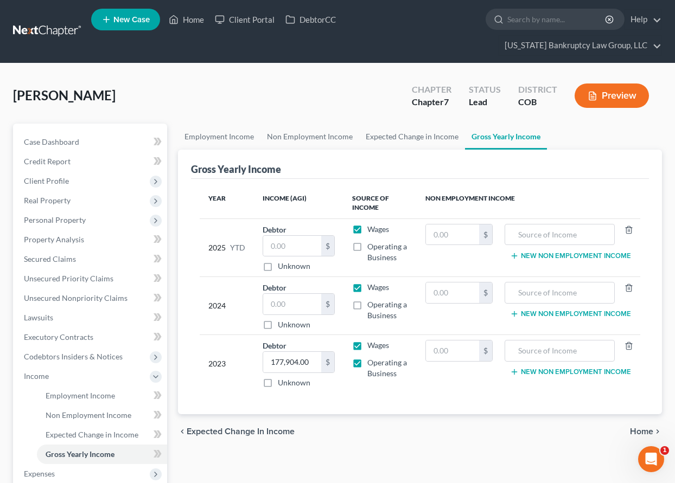
click at [367, 247] on label "Operating a Business" at bounding box center [387, 252] width 41 height 22
click at [372, 247] on input "Operating a Business" at bounding box center [375, 244] width 7 height 7
click at [285, 241] on input "text" at bounding box center [292, 246] width 58 height 21
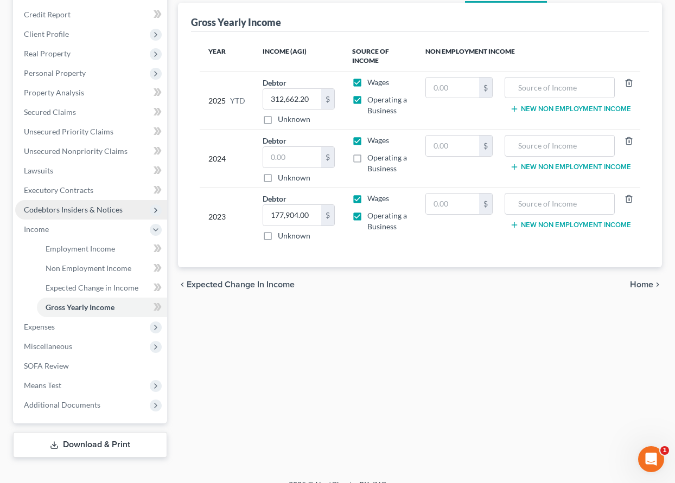
scroll to position [163, 0]
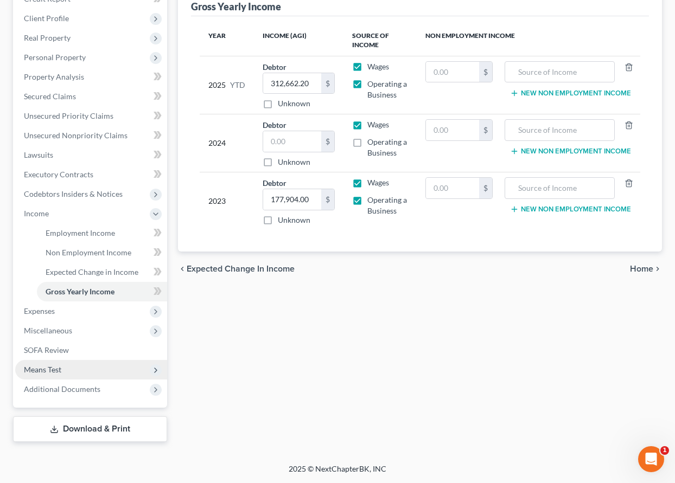
click at [60, 367] on span "Means Test" at bounding box center [42, 369] width 37 height 9
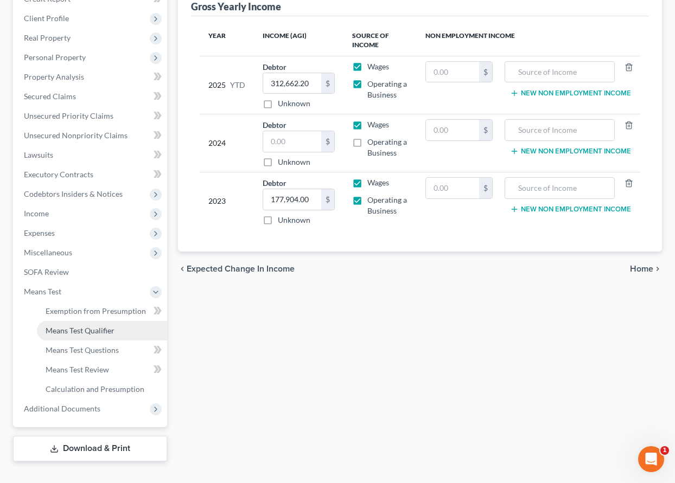
click at [72, 329] on span "Means Test Qualifier" at bounding box center [80, 330] width 69 height 9
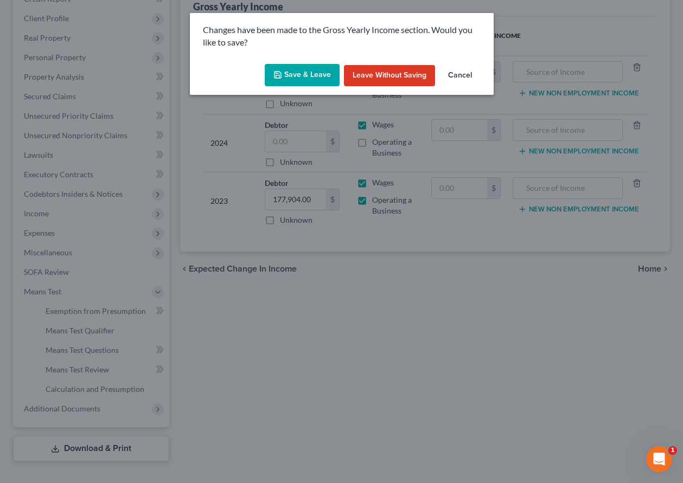
click at [311, 74] on button "Save & Leave" at bounding box center [302, 75] width 75 height 23
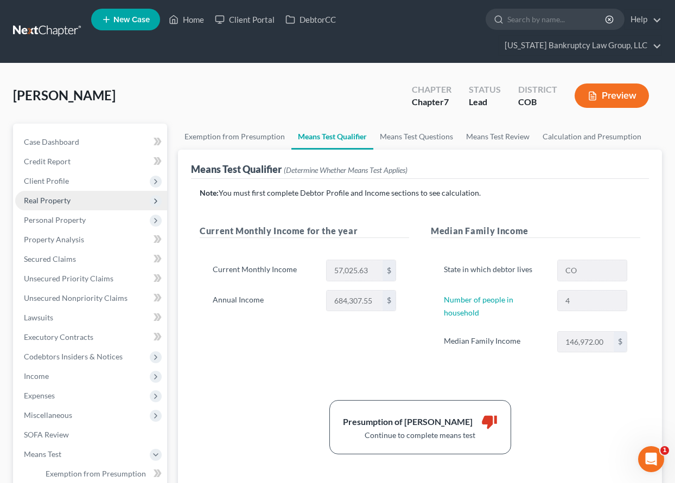
click at [51, 202] on span "Real Property" at bounding box center [47, 200] width 47 height 9
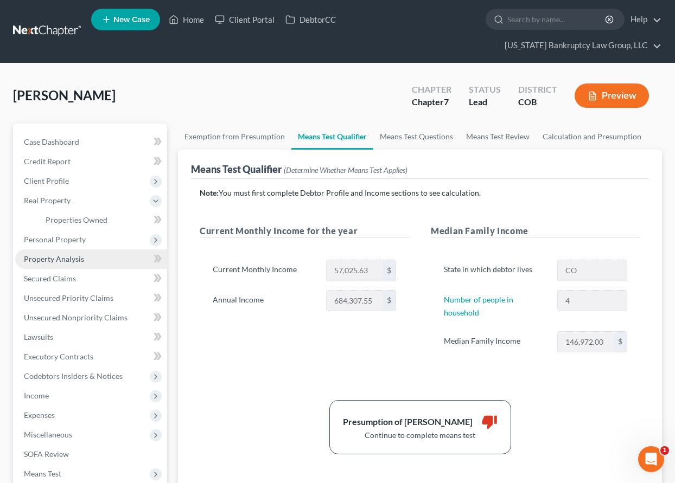
click at [63, 260] on span "Property Analysis" at bounding box center [54, 258] width 60 height 9
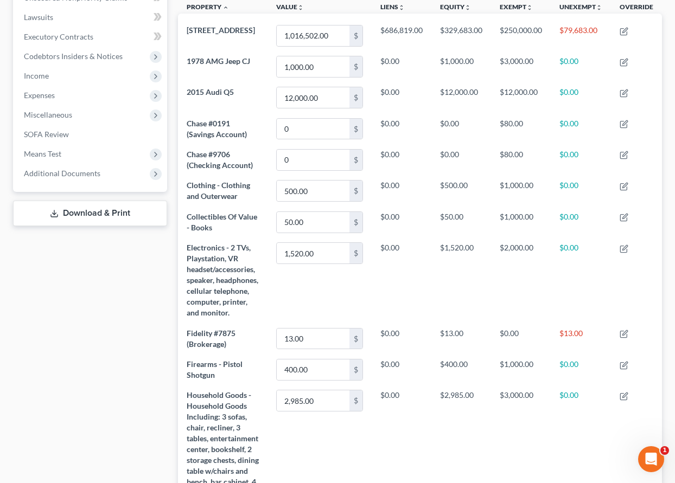
scroll to position [298, 0]
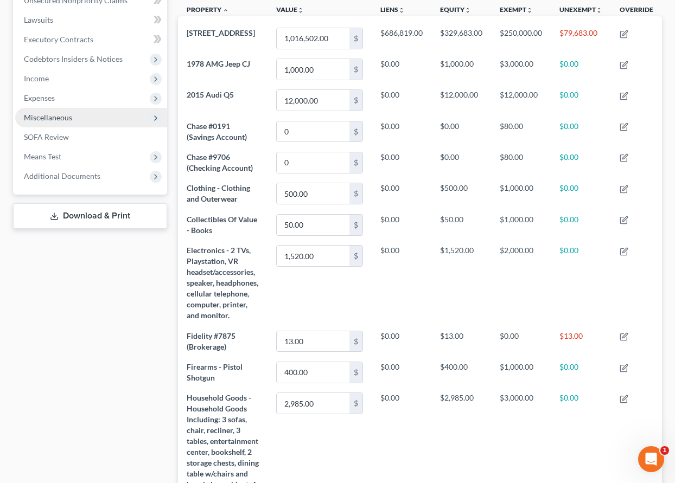
click at [51, 117] on span "Miscellaneous" at bounding box center [48, 117] width 48 height 9
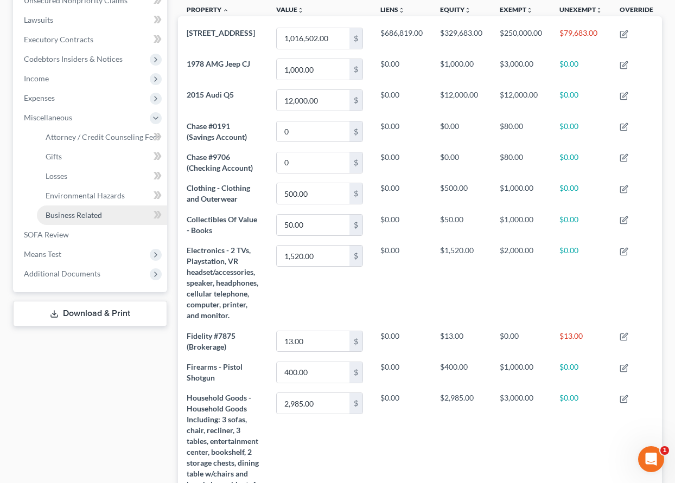
click at [81, 216] on span "Business Related" at bounding box center [74, 215] width 56 height 9
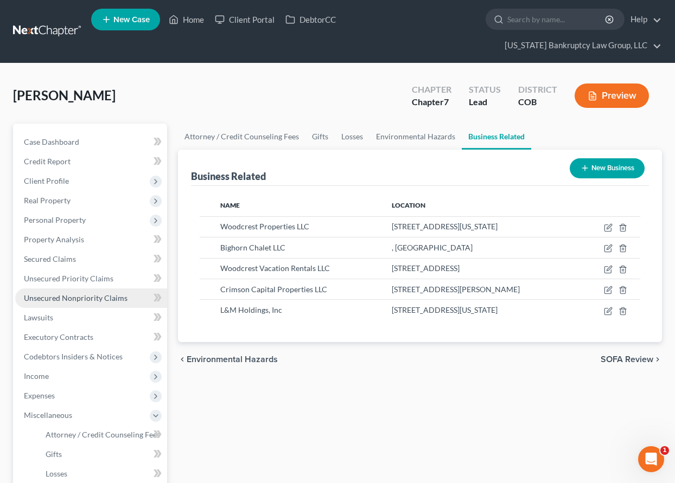
click at [85, 300] on span "Unsecured Nonpriority Claims" at bounding box center [76, 298] width 104 height 9
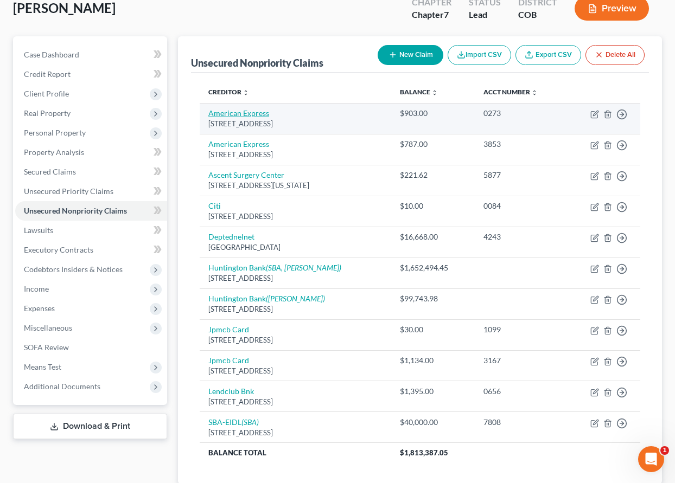
scroll to position [109, 0]
